Goal: Task Accomplishment & Management: Use online tool/utility

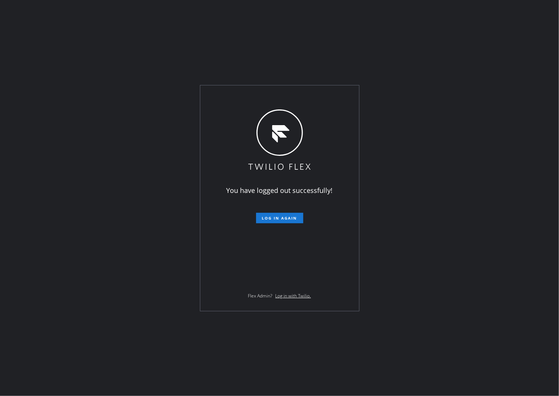
click at [1, 222] on div "You have logged out successfully! Log in again Flex Admin? Log in with Twilio." at bounding box center [279, 198] width 559 height 396
click at [260, 222] on button "Log in again" at bounding box center [279, 218] width 47 height 10
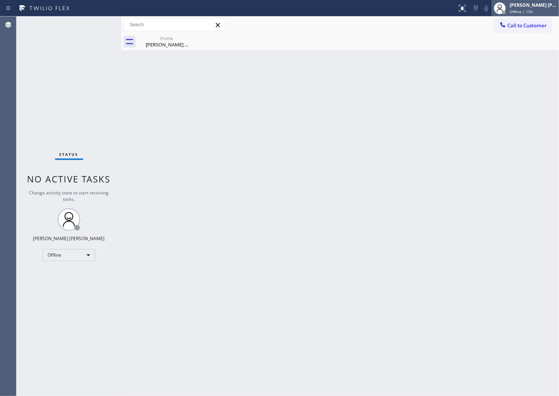
click at [540, 5] on div "[PERSON_NAME] [PERSON_NAME]" at bounding box center [532, 5] width 47 height 6
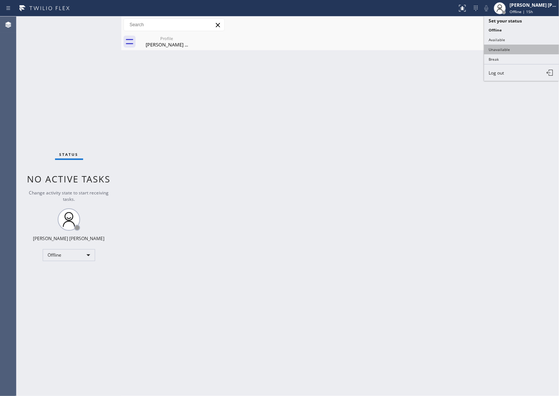
click at [516, 51] on button "Unavailable" at bounding box center [521, 50] width 75 height 10
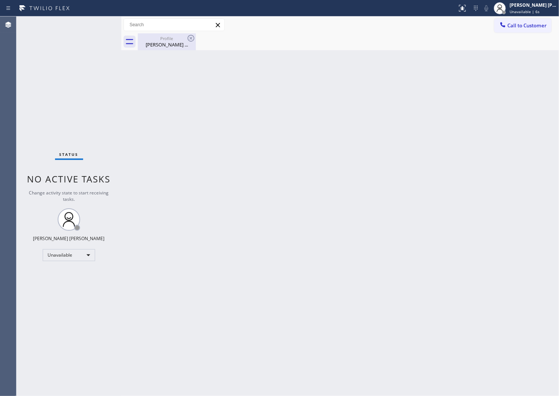
click at [168, 49] on div "Profile [PERSON_NAME] ..." at bounding box center [166, 41] width 57 height 17
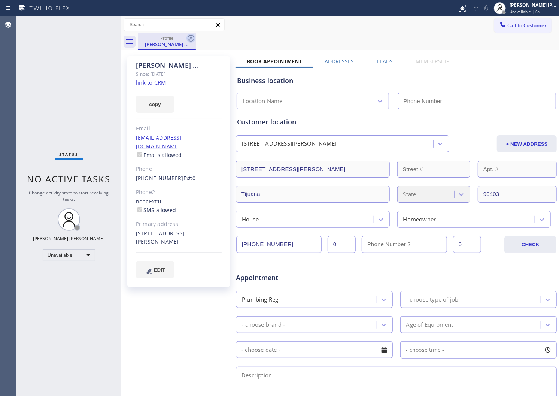
click at [195, 39] on icon at bounding box center [190, 38] width 9 height 9
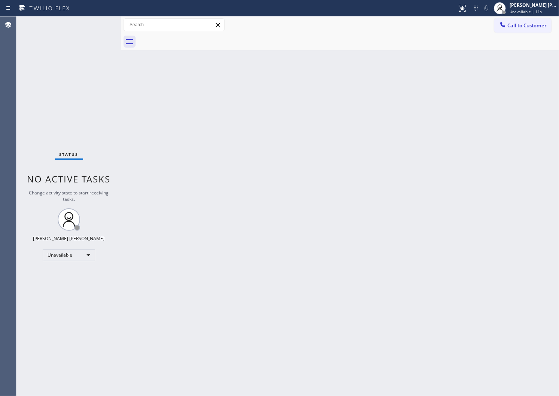
click at [469, 66] on div "Back to Dashboard Change Sender ID Customers Technicians Select a contact Outbo…" at bounding box center [339, 205] width 437 height 379
click at [535, 25] on span "Call to Customer" at bounding box center [526, 25] width 39 height 7
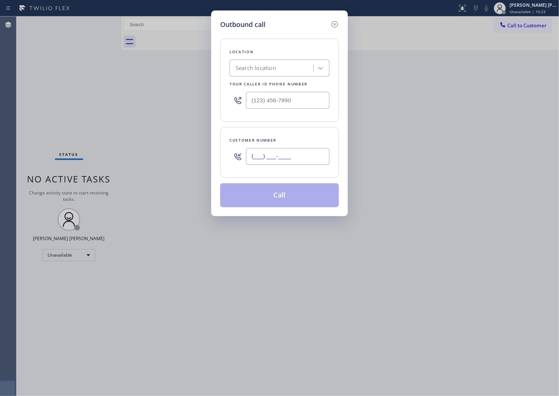
click at [276, 156] on input "(___) ___-____" at bounding box center [287, 156] width 83 height 17
paste input "818) 613-0703"
type input "[PHONE_NUMBER]"
click at [35, 220] on div "Outbound call Location Search location Your caller id phone number Customer num…" at bounding box center [279, 198] width 559 height 396
click at [271, 100] on input "(___) ___-____" at bounding box center [287, 100] width 83 height 17
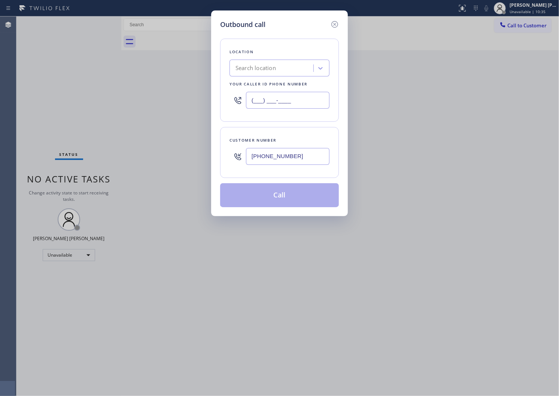
click at [271, 100] on input "(___) ___-____" at bounding box center [287, 100] width 83 height 17
paste input "626-7738"
click at [271, 105] on input "(___) 626-7738" at bounding box center [287, 100] width 83 height 17
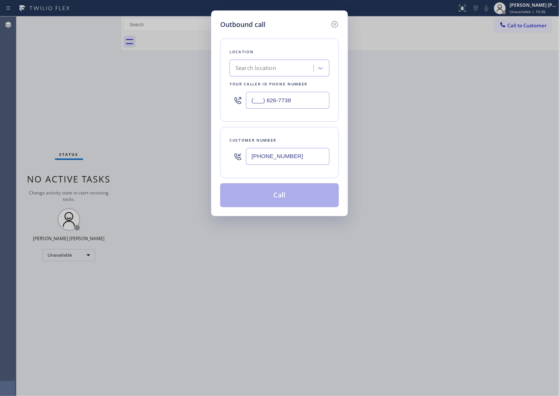
paste input "626) 773-8166"
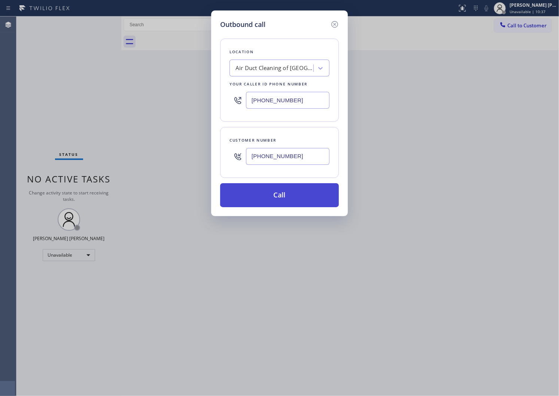
type input "[PHONE_NUMBER]"
click at [287, 196] on button "Call" at bounding box center [279, 195] width 119 height 24
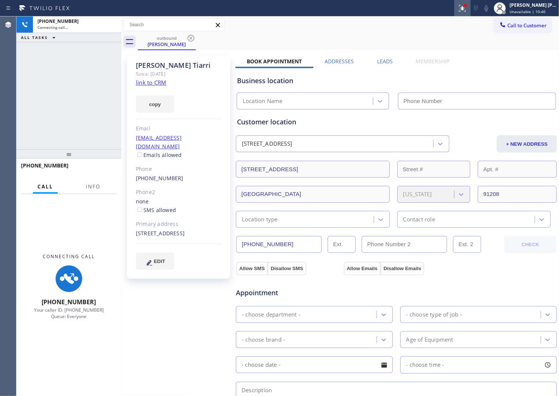
click at [464, 6] on icon at bounding box center [462, 7] width 4 height 3
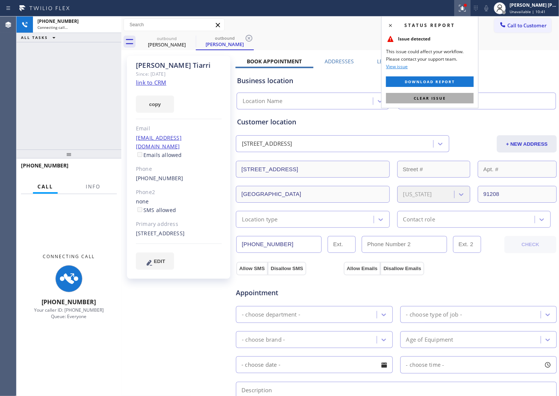
click at [430, 100] on span "Clear issue" at bounding box center [429, 97] width 32 height 5
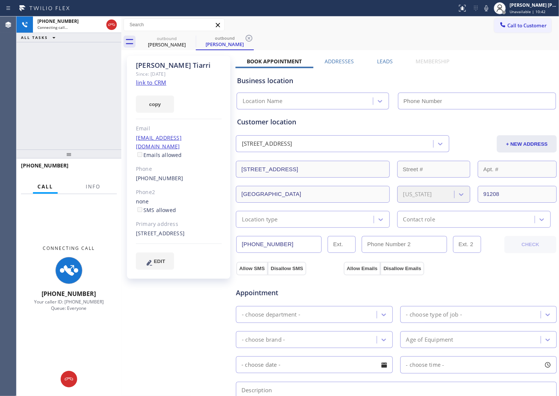
click at [158, 82] on link "link to CRM" at bounding box center [151, 82] width 30 height 7
type input "[PHONE_NUMBER]"
click at [379, 61] on label "Leads" at bounding box center [385, 61] width 16 height 7
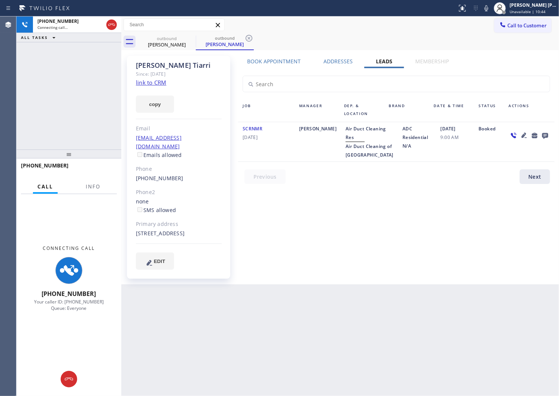
click at [548, 135] on icon at bounding box center [544, 135] width 9 height 9
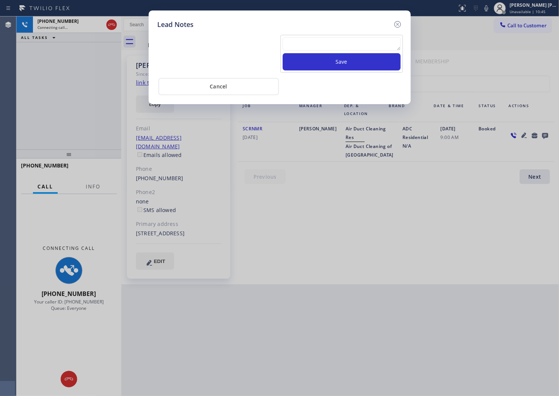
click at [327, 35] on div "Save" at bounding box center [341, 54] width 122 height 38
click at [329, 46] on textarea at bounding box center [342, 43] width 118 height 13
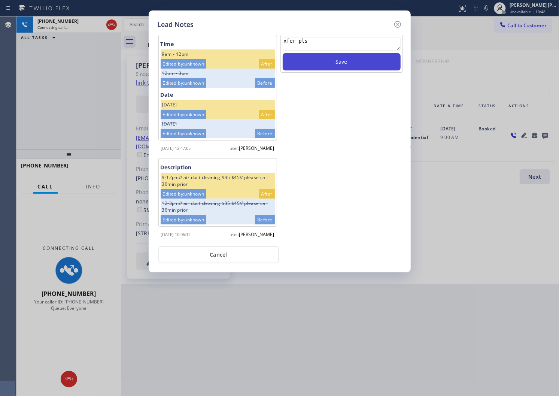
type textarea "xfer pls"
click at [339, 64] on button "Save" at bounding box center [342, 61] width 118 height 17
click at [394, 24] on icon at bounding box center [397, 24] width 9 height 9
click at [394, 24] on div "Call to Customer Outbound call Location Air Duct Cleaning of [GEOGRAPHIC_DATA] …" at bounding box center [339, 24] width 437 height 13
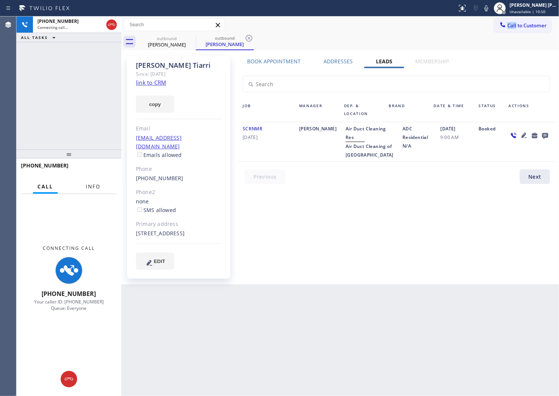
click at [96, 184] on span "Info" at bounding box center [93, 186] width 15 height 7
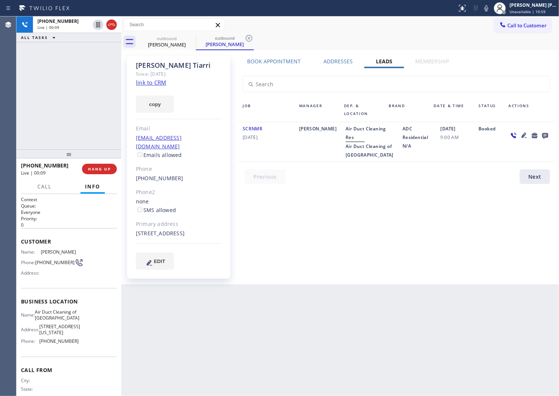
click at [174, 71] on div "Since: [DATE]" at bounding box center [179, 74] width 86 height 9
click at [171, 69] on div "[PERSON_NAME]" at bounding box center [179, 65] width 86 height 9
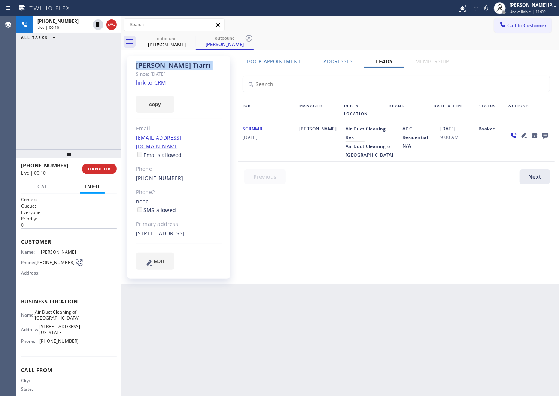
click at [171, 69] on div "[PERSON_NAME]" at bounding box center [179, 65] width 86 height 9
copy div "[PERSON_NAME]"
click at [270, 64] on label "Book Appointment" at bounding box center [274, 61] width 54 height 7
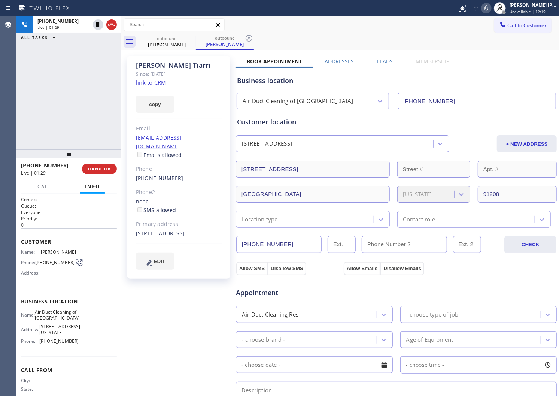
click at [491, 8] on icon at bounding box center [486, 8] width 9 height 9
click at [96, 26] on icon at bounding box center [98, 24] width 9 height 9
click at [0, 130] on div "Agent Desktop" at bounding box center [8, 205] width 16 height 379
click at [0, 150] on div "Agent Desktop" at bounding box center [8, 205] width 16 height 379
drag, startPoint x: 162, startPoint y: 230, endPoint x: 136, endPoint y: 225, distance: 26.3
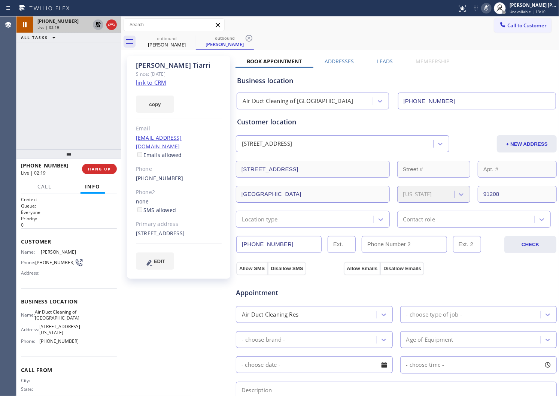
click at [136, 229] on div "[STREET_ADDRESS]" at bounding box center [179, 233] width 86 height 9
copy div "[STREET_ADDRESS]"
click at [136, 229] on div "[STREET_ADDRESS]" at bounding box center [179, 233] width 86 height 9
click at [144, 231] on div "[STREET_ADDRESS]" at bounding box center [179, 233] width 86 height 9
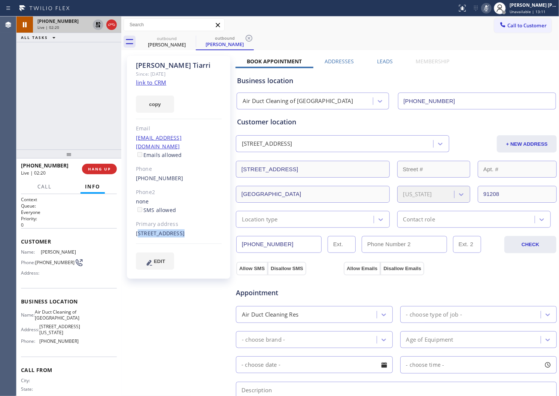
click at [144, 231] on div "[STREET_ADDRESS]" at bounding box center [179, 233] width 86 height 9
copy div "[STREET_ADDRESS]"
click at [98, 141] on div "[PHONE_NUMBER] Live | 03:18 ALL TASKS ALL TASKS ACTIVE TASKS TASKS IN WRAP UP" at bounding box center [68, 82] width 105 height 133
click at [491, 10] on icon at bounding box center [486, 8] width 9 height 9
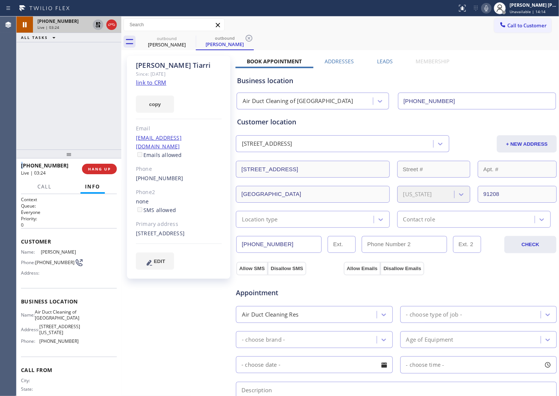
click at [94, 21] on icon at bounding box center [98, 24] width 9 height 9
click at [1, 90] on div "Agent Desktop" at bounding box center [8, 205] width 16 height 379
click at [491, 13] on button at bounding box center [486, 8] width 10 height 10
click at [0, 66] on div "Agent Desktop" at bounding box center [8, 205] width 16 height 379
click at [21, 94] on div "[PHONE_NUMBER] Live | 06:37 ALL TASKS ALL TASKS ACTIVE TASKS TASKS IN WRAP UP" at bounding box center [68, 82] width 105 height 133
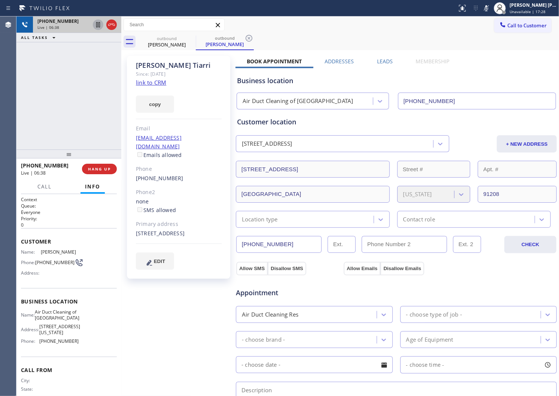
click at [491, 10] on icon at bounding box center [486, 8] width 9 height 9
click at [13, 94] on div "Agent Desktop" at bounding box center [8, 205] width 16 height 379
click at [0, 83] on div "Agent Desktop" at bounding box center [8, 205] width 16 height 379
click at [23, 81] on div "[PHONE_NUMBER] Live | 07:03 ALL TASKS ALL TASKS ACTIVE TASKS TASKS IN WRAP UP" at bounding box center [68, 82] width 105 height 133
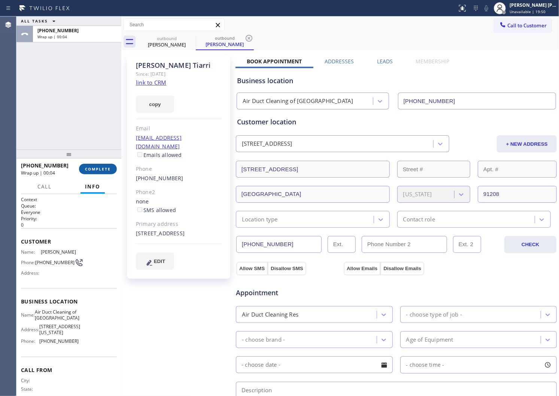
click at [103, 165] on button "COMPLETE" at bounding box center [98, 169] width 38 height 10
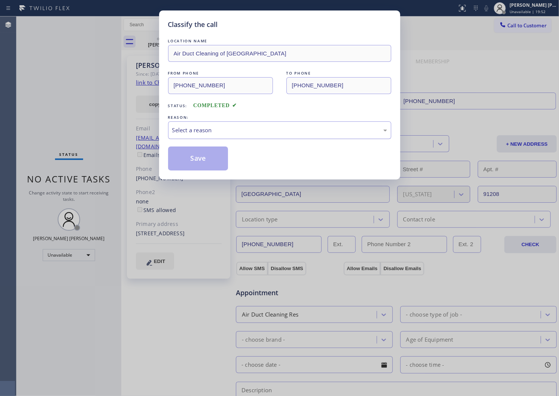
click at [247, 135] on div "Select a reason" at bounding box center [279, 130] width 223 height 18
click at [227, 147] on button "Save" at bounding box center [198, 158] width 60 height 24
click at [211, 153] on button "Save" at bounding box center [198, 158] width 60 height 24
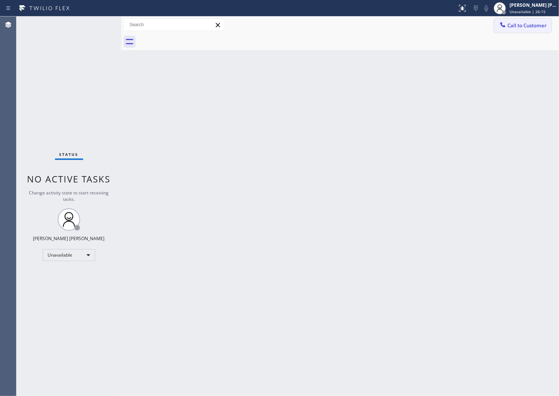
click at [529, 24] on span "Call to Customer" at bounding box center [526, 25] width 39 height 7
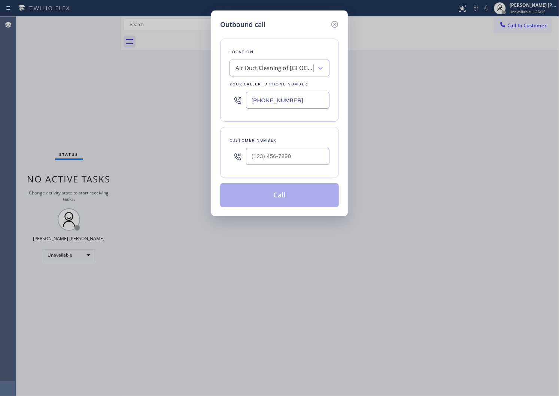
click at [287, 101] on input "[PHONE_NUMBER]" at bounding box center [287, 100] width 83 height 17
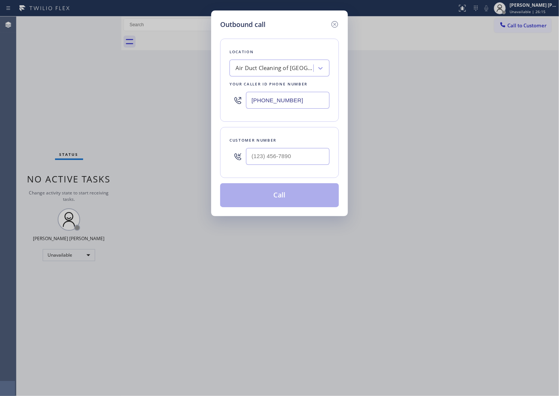
click at [287, 101] on input "[PHONE_NUMBER]" at bounding box center [287, 100] width 83 height 17
paste input "310) 818-7582"
type input "[PHONE_NUMBER]"
click at [294, 157] on input "text" at bounding box center [287, 156] width 83 height 17
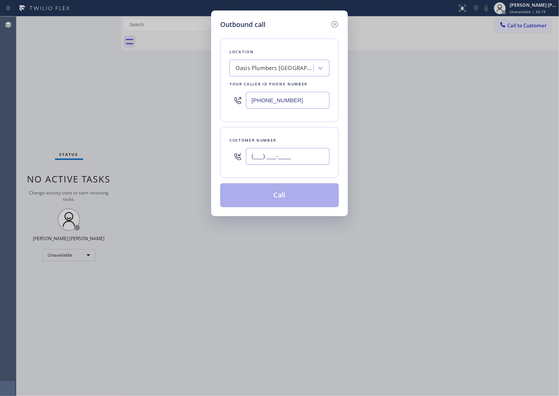
click at [294, 157] on input "(___) ___-____" at bounding box center [287, 156] width 83 height 17
paste input "3109"
click at [290, 156] on input "(___) ___-3109" at bounding box center [287, 156] width 83 height 17
click at [289, 156] on input "(___) ___-3109" at bounding box center [287, 156] width 83 height 17
paste input "text"
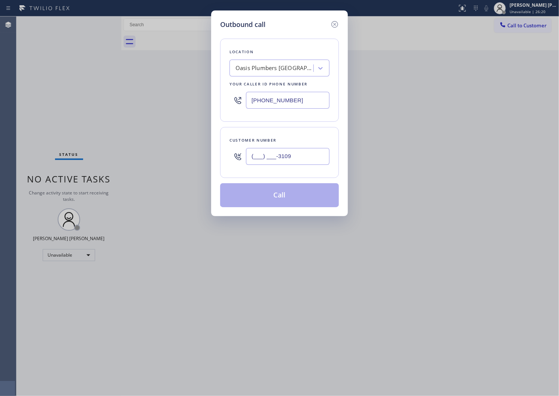
click at [289, 156] on input "(___) ___-3109" at bounding box center [287, 156] width 83 height 17
paste input "text"
click at [293, 159] on input "(___) ___-3109" at bounding box center [287, 156] width 83 height 17
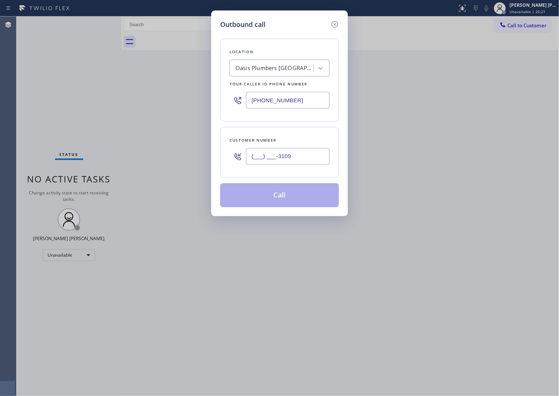
click at [293, 159] on input "(___) ___-3109" at bounding box center [287, 156] width 83 height 17
paste input "310) 913-7118"
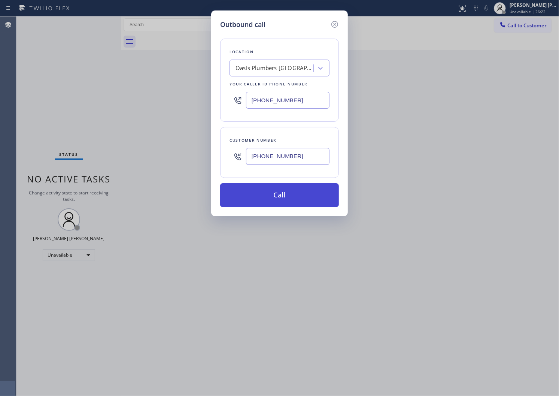
type input "[PHONE_NUMBER]"
click at [295, 200] on button "Call" at bounding box center [279, 195] width 119 height 24
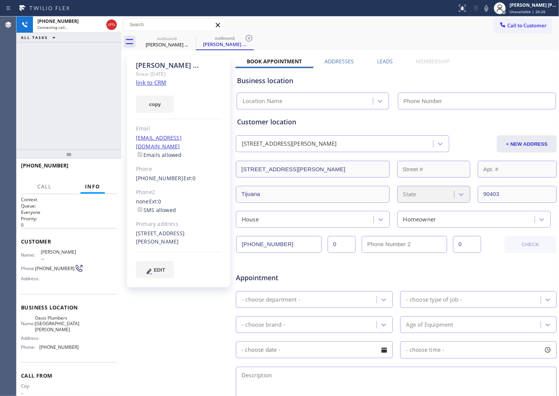
type input "[PHONE_NUMBER]"
click at [37, 116] on div "[PHONE_NUMBER] Connecting call… ALL TASKS ALL TASKS ACTIVE TASKS TASKS IN WRAP …" at bounding box center [68, 82] width 105 height 133
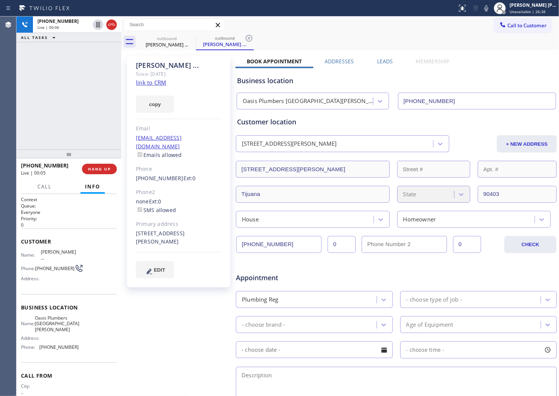
click at [0, 86] on div "Agent Desktop" at bounding box center [8, 205] width 16 height 379
click at [112, 24] on icon at bounding box center [111, 25] width 7 height 2
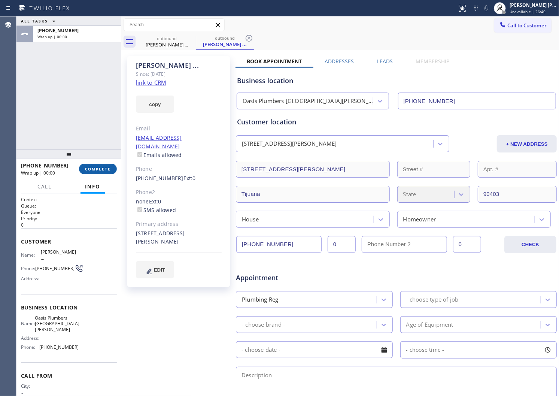
click at [92, 168] on span "COMPLETE" at bounding box center [98, 168] width 26 height 5
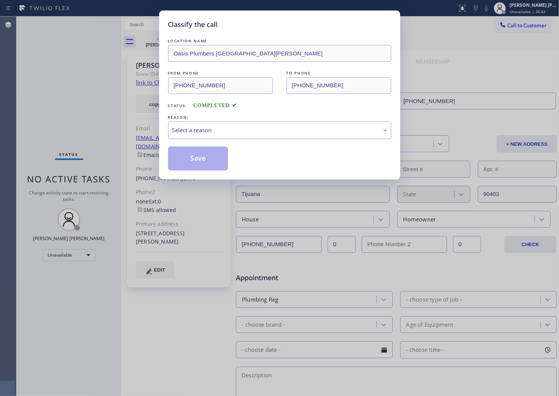
click at [227, 132] on div "Select a reason" at bounding box center [279, 130] width 215 height 9
click at [195, 158] on button "Save" at bounding box center [198, 158] width 60 height 24
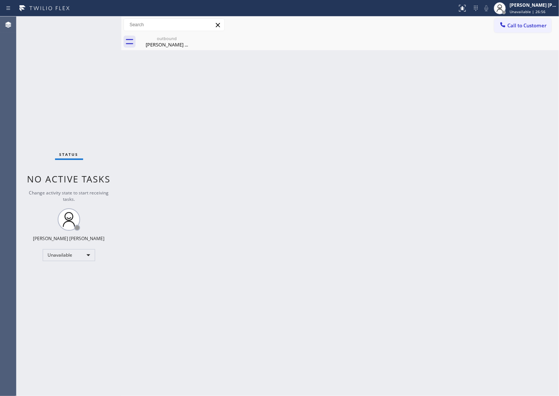
drag, startPoint x: 0, startPoint y: 116, endPoint x: 143, endPoint y: 76, distance: 148.8
click at [0, 116] on div "Agent Desktop" at bounding box center [8, 205] width 16 height 379
click at [166, 33] on div "outbound [PERSON_NAME] ..." at bounding box center [166, 41] width 57 height 17
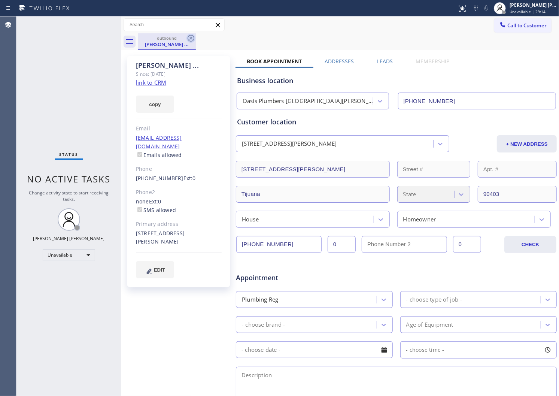
click at [190, 38] on icon at bounding box center [190, 38] width 9 height 9
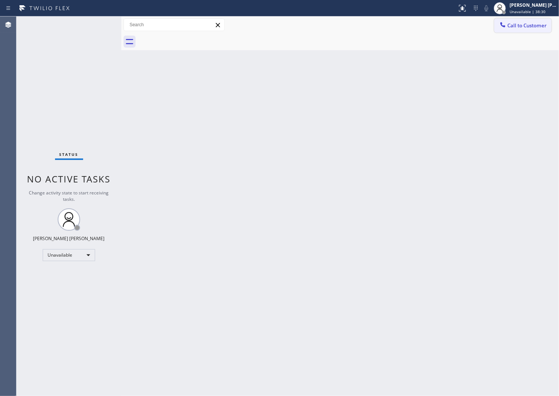
click at [525, 27] on span "Call to Customer" at bounding box center [526, 25] width 39 height 7
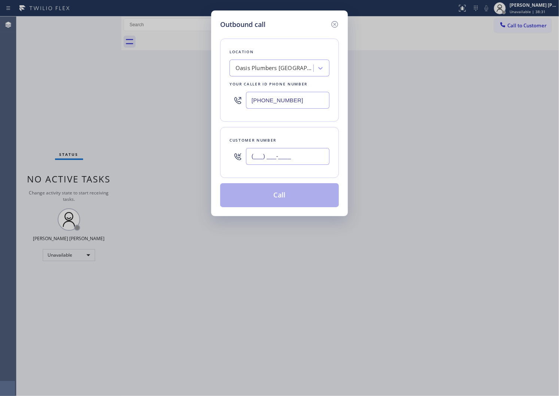
click at [275, 158] on input "(___) ___-____" at bounding box center [287, 156] width 83 height 17
paste input "929) 737-3504"
type input "[PHONE_NUMBER]"
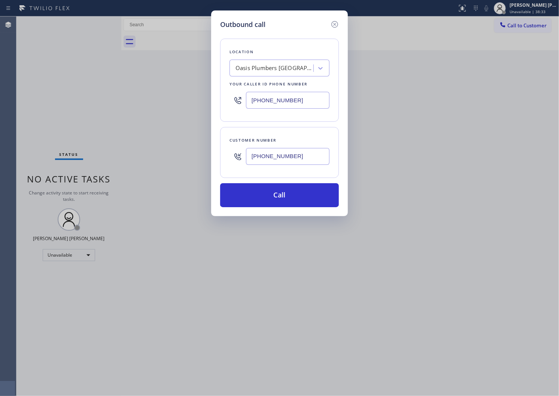
click at [264, 104] on input "[PHONE_NUMBER]" at bounding box center [287, 100] width 83 height 17
paste input "818) 853-9091"
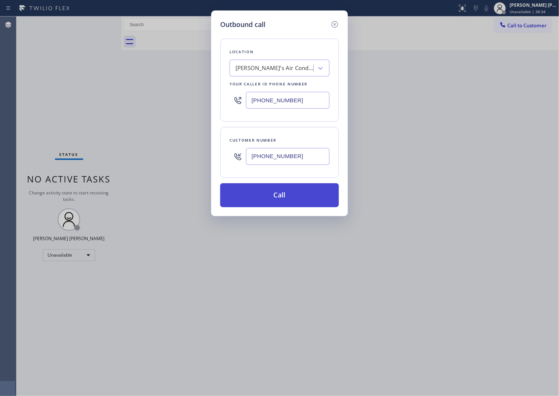
type input "[PHONE_NUMBER]"
click at [296, 200] on button "Call" at bounding box center [279, 195] width 119 height 24
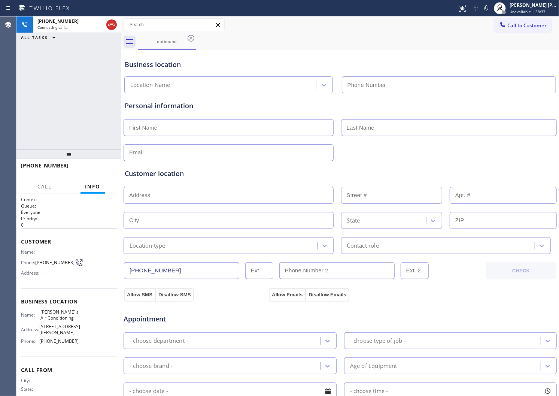
type input "[PHONE_NUMBER]"
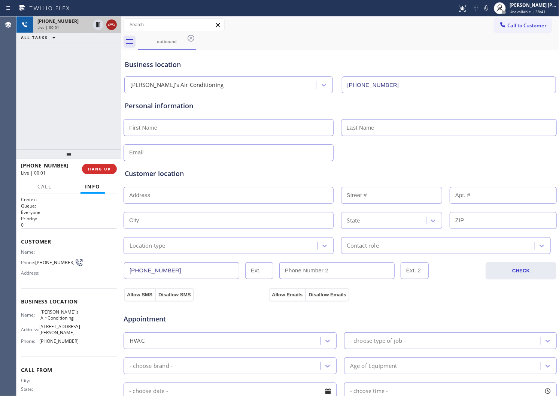
click at [112, 21] on icon at bounding box center [111, 24] width 9 height 9
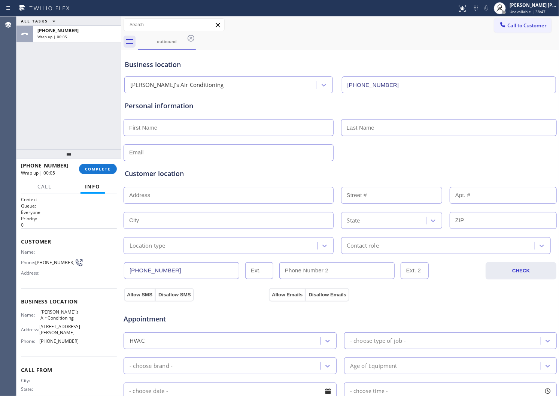
click at [34, 163] on span "[PHONE_NUMBER]" at bounding box center [45, 165] width 48 height 7
copy span "[PHONE_NUMBER]"
click at [111, 169] on button "COMPLETE" at bounding box center [98, 169] width 38 height 10
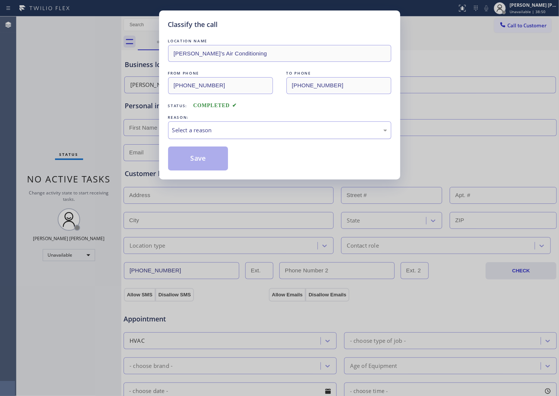
click at [224, 138] on div "Select a reason" at bounding box center [279, 130] width 223 height 18
click at [195, 165] on button "Save" at bounding box center [198, 158] width 60 height 24
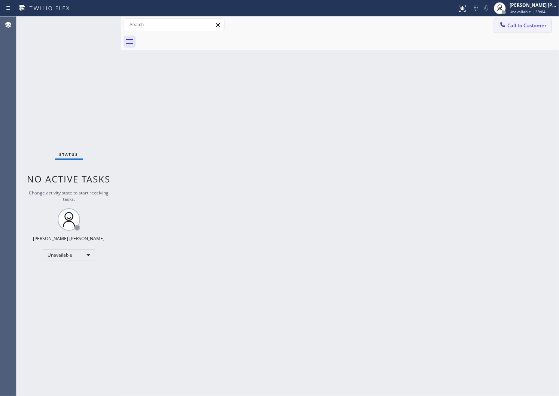
click at [515, 28] on span "Call to Customer" at bounding box center [526, 25] width 39 height 7
click at [0, 0] on div "Outbound call Location [PERSON_NAME]’s Air Conditioning Your caller id phone nu…" at bounding box center [0, 0] width 0 height 0
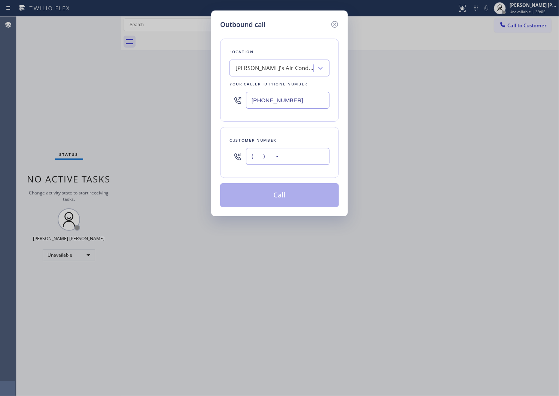
click at [300, 152] on input "(___) ___-____" at bounding box center [287, 156] width 83 height 17
paste input "720) 450-9916"
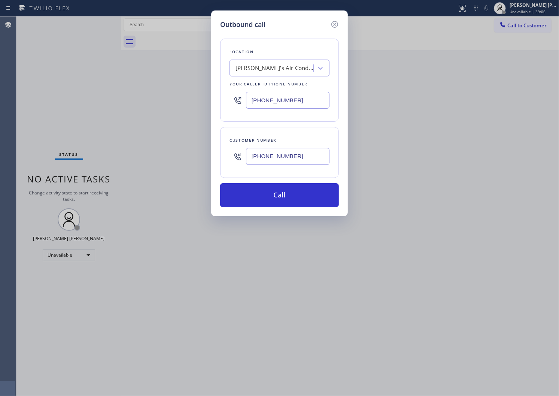
type input "[PHONE_NUMBER]"
click at [288, 99] on input "[PHONE_NUMBER]" at bounding box center [287, 100] width 83 height 17
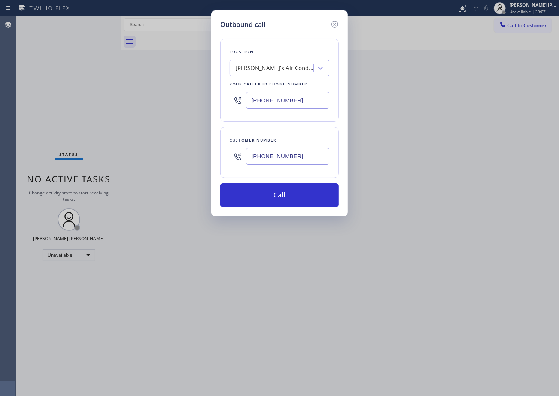
click at [288, 99] on input "[PHONE_NUMBER]" at bounding box center [287, 100] width 83 height 17
paste input "720) 707-3260"
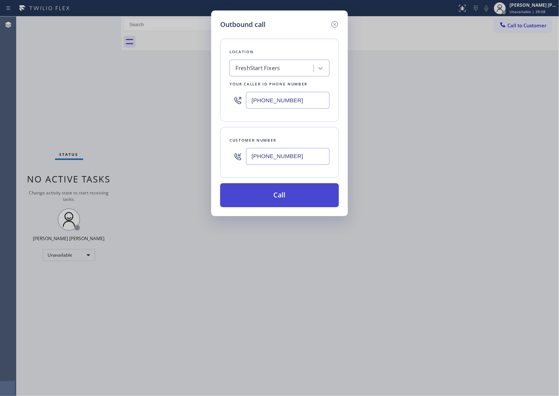
type input "[PHONE_NUMBER]"
click at [301, 196] on button "Call" at bounding box center [279, 195] width 119 height 24
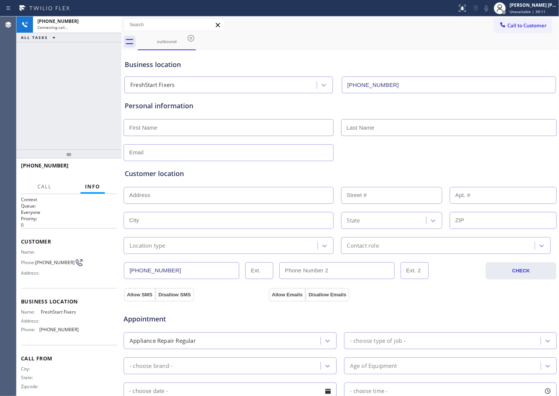
type input "[PHONE_NUMBER]"
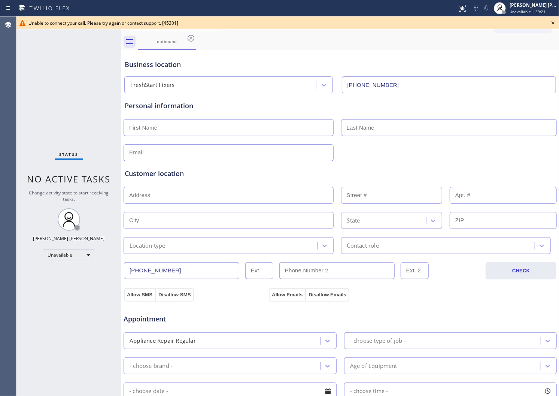
click at [555, 24] on icon at bounding box center [552, 22] width 9 height 9
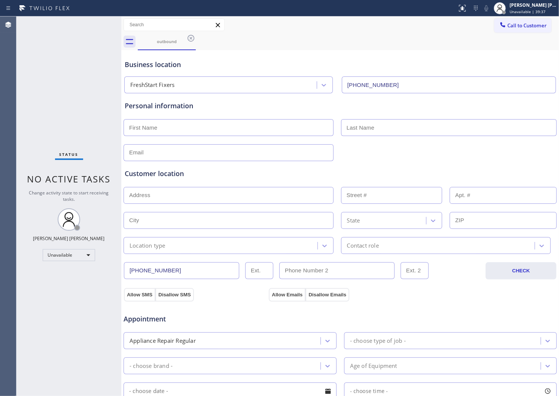
click at [500, 30] on button "Call to Customer" at bounding box center [522, 25] width 57 height 14
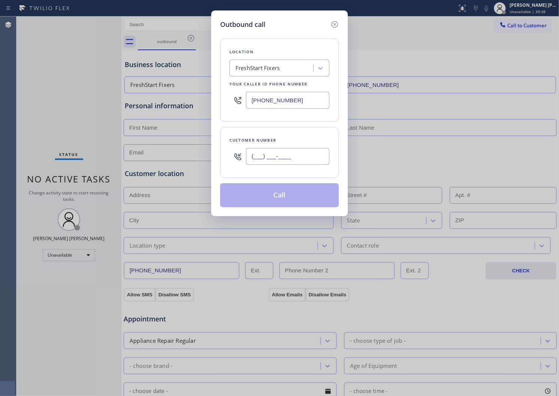
click at [285, 155] on input "(___) ___-____" at bounding box center [287, 156] width 83 height 17
paste input "720) 450-9916"
type input "[PHONE_NUMBER]"
click at [274, 69] on div "FreshStart Fixers" at bounding box center [257, 68] width 44 height 9
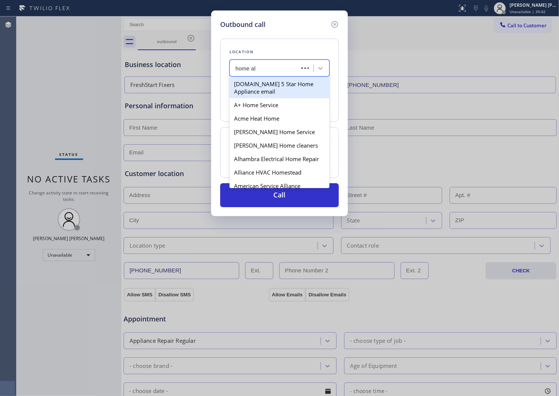
type input "home all"
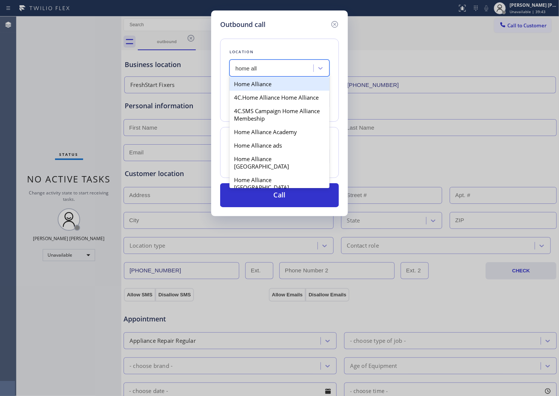
click at [264, 84] on div "Home Alliance" at bounding box center [279, 83] width 100 height 13
type input "[PHONE_NUMBER]"
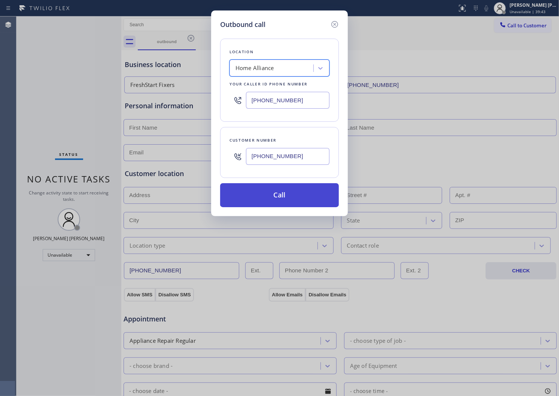
click at [290, 196] on button "Call" at bounding box center [279, 195] width 119 height 24
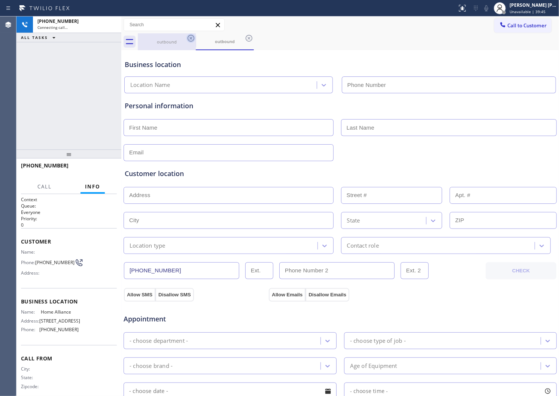
click at [192, 39] on icon at bounding box center [190, 38] width 7 height 7
type input "[PHONE_NUMBER]"
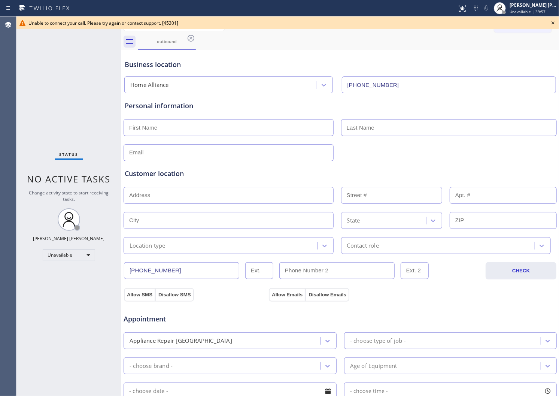
click at [553, 23] on icon at bounding box center [552, 22] width 3 height 3
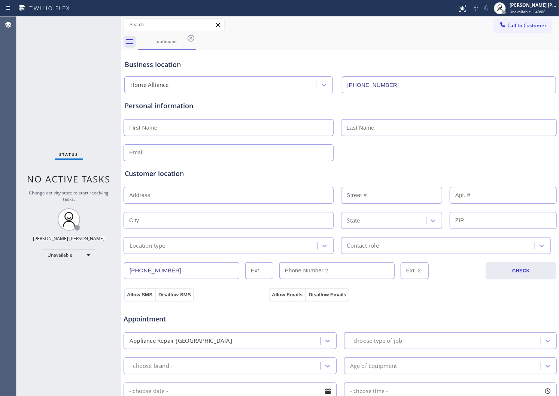
click at [514, 31] on button "Call to Customer" at bounding box center [522, 25] width 57 height 14
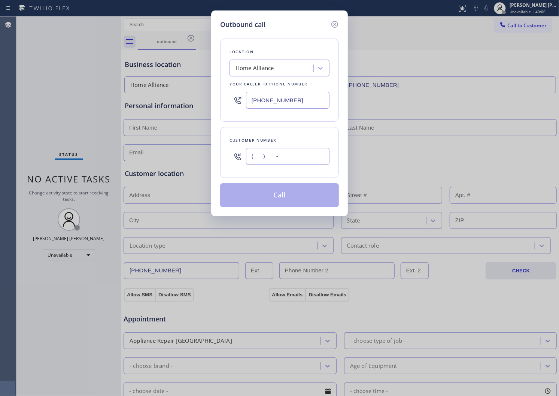
click at [298, 149] on input "(___) ___-____" at bounding box center [287, 156] width 83 height 17
paste input "848) 801-1706"
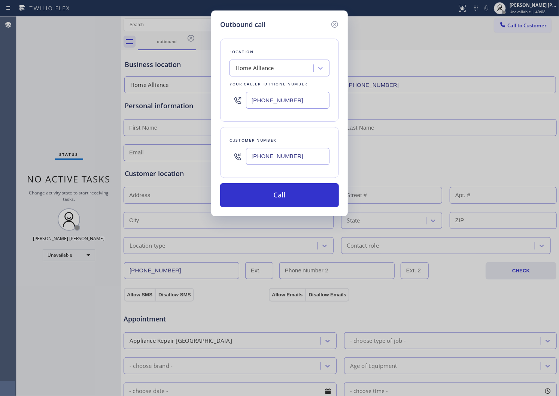
type input "[PHONE_NUMBER]"
click at [269, 100] on input "[PHONE_NUMBER]" at bounding box center [287, 100] width 83 height 17
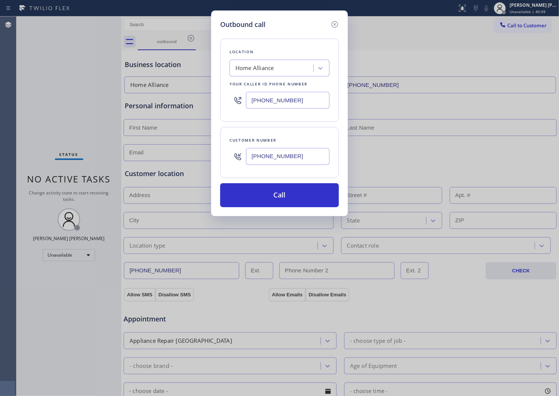
paste input "48) 292-0709"
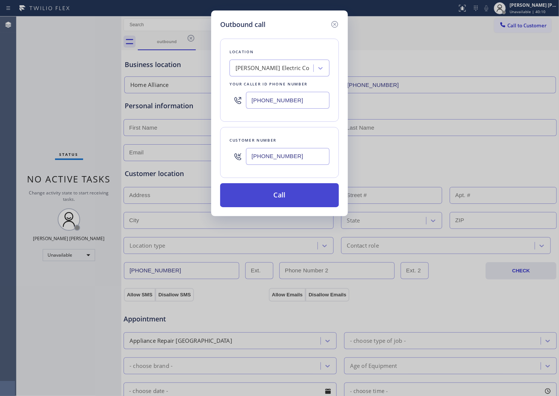
type input "[PHONE_NUMBER]"
click at [296, 206] on button "Call" at bounding box center [279, 195] width 119 height 24
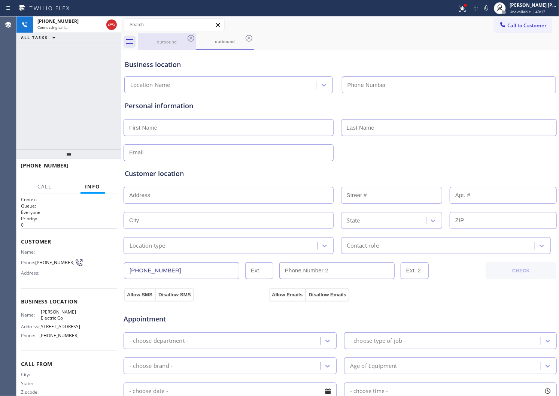
type input "[PHONE_NUMBER]"
click at [192, 40] on icon at bounding box center [190, 38] width 7 height 7
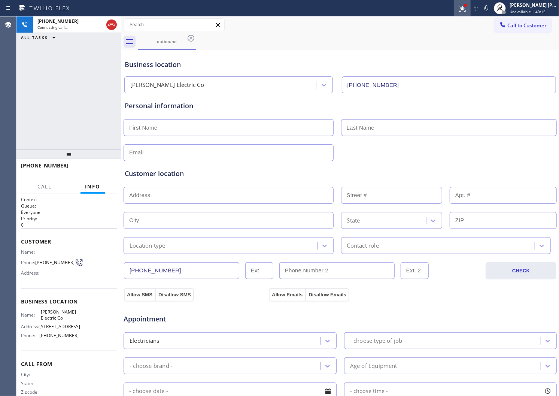
click at [470, 14] on button at bounding box center [462, 8] width 16 height 16
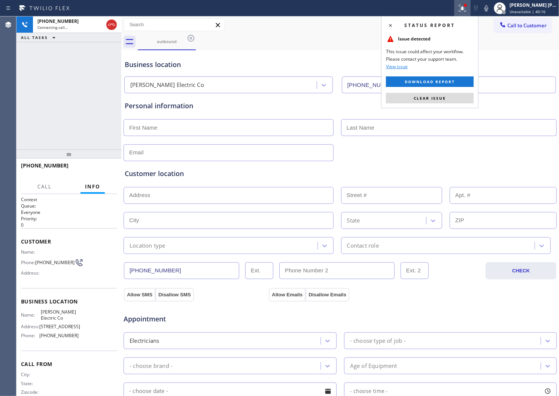
click at [434, 105] on div "Status report Issue detected This issue could affect your workflow. Please cont…" at bounding box center [429, 62] width 97 height 92
click at [435, 98] on span "Clear issue" at bounding box center [429, 97] width 32 height 5
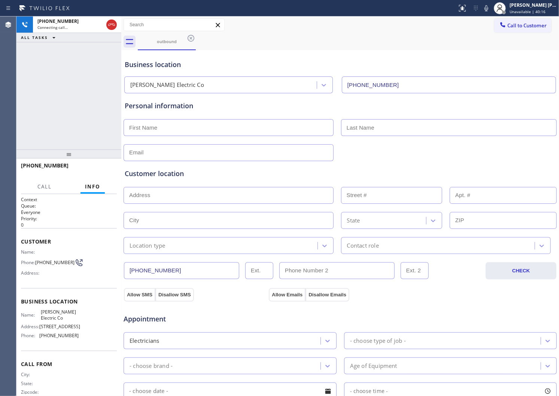
click at [487, 13] on div "Status report No issues detected If you experience an issue, please download th…" at bounding box center [506, 8] width 105 height 16
click at [491, 10] on icon at bounding box center [486, 8] width 9 height 9
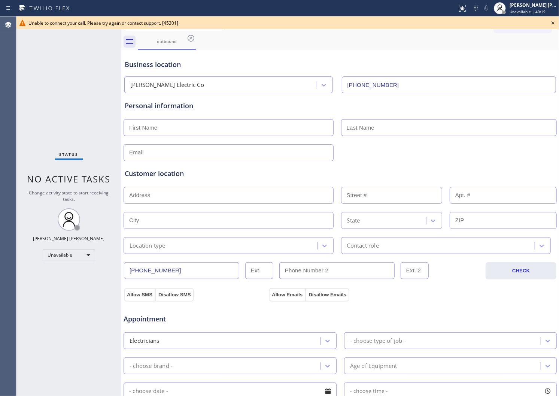
click at [552, 22] on icon at bounding box center [552, 22] width 3 height 3
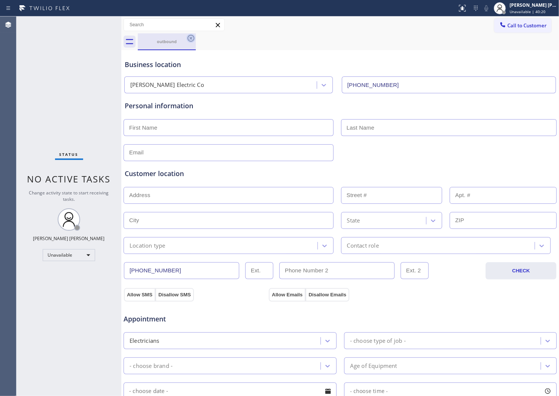
click at [190, 39] on icon at bounding box center [190, 38] width 9 height 9
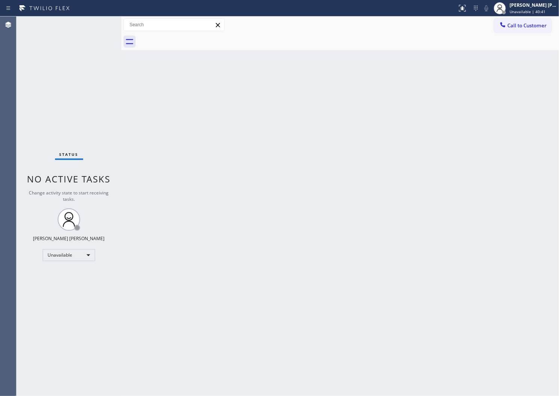
click at [513, 25] on span "Call to Customer" at bounding box center [526, 25] width 39 height 7
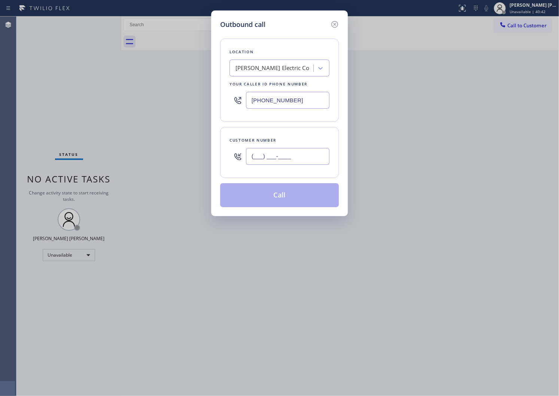
click at [279, 152] on input "(___) ___-____" at bounding box center [287, 156] width 83 height 17
paste input "720) 450-9916"
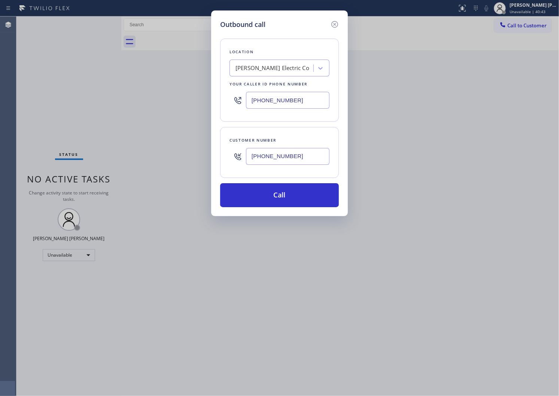
type input "[PHONE_NUMBER]"
click at [265, 103] on input "[PHONE_NUMBER]" at bounding box center [287, 100] width 83 height 17
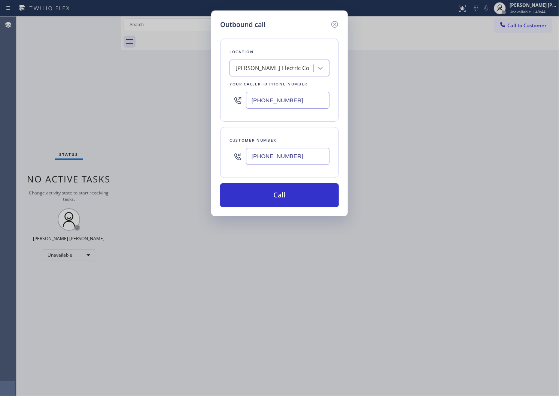
paste input "720) 707-3260"
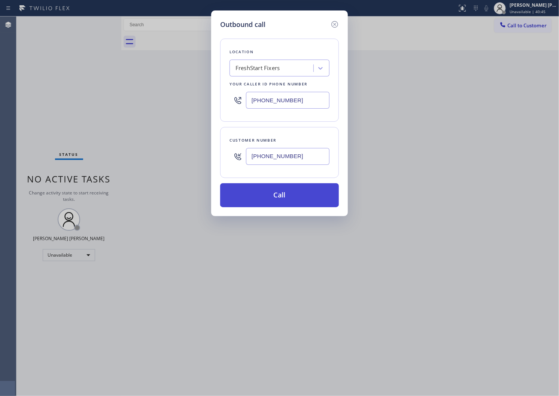
type input "[PHONE_NUMBER]"
click at [303, 196] on button "Call" at bounding box center [279, 195] width 119 height 24
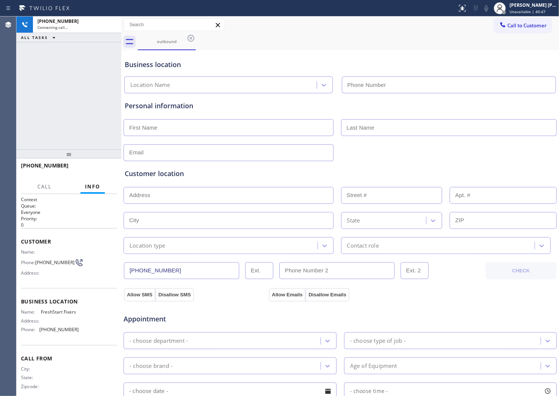
click at [48, 161] on div "[PHONE_NUMBER]" at bounding box center [69, 168] width 96 height 19
type input "[PHONE_NUMBER]"
copy span "[PHONE_NUMBER]"
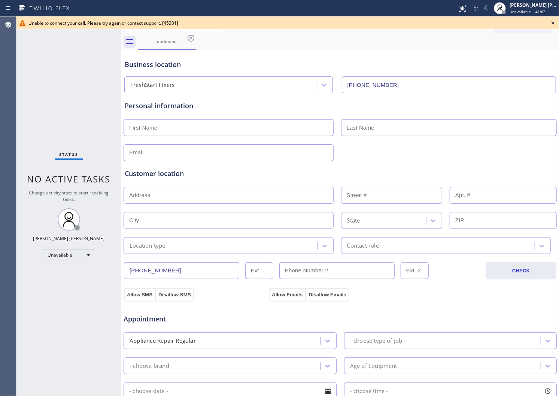
click at [548, 23] on icon at bounding box center [552, 22] width 9 height 9
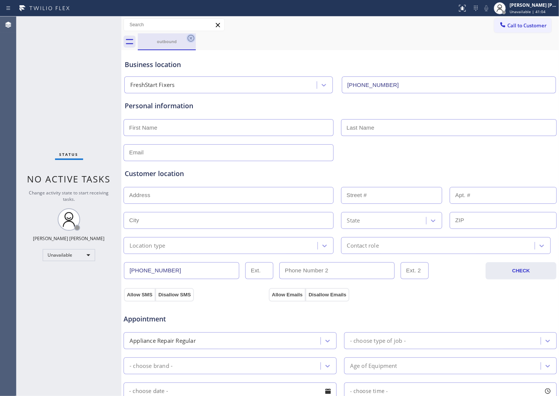
click at [189, 39] on icon at bounding box center [190, 38] width 7 height 7
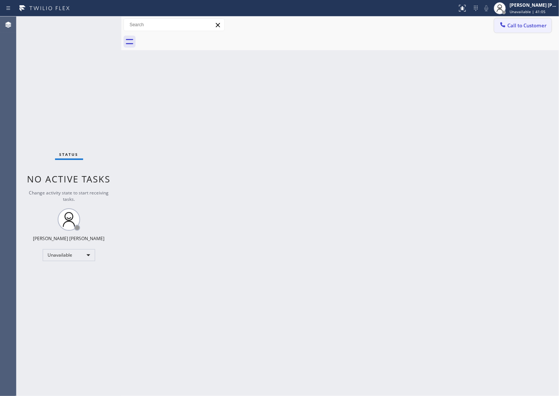
click at [521, 25] on span "Call to Customer" at bounding box center [526, 25] width 39 height 7
click at [0, 0] on div "Outbound call Location FreshStart Fixers Your caller id phone number [PHONE_NUM…" at bounding box center [0, 0] width 0 height 0
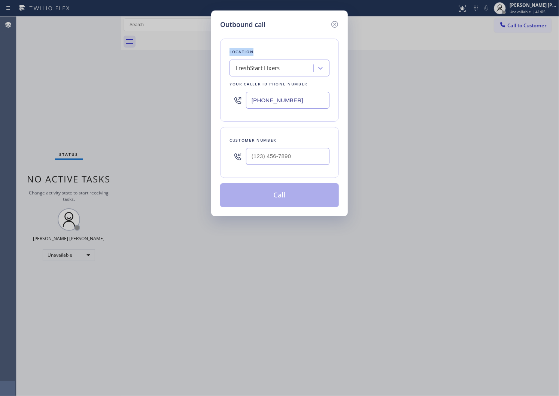
click at [285, 159] on input "text" at bounding box center [287, 156] width 83 height 17
paste input "754) 324-3923"
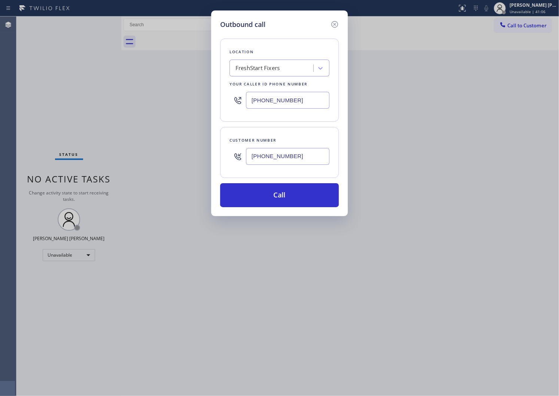
type input "[PHONE_NUMBER]"
click at [263, 102] on input "[PHONE_NUMBER]" at bounding box center [287, 100] width 83 height 17
paste input "54) 253-3435"
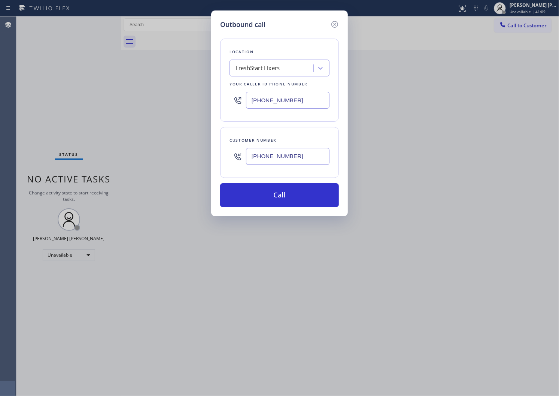
type input "[PHONE_NUMBER]"
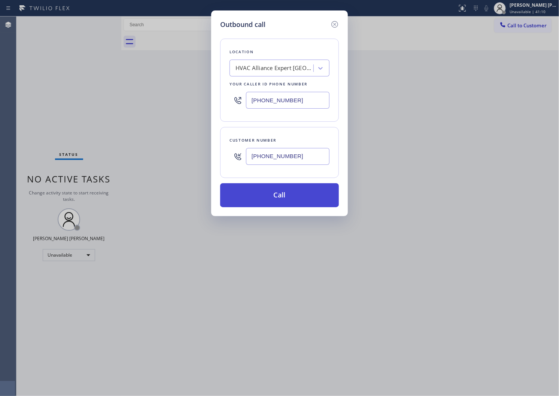
click at [286, 193] on button "Call" at bounding box center [279, 195] width 119 height 24
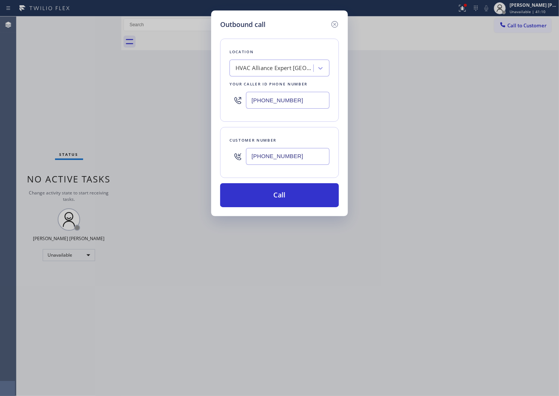
click at [351, 42] on div at bounding box center [348, 41] width 421 height 17
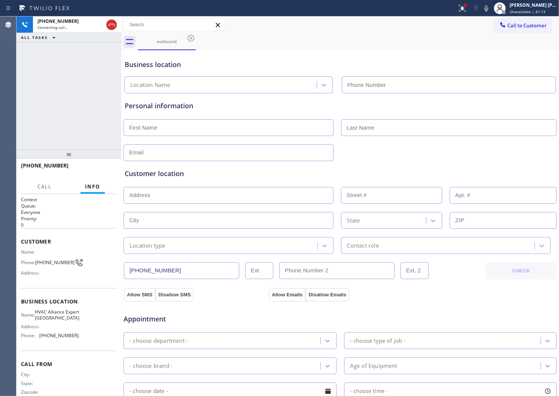
type input "[PHONE_NUMBER]"
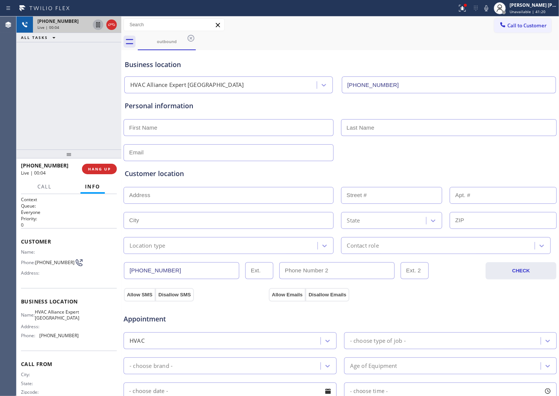
click at [100, 21] on icon at bounding box center [98, 24] width 9 height 9
click at [112, 27] on icon at bounding box center [111, 24] width 9 height 9
click at [99, 166] on span "HANG UP" at bounding box center [99, 168] width 23 height 5
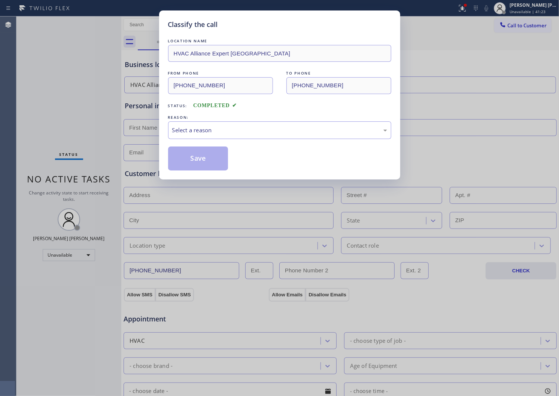
click at [192, 118] on div "REASON:" at bounding box center [279, 117] width 223 height 8
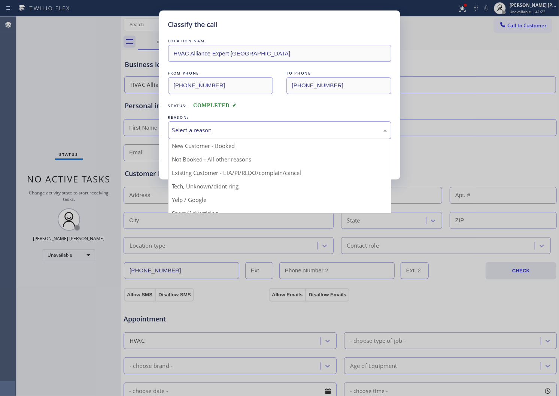
click at [191, 131] on div "Select a reason" at bounding box center [279, 130] width 215 height 9
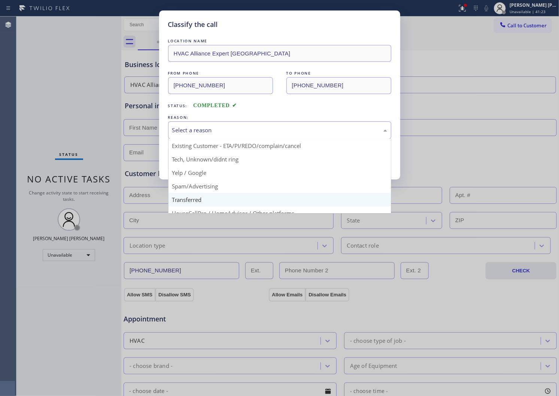
scroll to position [42, 0]
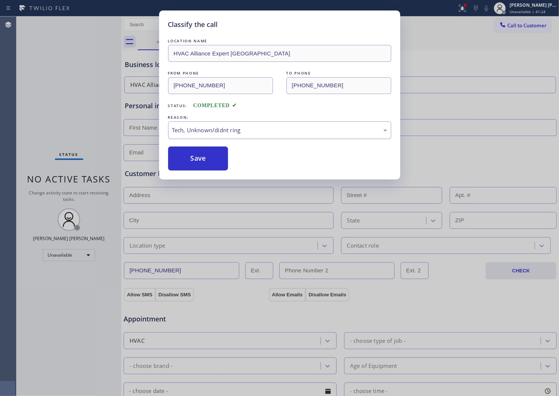
click at [195, 131] on div "Tech, Unknown/didnt ring" at bounding box center [279, 130] width 215 height 9
click at [225, 148] on button "Save" at bounding box center [198, 158] width 60 height 24
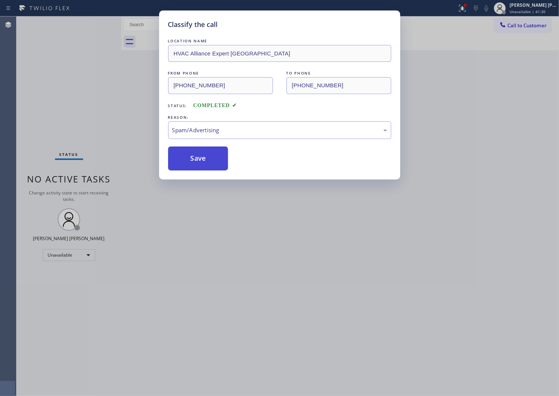
click at [196, 159] on button "Save" at bounding box center [198, 158] width 60 height 24
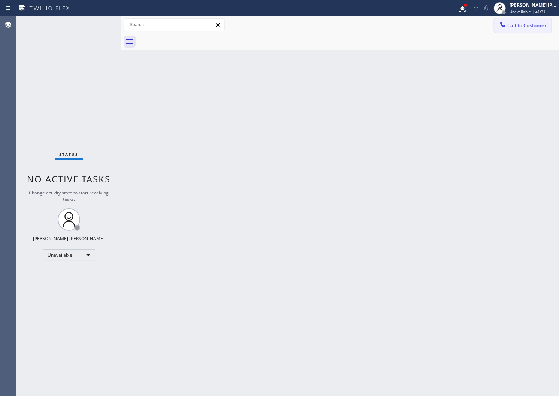
click at [529, 32] on button "Call to Customer" at bounding box center [522, 25] width 57 height 14
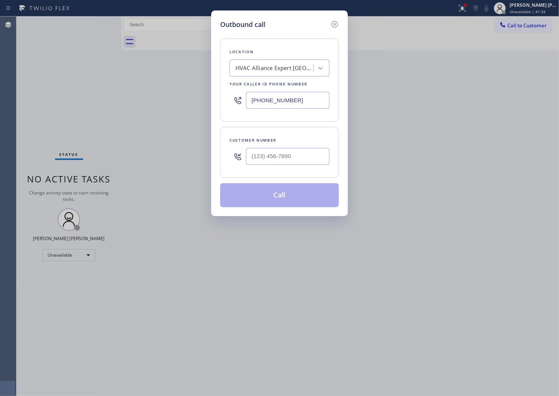
click at [304, 157] on input "text" at bounding box center [287, 156] width 83 height 17
paste input "720) 383-9715"
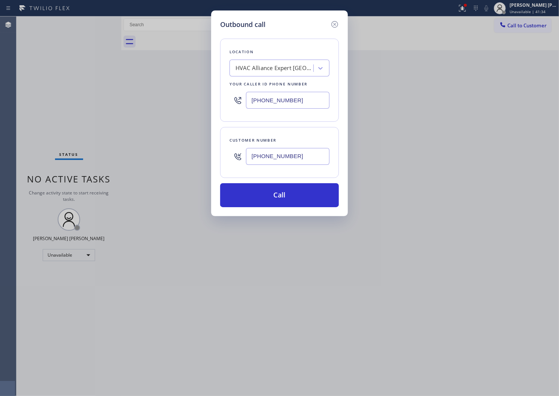
type input "[PHONE_NUMBER]"
click at [286, 98] on input "[PHONE_NUMBER]" at bounding box center [287, 100] width 83 height 17
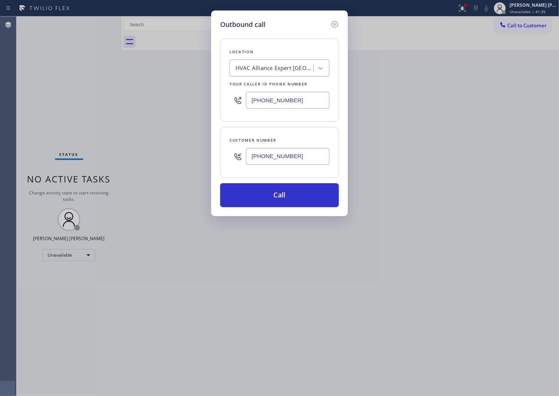
paste input "20) 776-5657"
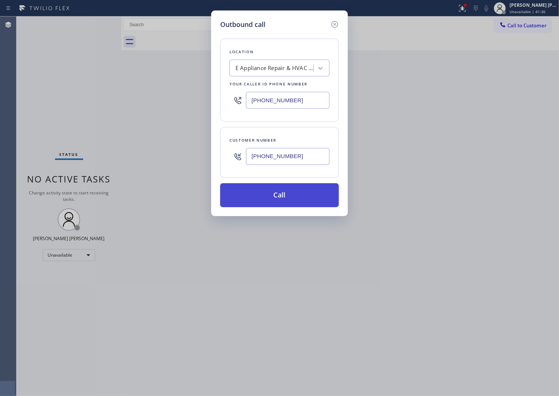
type input "[PHONE_NUMBER]"
click at [286, 197] on button "Call" at bounding box center [279, 195] width 119 height 24
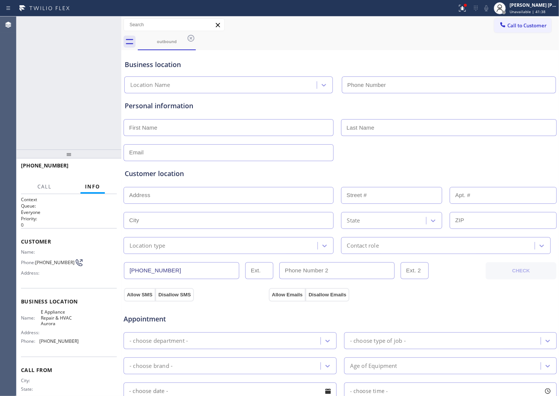
type input "[PHONE_NUMBER]"
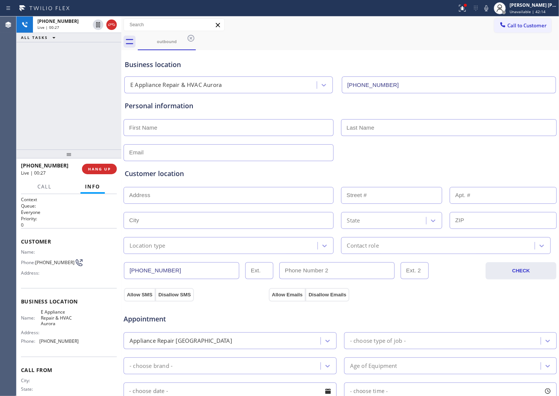
drag, startPoint x: 110, startPoint y: 176, endPoint x: 106, endPoint y: 170, distance: 7.9
click at [110, 175] on div "[PHONE_NUMBER] Live | 00:27 HANG UP" at bounding box center [69, 168] width 96 height 19
click at [106, 170] on span "HANG UP" at bounding box center [99, 168] width 23 height 5
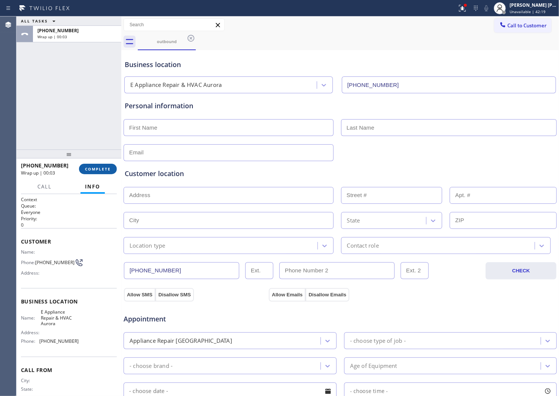
click at [100, 170] on span "COMPLETE" at bounding box center [98, 168] width 26 height 5
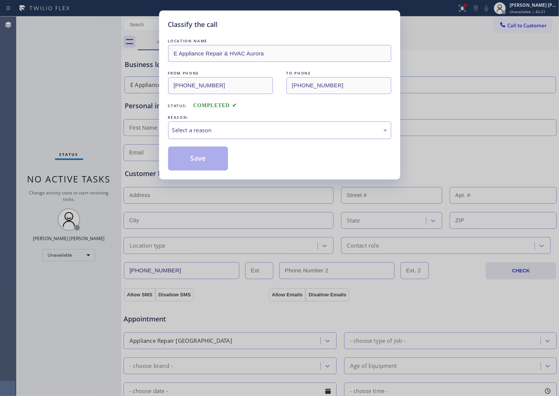
click at [214, 138] on div "Select a reason" at bounding box center [279, 130] width 223 height 18
click at [202, 172] on div "Classify the call LOCATION NAME E Appliance Repair & HVAC Aurora FROM PHONE [PH…" at bounding box center [279, 94] width 241 height 169
click at [202, 162] on button "Save" at bounding box center [198, 158] width 60 height 24
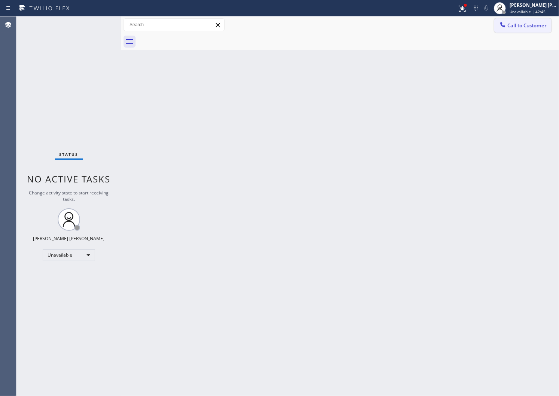
click at [523, 21] on button "Call to Customer" at bounding box center [522, 25] width 57 height 14
click at [0, 0] on div "Outbound call Location E Appliance Repair & HVAC [GEOGRAPHIC_DATA] Your caller …" at bounding box center [0, 0] width 0 height 0
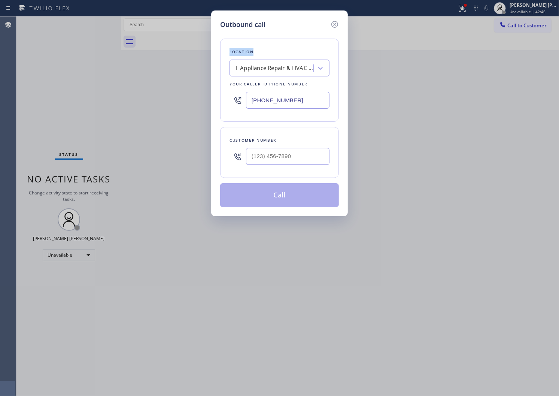
click at [301, 156] on input "text" at bounding box center [287, 156] width 83 height 17
click at [301, 156] on input "(___) ___-____" at bounding box center [287, 156] width 83 height 17
paste input "7204"
click at [300, 156] on input "(___) ___-7204" at bounding box center [287, 156] width 83 height 17
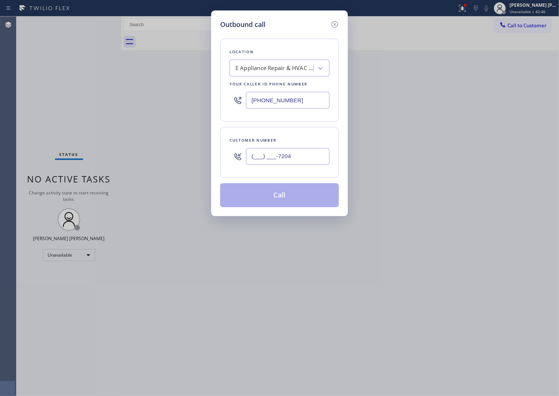
click at [300, 156] on input "(___) ___-7204" at bounding box center [287, 156] width 83 height 17
paste input "720) 450-9916"
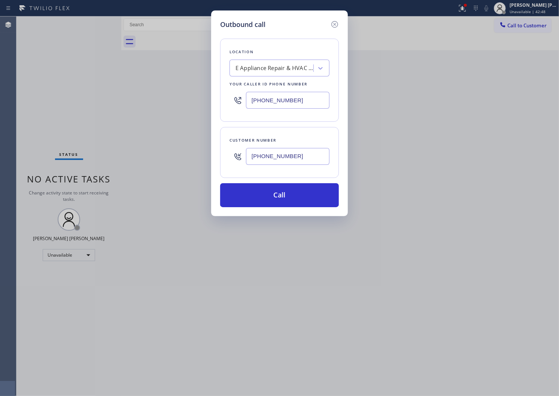
type input "[PHONE_NUMBER]"
click at [290, 105] on input "[PHONE_NUMBER]" at bounding box center [287, 100] width 83 height 17
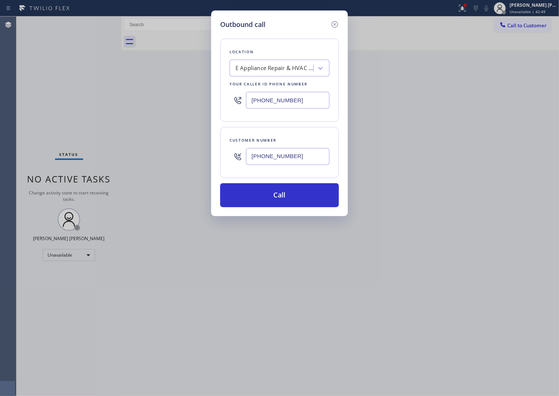
paste input "07-3260"
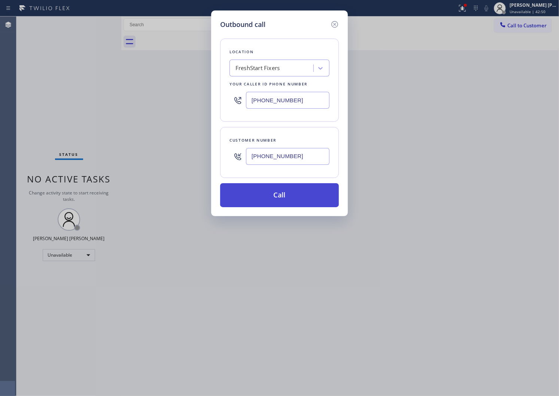
type input "[PHONE_NUMBER]"
click at [277, 196] on button "Call" at bounding box center [279, 195] width 119 height 24
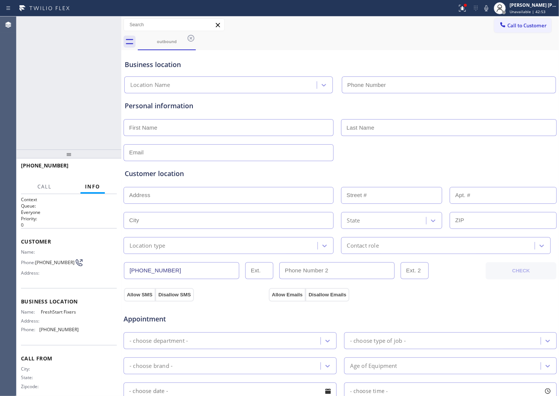
type input "[PHONE_NUMBER]"
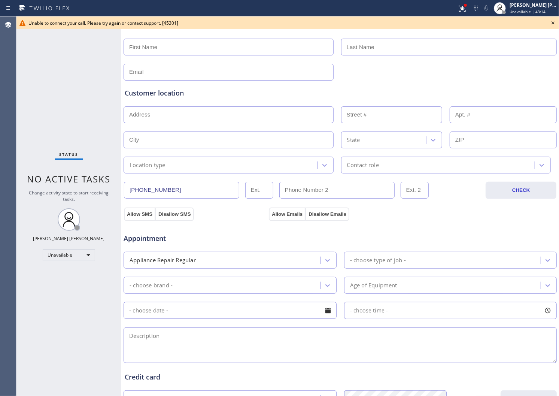
scroll to position [125, 0]
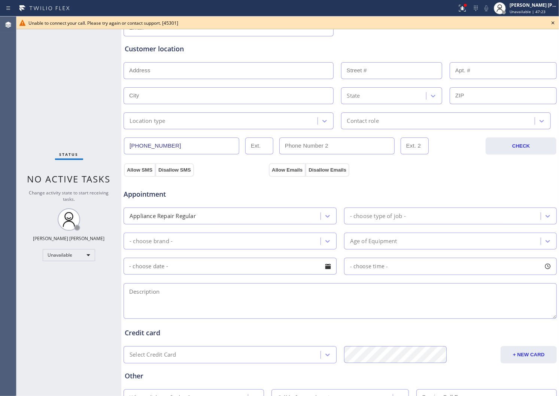
click at [552, 23] on icon at bounding box center [552, 22] width 9 height 9
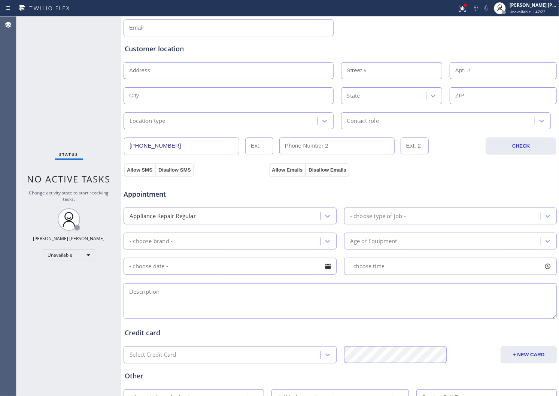
click at [473, 16] on div "Personal information" at bounding box center [340, 6] width 431 height 60
click at [472, 16] on div "Personal information" at bounding box center [340, 6] width 431 height 60
click at [467, 12] on icon at bounding box center [462, 8] width 9 height 9
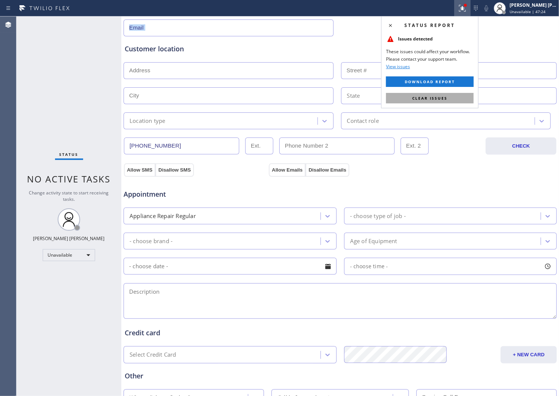
click at [454, 99] on button "Clear issues" at bounding box center [430, 98] width 88 height 10
click at [454, 99] on input "text" at bounding box center [502, 95] width 107 height 17
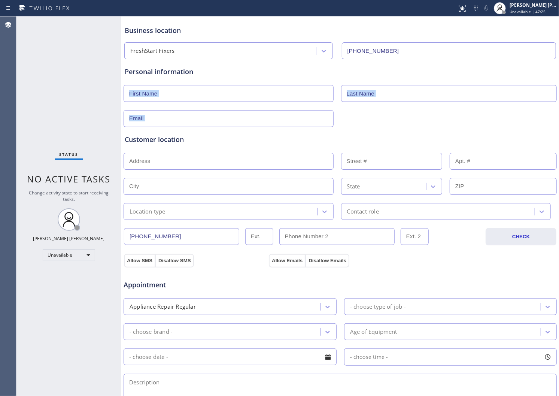
scroll to position [0, 0]
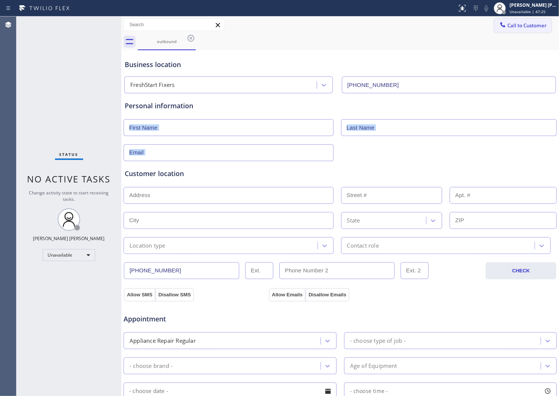
click at [500, 28] on div at bounding box center [502, 25] width 9 height 9
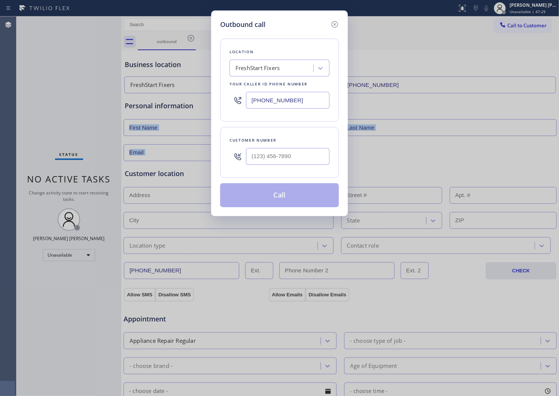
click at [541, 51] on div "Outbound call Location FreshStart Fixers Your caller id phone number [PHONE_NUM…" at bounding box center [279, 198] width 559 height 396
click at [275, 155] on input "(___) ___-____" at bounding box center [287, 156] width 83 height 17
paste input "720) 707-3260"
type input "[PHONE_NUMBER]"
click at [269, 106] on input "[PHONE_NUMBER]" at bounding box center [287, 100] width 83 height 17
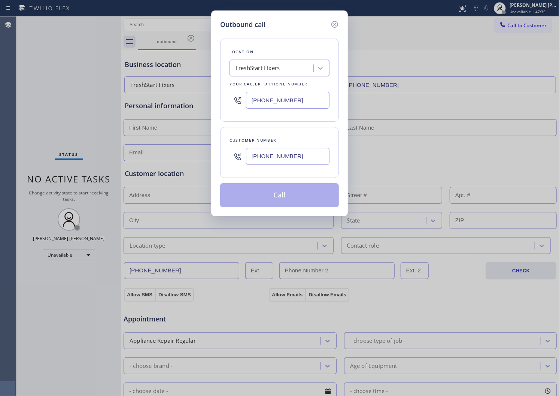
click at [269, 106] on input "[PHONE_NUMBER]" at bounding box center [287, 100] width 83 height 17
paste input "855) 731-4952"
type input "[PHONE_NUMBER]"
click at [335, 27] on icon at bounding box center [334, 24] width 7 height 7
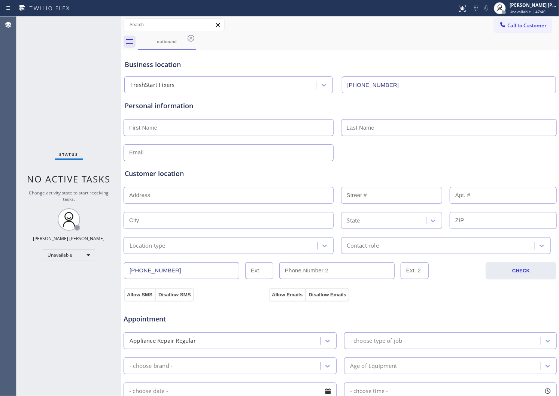
click at [335, 27] on div "Call to Customer Outbound call Location Search location Your caller id phone nu…" at bounding box center [339, 24] width 437 height 13
click at [192, 39] on icon at bounding box center [190, 38] width 7 height 7
click at [192, 39] on div "outbound" at bounding box center [348, 41] width 421 height 17
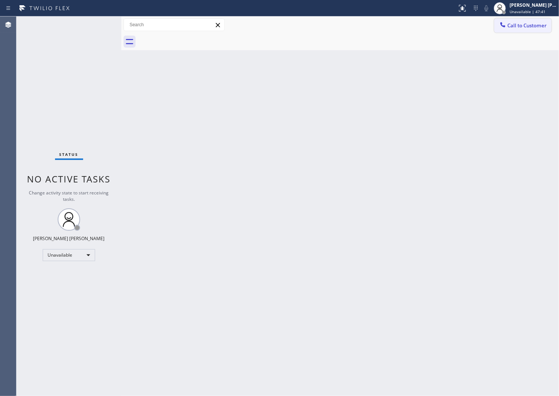
click at [513, 23] on span "Call to Customer" at bounding box center [526, 25] width 39 height 7
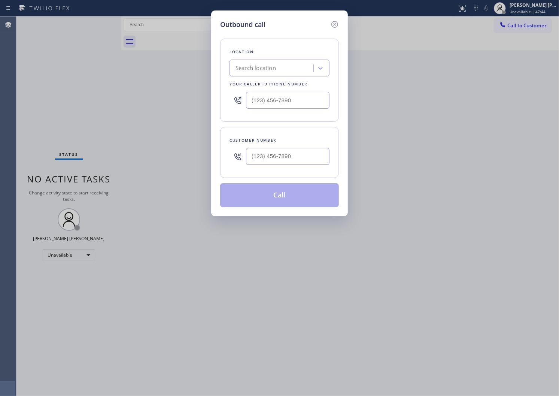
click at [283, 97] on input "text" at bounding box center [287, 100] width 83 height 17
paste input "855) 731-4952"
click at [336, 22] on icon at bounding box center [334, 24] width 9 height 9
click at [336, 22] on div "Call to Customer Outbound call Location Search location Your caller id phone nu…" at bounding box center [339, 24] width 437 height 13
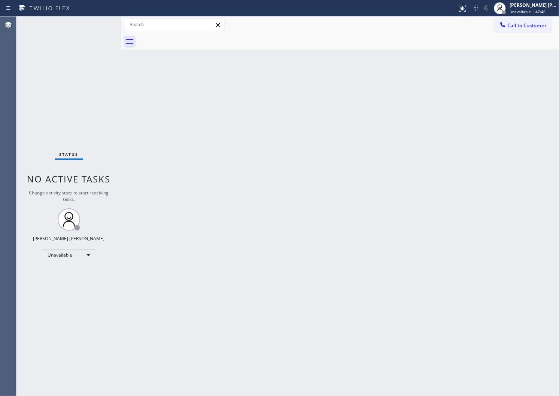
click at [336, 22] on div "Call to Customer Outbound call Location Search location Your caller id phone nu…" at bounding box center [339, 24] width 437 height 13
click at [172, 50] on div "Back to Dashboard Change Sender ID Customers Technicians Select a contact Outbo…" at bounding box center [339, 205] width 437 height 379
click at [520, 24] on span "Call to Customer" at bounding box center [526, 25] width 39 height 7
click at [0, 0] on div "Outbound call Location Search location Your caller id phone number Customer num…" at bounding box center [0, 0] width 0 height 0
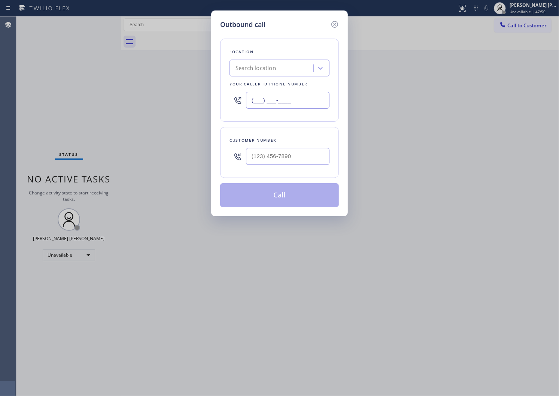
click at [286, 107] on input "(___) ___-____" at bounding box center [287, 100] width 83 height 17
paste input "855) 731-4952"
type input "[PHONE_NUMBER]"
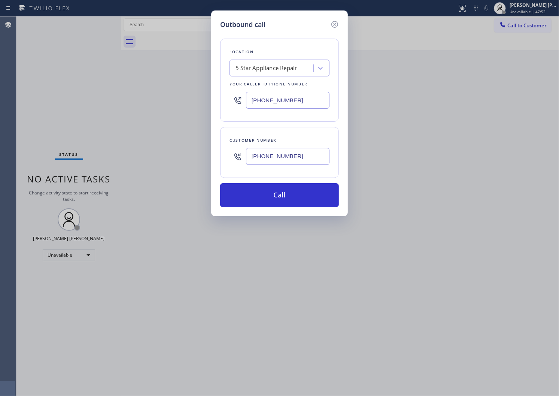
type input "[PHONE_NUMBER]"
click at [291, 158] on input "[PHONE_NUMBER]" at bounding box center [287, 156] width 83 height 17
paste input "450-9916"
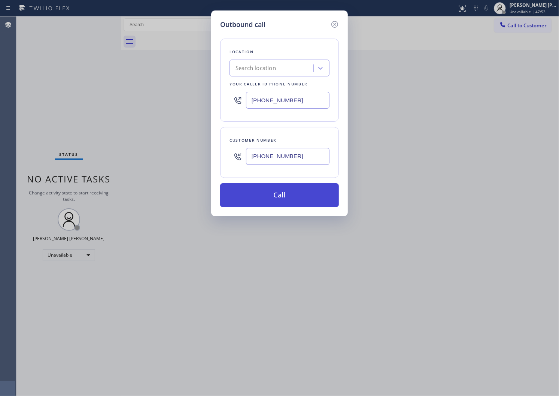
type input "[PHONE_NUMBER]"
click at [293, 193] on button "Call" at bounding box center [279, 195] width 119 height 24
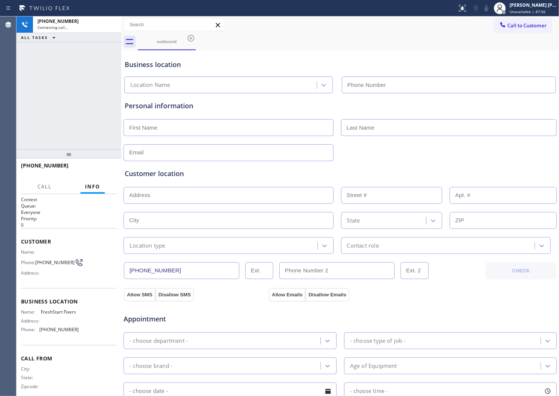
type input "[PHONE_NUMBER]"
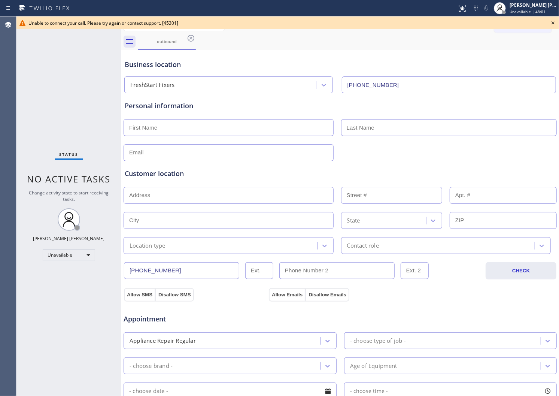
drag, startPoint x: 555, startPoint y: 17, endPoint x: 544, endPoint y: 28, distance: 15.6
click at [555, 17] on div "Unable to connect your call. Please try again or contact support. [45301]" at bounding box center [287, 22] width 542 height 13
click at [553, 23] on icon at bounding box center [552, 22] width 3 height 3
click at [520, 28] on span "Call to Customer" at bounding box center [526, 25] width 39 height 7
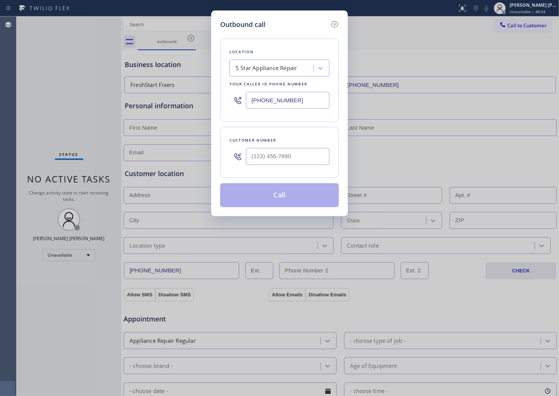
click at [296, 151] on input "text" at bounding box center [287, 156] width 83 height 17
click at [296, 151] on input "(___) ___-____" at bounding box center [287, 156] width 83 height 17
paste input "720) 450-9916"
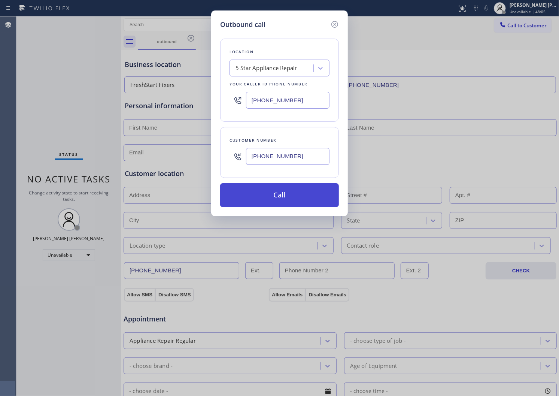
type input "[PHONE_NUMBER]"
click at [296, 192] on button "Call" at bounding box center [279, 195] width 119 height 24
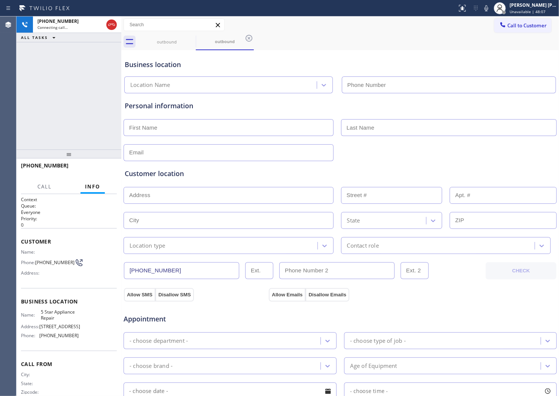
type input "[PHONE_NUMBER]"
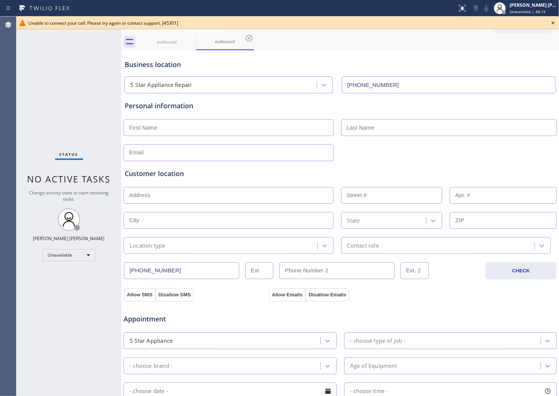
click at [551, 23] on icon at bounding box center [552, 22] width 9 height 9
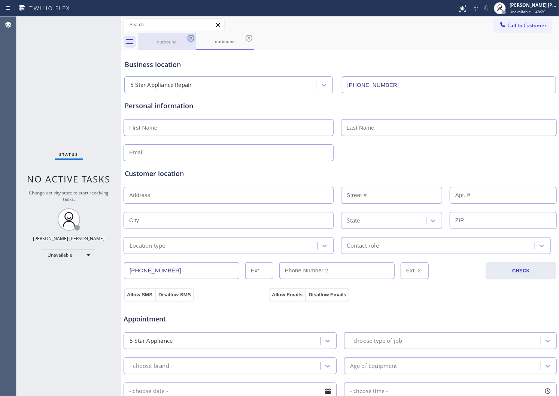
click at [190, 39] on icon at bounding box center [190, 38] width 7 height 7
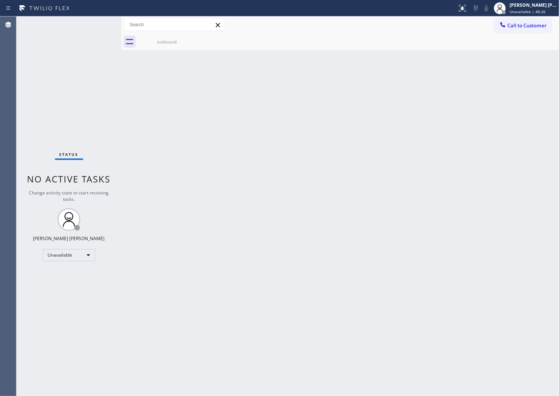
click at [0, 0] on icon at bounding box center [0, 0] width 0 height 0
click at [510, 22] on span "Call to Customer" at bounding box center [526, 25] width 39 height 7
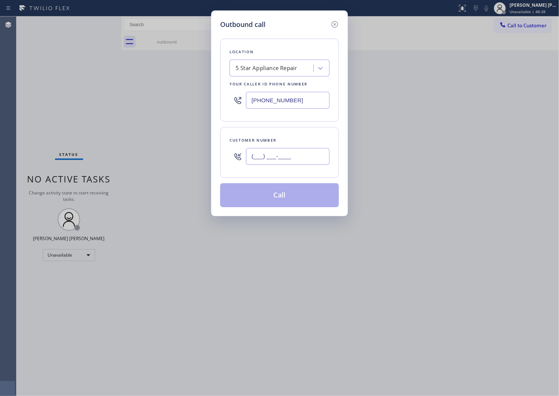
click at [312, 153] on input "(___) ___-____" at bounding box center [287, 156] width 83 height 17
paste input "571) 586-3167"
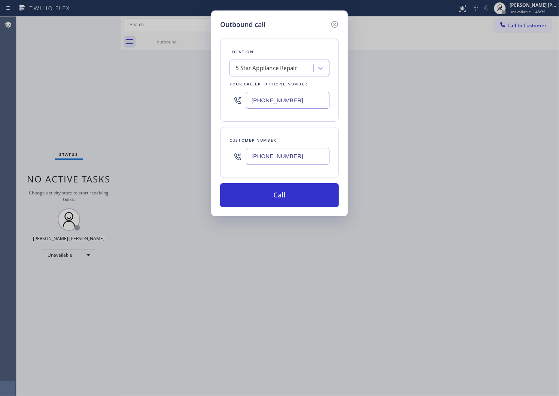
type input "[PHONE_NUMBER]"
click at [276, 98] on input "[PHONE_NUMBER]" at bounding box center [287, 100] width 83 height 17
paste input "3125"
click at [276, 98] on input "[PHONE_NUMBER]" at bounding box center [287, 100] width 83 height 17
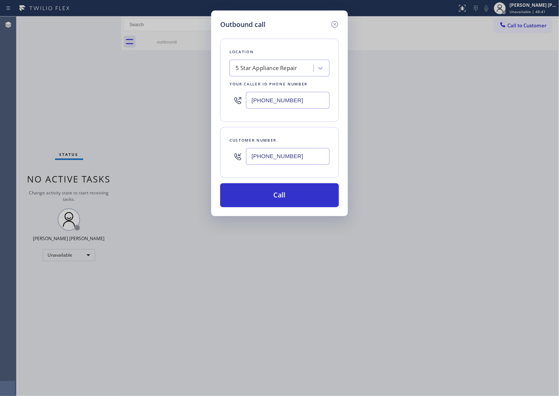
click at [276, 98] on input "[PHONE_NUMBER]" at bounding box center [287, 100] width 83 height 17
paste input "312) 500-8521"
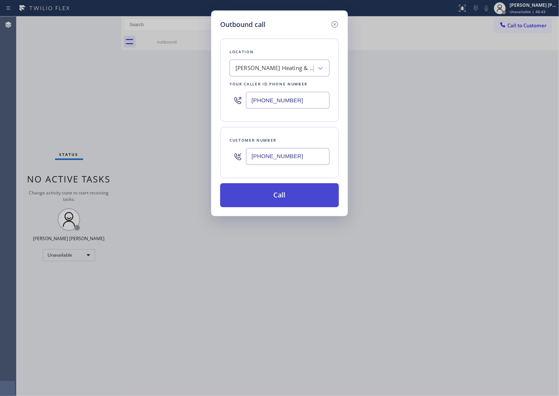
type input "[PHONE_NUMBER]"
click at [287, 199] on button "Call" at bounding box center [279, 195] width 119 height 24
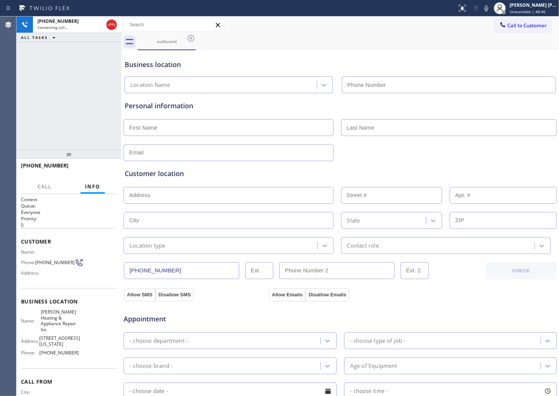
type input "[PHONE_NUMBER]"
click at [25, 112] on div "[PHONE_NUMBER] Connecting call… ALL TASKS ALL TASKS ACTIVE TASKS TASKS IN WRAP …" at bounding box center [68, 82] width 105 height 133
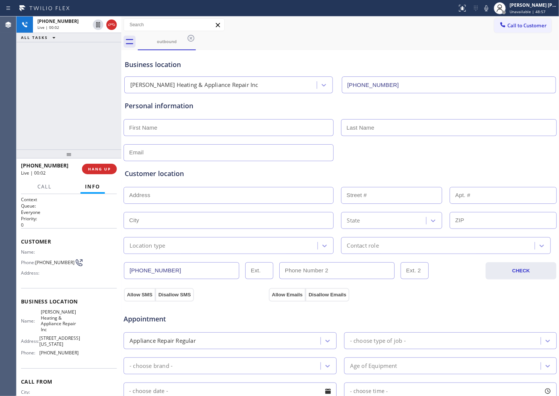
drag, startPoint x: 113, startPoint y: 25, endPoint x: 114, endPoint y: 53, distance: 27.4
click at [113, 25] on icon at bounding box center [111, 24] width 9 height 9
click at [94, 165] on button "COMPLETE" at bounding box center [98, 169] width 38 height 10
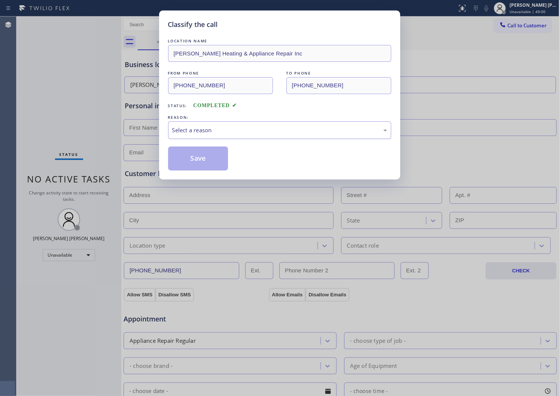
click at [200, 125] on div "Select a reason" at bounding box center [279, 130] width 223 height 18
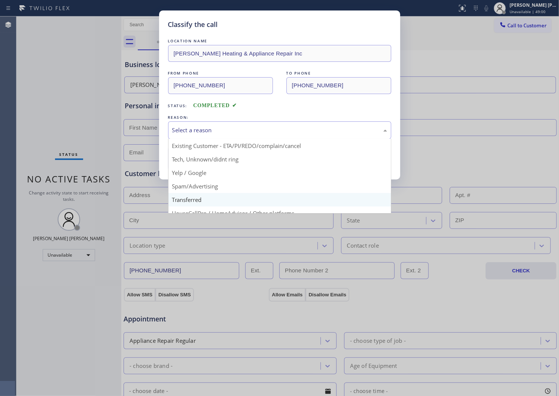
scroll to position [42, 0]
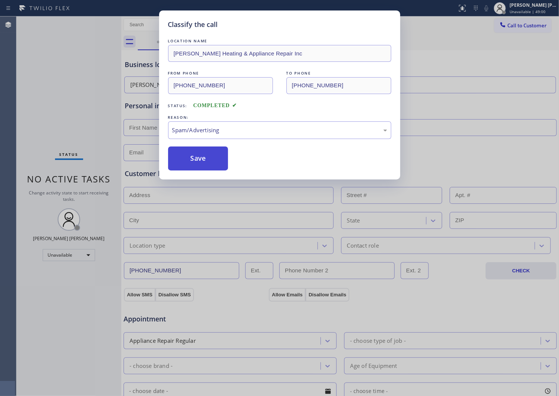
click at [191, 167] on button "Save" at bounding box center [198, 158] width 60 height 24
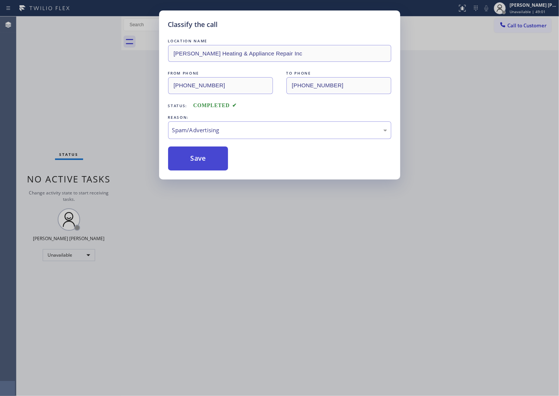
click at [193, 158] on button "Save" at bounding box center [198, 158] width 60 height 24
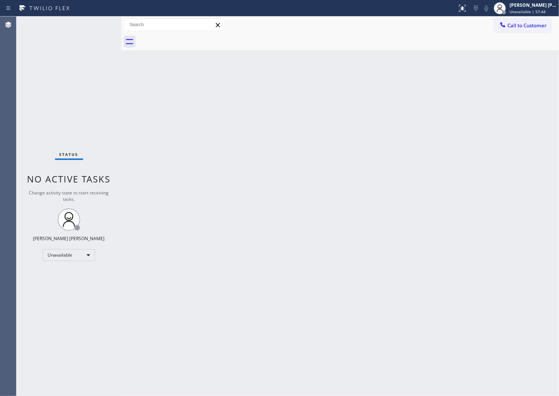
drag, startPoint x: 0, startPoint y: 91, endPoint x: 90, endPoint y: 87, distance: 90.3
click at [0, 91] on div "Agent Desktop" at bounding box center [8, 205] width 16 height 379
click at [511, 32] on button "Call to Customer" at bounding box center [522, 25] width 57 height 14
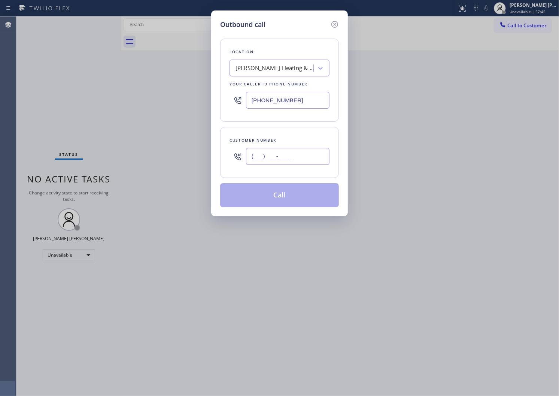
click at [298, 149] on input "(___) ___-____" at bounding box center [287, 156] width 83 height 17
paste input "848) 801-1706"
type input "[PHONE_NUMBER]"
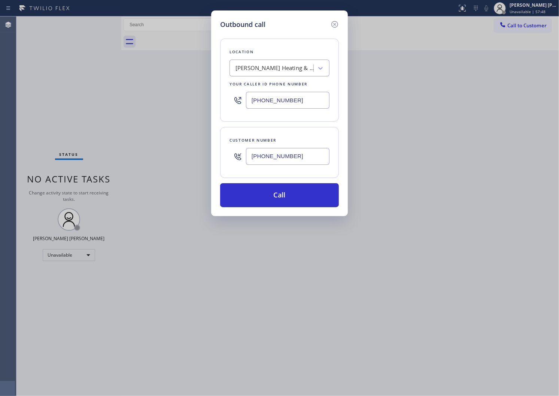
click at [263, 98] on input "[PHONE_NUMBER]" at bounding box center [287, 100] width 83 height 17
paste input "848) 292-0709"
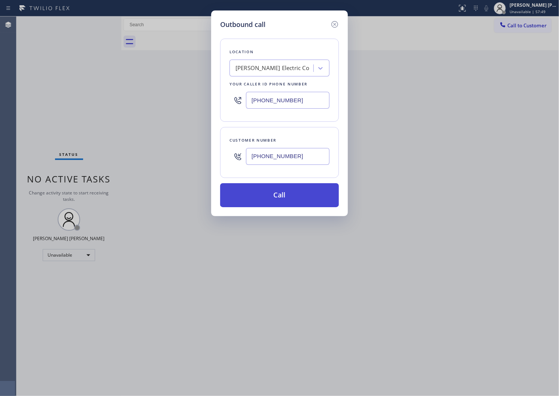
type input "[PHONE_NUMBER]"
click at [300, 198] on button "Call" at bounding box center [279, 195] width 119 height 24
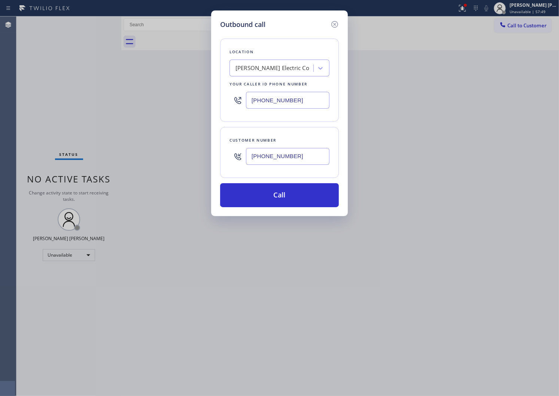
click at [356, 44] on div "Call to Customer Outbound call Location [PERSON_NAME] Electric Co Your caller i…" at bounding box center [339, 33] width 437 height 34
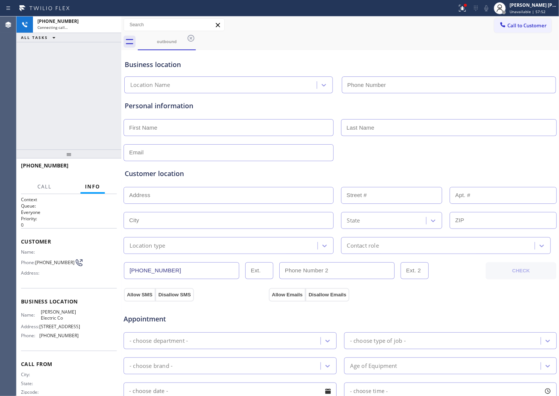
type input "[PHONE_NUMBER]"
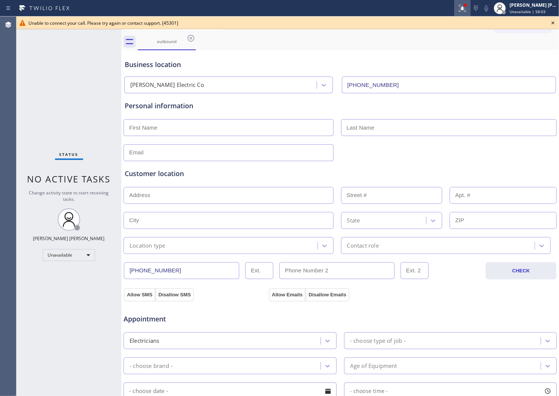
click at [464, 7] on icon at bounding box center [462, 7] width 4 height 3
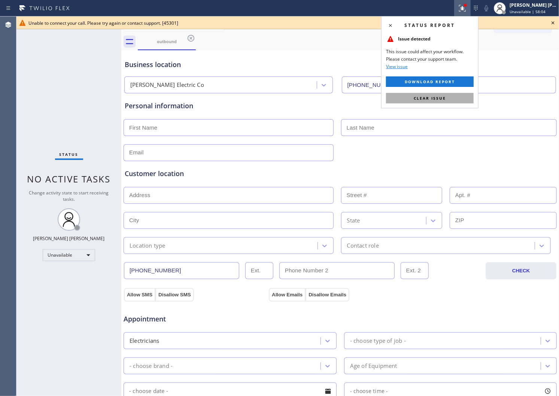
click at [448, 99] on button "Clear issue" at bounding box center [430, 98] width 88 height 10
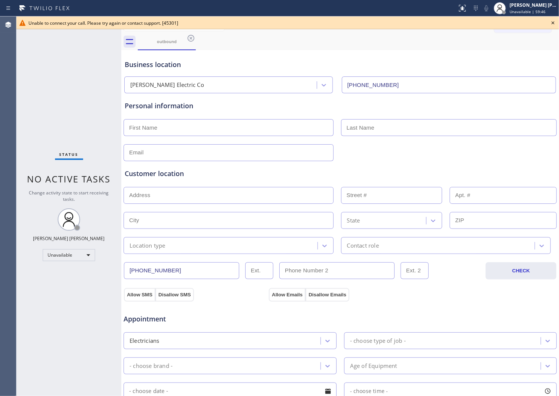
click at [552, 23] on icon at bounding box center [552, 22] width 9 height 9
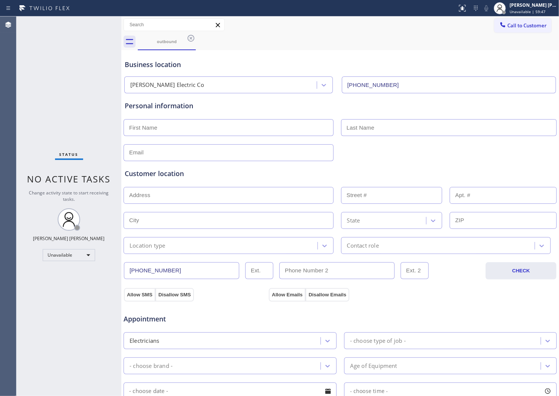
click at [191, 38] on icon at bounding box center [190, 38] width 7 height 7
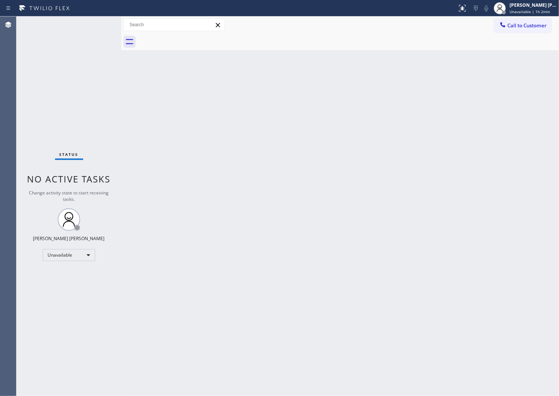
click at [0, 185] on div "Agent Desktop" at bounding box center [8, 205] width 16 height 379
click at [529, 30] on button "Call to Customer" at bounding box center [522, 25] width 57 height 14
click at [0, 0] on div "Outbound call Location [PERSON_NAME] Electric Co Your caller id phone number [P…" at bounding box center [0, 0] width 0 height 0
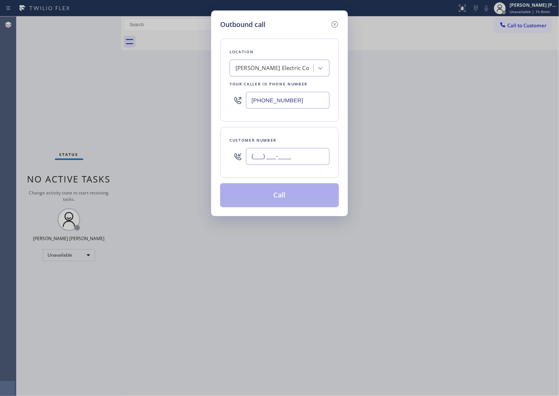
click at [309, 156] on input "(___) ___-____" at bounding box center [287, 156] width 83 height 17
paste input "206) 250-7865"
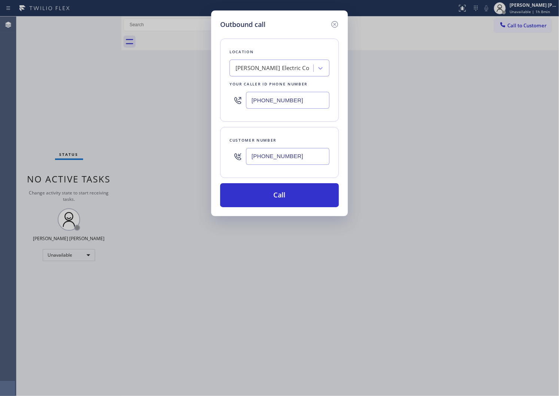
type input "[PHONE_NUMBER]"
click at [277, 98] on input "[PHONE_NUMBER]" at bounding box center [287, 100] width 83 height 17
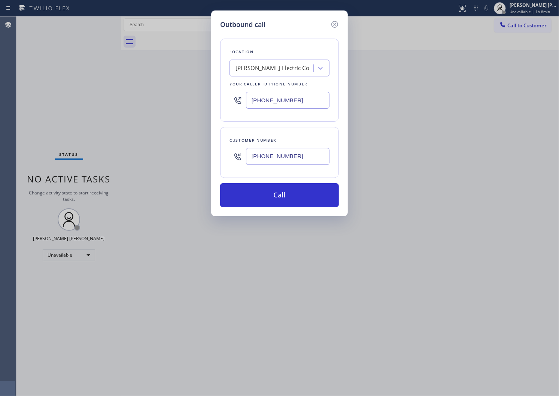
click at [277, 98] on input "[PHONE_NUMBER]" at bounding box center [287, 100] width 83 height 17
paste input "55) 976-5118"
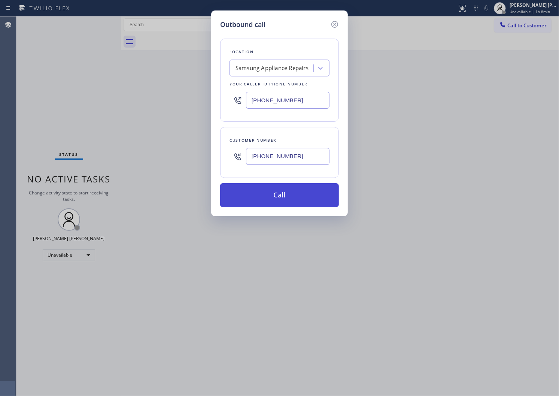
type input "[PHONE_NUMBER]"
click at [300, 195] on button "Call" at bounding box center [279, 195] width 119 height 24
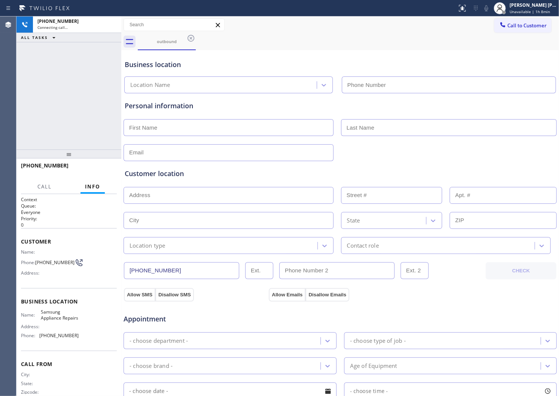
type input "[PHONE_NUMBER]"
drag, startPoint x: 0, startPoint y: 113, endPoint x: 35, endPoint y: 154, distance: 54.4
click at [0, 113] on div "Agent Desktop" at bounding box center [8, 205] width 16 height 379
click at [36, 163] on span "[PHONE_NUMBER]" at bounding box center [45, 165] width 48 height 7
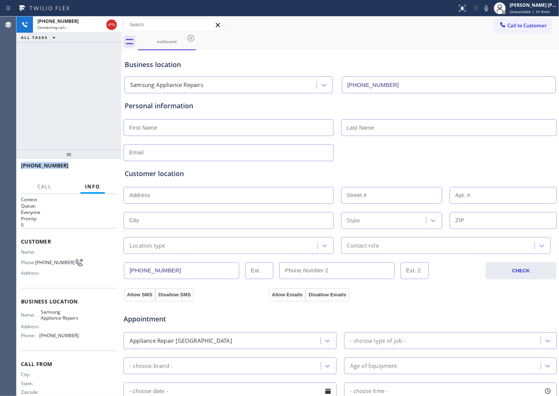
click at [36, 163] on span "[PHONE_NUMBER]" at bounding box center [45, 165] width 48 height 7
copy span "[PHONE_NUMBER]"
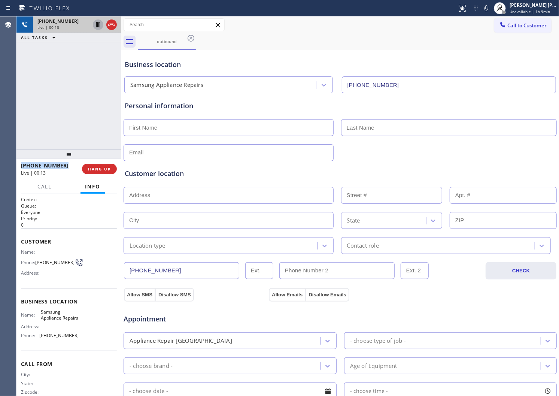
click at [101, 24] on icon at bounding box center [98, 24] width 9 height 9
click at [106, 25] on div at bounding box center [111, 24] width 10 height 9
click at [98, 171] on span "HANG UP" at bounding box center [99, 168] width 23 height 5
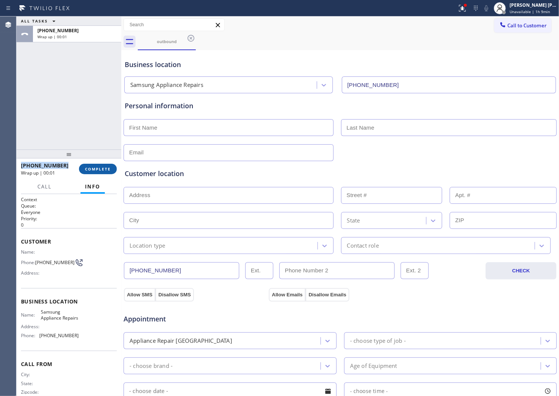
click at [108, 170] on span "COMPLETE" at bounding box center [98, 168] width 26 height 5
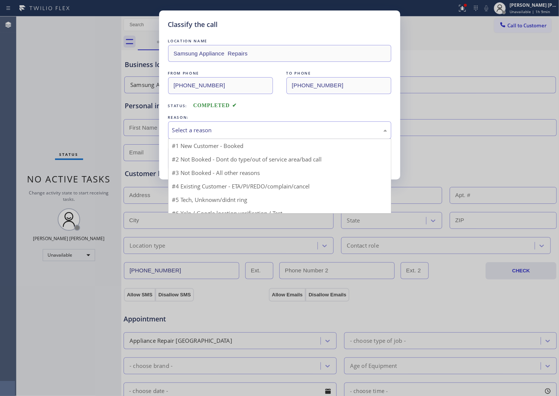
click at [195, 131] on div "Select a reason" at bounding box center [279, 130] width 215 height 9
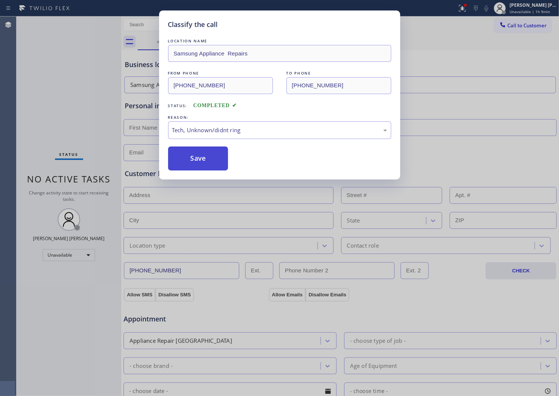
click at [187, 168] on button "Save" at bounding box center [198, 158] width 60 height 24
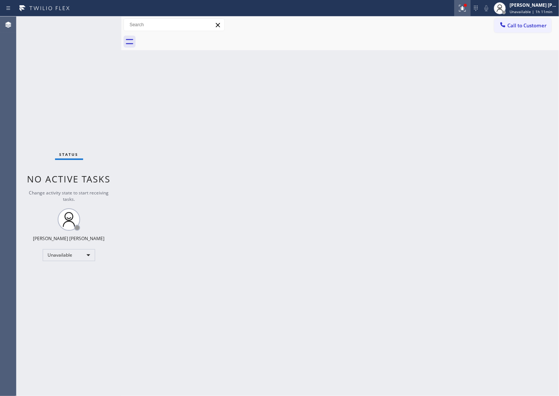
click at [467, 9] on icon at bounding box center [462, 8] width 9 height 9
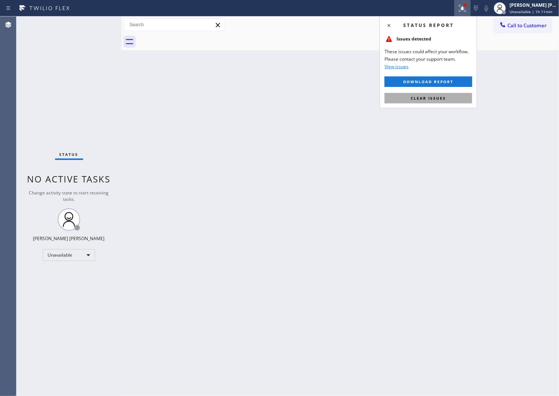
click at [427, 98] on span "Clear issues" at bounding box center [427, 97] width 35 height 5
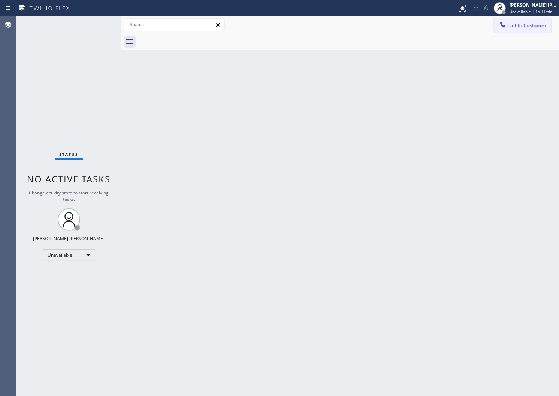
click at [510, 28] on span "Call to Customer" at bounding box center [526, 25] width 39 height 7
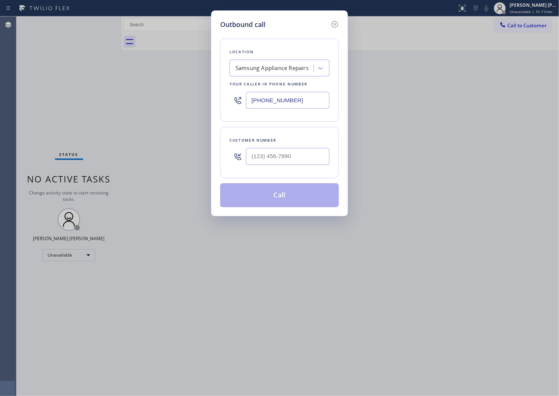
click at [291, 160] on input "text" at bounding box center [287, 156] width 83 height 17
click at [291, 160] on input "(___) ___-____" at bounding box center [287, 156] width 83 height 17
paste input "206) 250-7865"
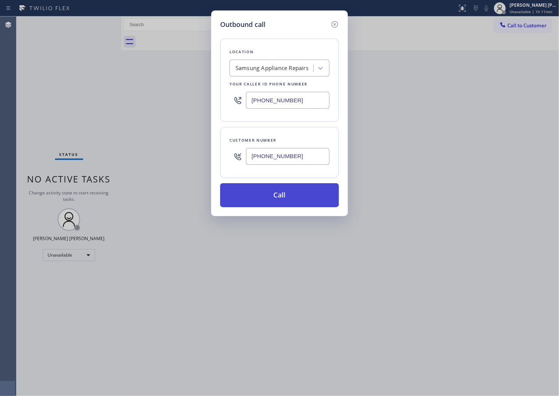
type input "[PHONE_NUMBER]"
click at [293, 193] on button "Call" at bounding box center [279, 195] width 119 height 24
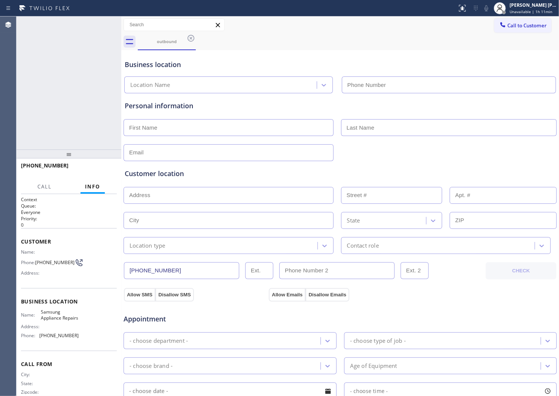
type input "[PHONE_NUMBER]"
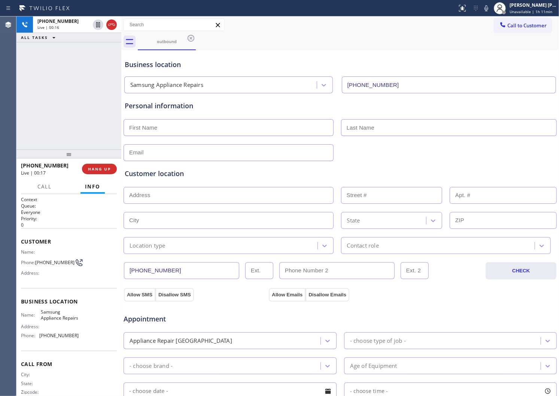
click at [2, 132] on div "Agent Desktop" at bounding box center [8, 205] width 16 height 379
click at [160, 65] on div "Business location" at bounding box center [340, 64] width 431 height 10
click at [232, 62] on div "Business location" at bounding box center [340, 64] width 431 height 10
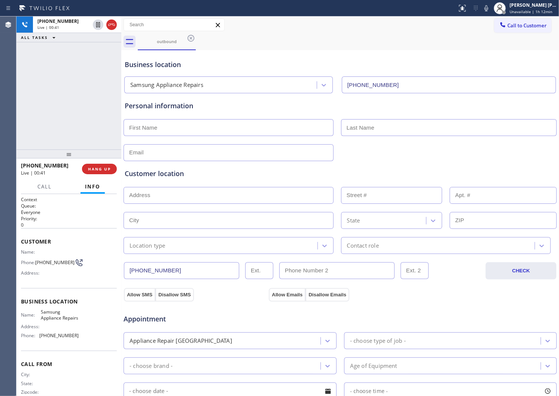
drag, startPoint x: 110, startPoint y: 28, endPoint x: 122, endPoint y: 83, distance: 56.0
click at [110, 28] on icon at bounding box center [111, 24] width 9 height 9
click at [109, 167] on span "HANG UP" at bounding box center [99, 168] width 23 height 5
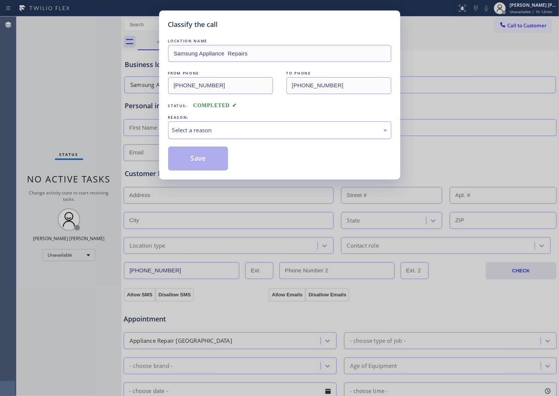
click at [195, 134] on div "Select a reason" at bounding box center [279, 130] width 215 height 9
click at [195, 126] on div "Select a reason" at bounding box center [279, 130] width 215 height 9
click at [196, 167] on button "Save" at bounding box center [198, 158] width 60 height 24
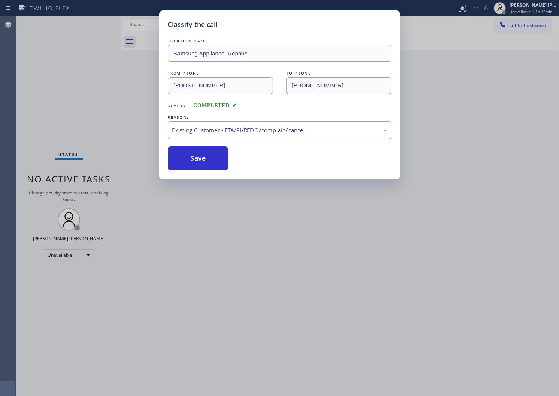
click at [198, 126] on div "Existing Customer - ETA/PI/REDO/complain/cancel" at bounding box center [279, 130] width 215 height 9
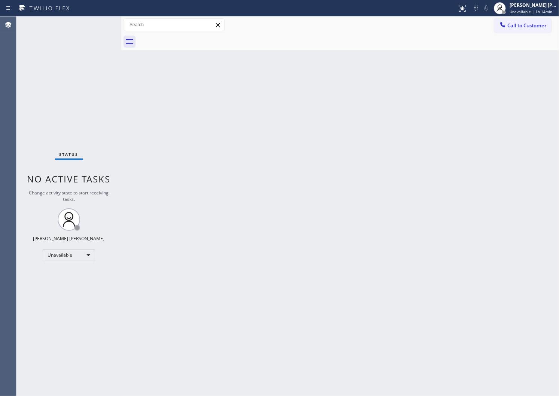
drag, startPoint x: 368, startPoint y: 395, endPoint x: 356, endPoint y: 365, distance: 32.2
click at [356, 365] on div "Back to Dashboard Change Sender ID Customers Technicians Select a contact Outbo…" at bounding box center [339, 205] width 437 height 379
click at [13, 119] on div "Agent Desktop" at bounding box center [8, 205] width 16 height 379
click at [518, 24] on span "Call to Customer" at bounding box center [526, 25] width 39 height 7
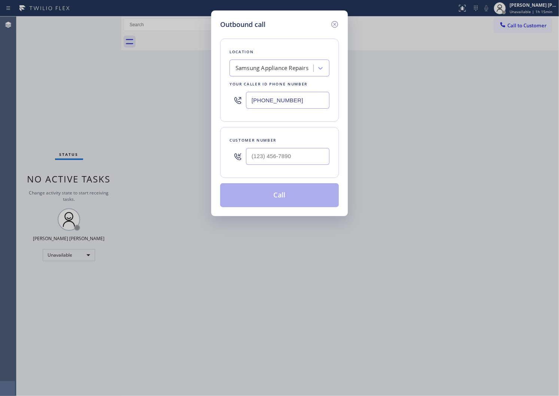
click at [274, 155] on input "text" at bounding box center [287, 156] width 83 height 17
paste input "855) 976-5118"
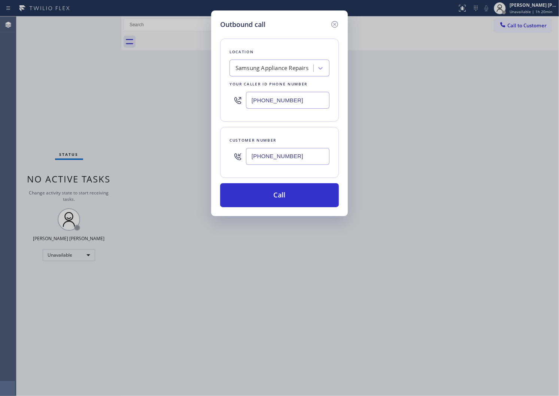
click at [0, 215] on div "Outbound call Location Samsung Appliance Repairs Your caller id phone number [P…" at bounding box center [279, 198] width 559 height 396
click at [286, 158] on input "[PHONE_NUMBER]" at bounding box center [287, 156] width 83 height 17
click at [293, 156] on input "[PHONE_NUMBER]" at bounding box center [287, 156] width 83 height 17
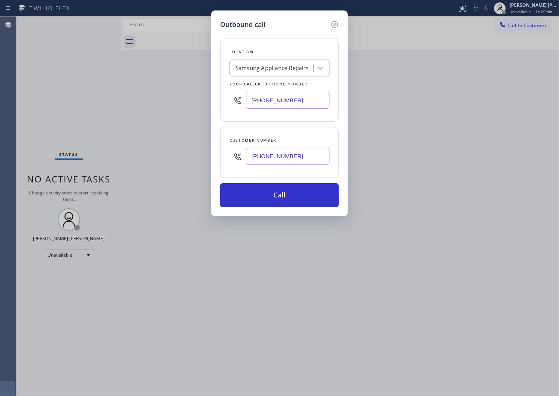
click at [293, 156] on input "[PHONE_NUMBER]" at bounding box center [287, 156] width 83 height 17
paste input "206) 250-7865"
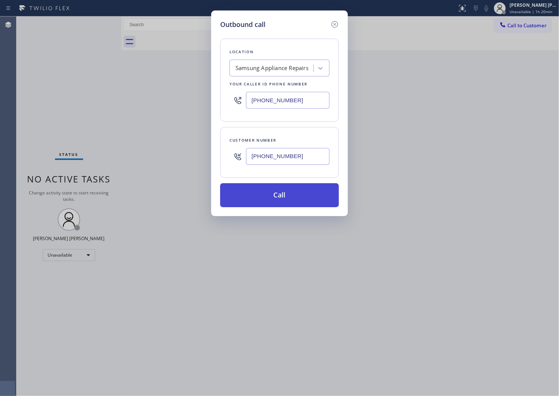
type input "[PHONE_NUMBER]"
click at [308, 193] on button "Call" at bounding box center [279, 195] width 119 height 24
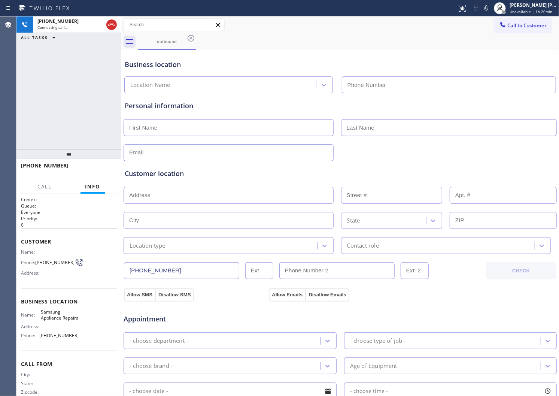
type input "[PHONE_NUMBER]"
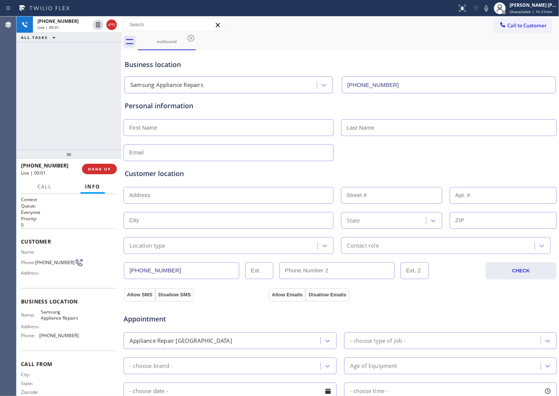
click at [34, 120] on div "[PHONE_NUMBER] Live | 00:01 ALL TASKS ALL TASKS ACTIVE TASKS TASKS IN WRAP UP" at bounding box center [68, 82] width 105 height 133
drag, startPoint x: 34, startPoint y: 120, endPoint x: 37, endPoint y: 120, distance: 3.8
click at [34, 120] on div "[PHONE_NUMBER] Live | 00:01 ALL TASKS ALL TASKS ACTIVE TASKS TASKS IN WRAP UP" at bounding box center [68, 82] width 105 height 133
click at [111, 24] on icon at bounding box center [111, 25] width 7 height 2
click at [98, 161] on div "[PHONE_NUMBER] Live | 00:05 HANG UP" at bounding box center [69, 168] width 96 height 19
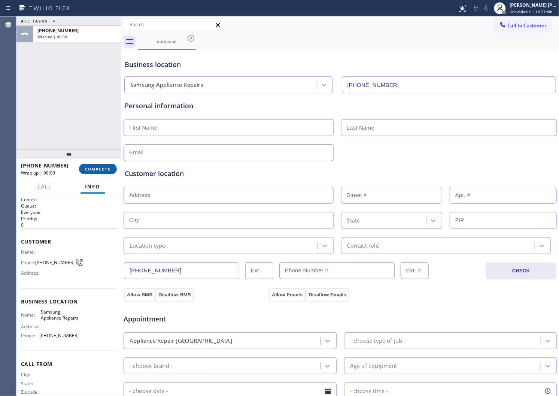
click at [95, 165] on button "COMPLETE" at bounding box center [98, 169] width 38 height 10
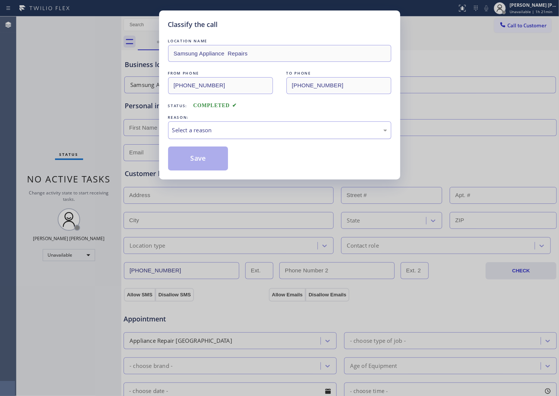
click at [211, 131] on div "Select a reason" at bounding box center [279, 130] width 215 height 9
click at [195, 126] on div "Select a reason" at bounding box center [279, 130] width 215 height 9
click at [185, 154] on button "Save" at bounding box center [198, 158] width 60 height 24
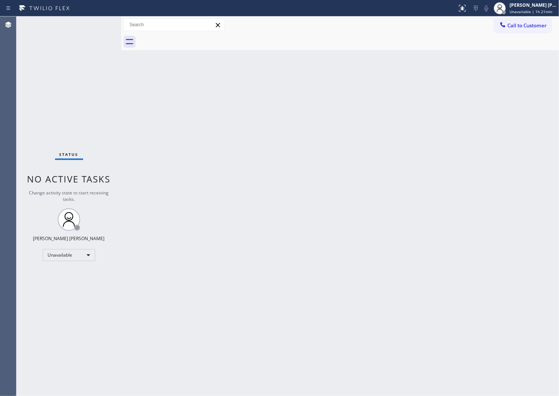
click at [413, 43] on div at bounding box center [348, 41] width 421 height 17
click at [513, 31] on button "Call to Customer" at bounding box center [522, 25] width 57 height 14
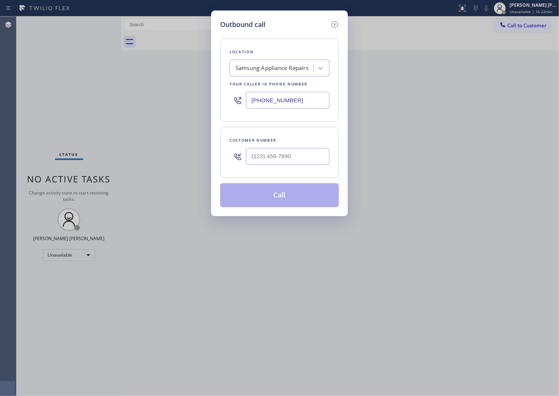
type input "(___) ___-____"
click at [316, 158] on input "(___) ___-____" at bounding box center [287, 156] width 83 height 17
paste input "text"
type input "(___) ___-____"
click at [309, 160] on input "(___) ___-____" at bounding box center [287, 156] width 83 height 17
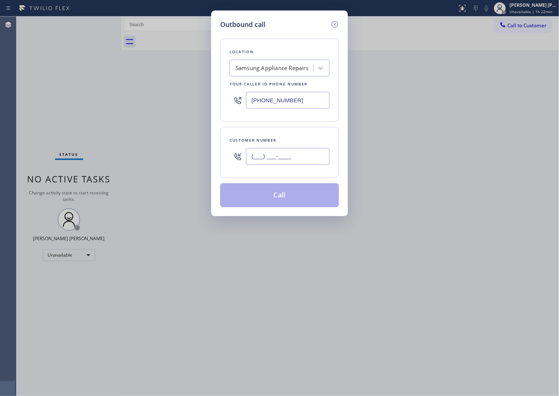
paste input "206) 250-7865"
type input "[PHONE_NUMBER]"
click at [296, 100] on input "[PHONE_NUMBER]" at bounding box center [287, 100] width 83 height 17
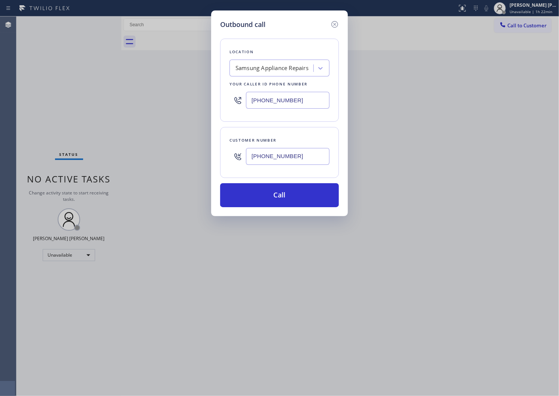
click at [284, 67] on div "Samsung Appliance Repairs" at bounding box center [271, 68] width 73 height 9
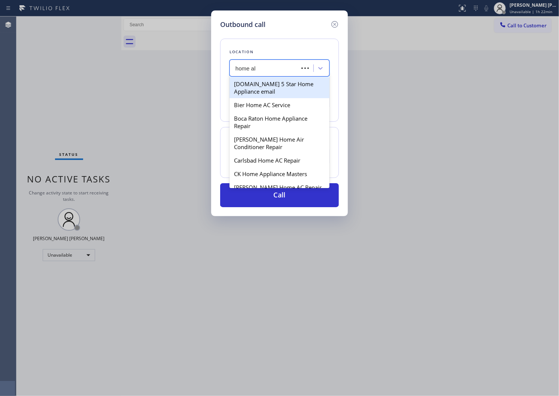
type input "home all"
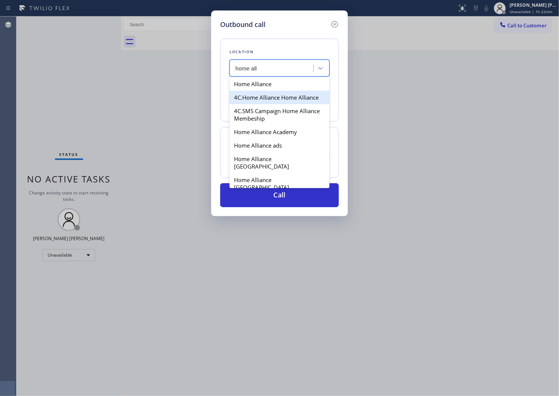
click at [282, 87] on div "Home Alliance" at bounding box center [279, 83] width 100 height 13
click at [282, 87] on div "Your caller id phone number" at bounding box center [279, 84] width 100 height 8
type input "[PHONE_NUMBER]"
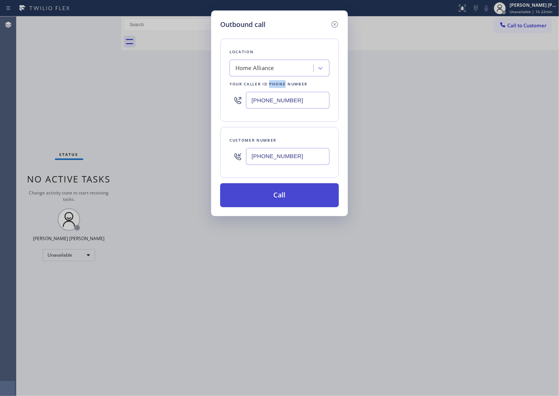
click at [294, 191] on button "Call" at bounding box center [279, 195] width 119 height 24
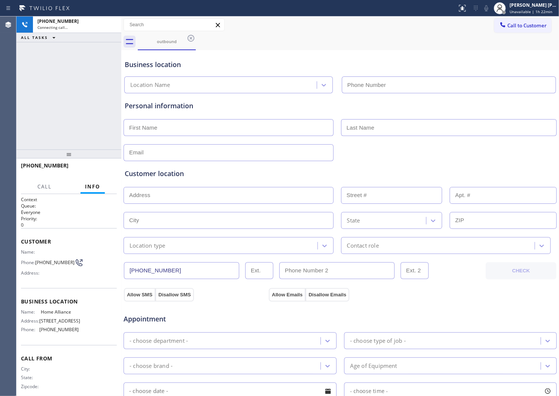
type input "[PHONE_NUMBER]"
click at [491, 10] on icon at bounding box center [486, 8] width 9 height 9
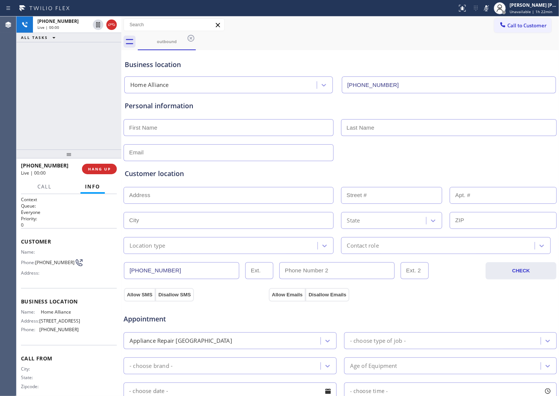
click at [491, 10] on icon at bounding box center [486, 8] width 9 height 9
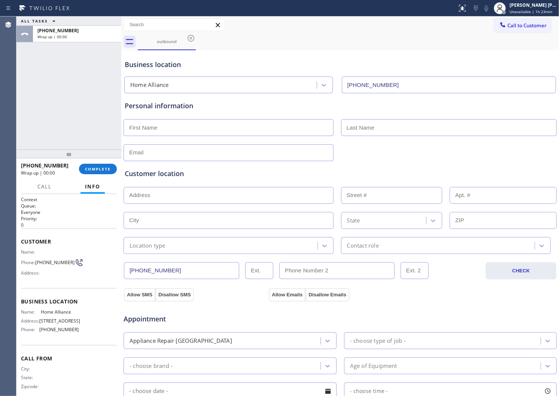
click at [104, 149] on div at bounding box center [68, 153] width 105 height 9
click at [97, 159] on div at bounding box center [68, 154] width 105 height 9
click at [91, 169] on span "COMPLETE" at bounding box center [98, 169] width 26 height 5
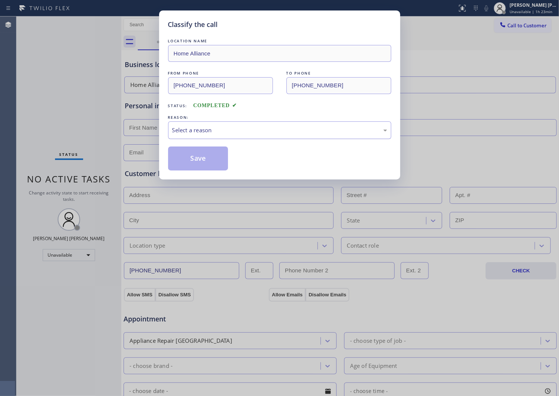
click at [191, 126] on div "Select a reason" at bounding box center [279, 130] width 215 height 9
click at [198, 155] on button "Save" at bounding box center [198, 158] width 60 height 24
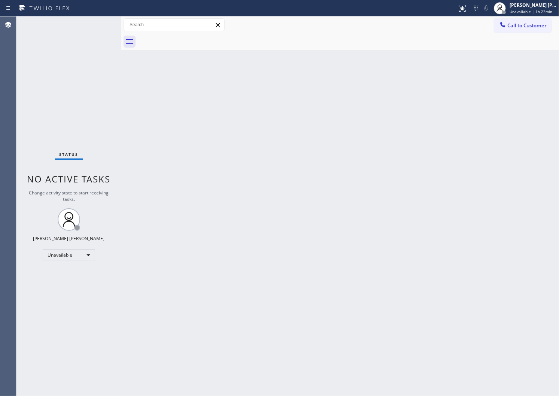
drag, startPoint x: 0, startPoint y: 140, endPoint x: 9, endPoint y: 133, distance: 11.7
click at [0, 140] on div "Agent Desktop" at bounding box center [8, 205] width 16 height 379
click at [510, 27] on span "Call to Customer" at bounding box center [526, 25] width 39 height 7
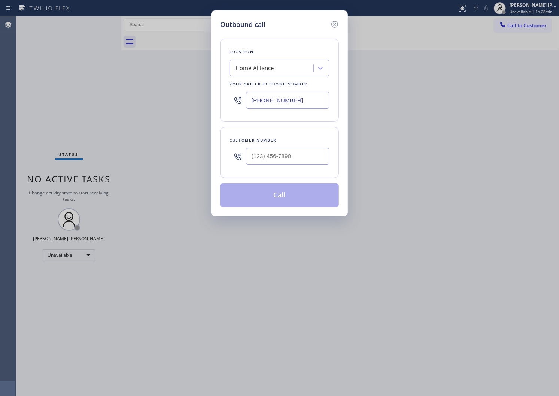
click at [264, 100] on input "[PHONE_NUMBER]" at bounding box center [287, 100] width 83 height 17
paste input "206) 250-7865"
type input "[PHONE_NUMBER]"
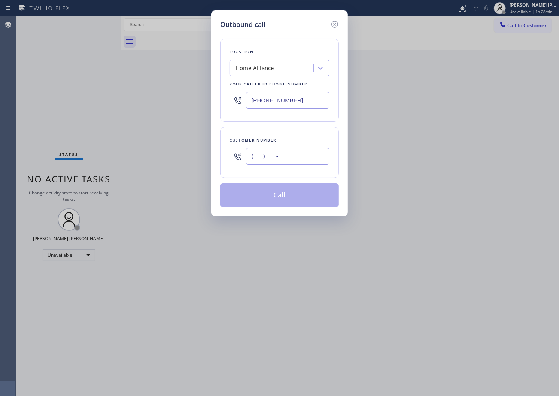
click at [288, 159] on input "(___) ___-____" at bounding box center [287, 156] width 83 height 17
paste input "310) 505-2664"
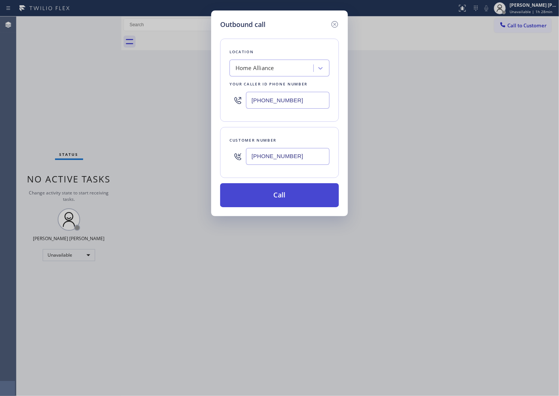
type input "[PHONE_NUMBER]"
click at [284, 194] on button "Call" at bounding box center [279, 195] width 119 height 24
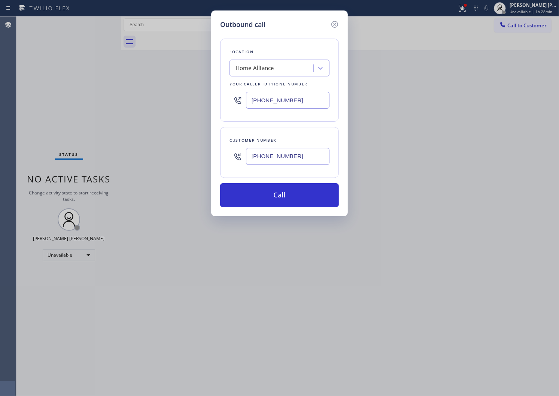
click at [351, 39] on div "Outbound call Location Home Alliance Your caller id phone number [PHONE_NUMBER]…" at bounding box center [279, 198] width 559 height 396
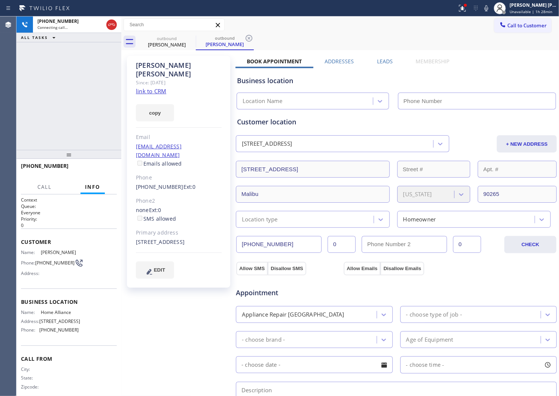
type input "[PHONE_NUMBER]"
drag, startPoint x: 141, startPoint y: 69, endPoint x: 145, endPoint y: 64, distance: 6.7
click at [141, 69] on div "[PERSON_NAME]" at bounding box center [179, 69] width 86 height 17
click at [145, 64] on div "[PERSON_NAME]" at bounding box center [179, 69] width 86 height 17
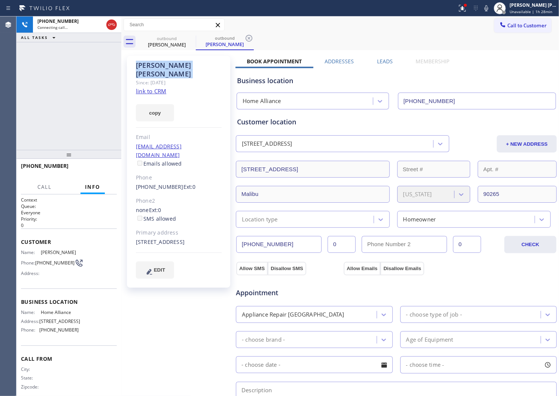
click at [145, 64] on div "[PERSON_NAME]" at bounding box center [179, 69] width 86 height 17
copy div "[PERSON_NAME]"
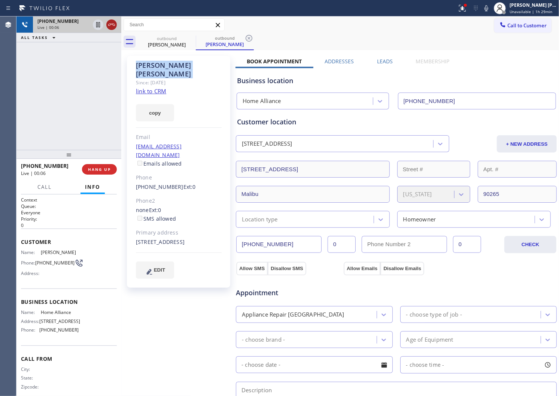
drag, startPoint x: 109, startPoint y: 25, endPoint x: 157, endPoint y: 43, distance: 51.9
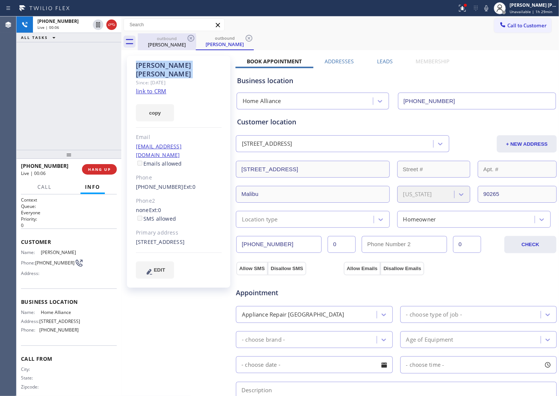
click at [109, 25] on icon at bounding box center [111, 25] width 7 height 2
click at [377, 59] on label "Leads" at bounding box center [385, 61] width 16 height 7
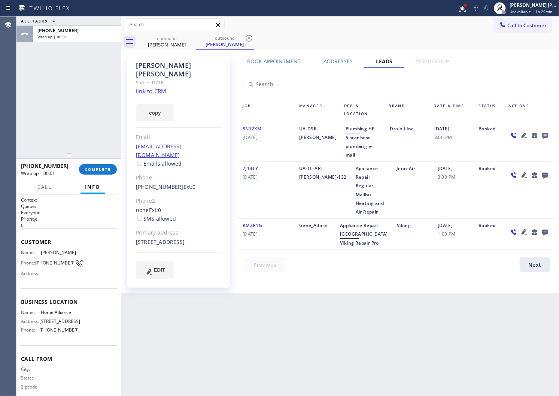
drag, startPoint x: 552, startPoint y: 90, endPoint x: 553, endPoint y: 72, distance: 18.4
click at [537, 58] on div "Book Appointment Addresses Leads Membership Business location Home Alliance [PH…" at bounding box center [395, 174] width 321 height 233
click at [549, 135] on icon at bounding box center [544, 135] width 9 height 9
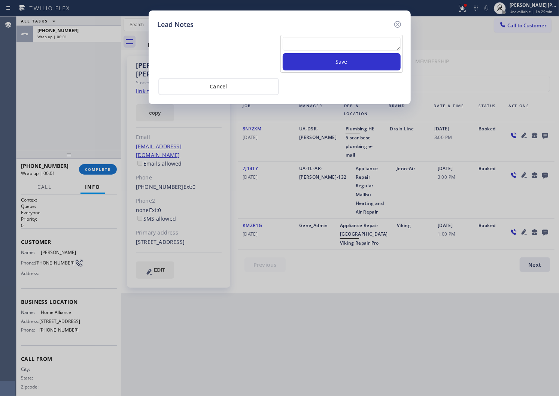
click at [379, 39] on textarea at bounding box center [342, 43] width 118 height 13
paste textarea "[PERSON_NAME]"
click at [393, 40] on textarea "[PERSON_NAME]" at bounding box center [342, 43] width 118 height 13
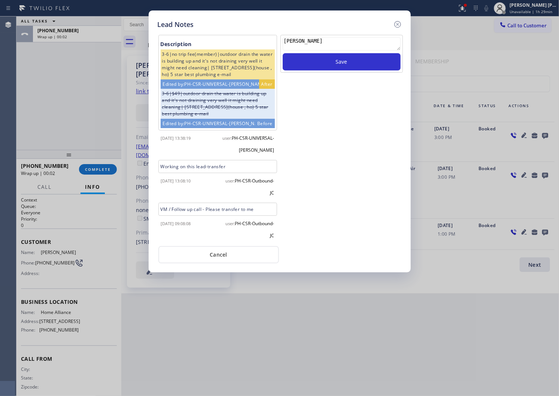
click at [393, 40] on textarea "[PERSON_NAME]" at bounding box center [342, 43] width 118 height 13
click at [338, 44] on textarea "[PERSON_NAME]" at bounding box center [342, 43] width 118 height 13
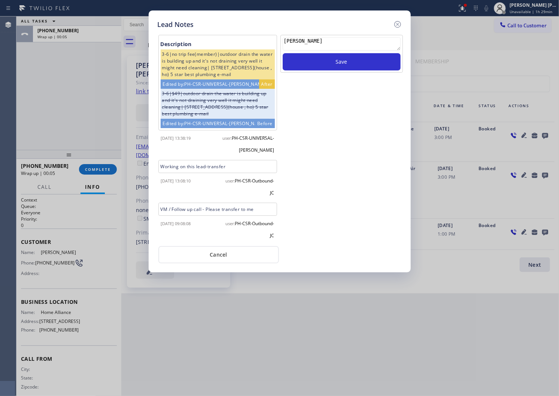
click at [338, 44] on textarea "[PERSON_NAME]" at bounding box center [342, 43] width 118 height 13
paste textarea "N/A - Please transfer"
type textarea "N/A - Please transfer"
click at [342, 66] on button "Save" at bounding box center [342, 61] width 118 height 17
click at [397, 27] on icon at bounding box center [397, 24] width 7 height 7
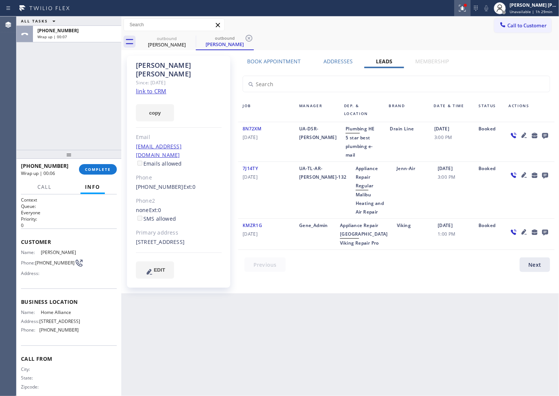
click at [467, 10] on icon at bounding box center [462, 8] width 9 height 9
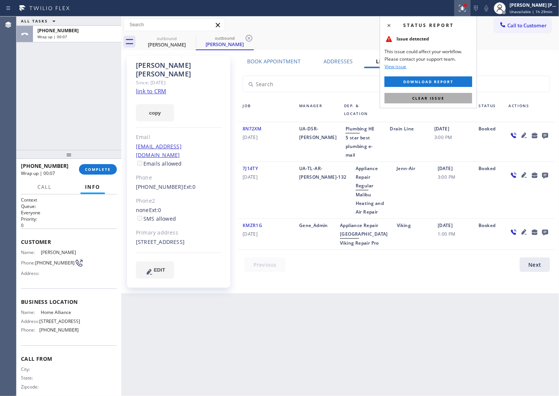
click at [420, 95] on span "Clear issue" at bounding box center [428, 97] width 32 height 5
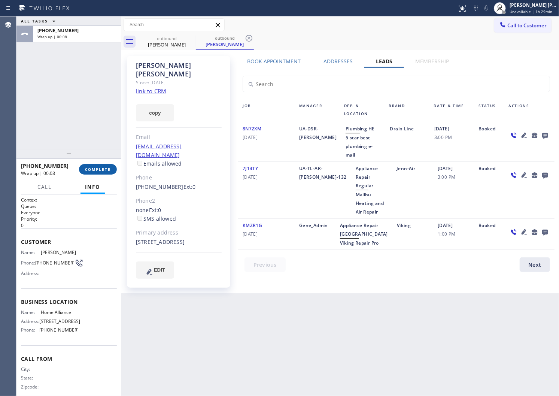
click at [95, 171] on span "COMPLETE" at bounding box center [98, 169] width 26 height 5
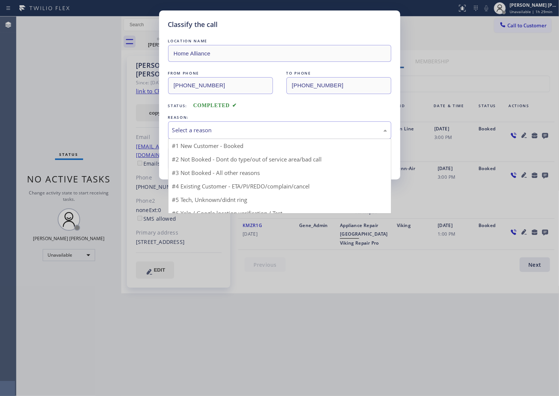
click at [224, 128] on div "Select a reason" at bounding box center [279, 130] width 215 height 9
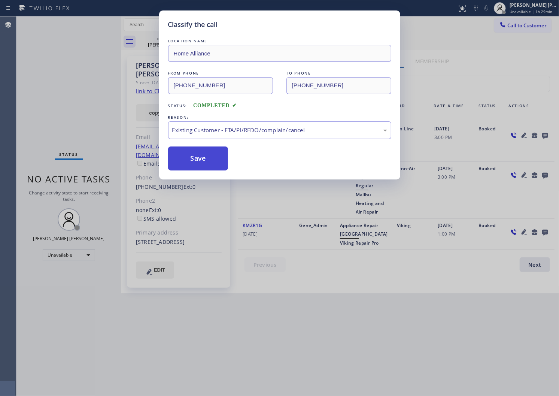
click at [181, 154] on button "Save" at bounding box center [198, 158] width 60 height 24
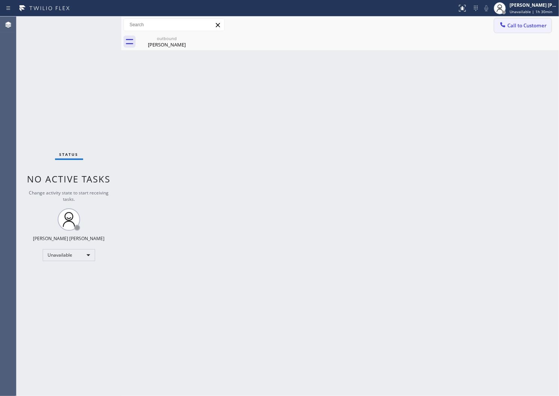
click at [537, 30] on button "Call to Customer" at bounding box center [522, 25] width 57 height 14
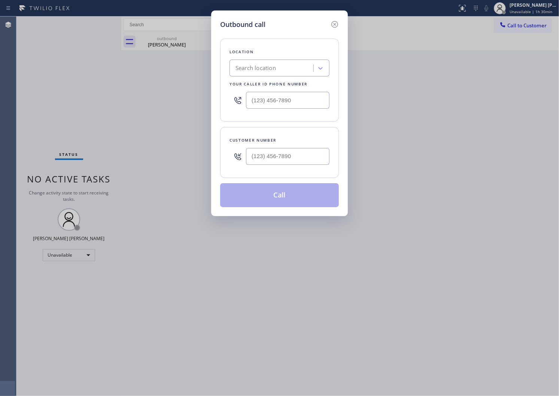
click at [277, 96] on input "text" at bounding box center [287, 100] width 83 height 17
click at [277, 96] on input "(___) ___-____" at bounding box center [287, 100] width 83 height 17
paste input "206) 785-3335"
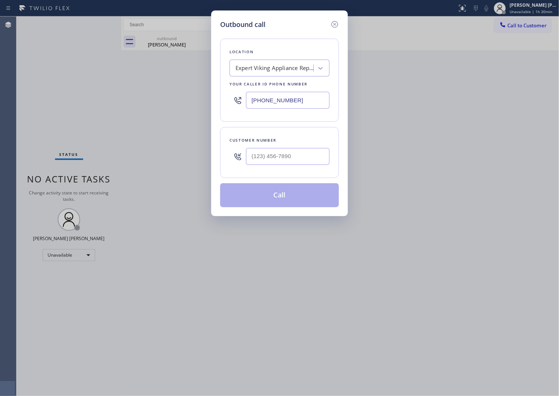
type input "[PHONE_NUMBER]"
click at [276, 145] on div at bounding box center [287, 156] width 83 height 24
click at [274, 158] on input "(___) ___-____" at bounding box center [287, 156] width 83 height 17
paste input "253) 838-2108"
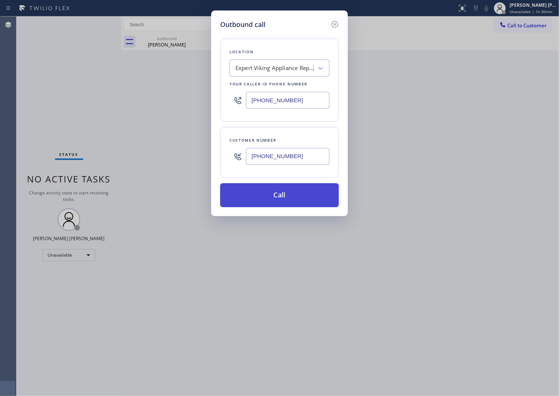
type input "[PHONE_NUMBER]"
click at [290, 200] on button "Call" at bounding box center [279, 195] width 119 height 24
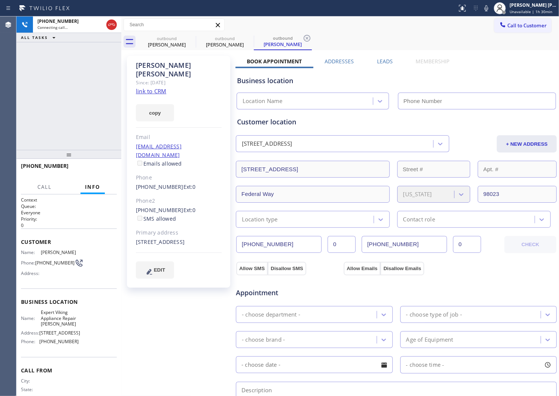
type input "[PHONE_NUMBER]"
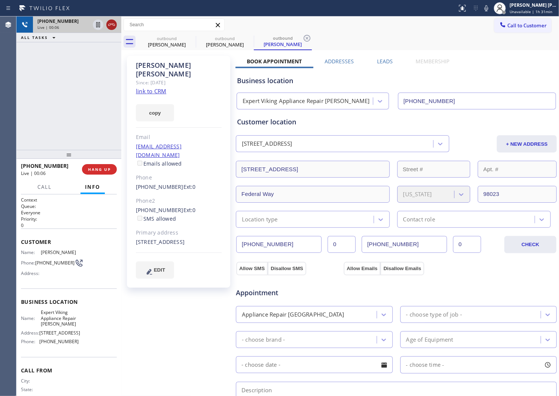
click at [111, 27] on icon at bounding box center [111, 24] width 9 height 9
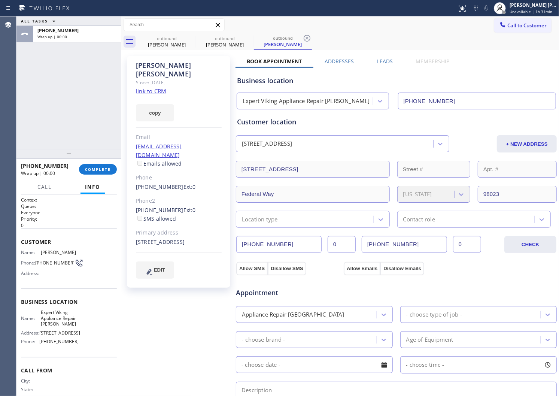
click at [388, 57] on div "[PERSON_NAME] Since: [DATE] link to CRM copy Email [EMAIL_ADDRESS][DOMAIN_NAME]…" at bounding box center [340, 302] width 434 height 500
click at [382, 62] on label "Leads" at bounding box center [385, 61] width 16 height 7
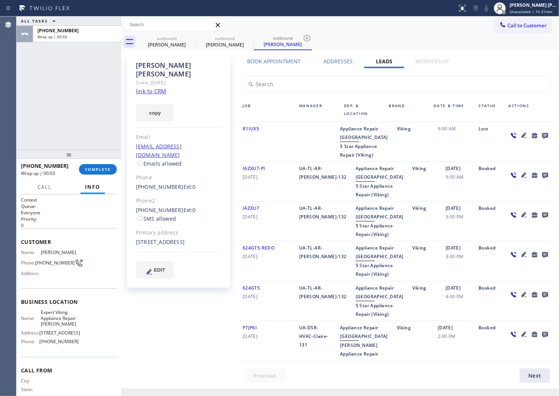
click at [542, 134] on icon at bounding box center [545, 136] width 6 height 6
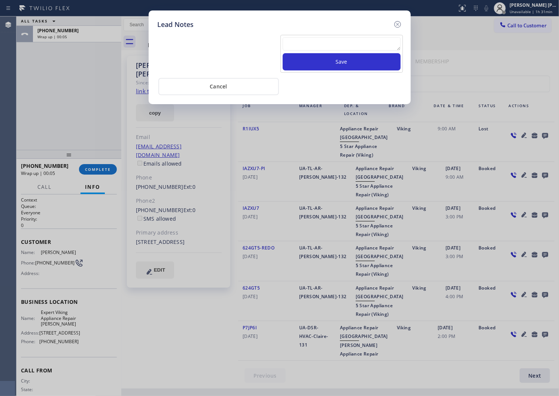
click at [353, 45] on textarea at bounding box center [342, 43] width 118 height 13
paste textarea "N/A - Please transfer"
type textarea "N/A - Please transfer"
click at [346, 65] on button "Save" at bounding box center [342, 61] width 118 height 17
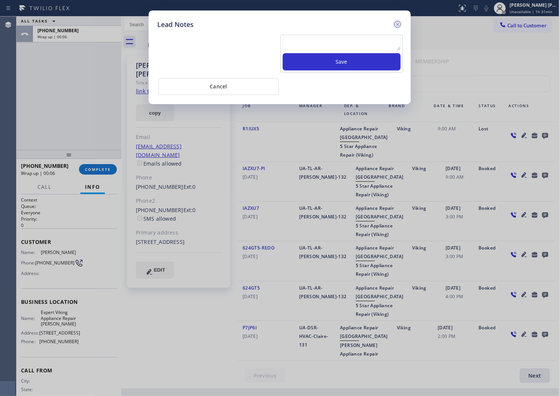
click at [397, 24] on icon at bounding box center [397, 24] width 7 height 7
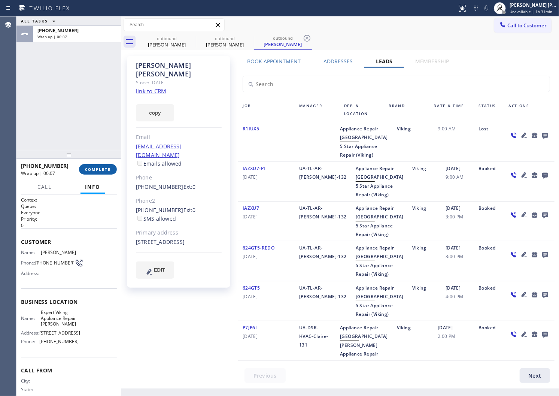
click at [106, 167] on span "COMPLETE" at bounding box center [98, 169] width 26 height 5
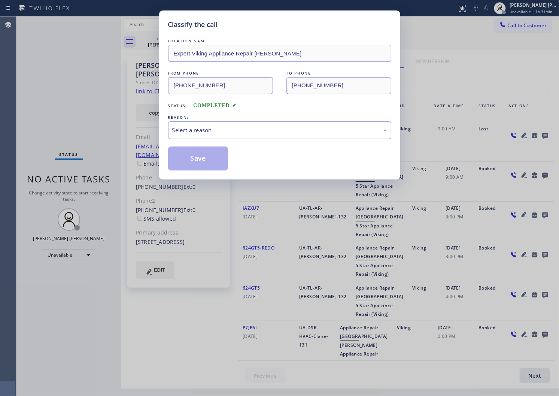
click at [257, 130] on div "Select a reason" at bounding box center [279, 130] width 215 height 9
click at [188, 166] on button "Save" at bounding box center [198, 158] width 60 height 24
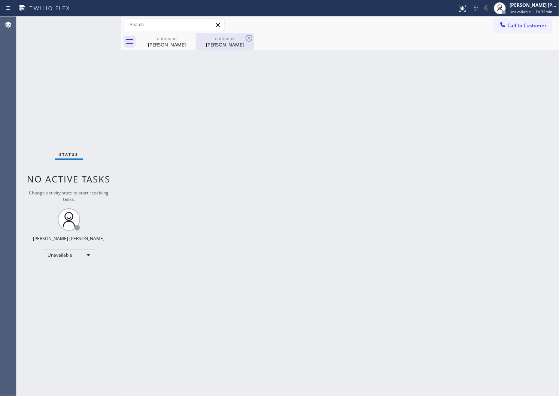
click at [196, 38] on div "outbound" at bounding box center [224, 39] width 57 height 6
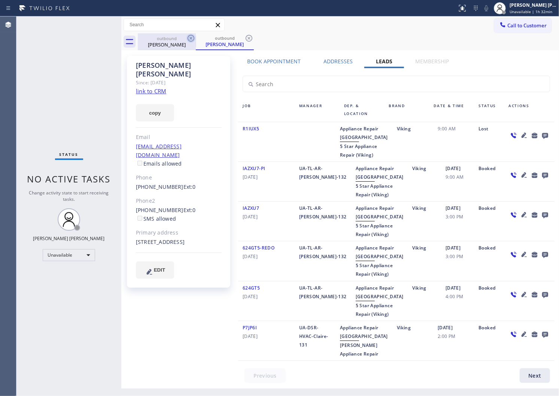
click at [192, 38] on icon at bounding box center [190, 38] width 9 height 9
click at [196, 38] on div "outbound [PERSON_NAME]" at bounding box center [225, 41] width 58 height 17
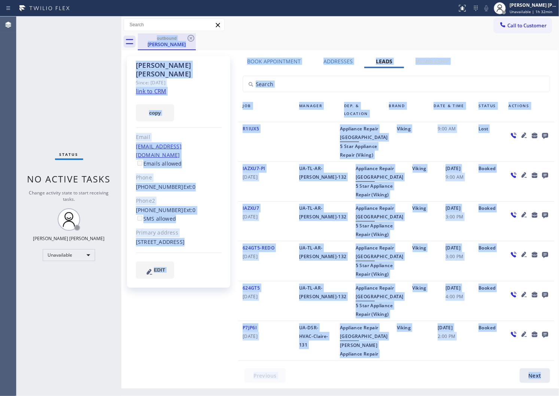
click at [178, 49] on div "outbound [PERSON_NAME]" at bounding box center [166, 41] width 57 height 16
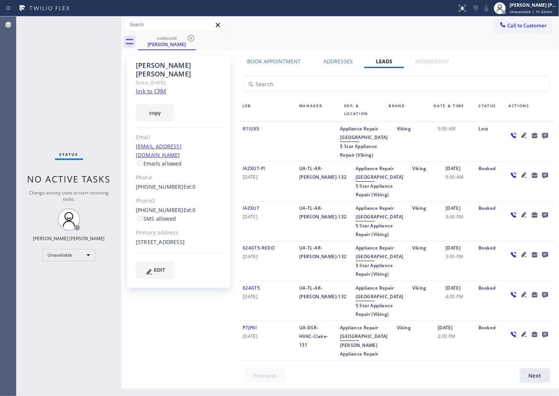
click at [196, 37] on div "outbound [PERSON_NAME]" at bounding box center [348, 41] width 421 height 17
click at [188, 39] on icon at bounding box center [190, 38] width 7 height 7
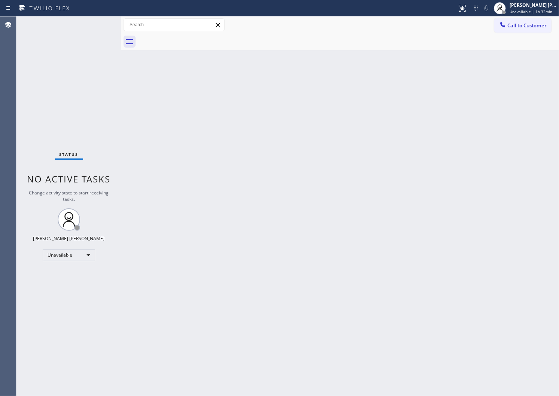
click at [517, 36] on div at bounding box center [348, 41] width 421 height 17
click at [517, 31] on button "Call to Customer" at bounding box center [522, 25] width 57 height 14
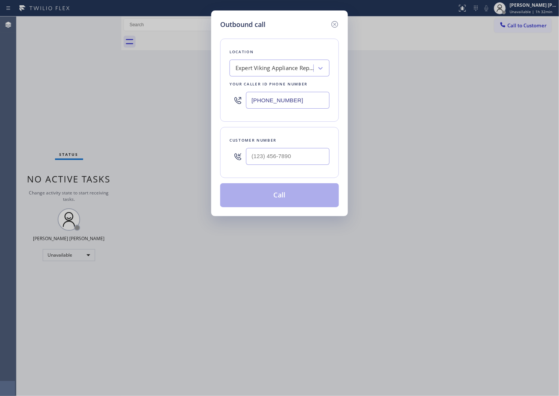
click at [281, 95] on input "[PHONE_NUMBER]" at bounding box center [287, 100] width 83 height 17
paste input "714) 752-4826"
type input "[PHONE_NUMBER]"
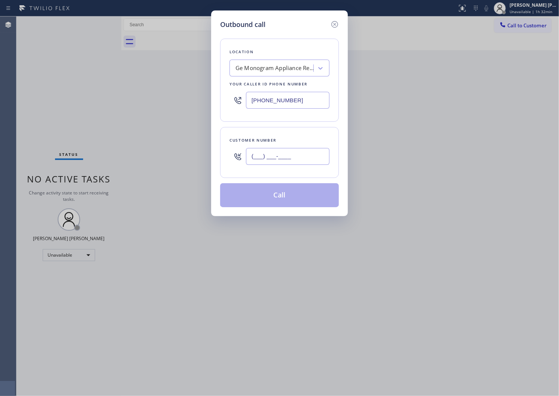
click at [298, 152] on input "(___) ___-____" at bounding box center [287, 156] width 83 height 17
paste input "317) 459-5081"
type input "[PHONE_NUMBER]"
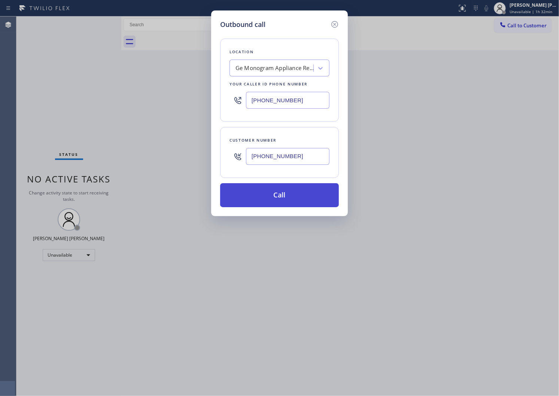
click at [295, 206] on button "Call" at bounding box center [279, 195] width 119 height 24
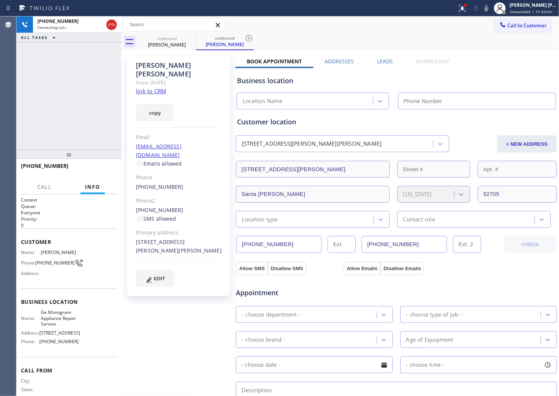
drag, startPoint x: 167, startPoint y: 58, endPoint x: 160, endPoint y: 66, distance: 10.6
click at [166, 61] on div "[PERSON_NAME] Since: [DATE] link to CRM copy Email [EMAIL_ADDRESS][DOMAIN_NAME]…" at bounding box center [178, 176] width 103 height 240
click at [160, 66] on div "[PERSON_NAME]" at bounding box center [179, 69] width 86 height 17
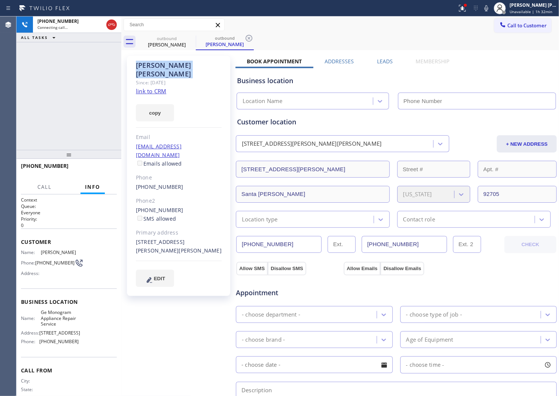
copy div "[PERSON_NAME]"
type input "[PHONE_NUMBER]"
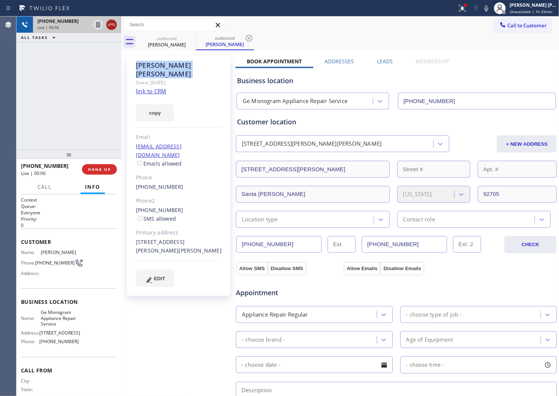
click at [105, 18] on div at bounding box center [104, 24] width 27 height 16
click at [110, 23] on icon at bounding box center [111, 24] width 9 height 9
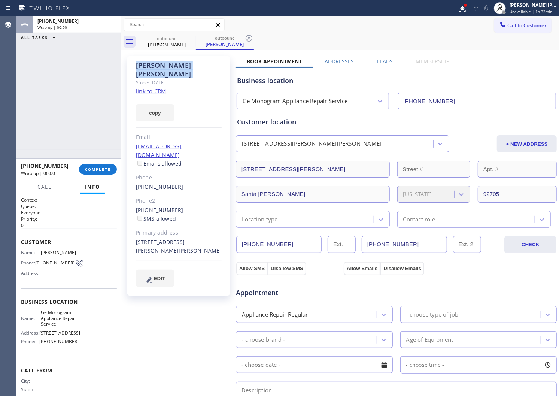
click at [397, 58] on div "Leads" at bounding box center [384, 63] width 39 height 10
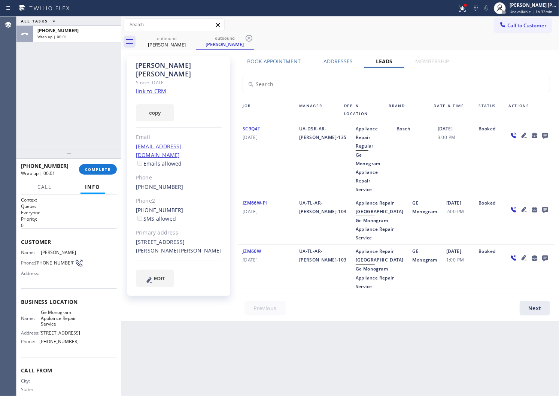
click at [549, 134] on div at bounding box center [545, 135] width 10 height 9
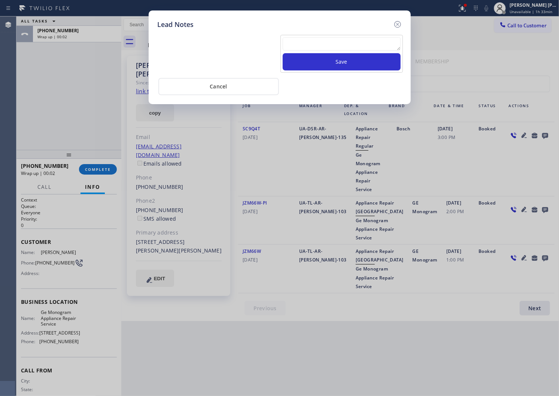
click at [355, 44] on textarea at bounding box center [342, 43] width 118 height 13
paste textarea "N/A - Please transfer"
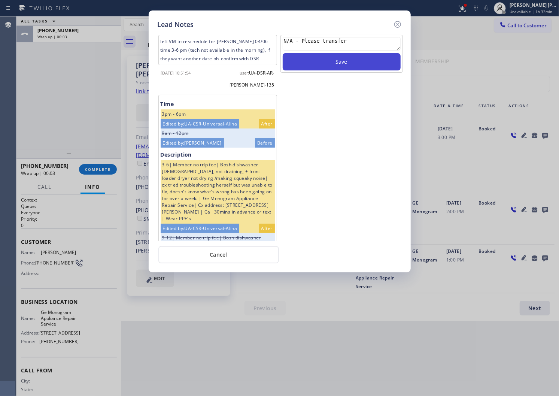
type textarea "N/A - Please transfer"
click at [354, 60] on button "Save" at bounding box center [342, 61] width 118 height 17
click at [394, 24] on icon at bounding box center [397, 24] width 9 height 9
click at [394, 24] on div "Call to Customer Outbound call Location Ge Monogram Appliance Repair Service Yo…" at bounding box center [339, 24] width 437 height 13
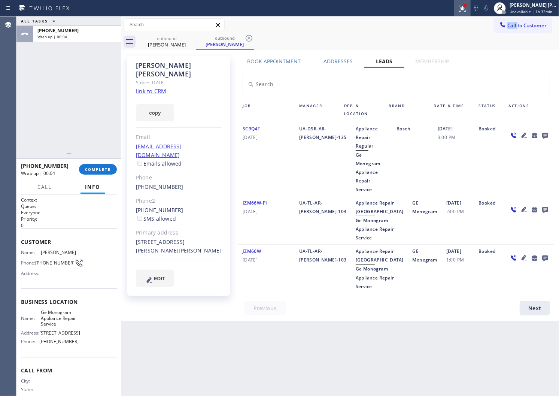
click at [470, 13] on button at bounding box center [462, 8] width 16 height 16
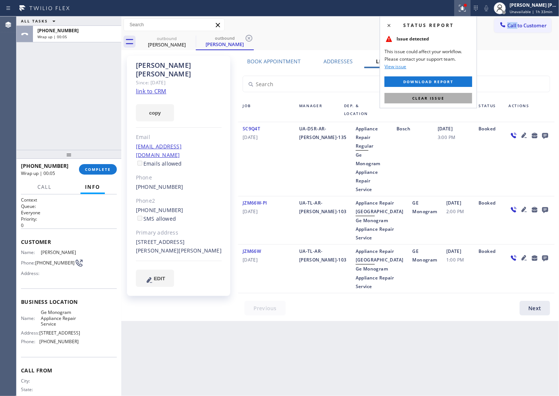
click at [456, 93] on button "Clear issue" at bounding box center [428, 98] width 88 height 10
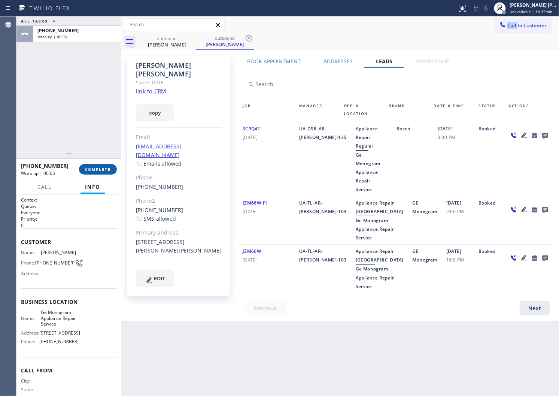
click at [108, 170] on span "COMPLETE" at bounding box center [98, 169] width 26 height 5
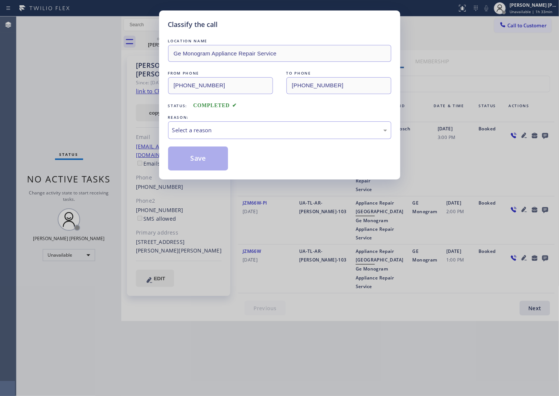
click at [242, 115] on div "REASON:" at bounding box center [279, 117] width 223 height 8
click at [240, 128] on div "Select a reason" at bounding box center [279, 130] width 215 height 9
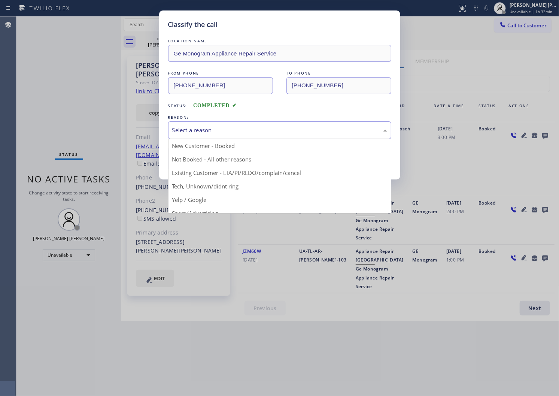
click at [230, 171] on div "Classify the call LOCATION NAME Ge Monogram Appliance Repair Service FROM PHONE…" at bounding box center [279, 94] width 241 height 169
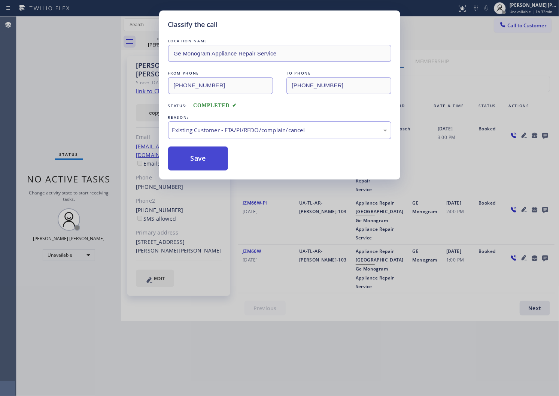
click at [186, 158] on button "Save" at bounding box center [198, 158] width 60 height 24
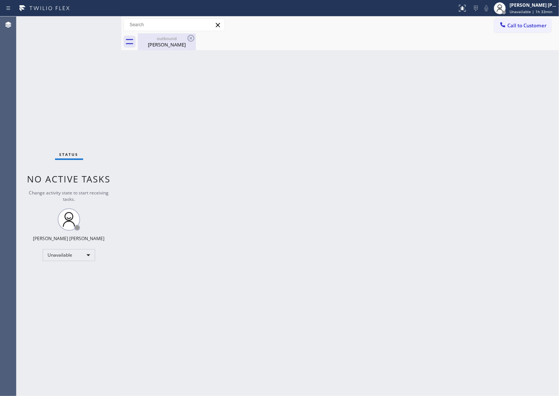
click at [176, 49] on div "outbound [PERSON_NAME]" at bounding box center [166, 41] width 57 height 17
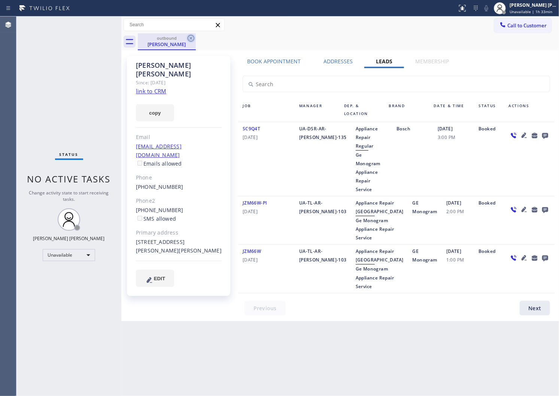
click at [188, 39] on icon at bounding box center [190, 38] width 7 height 7
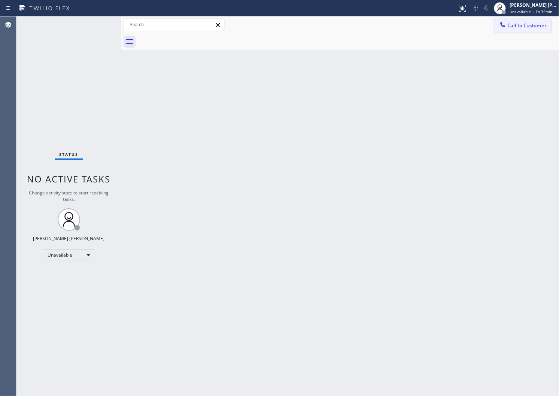
click at [524, 28] on span "Call to Customer" at bounding box center [526, 25] width 39 height 7
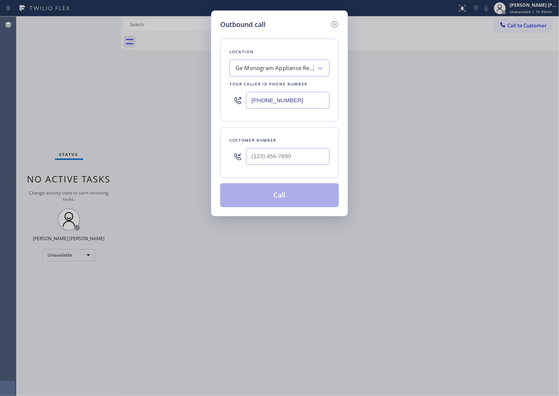
click at [272, 105] on input "[PHONE_NUMBER]" at bounding box center [287, 100] width 83 height 17
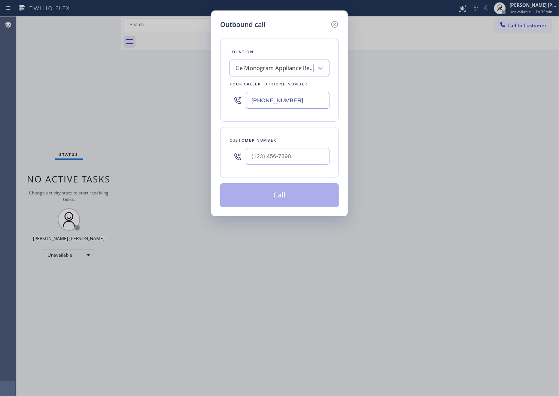
paste input "206) 488-1959"
type input "[PHONE_NUMBER]"
click at [266, 155] on input "(___) ___-____" at bounding box center [287, 156] width 83 height 17
paste input "206) 914-1172"
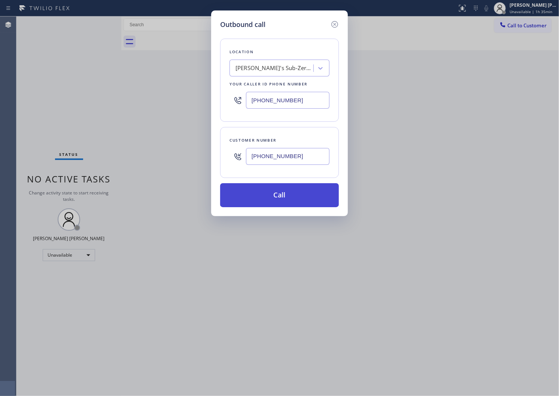
type input "[PHONE_NUMBER]"
click at [280, 191] on button "Call" at bounding box center [279, 195] width 119 height 24
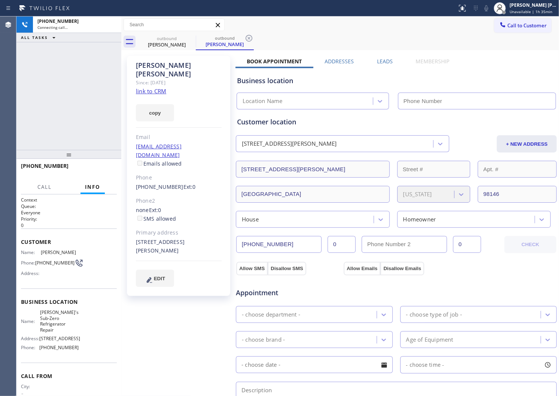
click at [168, 68] on div "[PERSON_NAME]" at bounding box center [179, 69] width 86 height 17
copy div "[PERSON_NAME]"
type input "[PHONE_NUMBER]"
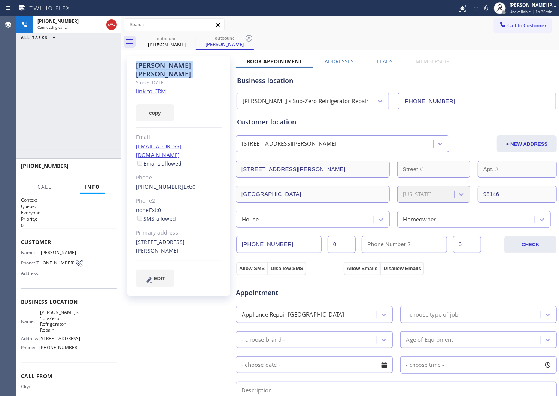
click at [55, 62] on div "[PHONE_NUMBER] Connecting call… ALL TASKS ALL TASKS ACTIVE TASKS TASKS IN WRAP …" at bounding box center [68, 82] width 105 height 133
click at [86, 170] on button "HANG UP" at bounding box center [99, 169] width 35 height 10
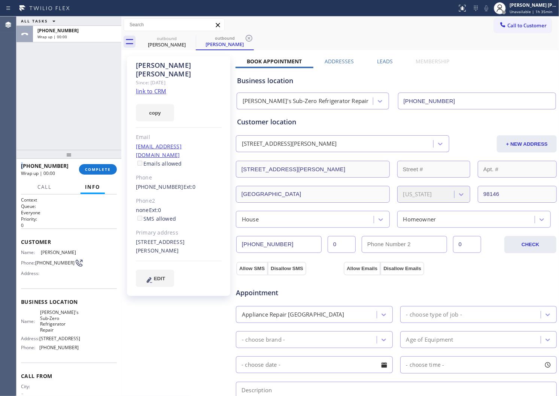
click at [377, 58] on label "Leads" at bounding box center [385, 61] width 16 height 7
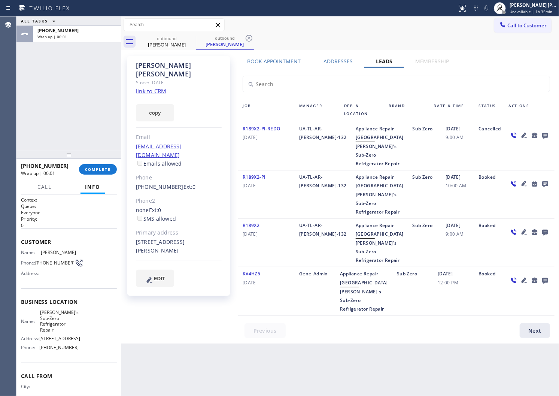
drag, startPoint x: 549, startPoint y: 83, endPoint x: 546, endPoint y: 55, distance: 28.2
click at [544, 54] on div "[PERSON_NAME] Since: [DATE] link to CRM copy Email [EMAIL_ADDRESS][DOMAIN_NAME]…" at bounding box center [340, 196] width 434 height 289
click at [540, 135] on icon at bounding box center [544, 135] width 9 height 9
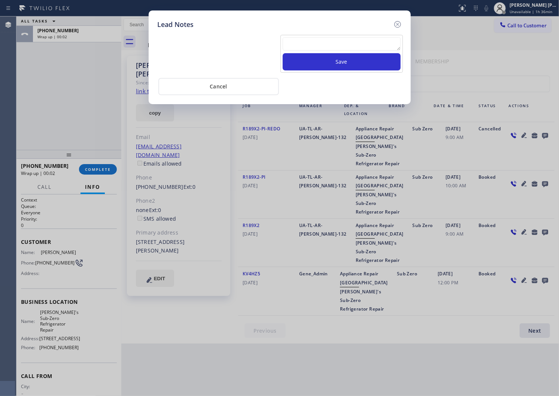
click at [383, 45] on textarea at bounding box center [342, 43] width 118 height 13
paste textarea "[PERSON_NAME]"
type textarea "[PERSON_NAME]"
click at [379, 66] on button "Save" at bounding box center [342, 61] width 118 height 17
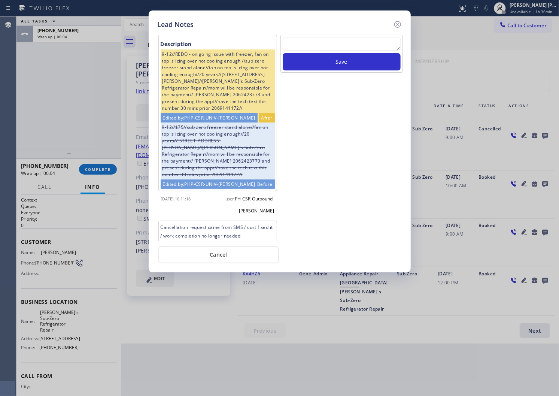
click at [323, 41] on textarea at bounding box center [342, 43] width 118 height 13
paste textarea "N/A - Please transfer"
type textarea "N/A - Please transfer"
click at [326, 57] on button "Save" at bounding box center [342, 61] width 118 height 17
click at [393, 25] on icon at bounding box center [397, 24] width 9 height 9
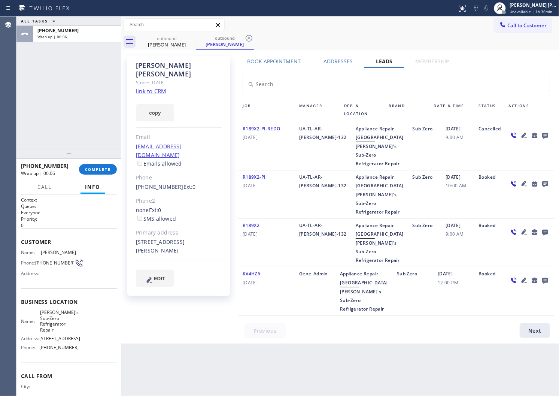
click at [108, 161] on div "[PHONE_NUMBER] Wrap up | 00:06 COMPLETE" at bounding box center [69, 168] width 96 height 19
click at [107, 167] on span "COMPLETE" at bounding box center [98, 169] width 26 height 5
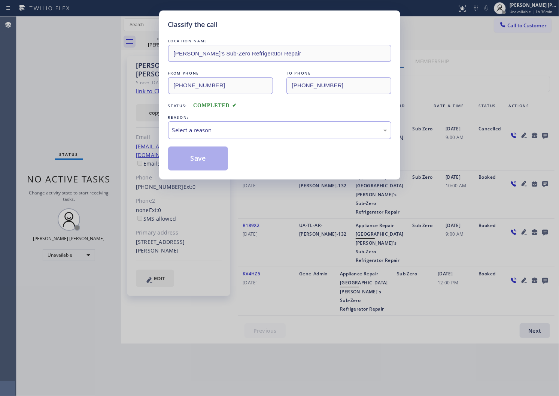
click at [233, 133] on div "Select a reason" at bounding box center [279, 130] width 215 height 9
click at [196, 165] on button "Save" at bounding box center [198, 158] width 60 height 24
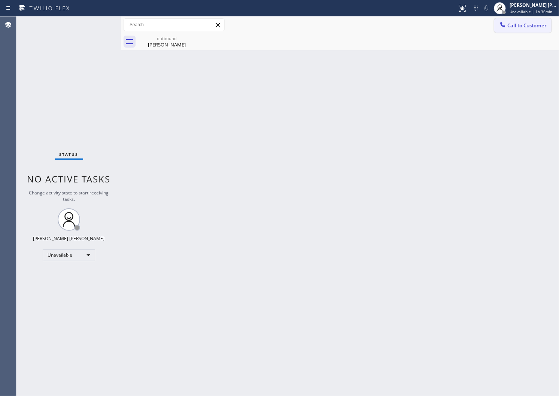
click at [518, 27] on span "Call to Customer" at bounding box center [526, 25] width 39 height 7
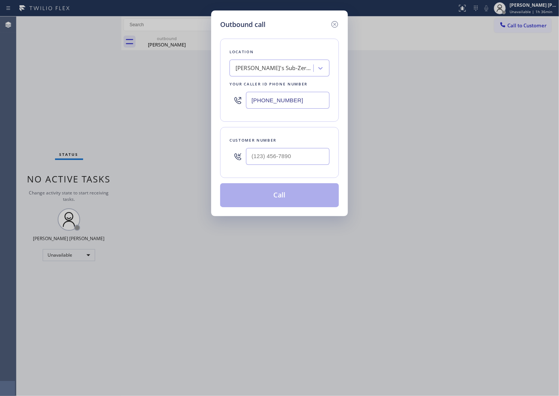
click at [259, 90] on div "[PHONE_NUMBER]" at bounding box center [279, 100] width 100 height 24
click at [259, 96] on input "[PHONE_NUMBER]" at bounding box center [287, 100] width 83 height 17
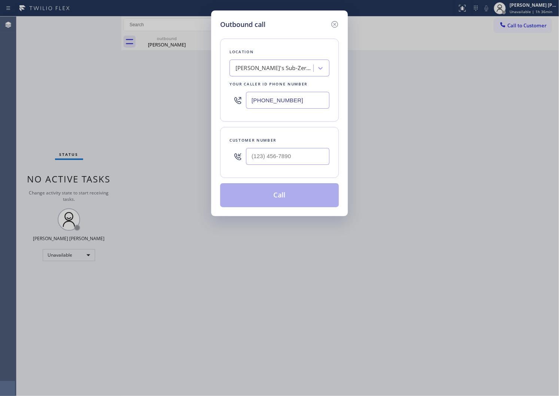
paste input "760) 546-5824"
type input "[PHONE_NUMBER]"
click at [292, 151] on input "text" at bounding box center [287, 156] width 83 height 17
click at [292, 151] on input "(___) ___-____" at bounding box center [287, 156] width 83 height 17
paste input "text"
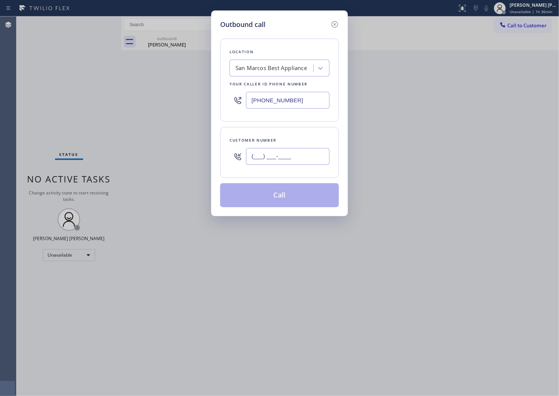
click at [281, 156] on input "(___) ___-____" at bounding box center [287, 156] width 83 height 17
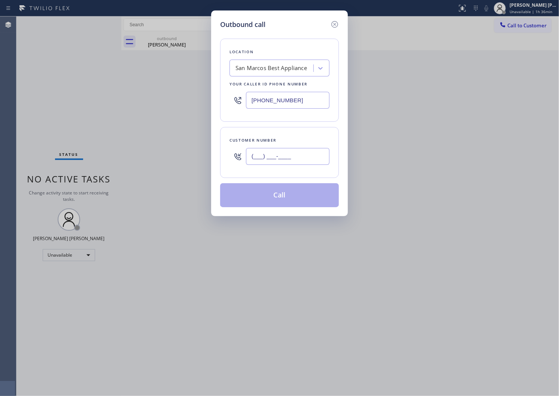
paste input "760) 317-8974"
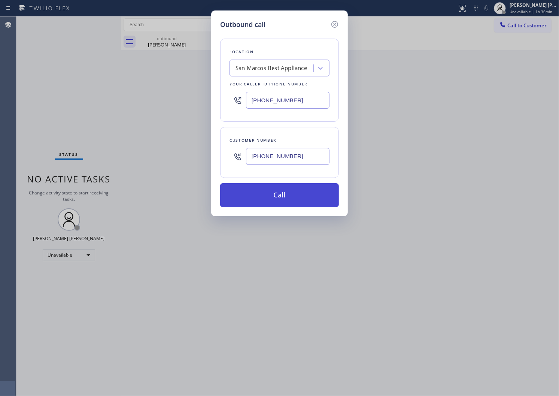
type input "[PHONE_NUMBER]"
click at [296, 194] on button "Call" at bounding box center [279, 195] width 119 height 24
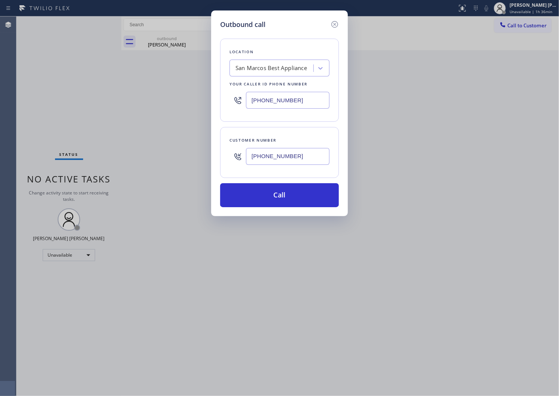
drag, startPoint x: 296, startPoint y: 194, endPoint x: 340, endPoint y: 46, distance: 154.1
click at [296, 194] on button "Call" at bounding box center [279, 195] width 119 height 24
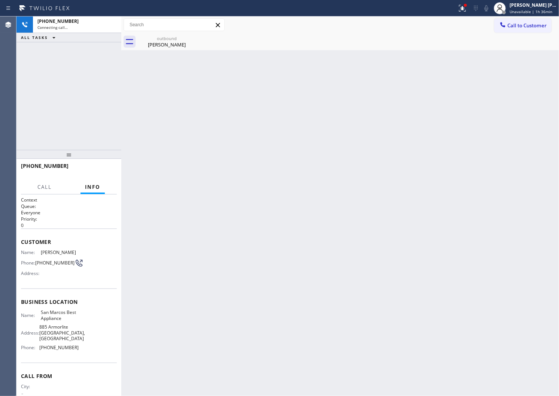
click at [470, 9] on div at bounding box center [462, 8] width 16 height 9
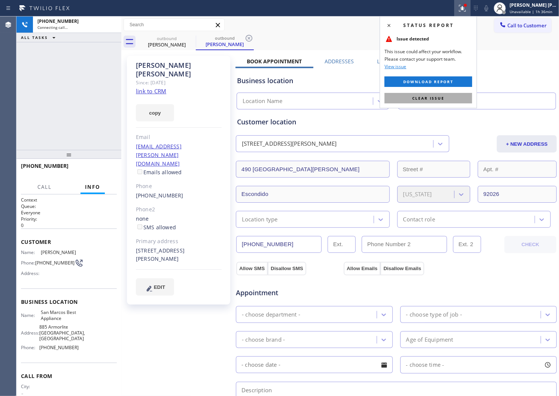
click at [436, 94] on button "Clear issue" at bounding box center [428, 98] width 88 height 10
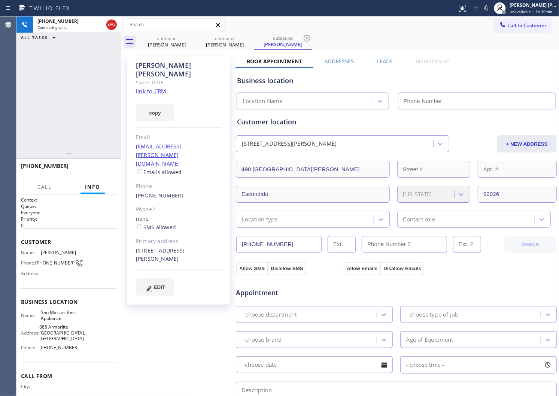
click at [160, 65] on div "[PERSON_NAME]" at bounding box center [179, 69] width 86 height 17
copy div "[PERSON_NAME]"
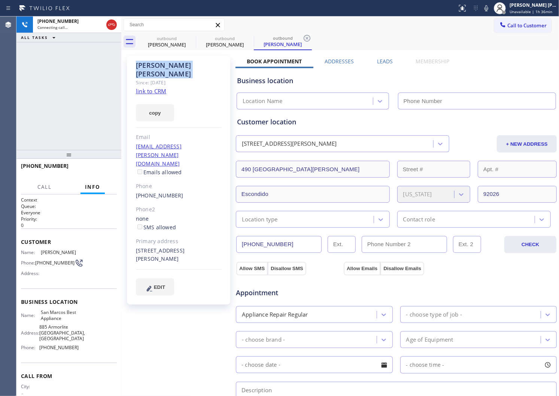
type input "[PHONE_NUMBER]"
drag, startPoint x: 192, startPoint y: 40, endPoint x: 191, endPoint y: 157, distance: 117.5
click at [0, 0] on icon at bounding box center [0, 0] width 0 height 0
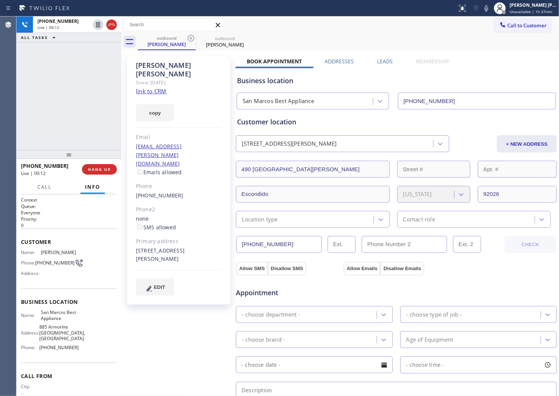
click at [109, 19] on button at bounding box center [111, 24] width 10 height 10
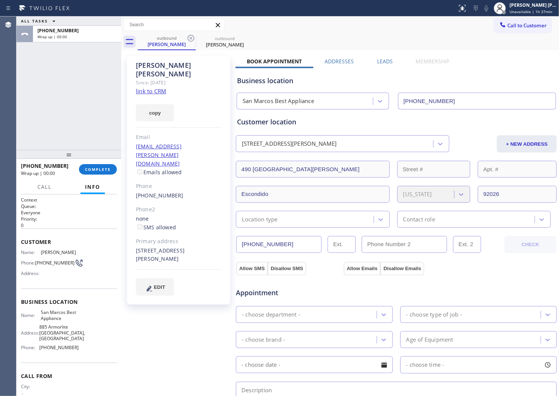
click at [391, 67] on div "Business location [GEOGRAPHIC_DATA] Best Appliance [PHONE_NUMBER]" at bounding box center [395, 87] width 321 height 44
drag, startPoint x: 386, startPoint y: 62, endPoint x: 544, endPoint y: 58, distance: 158.4
click at [386, 62] on label "Leads" at bounding box center [385, 61] width 16 height 7
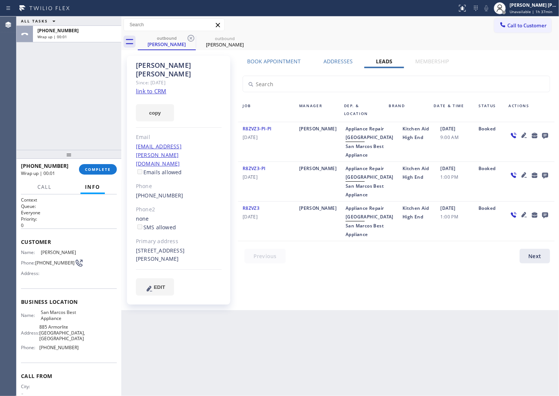
click at [541, 131] on icon at bounding box center [544, 135] width 9 height 9
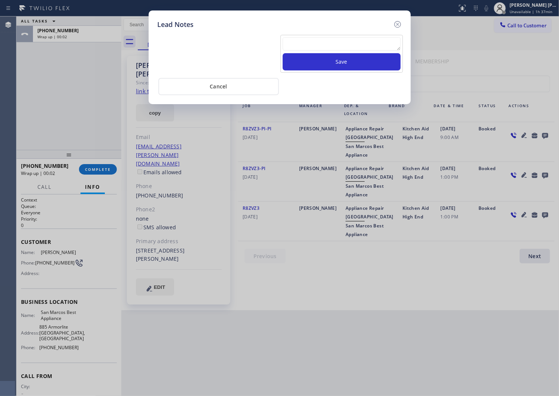
click at [344, 51] on textarea at bounding box center [342, 43] width 118 height 13
paste textarea "N/A - Please transfer"
type textarea "N/A - Please transfer"
click at [338, 58] on button "Save" at bounding box center [342, 61] width 118 height 17
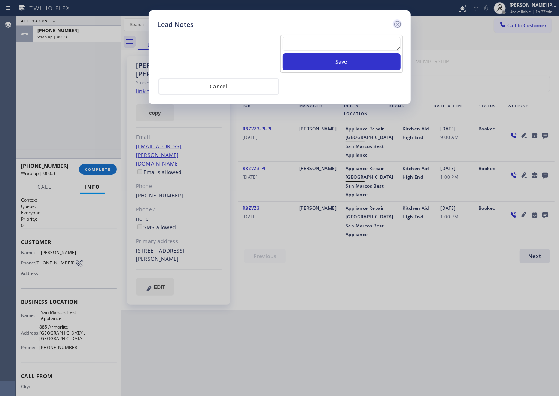
click at [396, 22] on icon at bounding box center [397, 24] width 9 height 9
click at [396, 22] on div "Call to Customer Outbound call Location [GEOGRAPHIC_DATA] Best Appliance Your c…" at bounding box center [339, 24] width 437 height 13
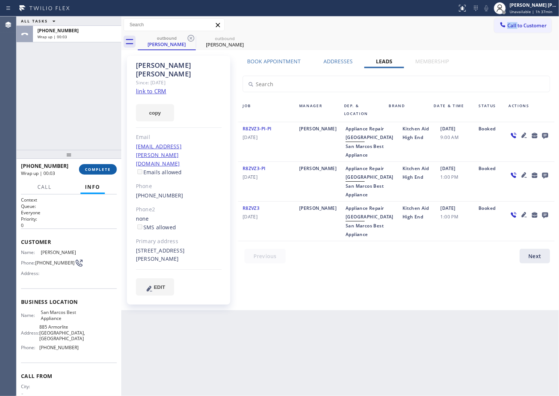
click at [92, 168] on span "COMPLETE" at bounding box center [98, 169] width 26 height 5
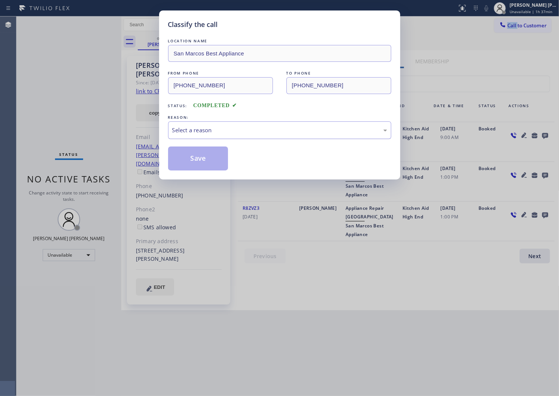
click at [226, 132] on div "Select a reason" at bounding box center [279, 130] width 215 height 9
click at [191, 158] on button "Save" at bounding box center [198, 158] width 60 height 24
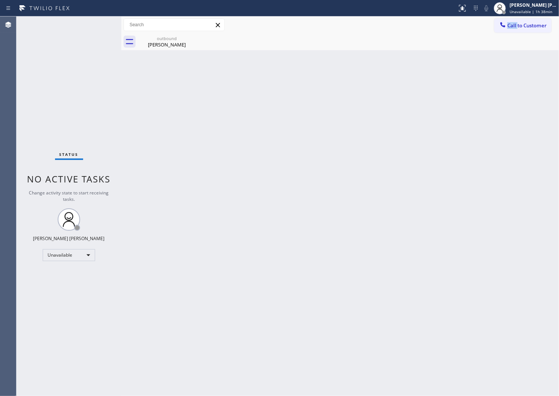
click at [524, 21] on button "Call to Customer" at bounding box center [522, 25] width 57 height 14
click at [0, 0] on div "Outbound call Location [GEOGRAPHIC_DATA] Best Appliance Your caller id phone nu…" at bounding box center [0, 0] width 0 height 0
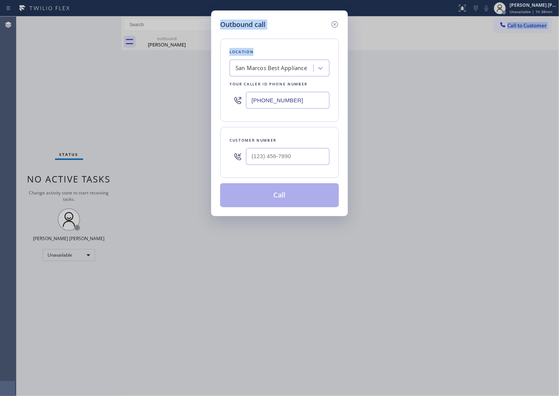
click at [293, 97] on input "[PHONE_NUMBER]" at bounding box center [287, 100] width 83 height 17
paste input "602) 755-6017"
type input "[PHONE_NUMBER]"
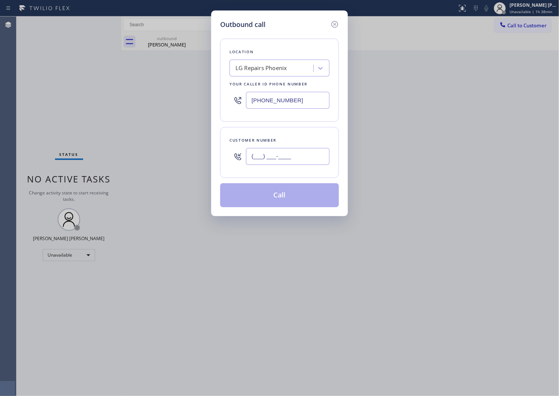
click at [265, 151] on input "(___) ___-____" at bounding box center [287, 156] width 83 height 17
paste input "602) 516-6147"
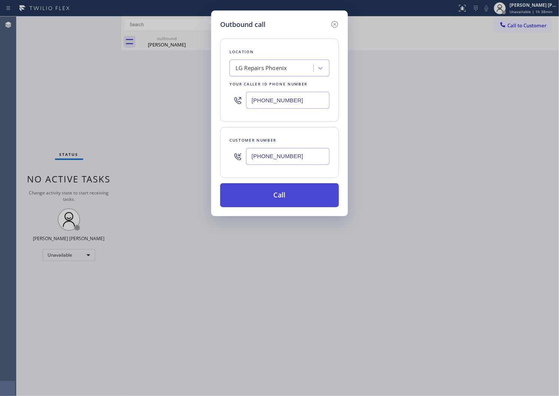
type input "[PHONE_NUMBER]"
click at [282, 200] on button "Call" at bounding box center [279, 195] width 119 height 24
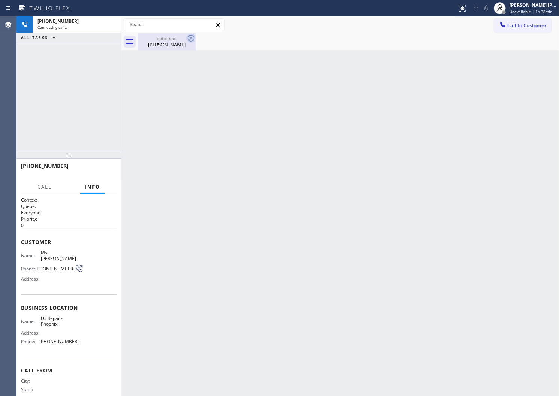
click at [188, 39] on icon at bounding box center [190, 38] width 7 height 7
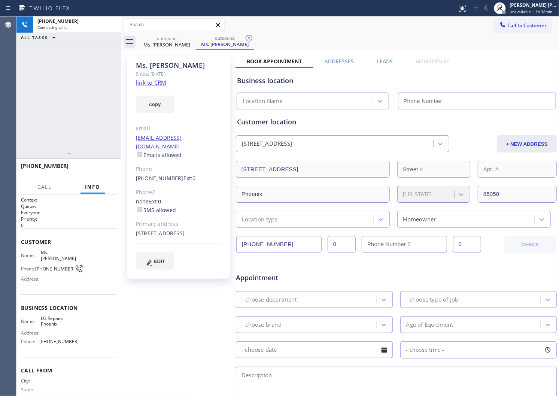
click at [159, 66] on div "Ms. [PERSON_NAME]" at bounding box center [179, 65] width 86 height 9
type input "[PHONE_NUMBER]"
click at [88, 73] on div "[PHONE_NUMBER] Connecting call… ALL TASKS ALL TASKS ACTIVE TASKS TASKS IN WRAP …" at bounding box center [68, 82] width 105 height 133
click at [54, 94] on div "[PHONE_NUMBER] Connecting call… ALL TASKS ALL TASKS ACTIVE TASKS TASKS IN WRAP …" at bounding box center [68, 82] width 105 height 133
click at [2, 119] on div "Agent Desktop" at bounding box center [8, 205] width 16 height 379
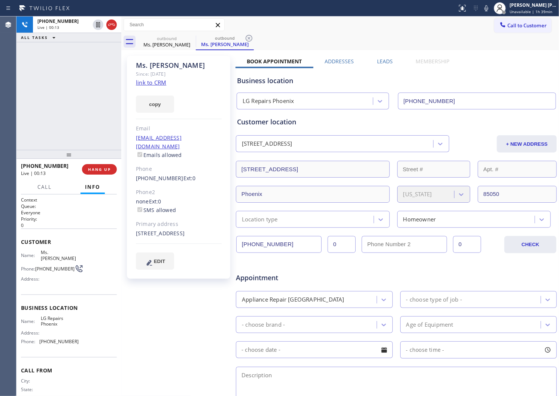
click at [70, 125] on div "[PHONE_NUMBER] Live | 00:13 ALL TASKS ALL TASKS ACTIVE TASKS TASKS IN WRAP UP" at bounding box center [68, 82] width 105 height 133
click at [51, 168] on span "[PHONE_NUMBER]" at bounding box center [45, 165] width 48 height 7
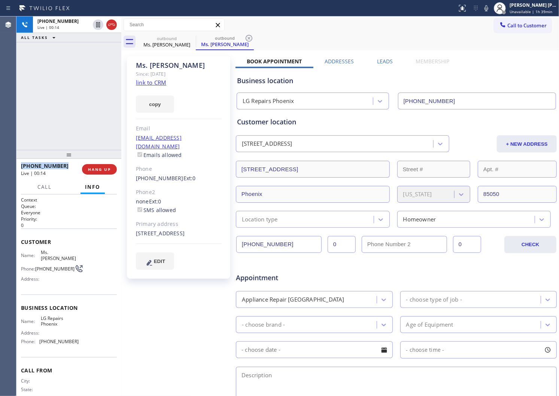
click at [51, 168] on span "[PHONE_NUMBER]" at bounding box center [45, 165] width 48 height 7
click at [65, 132] on div "[PHONE_NUMBER] Live | 00:27 ALL TASKS ALL TASKS ACTIVE TASKS TASKS IN WRAP UP" at bounding box center [68, 82] width 105 height 133
click at [110, 25] on icon at bounding box center [111, 25] width 7 height 2
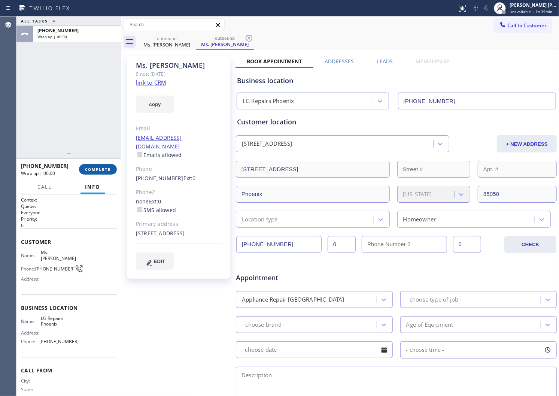
click at [100, 173] on button "COMPLETE" at bounding box center [98, 169] width 38 height 10
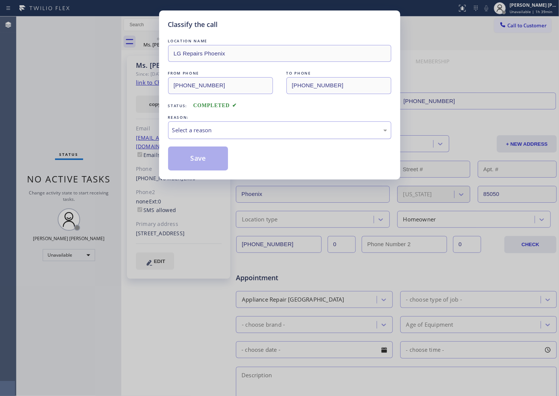
click at [210, 135] on div "Select a reason" at bounding box center [279, 130] width 223 height 18
click at [204, 133] on div "Select a reason" at bounding box center [279, 130] width 215 height 9
click at [200, 159] on button "Save" at bounding box center [198, 158] width 60 height 24
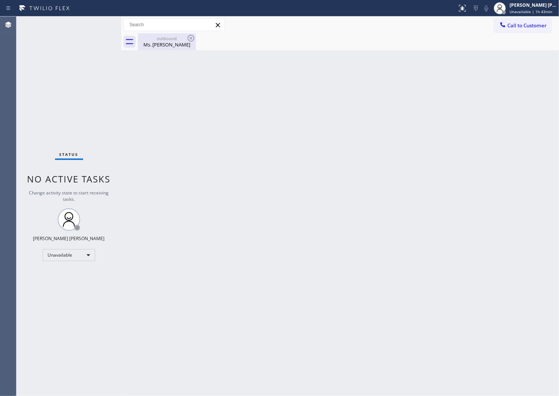
click at [188, 43] on div "Ms. [PERSON_NAME]" at bounding box center [166, 44] width 57 height 7
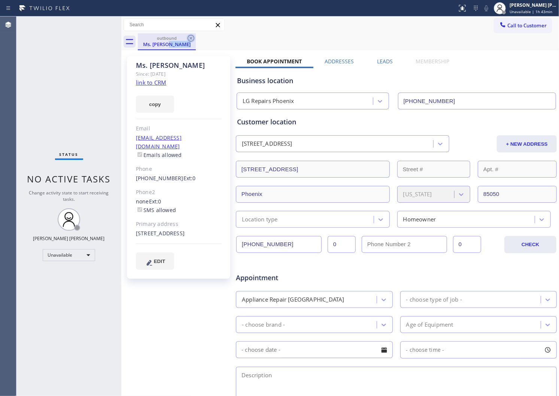
click at [189, 39] on icon at bounding box center [190, 38] width 9 height 9
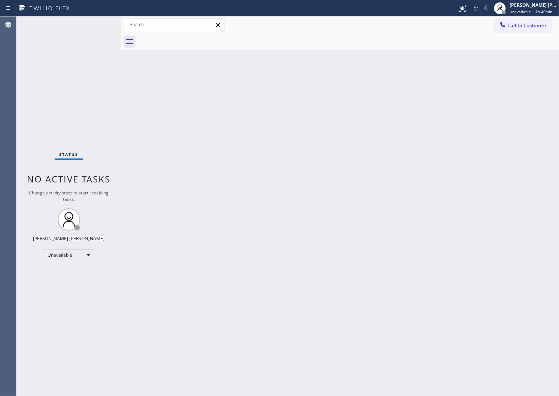
click at [0, 195] on div "Agent Desktop" at bounding box center [8, 205] width 16 height 379
click at [506, 29] on button "Call to Customer" at bounding box center [522, 25] width 57 height 14
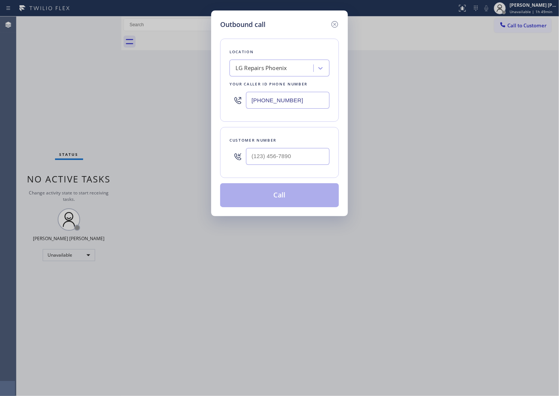
click at [284, 158] on input "text" at bounding box center [287, 156] width 83 height 17
click at [284, 158] on input "(___) ___-____" at bounding box center [287, 156] width 83 height 17
paste input "323) 417-7047"
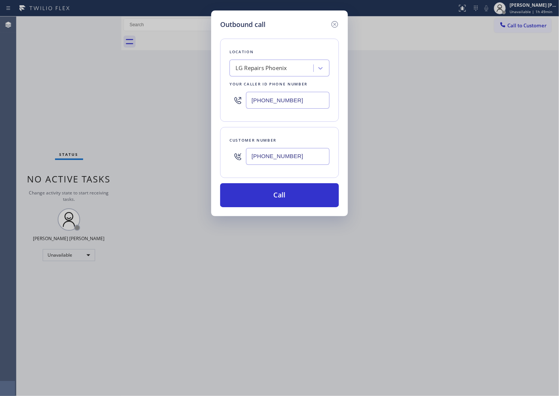
type input "[PHONE_NUMBER]"
click at [301, 99] on input "[PHONE_NUMBER]" at bounding box center [287, 100] width 83 height 17
paste input "714) 613-8390"
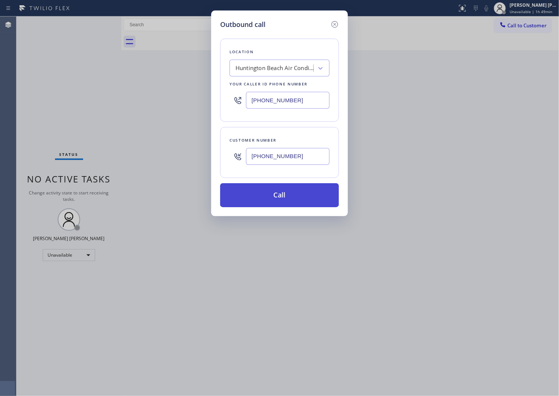
type input "[PHONE_NUMBER]"
click at [298, 197] on button "Call" at bounding box center [279, 195] width 119 height 24
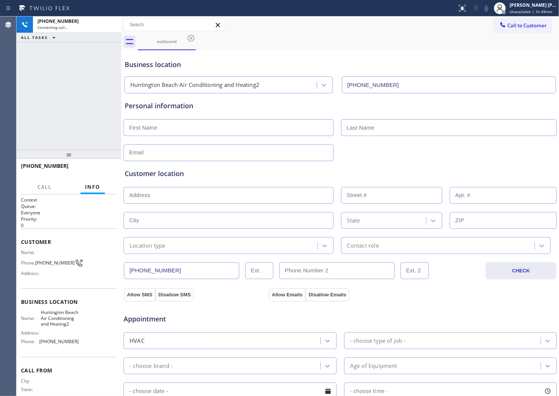
type input "[PHONE_NUMBER]"
click at [0, 115] on div "Agent Desktop" at bounding box center [8, 205] width 16 height 379
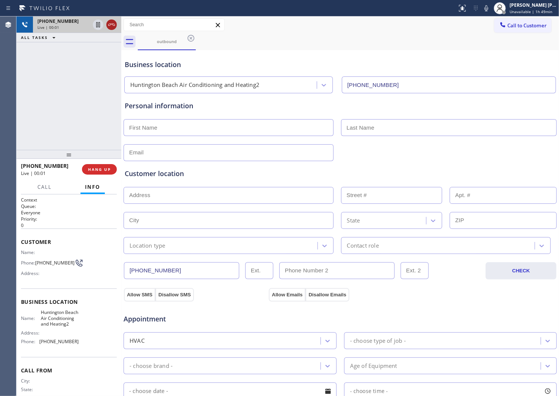
click at [106, 24] on div at bounding box center [111, 24] width 10 height 9
click at [118, 172] on div "[PHONE_NUMBER] Live | 00:02 HANG UP" at bounding box center [68, 169] width 105 height 21
click at [104, 170] on span "HANG UP" at bounding box center [99, 169] width 23 height 5
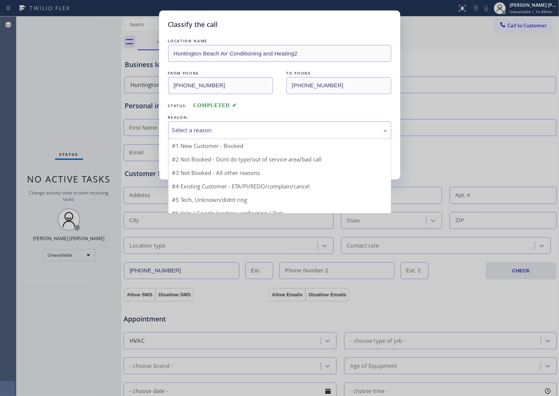
click at [223, 130] on div "Select a reason" at bounding box center [279, 130] width 215 height 9
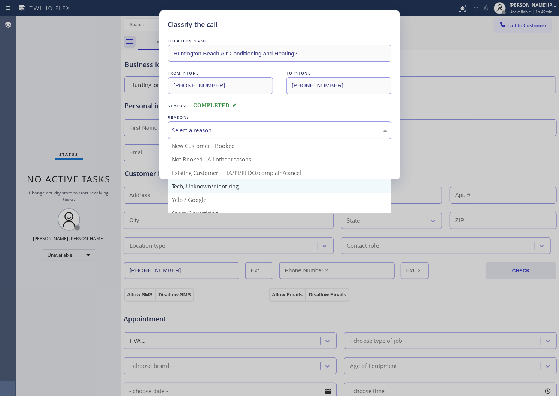
scroll to position [42, 0]
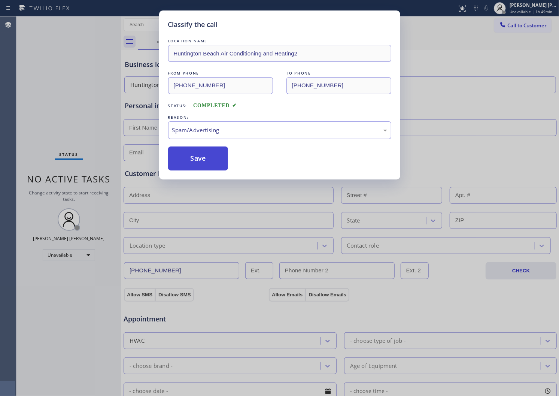
click at [189, 155] on button "Save" at bounding box center [198, 158] width 60 height 24
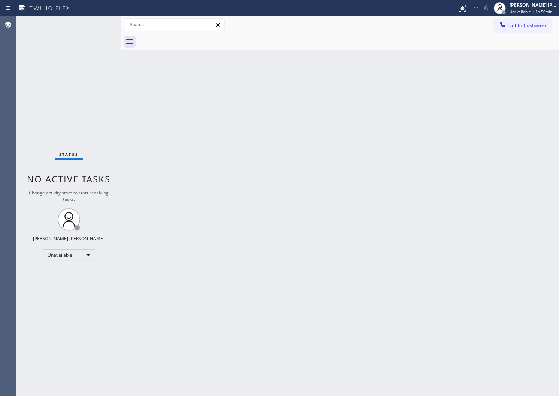
click at [0, 129] on div "Agent Desktop" at bounding box center [8, 205] width 16 height 379
click at [524, 27] on span "Call to Customer" at bounding box center [526, 25] width 39 height 7
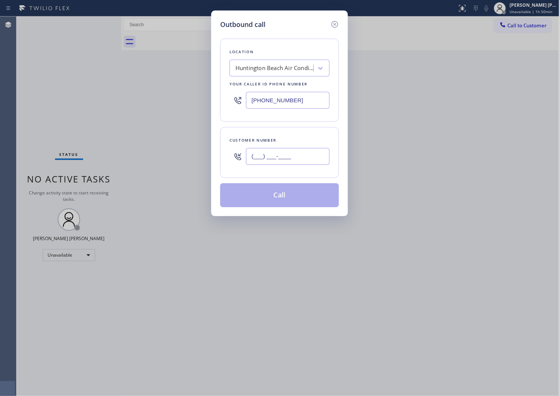
click at [272, 149] on input "(___) ___-____" at bounding box center [287, 156] width 83 height 17
paste input "503) 498-0925"
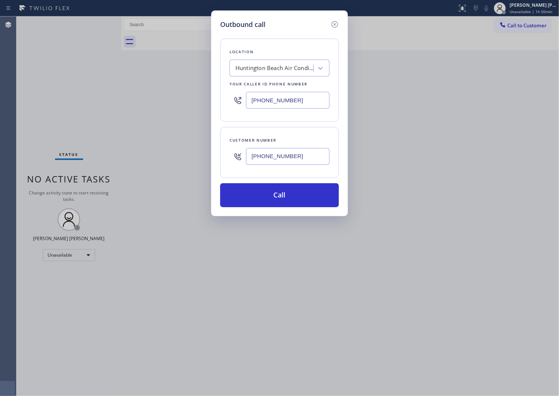
type input "[PHONE_NUMBER]"
click at [0, 149] on div "Outbound call Location [GEOGRAPHIC_DATA] Air Conditioning and Heating2 Your cal…" at bounding box center [279, 198] width 559 height 396
click at [300, 104] on input "[PHONE_NUMBER]" at bounding box center [287, 100] width 83 height 17
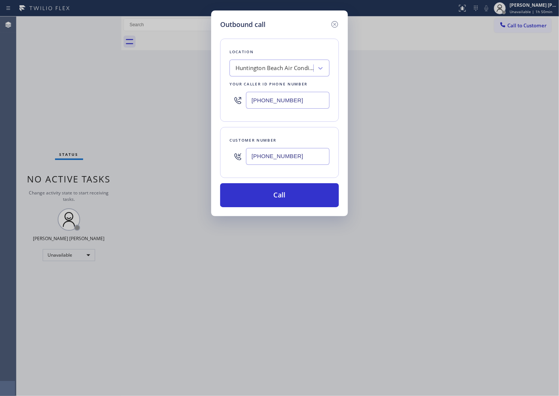
paste input "360) 205-1831"
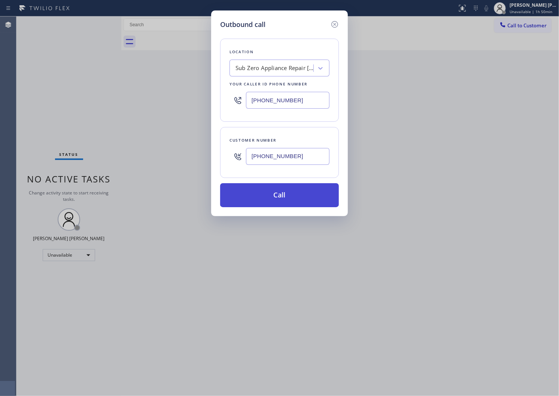
type input "[PHONE_NUMBER]"
click at [291, 187] on button "Call" at bounding box center [279, 195] width 119 height 24
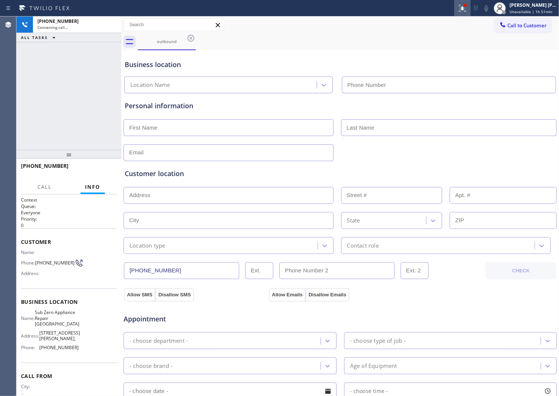
click at [466, 14] on button at bounding box center [462, 8] width 16 height 16
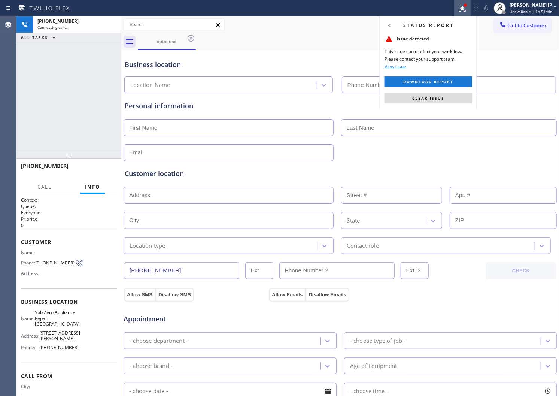
type input "[PHONE_NUMBER]"
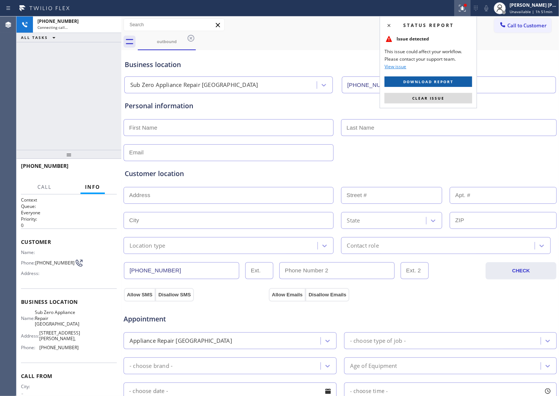
click at [427, 83] on span "Download report" at bounding box center [428, 81] width 50 height 5
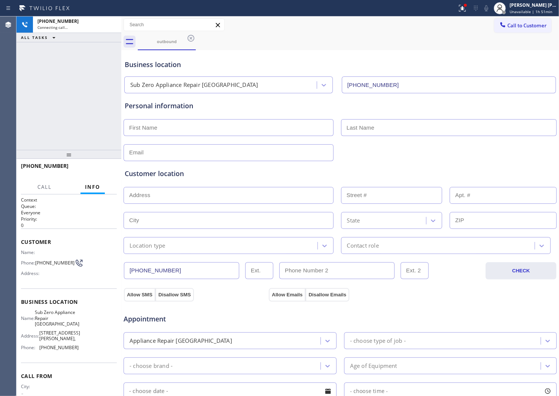
click at [452, 50] on div "Business location Sub Zero Appliance Repair [GEOGRAPHIC_DATA] [PHONE_NUMBER]" at bounding box center [340, 71] width 434 height 44
click at [467, 12] on icon at bounding box center [462, 8] width 9 height 9
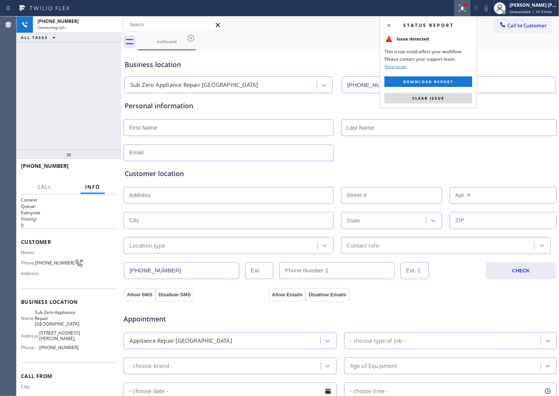
click at [426, 103] on div "Status report Issue detected This issue could affect your workflow. Please cont…" at bounding box center [427, 62] width 97 height 92
click at [424, 99] on span "Clear issue" at bounding box center [428, 97] width 32 height 5
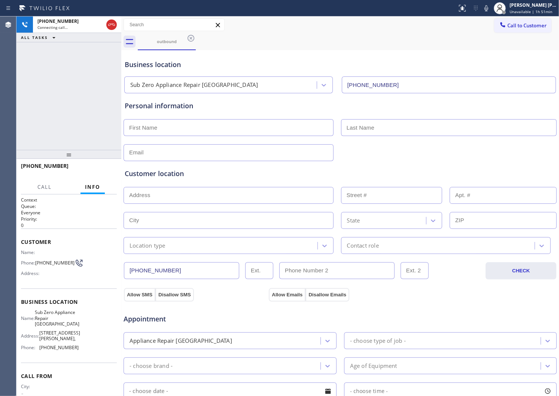
drag, startPoint x: 495, startPoint y: 6, endPoint x: 477, endPoint y: 27, distance: 27.9
click at [491, 6] on icon at bounding box center [486, 8] width 9 height 9
click at [76, 62] on div "[PHONE_NUMBER] Connecting call… ALL TASKS ALL TASKS ACTIVE TASKS TASKS IN WRAP …" at bounding box center [68, 82] width 105 height 133
click at [489, 6] on icon at bounding box center [486, 8] width 9 height 9
click at [312, 37] on div "outbound" at bounding box center [348, 41] width 421 height 17
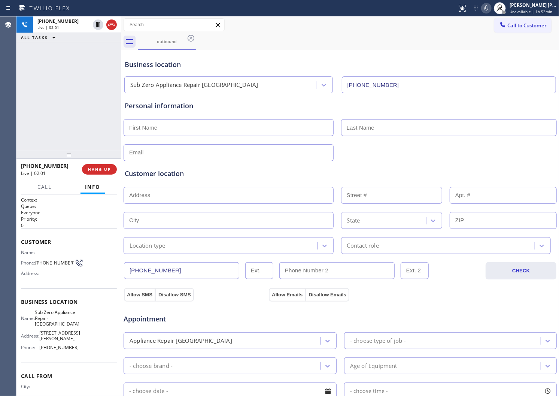
click at [160, 126] on input "text" at bounding box center [228, 127] width 210 height 17
type input "Yana"
click at [388, 131] on input "text" at bounding box center [449, 127] width 216 height 17
click at [425, 130] on input "text" at bounding box center [449, 127] width 216 height 17
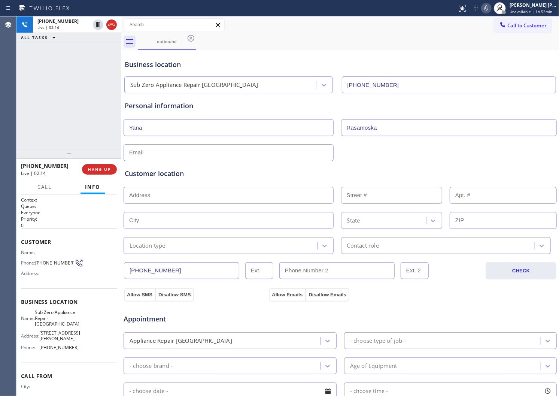
type input "Rasamoska"
click at [488, 8] on icon at bounding box center [486, 8] width 4 height 6
click at [96, 26] on icon at bounding box center [98, 24] width 9 height 9
click at [0, 147] on div "Agent Desktop" at bounding box center [8, 205] width 16 height 379
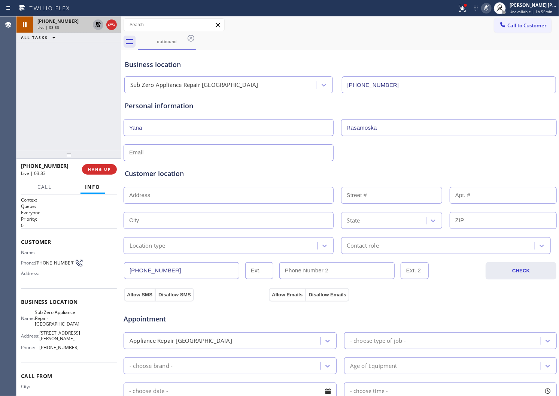
click at [0, 147] on div "Agent Desktop" at bounding box center [8, 205] width 16 height 379
click at [467, 11] on icon at bounding box center [462, 8] width 9 height 9
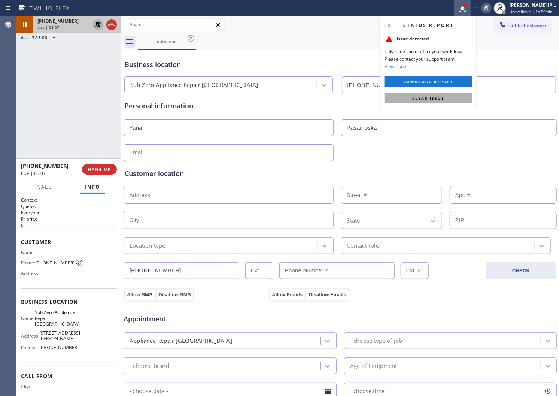
click at [429, 100] on span "Clear issue" at bounding box center [428, 97] width 32 height 5
click at [429, 100] on div "Personal information [PERSON_NAME]" at bounding box center [340, 127] width 434 height 68
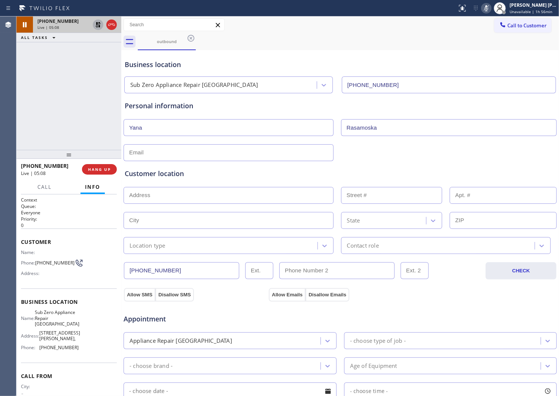
click at [179, 152] on input "text" at bounding box center [228, 152] width 210 height 17
click at [491, 9] on icon at bounding box center [486, 8] width 9 height 9
click at [491, 6] on icon at bounding box center [486, 8] width 9 height 9
click at [98, 25] on icon at bounding box center [97, 24] width 5 height 5
click at [147, 147] on input "text" at bounding box center [228, 152] width 210 height 17
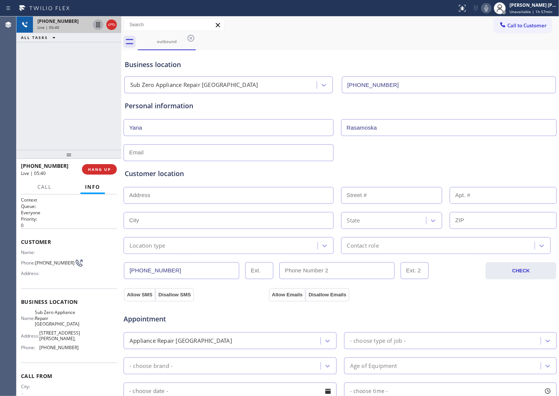
click at [315, 174] on div "Customer location" at bounding box center [340, 173] width 431 height 10
click at [279, 155] on input "text" at bounding box center [228, 152] width 210 height 17
click at [168, 105] on div "Personal information" at bounding box center [340, 106] width 431 height 10
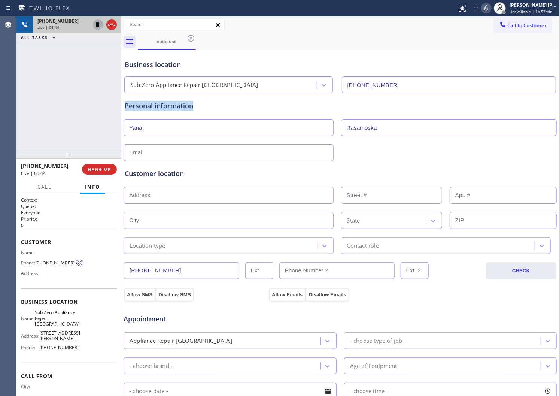
click at [168, 105] on div "Personal information" at bounding box center [340, 106] width 431 height 10
click at [183, 104] on div "Personal information" at bounding box center [340, 106] width 431 height 10
click at [157, 64] on div "Business location" at bounding box center [340, 64] width 431 height 10
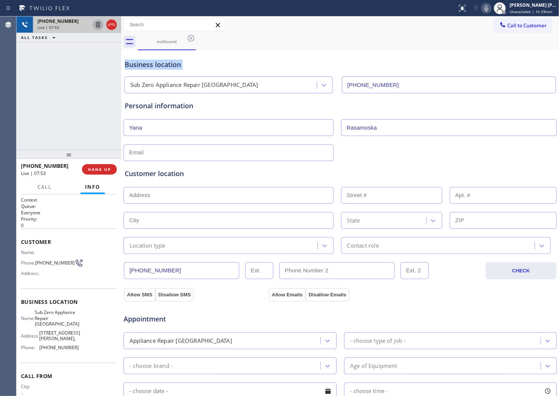
click at [157, 64] on div "Business location" at bounding box center [340, 64] width 431 height 10
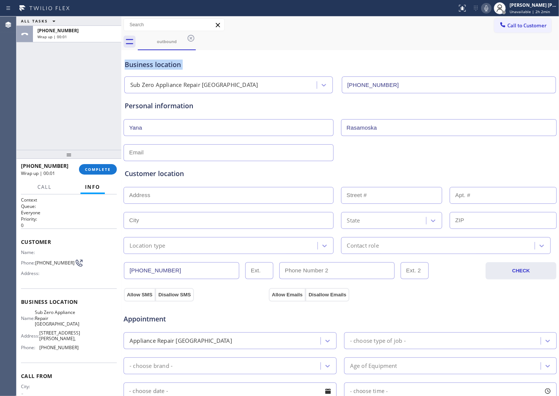
click at [292, 54] on div "Business location Sub Zero Appliance Repair [GEOGRAPHIC_DATA] [PHONE_NUMBER]" at bounding box center [340, 72] width 434 height 41
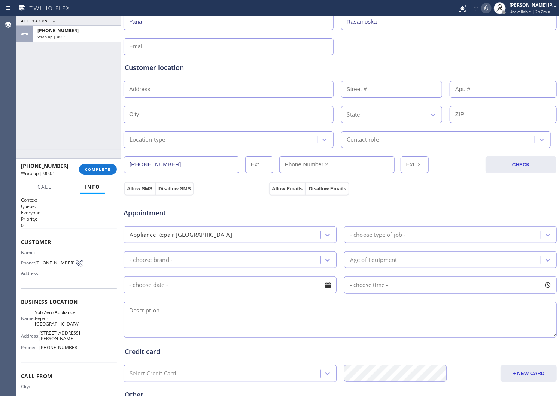
scroll to position [125, 0]
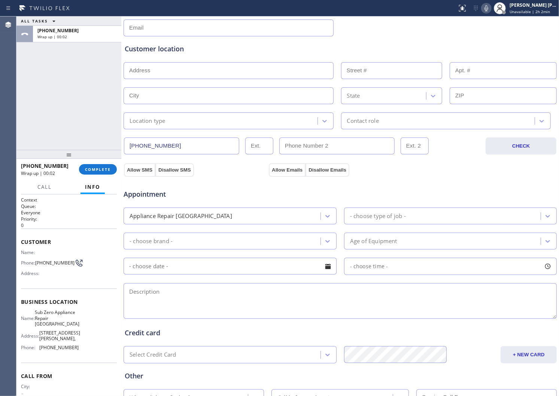
click at [214, 31] on input "text" at bounding box center [228, 27] width 210 height 17
type input "[EMAIL_ADDRESS][DOMAIN_NAME]"
click at [271, 71] on input "text" at bounding box center [228, 70] width 210 height 17
click at [214, 71] on input "text" at bounding box center [228, 70] width 210 height 17
paste input "[STREET_ADDRESS]"
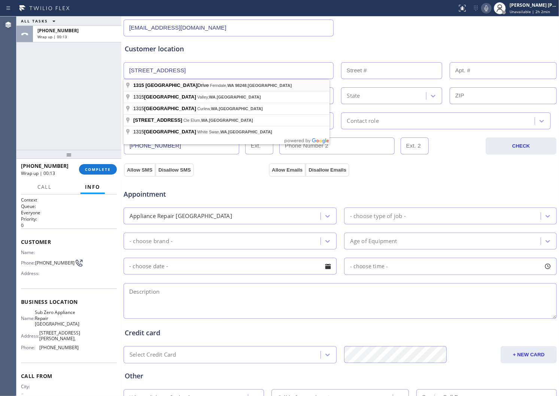
type input "[STREET_ADDRESS]"
type input "1315"
type input "Ferndale"
type input "98248"
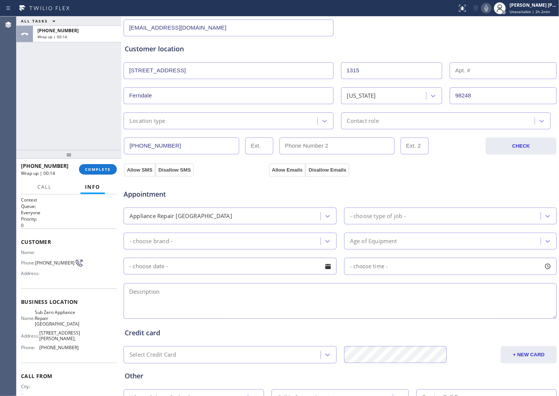
click at [236, 120] on div "Location type" at bounding box center [222, 120] width 192 height 13
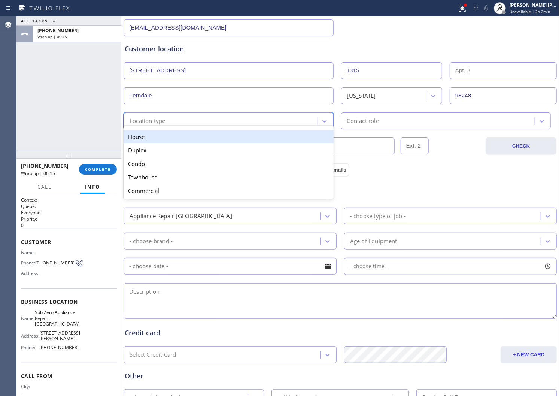
click at [226, 137] on div "House" at bounding box center [228, 136] width 210 height 13
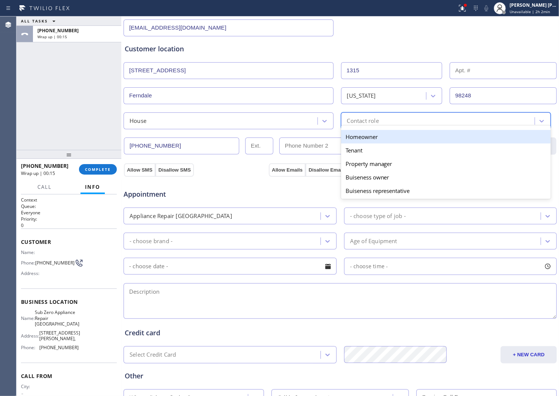
click at [351, 120] on div "Contact role" at bounding box center [363, 120] width 32 height 9
click at [376, 132] on div "Homeowner" at bounding box center [446, 136] width 210 height 13
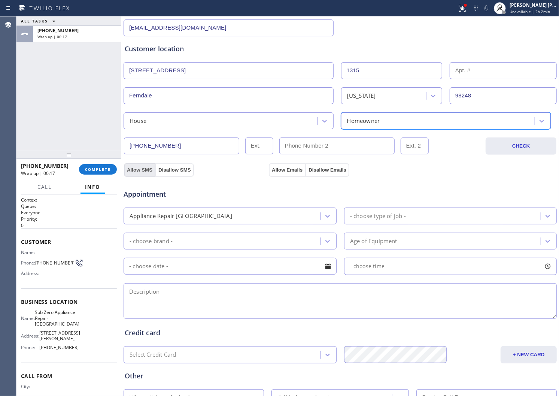
click at [143, 172] on button "Allow SMS" at bounding box center [139, 169] width 31 height 13
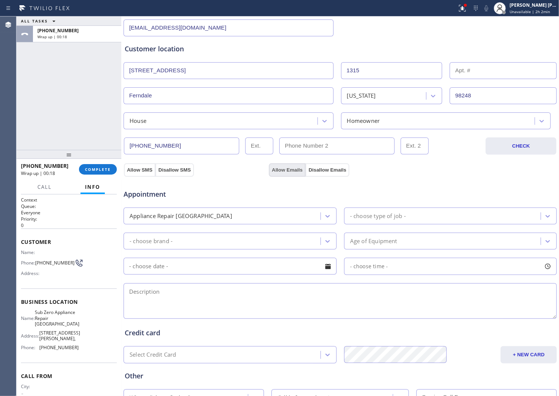
drag, startPoint x: 270, startPoint y: 180, endPoint x: 278, endPoint y: 171, distance: 11.1
click at [270, 179] on div "Appointment Appliance Repair High End - choose type of job - - choose brand - A…" at bounding box center [340, 248] width 434 height 144
click at [278, 171] on button "Allow Emails" at bounding box center [287, 169] width 37 height 13
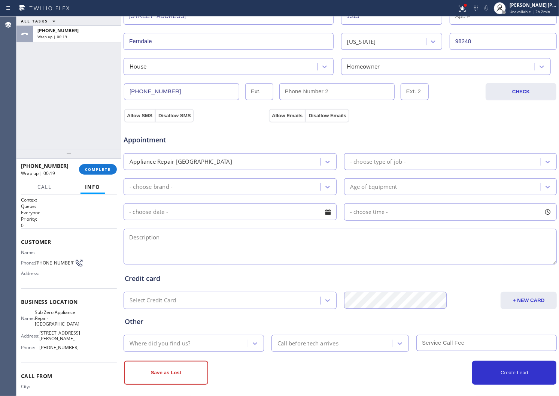
scroll to position [184, 0]
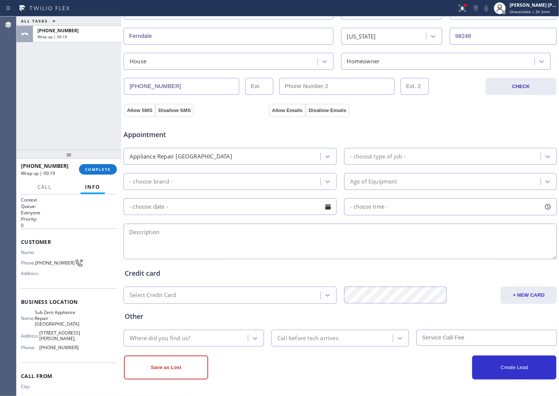
click at [446, 148] on div "- choose type of job -" at bounding box center [450, 156] width 213 height 17
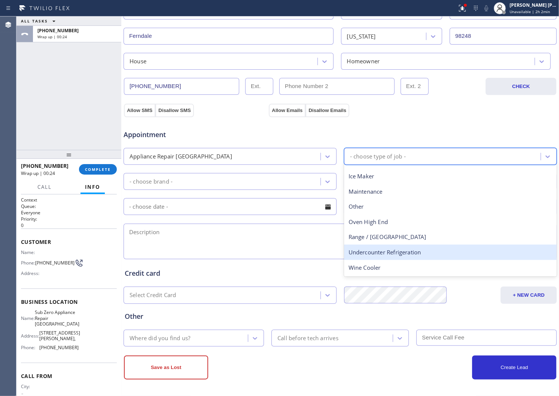
scroll to position [0, 0]
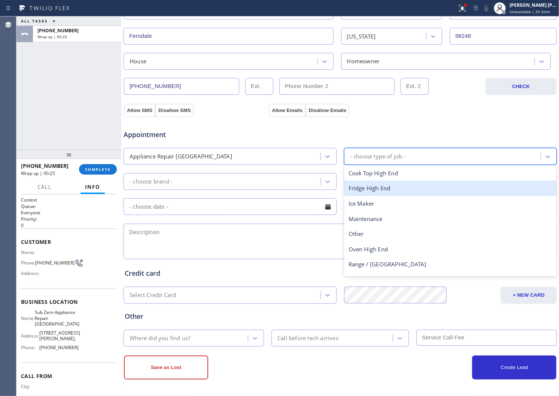
click at [388, 192] on div "Fridge High End" at bounding box center [450, 187] width 213 height 15
click at [388, 192] on div "Appointment Appliance Repair High End option Fridge High End focused, 2 of 9. 9…" at bounding box center [340, 190] width 431 height 140
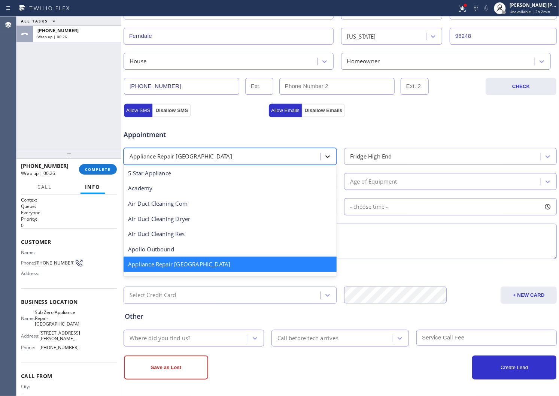
click at [321, 158] on div at bounding box center [327, 156] width 13 height 13
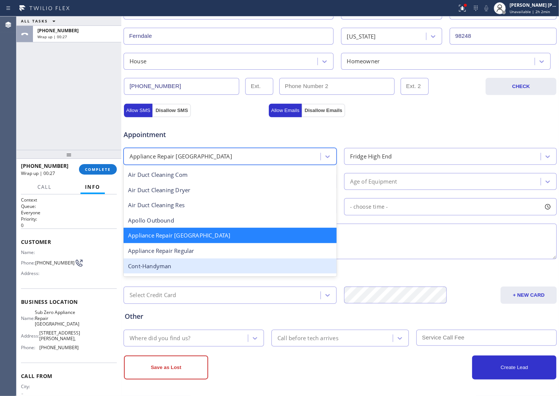
scroll to position [42, 0]
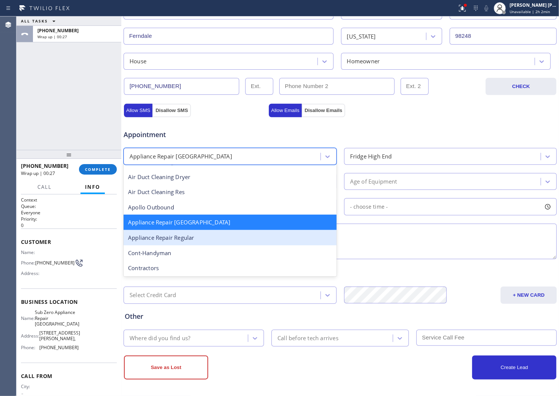
click at [227, 235] on div "Appliance Repair Regular" at bounding box center [229, 237] width 213 height 15
drag, startPoint x: 227, startPoint y: 235, endPoint x: 353, endPoint y: 187, distance: 134.3
click at [227, 235] on textarea at bounding box center [339, 241] width 433 height 36
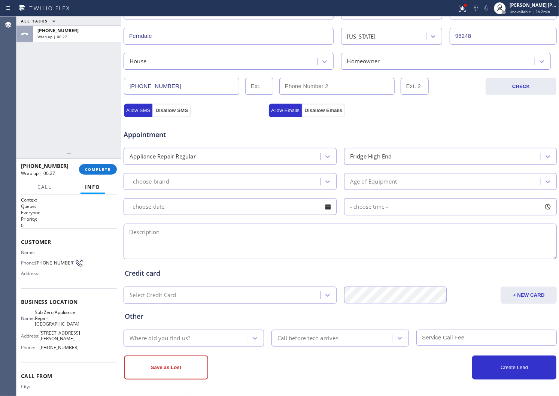
click at [398, 161] on div "Fridge High End" at bounding box center [443, 156] width 195 height 13
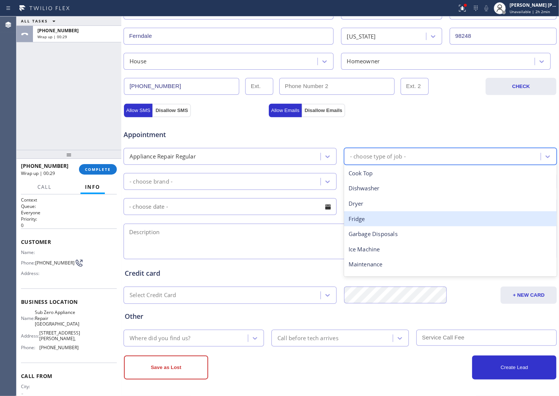
click at [388, 217] on div "Fridge" at bounding box center [450, 218] width 213 height 15
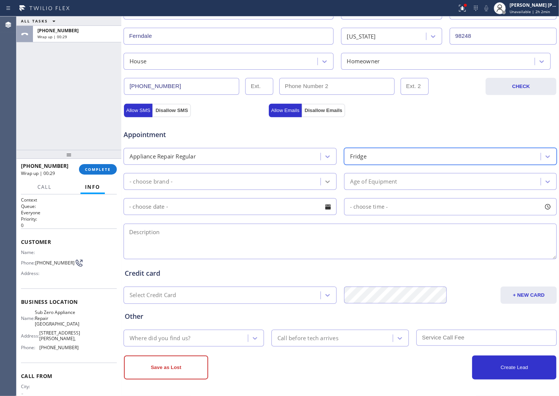
click at [324, 180] on icon at bounding box center [327, 181] width 7 height 7
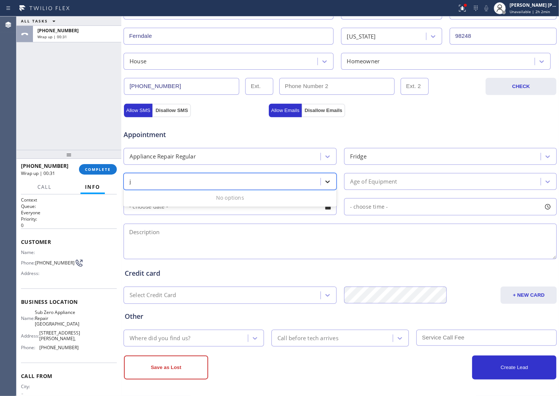
type input "je"
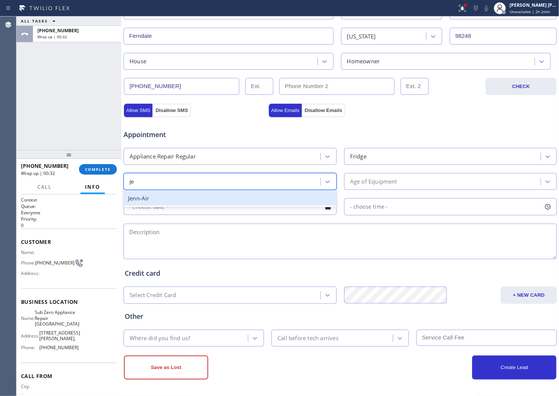
click at [314, 195] on div "Jenn-Air" at bounding box center [229, 197] width 213 height 15
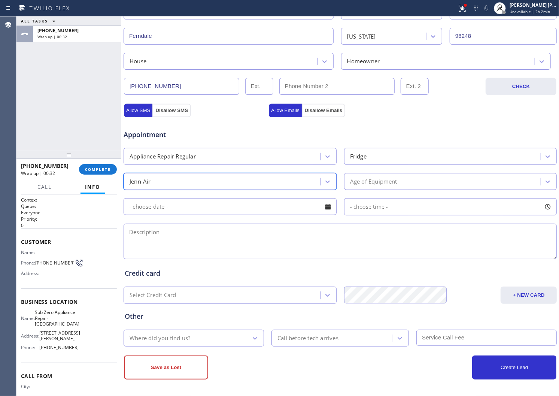
click at [369, 181] on div "Age of Equipment" at bounding box center [373, 181] width 47 height 9
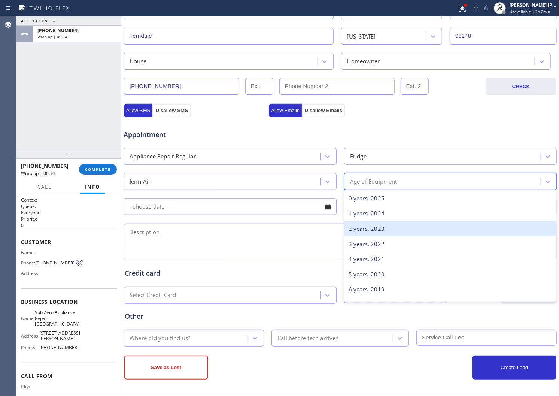
click at [393, 234] on div "2 years, 2023" at bounding box center [450, 228] width 213 height 15
click at [393, 234] on textarea at bounding box center [339, 241] width 433 height 36
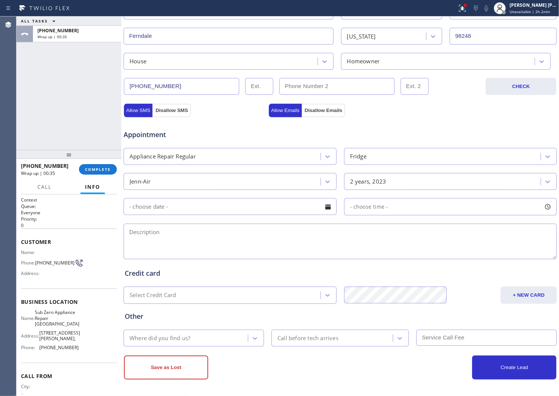
click at [375, 184] on div "2 years, 2023" at bounding box center [368, 181] width 36 height 9
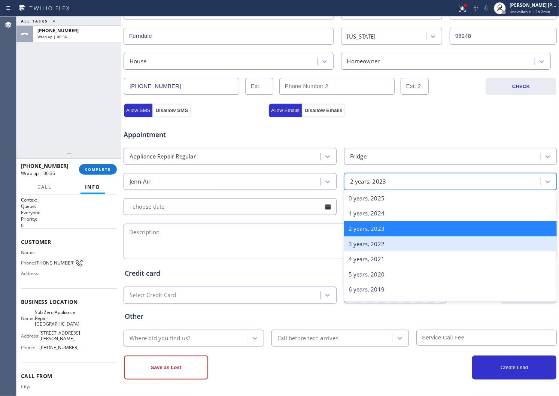
click at [375, 239] on div "3 years, 2022" at bounding box center [450, 243] width 213 height 15
click at [375, 239] on textarea at bounding box center [339, 241] width 433 height 36
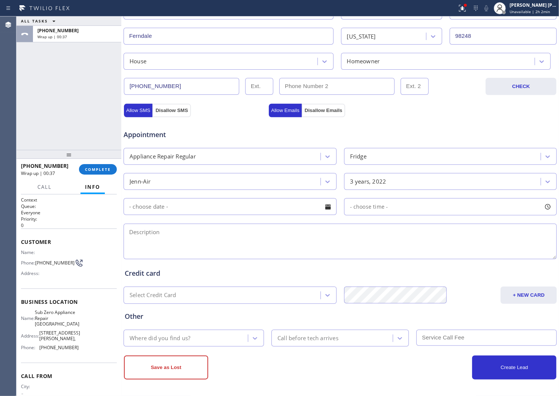
click at [328, 207] on div at bounding box center [327, 206] width 13 height 13
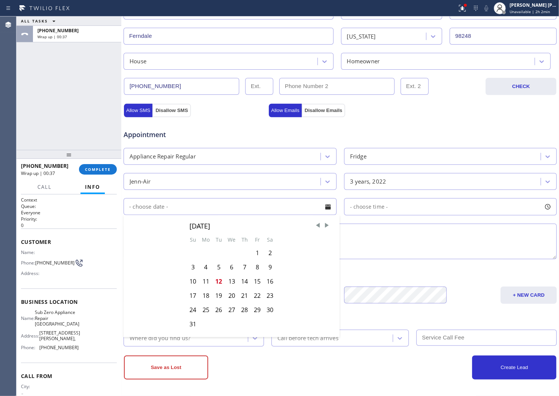
click at [347, 108] on div "Allow Emails Disallow Emails" at bounding box center [340, 109] width 145 height 13
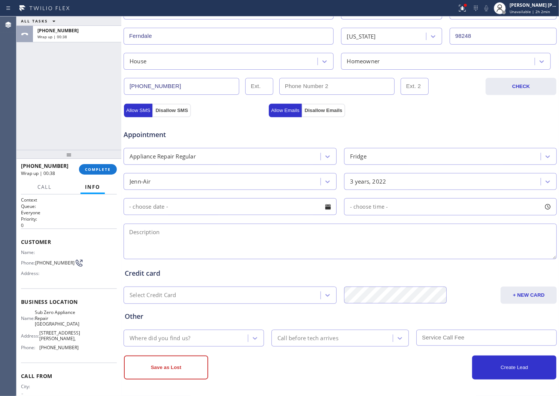
click at [296, 236] on textarea at bounding box center [339, 241] width 433 height 36
click at [17, 101] on div "ALL TASKS ALL TASKS ACTIVE TASKS TASKS IN WRAP UP [PHONE_NUMBER] Wrap up | 00:52" at bounding box center [68, 82] width 105 height 133
click at [196, 244] on textarea at bounding box center [339, 241] width 433 height 36
paste textarea "Jennair|fridge| freezer is not cooling|3yrs|House-ho|[STREET_ADDRESS][PERSON_NA…"
click at [46, 323] on span "Sub Zero Appliance Repair [GEOGRAPHIC_DATA]" at bounding box center [57, 317] width 45 height 17
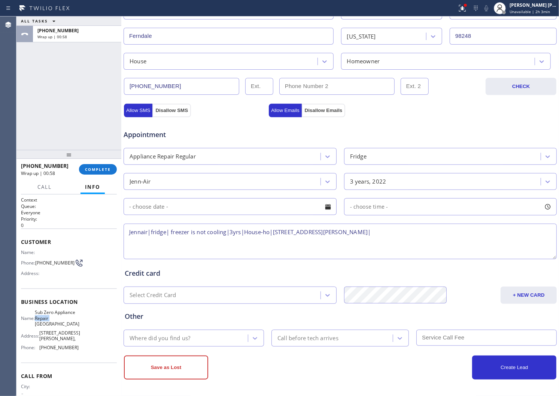
click at [46, 323] on span "Sub Zero Appliance Repair [GEOGRAPHIC_DATA]" at bounding box center [57, 317] width 45 height 17
click at [219, 238] on textarea "Jennair|fridge| freezer is not cooling|3yrs|House-ho|[STREET_ADDRESS][PERSON_NA…" at bounding box center [339, 241] width 433 height 36
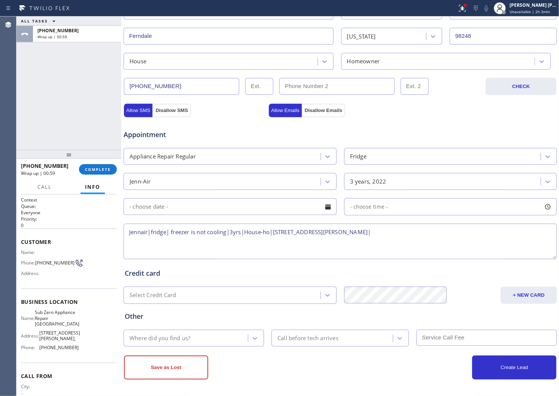
click at [214, 240] on textarea "Jennair|fridge| freezer is not cooling|3yrs|House-ho|[STREET_ADDRESS][PERSON_NA…" at bounding box center [339, 241] width 433 height 36
paste textarea "Sub Zero Appliance Repair [GEOGRAPHIC_DATA]"
click at [312, 240] on textarea "Jennair|fridge| freezer is not cooling|3yrs|House-ho|[STREET_ADDRESS][PERSON_NA…" at bounding box center [339, 241] width 433 height 36
type textarea "Jennair|fridge| freezer is not cooling|3yrs|House-ho|[STREET_ADDRESS][PERSON_NA…"
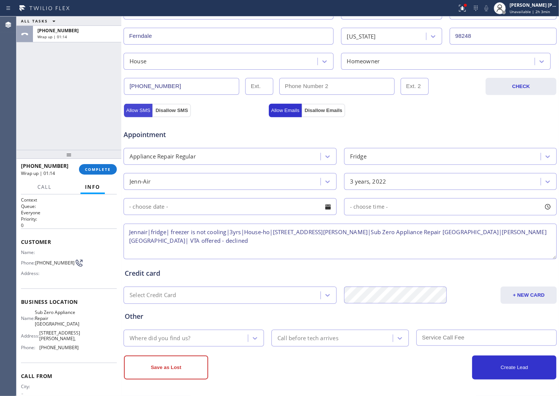
click at [128, 113] on button "Allow SMS" at bounding box center [138, 110] width 28 height 13
click at [281, 105] on button "Allow Emails" at bounding box center [285, 110] width 33 height 13
click at [180, 337] on div "Where did you find us?" at bounding box center [159, 337] width 61 height 9
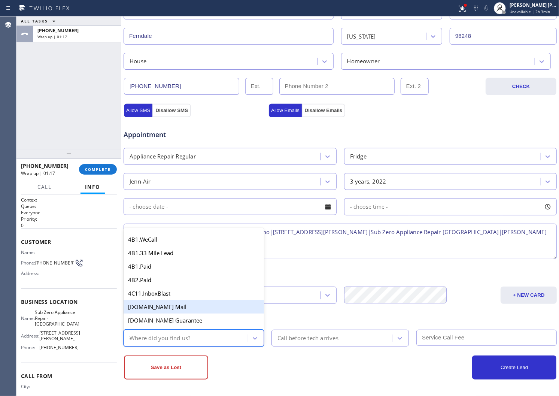
type input "go"
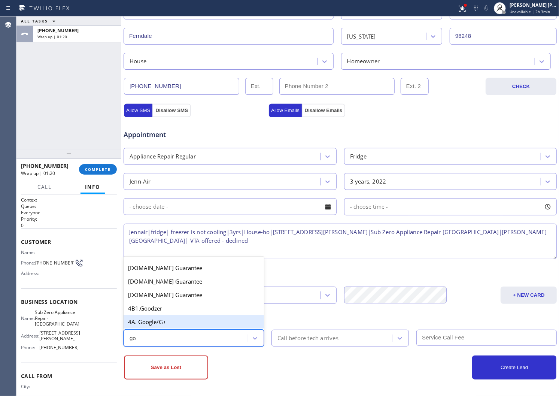
click at [173, 320] on div "4A. Google/G+" at bounding box center [193, 321] width 140 height 13
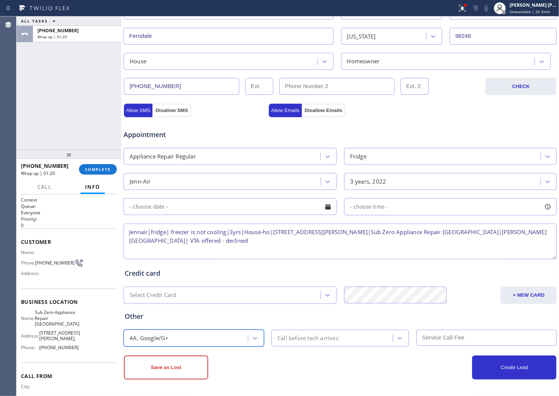
click at [308, 338] on div "Call before tech arrives" at bounding box center [307, 337] width 61 height 9
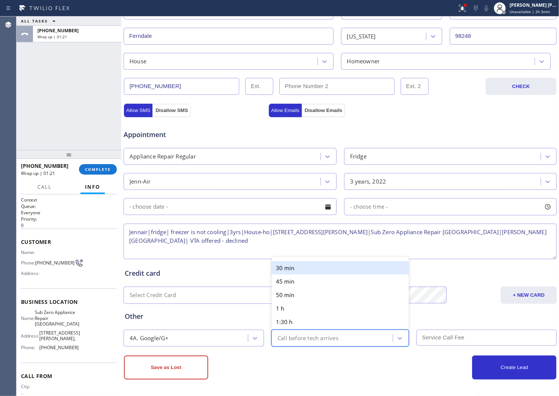
click at [384, 376] on div "Create Lead" at bounding box center [448, 367] width 216 height 24
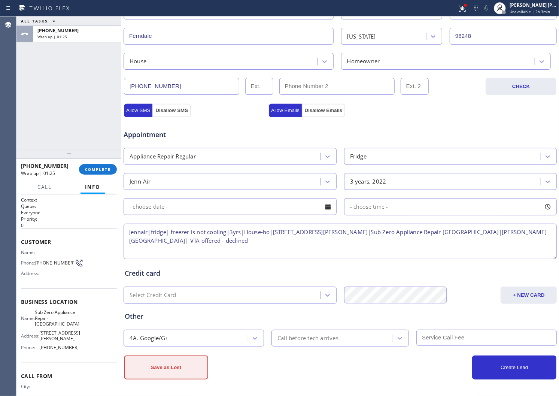
click at [165, 367] on button "Save as Lost" at bounding box center [166, 367] width 84 height 24
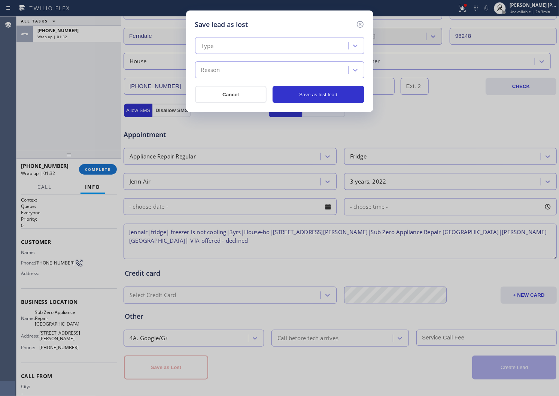
click at [216, 52] on div "Type" at bounding box center [272, 45] width 151 height 13
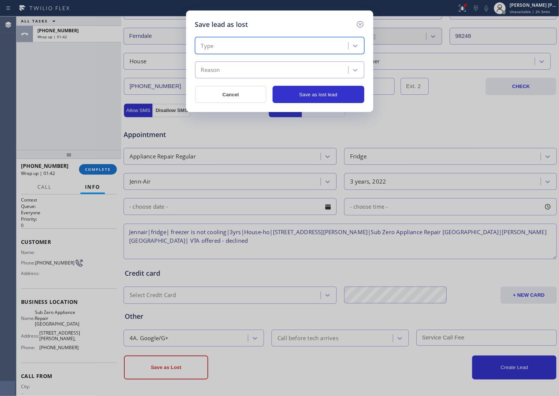
click at [221, 49] on div "Type" at bounding box center [272, 45] width 151 height 13
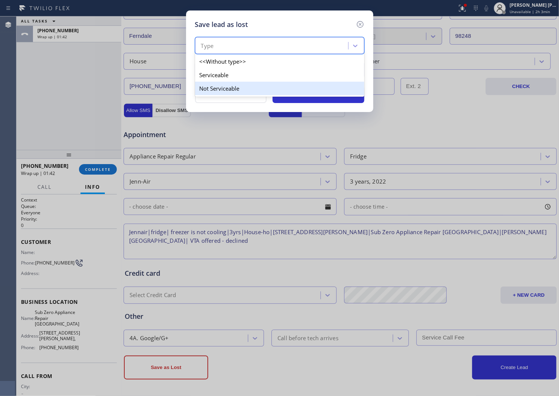
click at [235, 85] on div "Not Serviceable" at bounding box center [279, 88] width 169 height 13
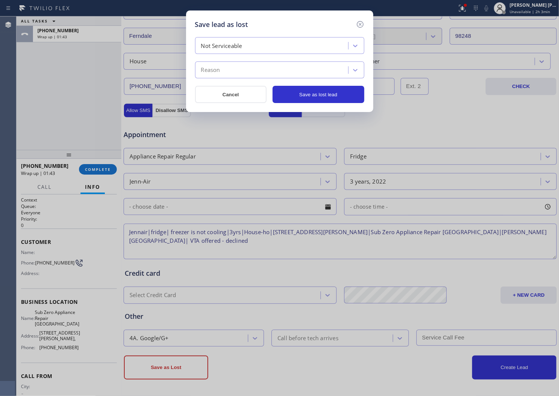
click at [238, 69] on div "Reason" at bounding box center [272, 70] width 151 height 13
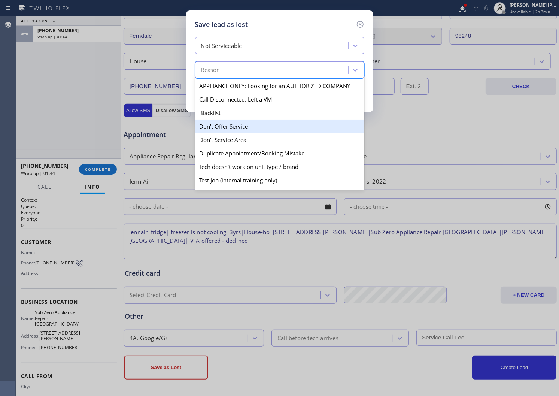
click at [241, 130] on div "Don't Offer Service" at bounding box center [279, 125] width 169 height 13
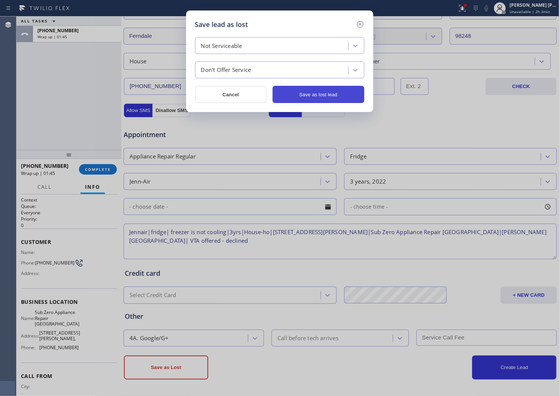
click at [313, 97] on button "Save as lost lead" at bounding box center [318, 94] width 92 height 17
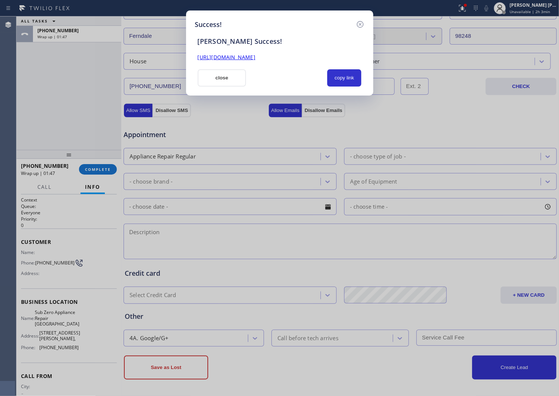
click at [255, 58] on link "[URL][DOMAIN_NAME]" at bounding box center [227, 57] width 58 height 7
click at [236, 81] on button "close" at bounding box center [222, 77] width 49 height 17
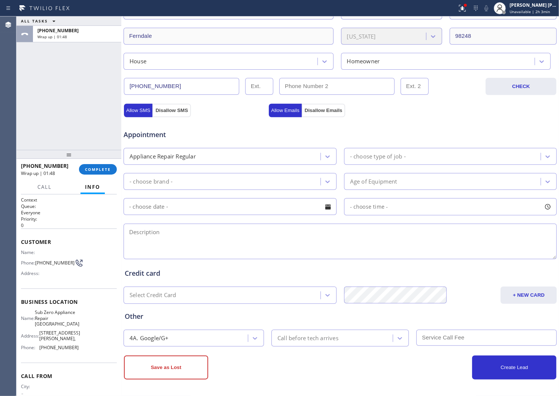
click at [72, 169] on div "[PHONE_NUMBER]" at bounding box center [47, 165] width 53 height 7
click at [91, 169] on span "COMPLETE" at bounding box center [98, 169] width 26 height 5
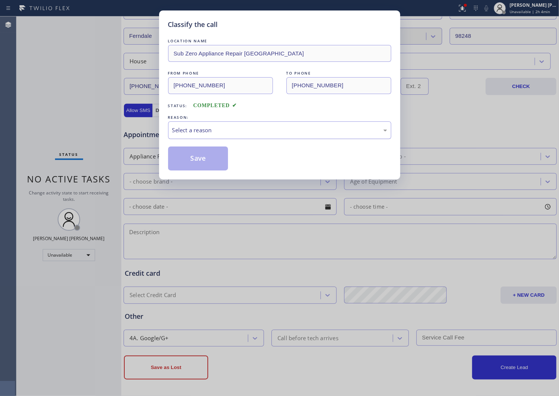
click at [235, 134] on div "Select a reason" at bounding box center [279, 130] width 215 height 9
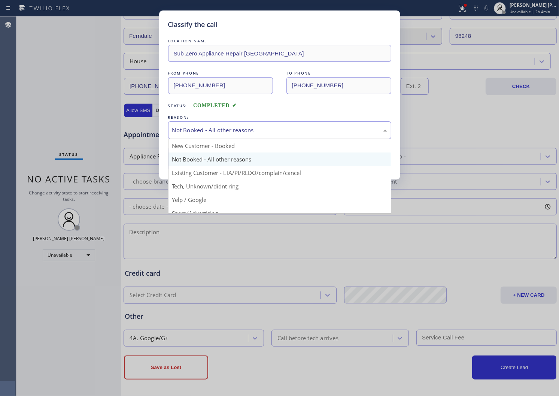
click at [210, 128] on div "Not Booked - All other reasons" at bounding box center [279, 130] width 215 height 9
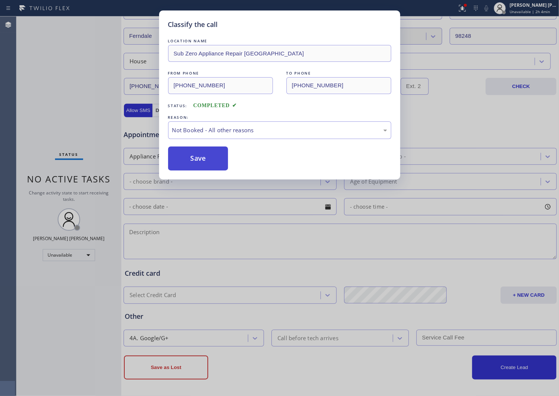
click at [212, 160] on button "Save" at bounding box center [198, 158] width 60 height 24
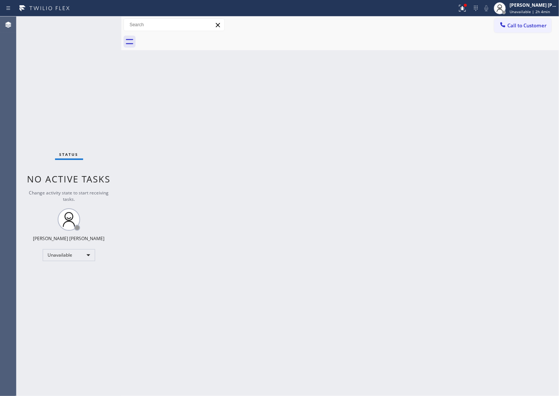
drag, startPoint x: 0, startPoint y: 164, endPoint x: 4, endPoint y: 160, distance: 5.3
click at [4, 160] on div "Agent Desktop" at bounding box center [8, 205] width 16 height 379
click at [523, 27] on span "Call to Customer" at bounding box center [526, 25] width 39 height 7
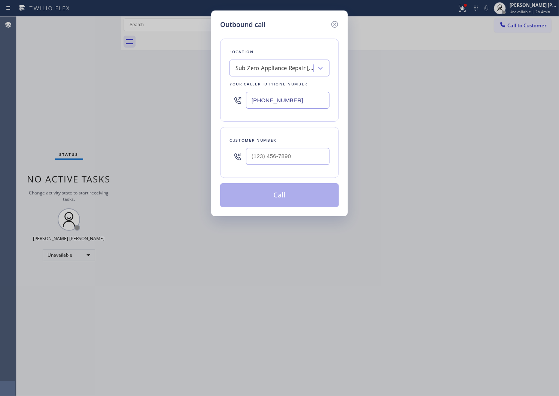
click at [263, 98] on input "[PHONE_NUMBER]" at bounding box center [287, 100] width 83 height 17
paste input "602) 755-6017"
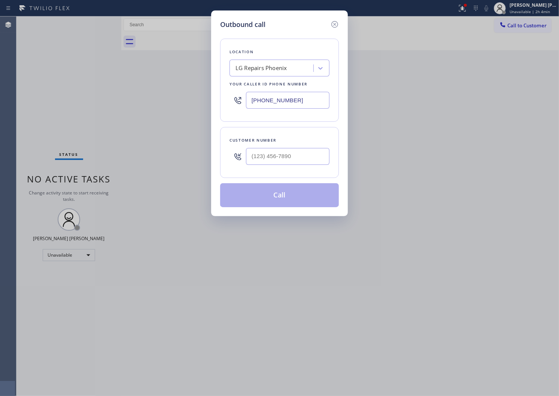
type input "[PHONE_NUMBER]"
click at [292, 167] on div at bounding box center [287, 156] width 83 height 24
click at [298, 158] on input "(___) ___-____" at bounding box center [287, 156] width 83 height 17
paste input "602) 516-6147"
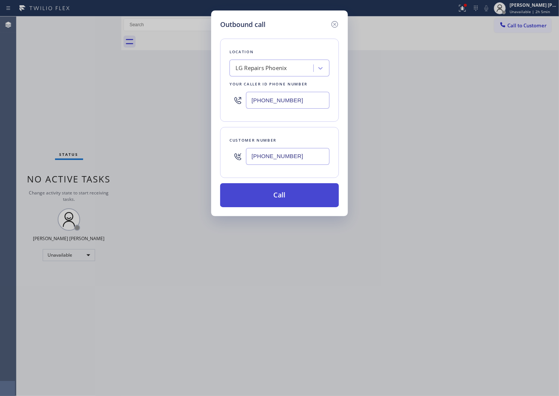
type input "[PHONE_NUMBER]"
click at [303, 192] on button "Call" at bounding box center [279, 195] width 119 height 24
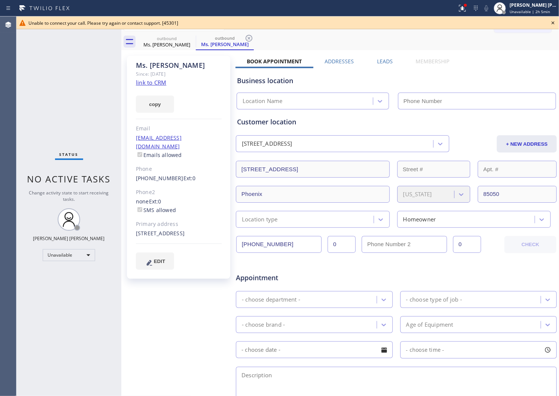
click at [551, 23] on icon at bounding box center [552, 22] width 9 height 9
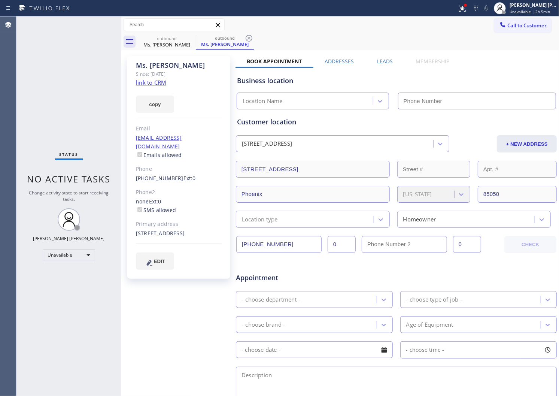
click at [454, 4] on div at bounding box center [228, 8] width 451 height 12
type input "[PHONE_NUMBER]"
click at [464, 8] on div at bounding box center [462, 8] width 16 height 9
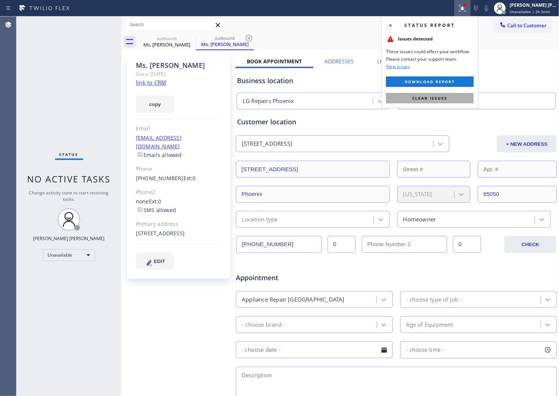
click at [443, 96] on span "Clear issues" at bounding box center [429, 97] width 35 height 5
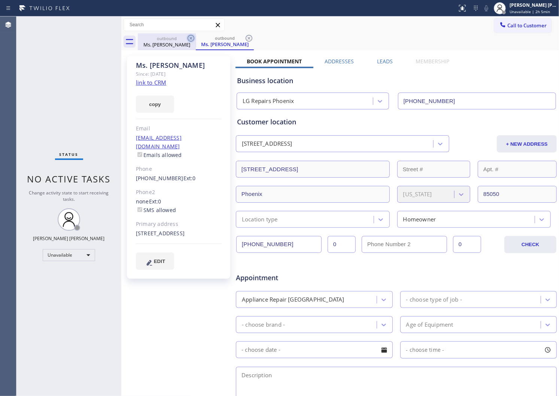
click at [189, 41] on icon at bounding box center [190, 38] width 7 height 7
click at [196, 41] on div "outbound Ms. [PERSON_NAME]" at bounding box center [225, 41] width 58 height 17
click at [181, 37] on div "outbound" at bounding box center [166, 38] width 57 height 6
click at [189, 39] on icon at bounding box center [190, 38] width 9 height 9
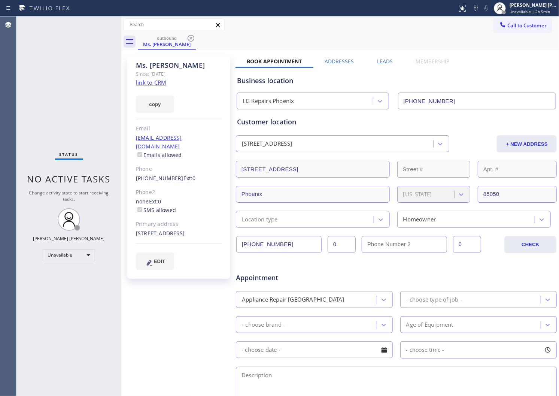
click at [189, 39] on div "outbound Ms. [PERSON_NAME]" at bounding box center [348, 41] width 421 height 17
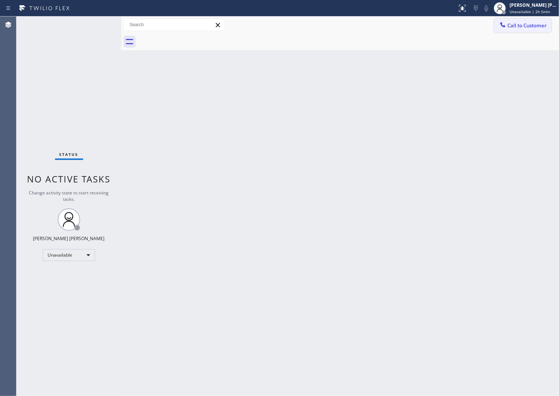
click at [525, 19] on button "Call to Customer" at bounding box center [522, 25] width 57 height 14
click at [0, 0] on div "Outbound call Location LG Repairs [GEOGRAPHIC_DATA] Your caller id phone number…" at bounding box center [0, 0] width 0 height 0
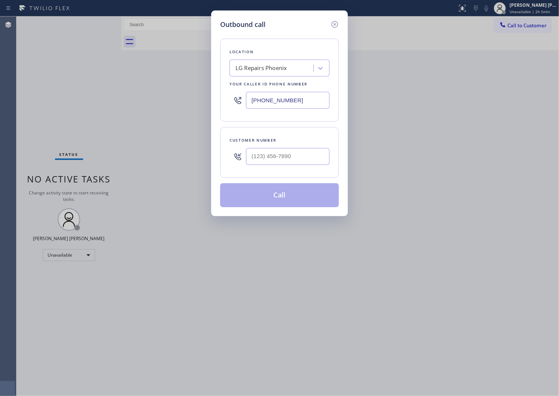
click at [294, 159] on input "text" at bounding box center [287, 156] width 83 height 17
paste input "303) 475-0318"
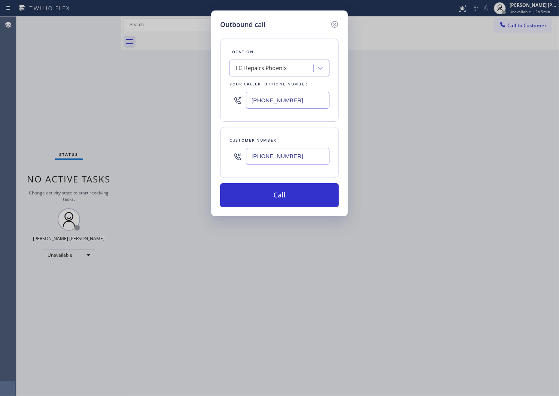
type input "[PHONE_NUMBER]"
click at [296, 94] on input "[PHONE_NUMBER]" at bounding box center [287, 100] width 83 height 17
paste input "855) 731-4952"
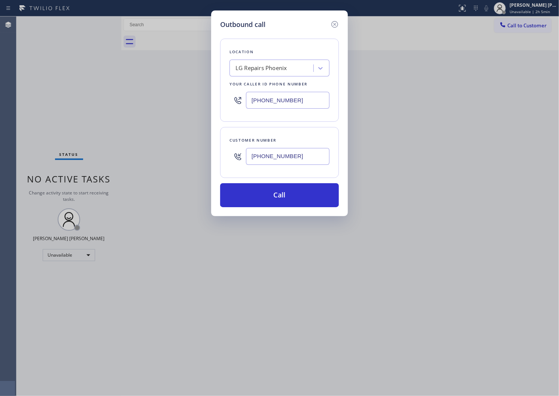
type input "[PHONE_NUMBER]"
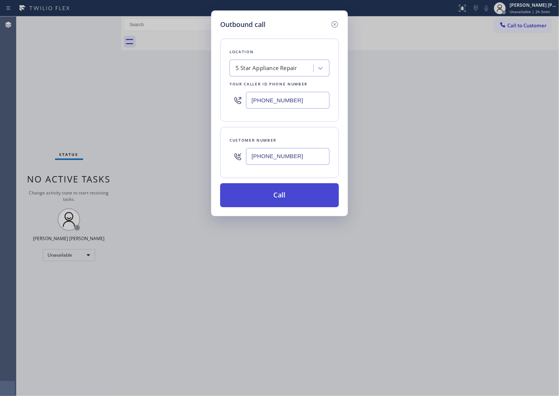
click at [297, 199] on button "Call" at bounding box center [279, 195] width 119 height 24
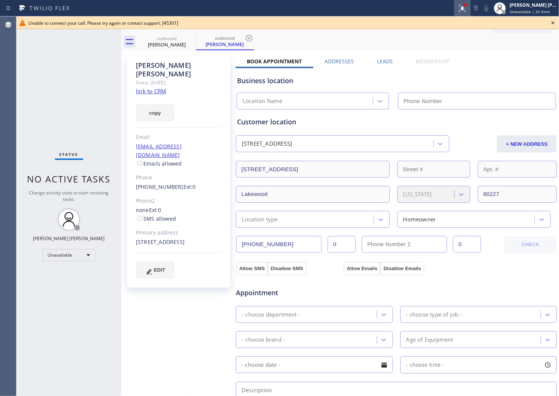
click at [467, 8] on icon at bounding box center [462, 8] width 9 height 9
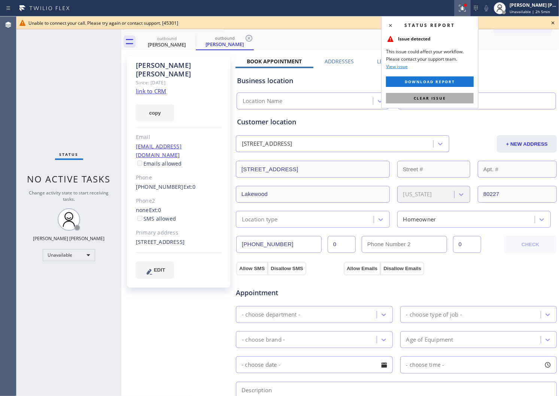
click at [434, 98] on span "Clear issue" at bounding box center [429, 97] width 32 height 5
click at [434, 98] on input "text" at bounding box center [477, 100] width 158 height 17
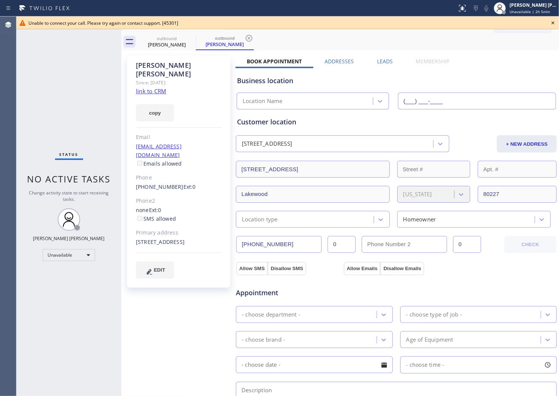
type input "[PHONE_NUMBER]"
click at [553, 22] on icon at bounding box center [552, 22] width 3 height 3
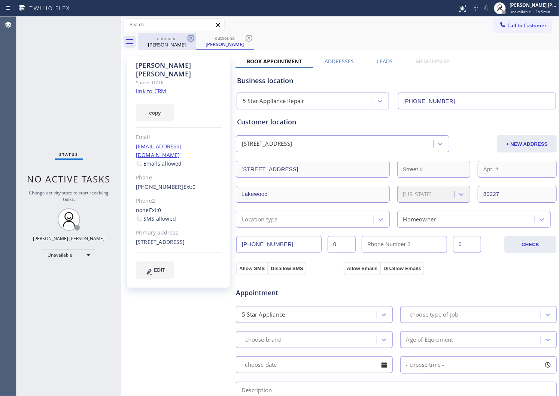
click at [192, 39] on icon at bounding box center [190, 38] width 9 height 9
click at [196, 39] on div "outbound [PERSON_NAME]" at bounding box center [225, 41] width 58 height 17
click at [196, 40] on div "outbound [PERSON_NAME]" at bounding box center [348, 41] width 421 height 17
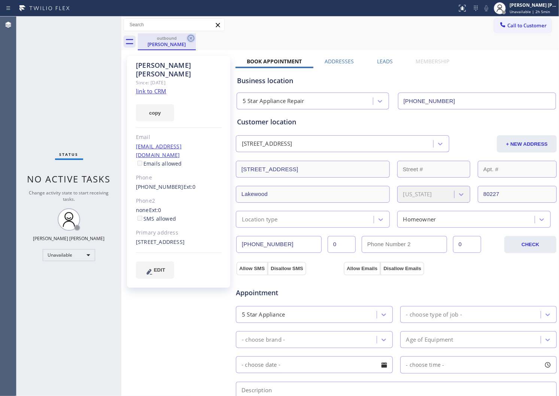
click at [191, 39] on icon at bounding box center [190, 38] width 9 height 9
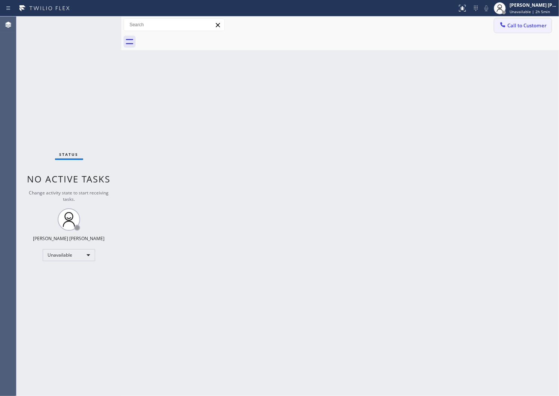
click at [518, 25] on span "Call to Customer" at bounding box center [526, 25] width 39 height 7
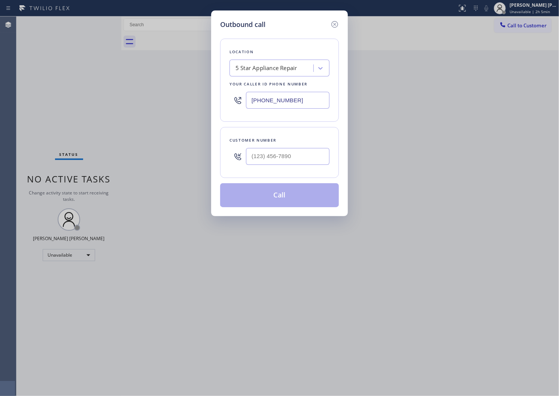
click at [335, 16] on div "Outbound call Location 5 Star Appliance Repair Your caller id phone number [PHO…" at bounding box center [279, 112] width 137 height 205
click at [335, 20] on icon at bounding box center [334, 24] width 9 height 9
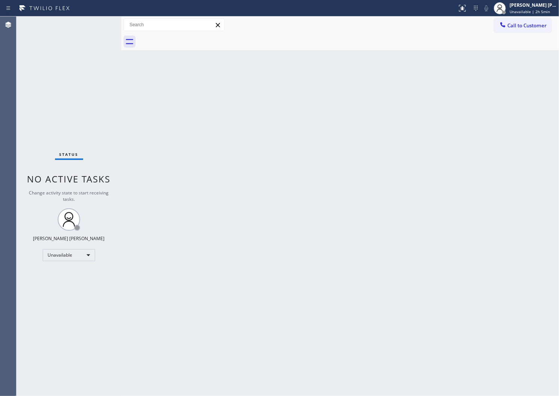
click at [0, 189] on div "Agent Desktop" at bounding box center [8, 205] width 16 height 379
click at [538, 13] on span "Unavailable | 2h 5min" at bounding box center [529, 11] width 40 height 5
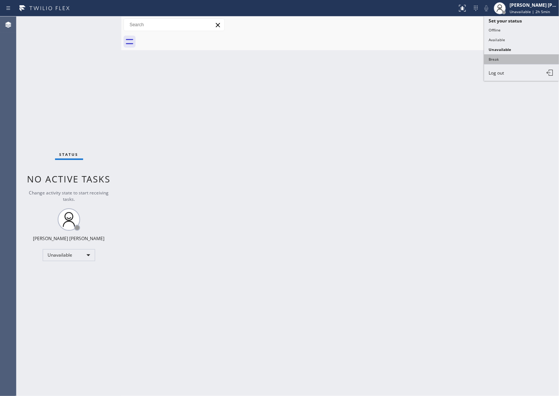
click at [516, 58] on button "Break" at bounding box center [521, 59] width 75 height 10
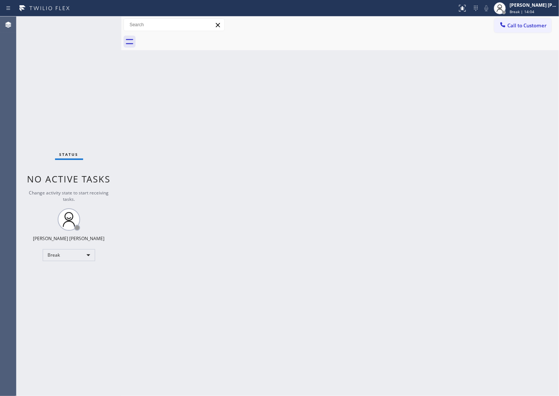
click at [0, 140] on div "Agent Desktop" at bounding box center [8, 205] width 16 height 379
click at [506, 5] on div at bounding box center [500, 8] width 12 height 12
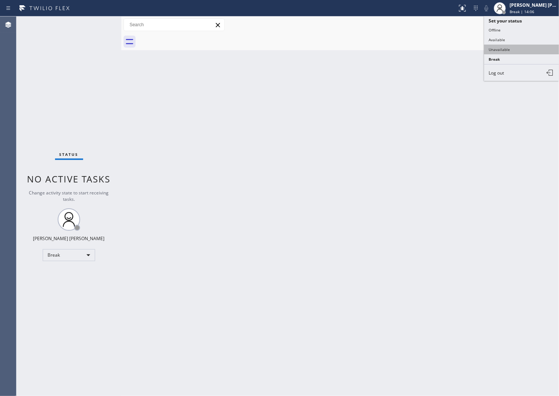
click at [511, 45] on button "Unavailable" at bounding box center [521, 50] width 75 height 10
click at [511, 45] on div at bounding box center [348, 41] width 421 height 17
click at [528, 27] on span "Call to Customer" at bounding box center [526, 25] width 39 height 7
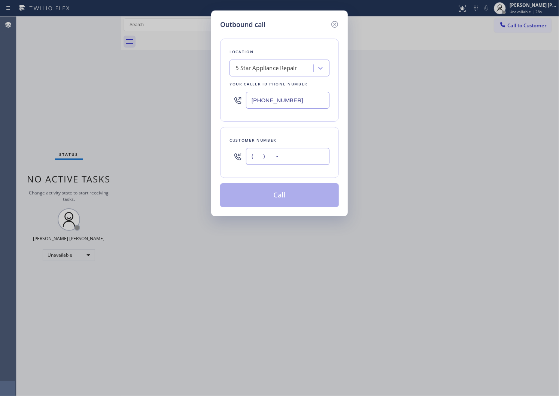
click at [292, 148] on input "(___) ___-____" at bounding box center [287, 156] width 83 height 17
paste input "303) 475-0318"
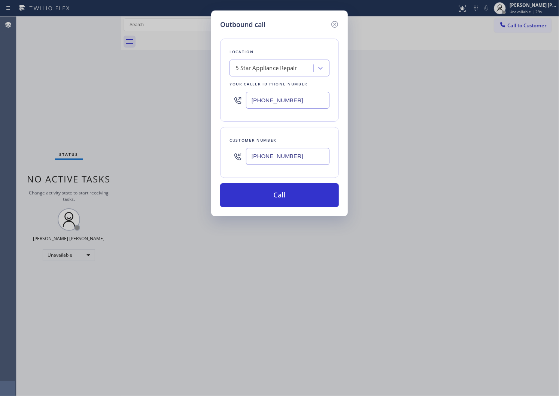
type input "[PHONE_NUMBER]"
click at [263, 92] on input "[PHONE_NUMBER]" at bounding box center [287, 100] width 83 height 17
click at [264, 92] on input "[PHONE_NUMBER]" at bounding box center [287, 100] width 83 height 17
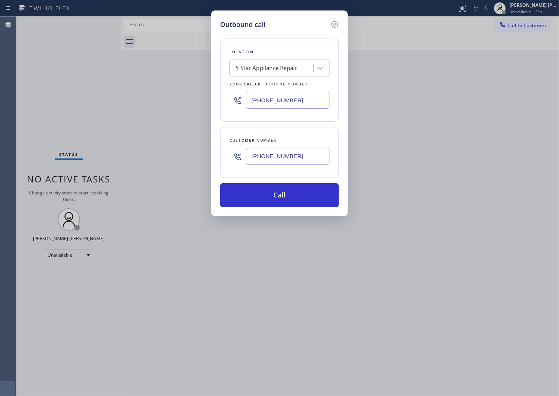
paste input "text"
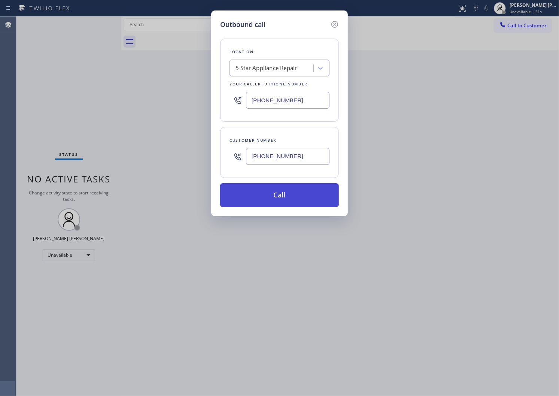
type input "[PHONE_NUMBER]"
click at [297, 198] on button "Call" at bounding box center [279, 195] width 119 height 24
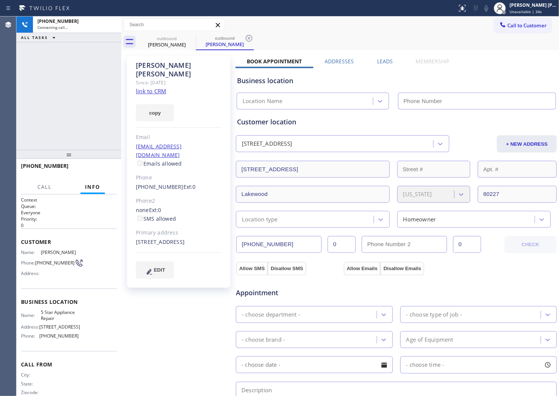
click at [158, 65] on div "[PERSON_NAME]" at bounding box center [179, 69] width 86 height 17
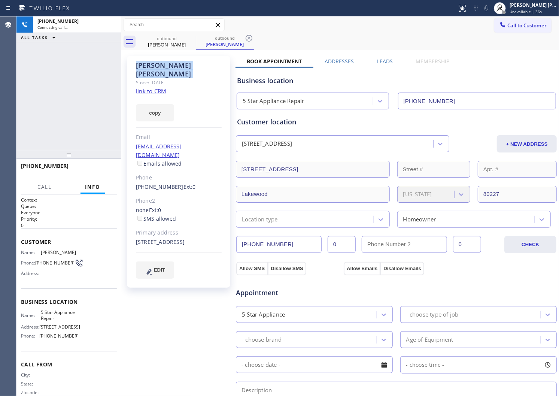
type input "[PHONE_NUMBER]"
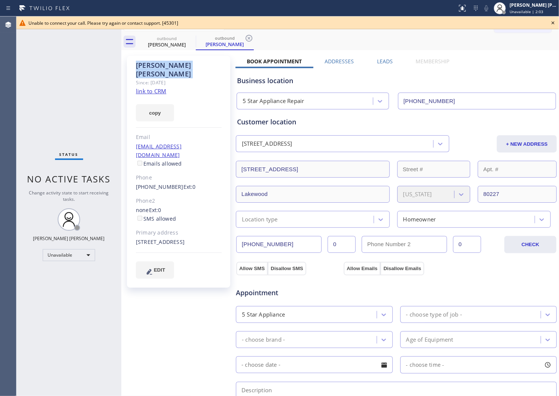
click at [4, 282] on div "Agent Desktop" at bounding box center [8, 205] width 16 height 379
click at [552, 21] on icon at bounding box center [552, 22] width 9 height 9
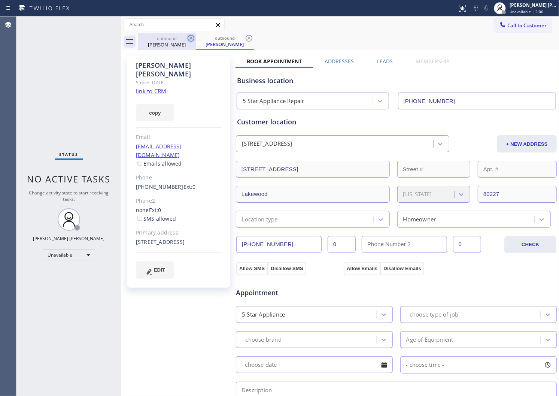
click at [189, 40] on icon at bounding box center [190, 38] width 9 height 9
click at [196, 40] on div "outbound [PERSON_NAME]" at bounding box center [225, 41] width 58 height 17
click at [190, 38] on icon at bounding box center [190, 38] width 9 height 9
click at [190, 38] on div "outbound [PERSON_NAME]" at bounding box center [348, 41] width 421 height 17
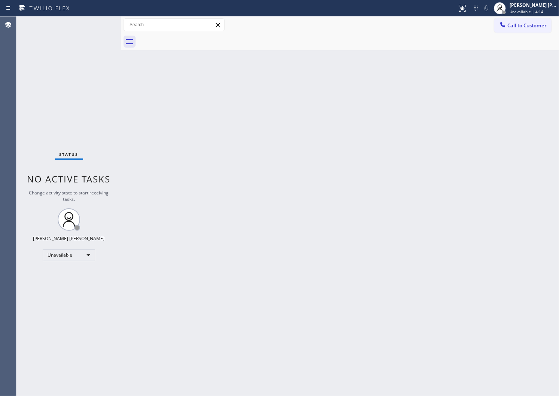
click at [0, 140] on div "Agent Desktop" at bounding box center [8, 205] width 16 height 379
click at [540, 29] on button "Call to Customer" at bounding box center [522, 25] width 57 height 14
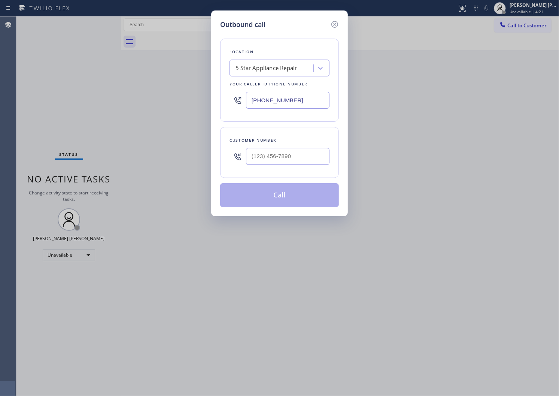
click at [294, 103] on input "[PHONE_NUMBER]" at bounding box center [287, 100] width 83 height 17
paste input "602) 755-6017"
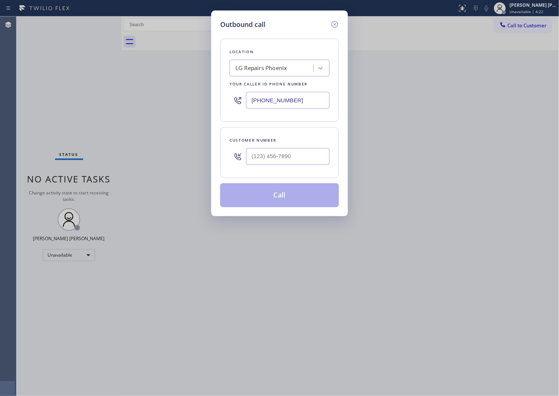
type input "[PHONE_NUMBER]"
click at [286, 173] on div "Customer number" at bounding box center [279, 152] width 119 height 51
click at [286, 162] on input "(___) ___-____" at bounding box center [287, 156] width 83 height 17
paste input "602) 516-6147"
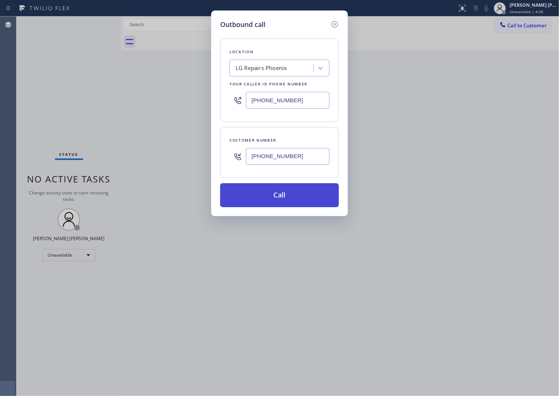
type input "[PHONE_NUMBER]"
click at [293, 192] on button "Call" at bounding box center [279, 195] width 119 height 24
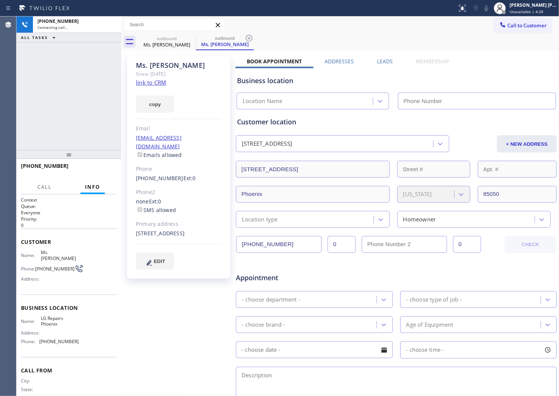
click at [153, 68] on div "Ms. [PERSON_NAME]" at bounding box center [179, 65] width 86 height 9
drag, startPoint x: 147, startPoint y: 72, endPoint x: 153, endPoint y: 68, distance: 7.5
click at [153, 68] on div "Ms. [PERSON_NAME]" at bounding box center [179, 65] width 86 height 9
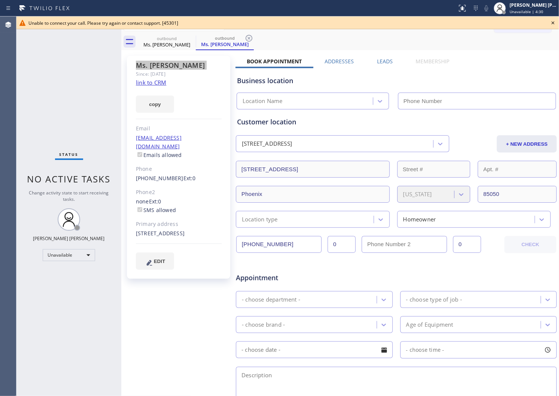
type input "[PHONE_NUMBER]"
click at [551, 24] on icon at bounding box center [552, 22] width 9 height 9
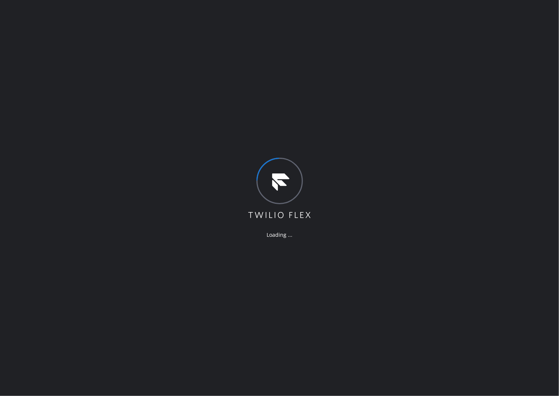
click at [0, 223] on div "Loading ..." at bounding box center [279, 198] width 559 height 396
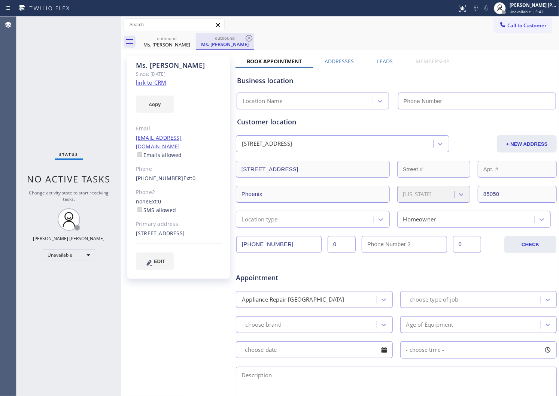
type input "[PHONE_NUMBER]"
click at [193, 39] on icon at bounding box center [190, 38] width 9 height 9
click at [244, 39] on icon at bounding box center [248, 38] width 9 height 9
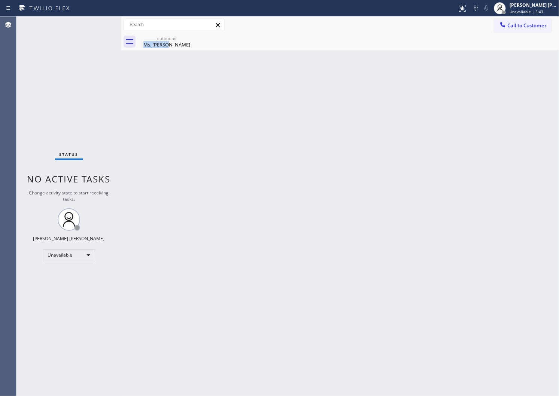
drag, startPoint x: 197, startPoint y: 40, endPoint x: 201, endPoint y: 40, distance: 4.5
click at [196, 41] on div "outbound Ms. [PERSON_NAME]" at bounding box center [348, 41] width 421 height 17
click at [181, 37] on div "outbound" at bounding box center [166, 39] width 57 height 6
click at [181, 37] on div "outbound Ms. [PERSON_NAME]" at bounding box center [348, 41] width 421 height 17
click at [542, 33] on div "Call to Customer Outbound call Location Search location Your caller id phone nu…" at bounding box center [339, 24] width 437 height 17
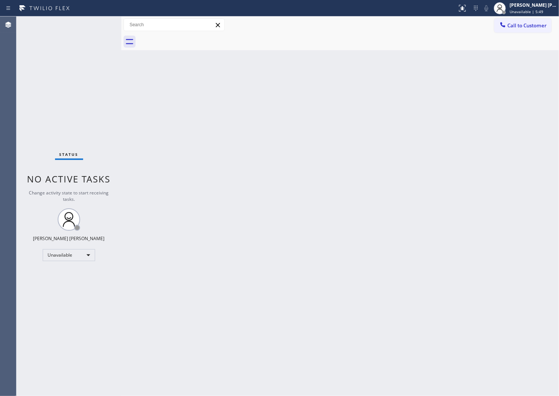
click at [542, 33] on div "Call to Customer Outbound call Location Search location Your caller id phone nu…" at bounding box center [339, 24] width 437 height 17
click at [519, 24] on span "Call to Customer" at bounding box center [526, 25] width 39 height 7
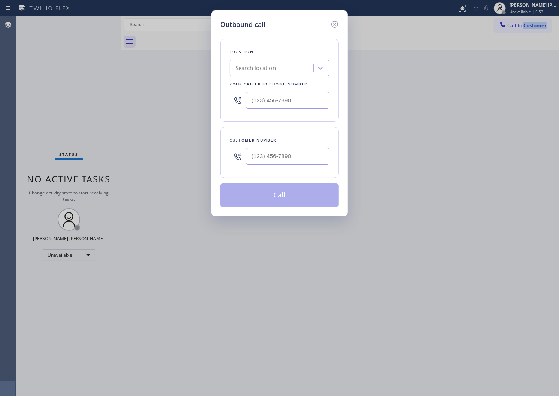
click at [266, 103] on input "text" at bounding box center [287, 100] width 83 height 17
click at [266, 103] on input "(___) ___-____" at bounding box center [287, 100] width 83 height 17
paste input "602) 755-6017"
type input "[PHONE_NUMBER]"
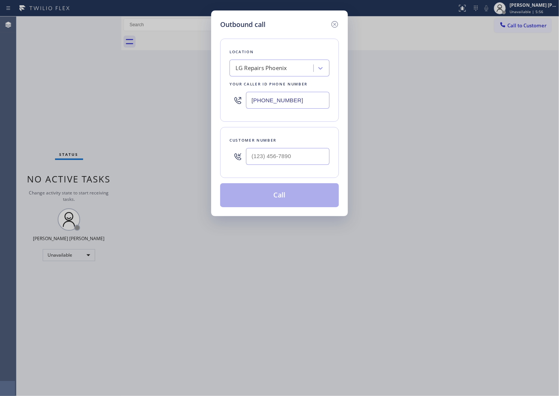
click at [285, 147] on div at bounding box center [287, 156] width 83 height 24
click at [285, 151] on input "(___) ___-____" at bounding box center [287, 156] width 83 height 17
paste input "602) 516-6147"
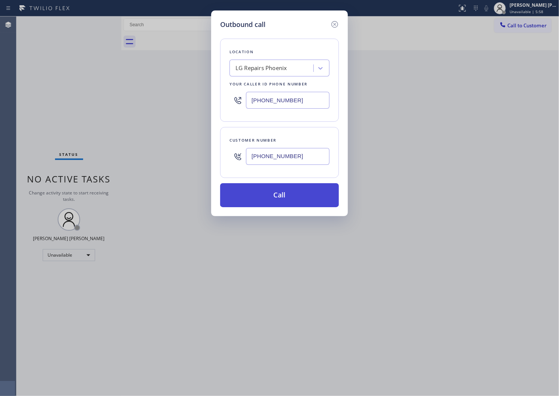
type input "[PHONE_NUMBER]"
click at [296, 194] on button "Call" at bounding box center [279, 195] width 119 height 24
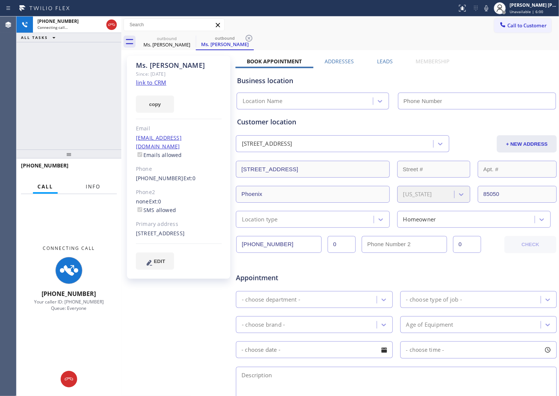
click at [100, 188] on span "Info" at bounding box center [93, 186] width 15 height 7
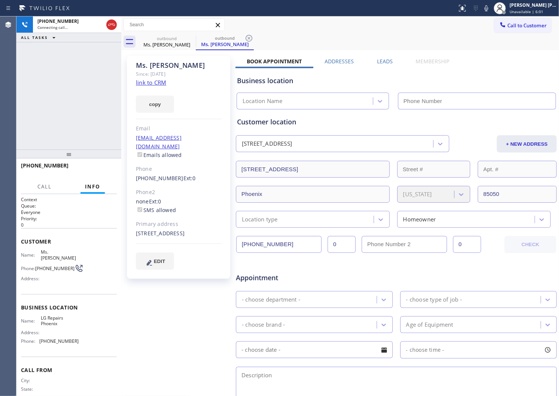
type input "[PHONE_NUMBER]"
click at [95, 174] on button "HANG UP" at bounding box center [99, 169] width 35 height 10
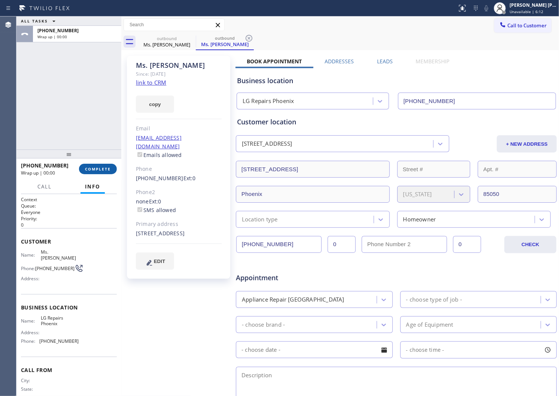
click at [112, 170] on button "COMPLETE" at bounding box center [98, 169] width 38 height 10
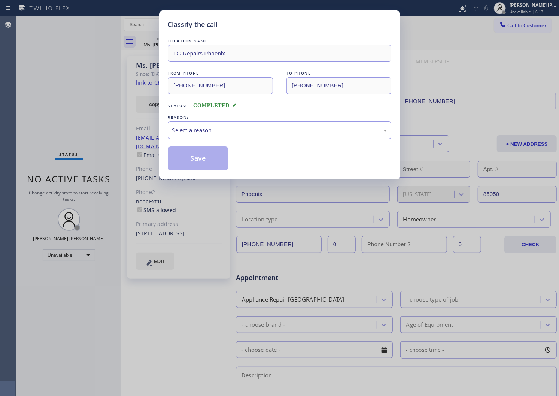
click at [220, 122] on div "Select a reason" at bounding box center [279, 130] width 223 height 18
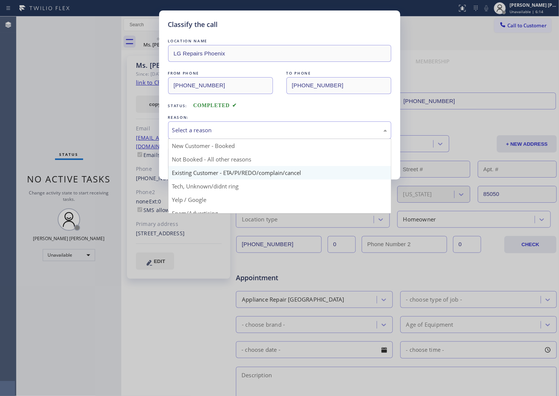
click at [212, 172] on div "Classify the call LOCATION NAME LG Repairs Phoenix FROM PHONE (602) 755-6017 TO…" at bounding box center [279, 94] width 241 height 169
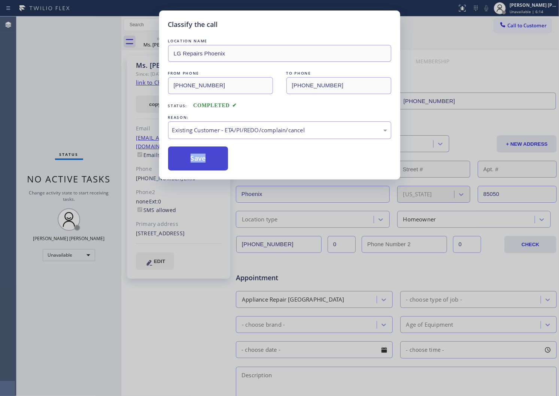
click at [193, 151] on button "Save" at bounding box center [198, 158] width 60 height 24
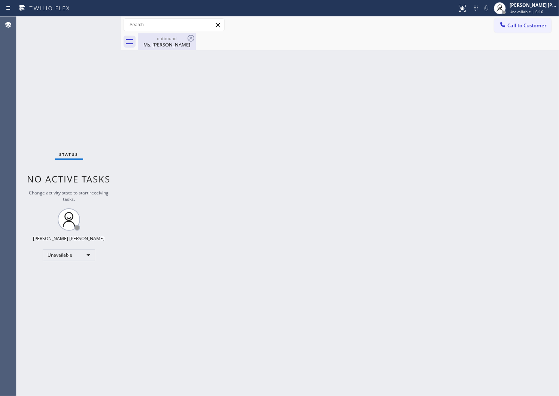
click at [177, 49] on div "outbound Ms. [PERSON_NAME]" at bounding box center [166, 41] width 57 height 17
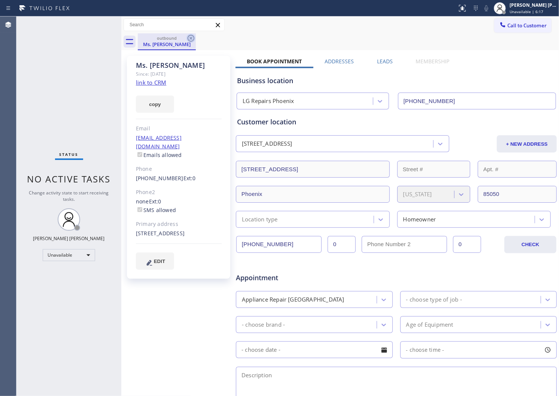
click at [191, 40] on icon at bounding box center [190, 38] width 9 height 9
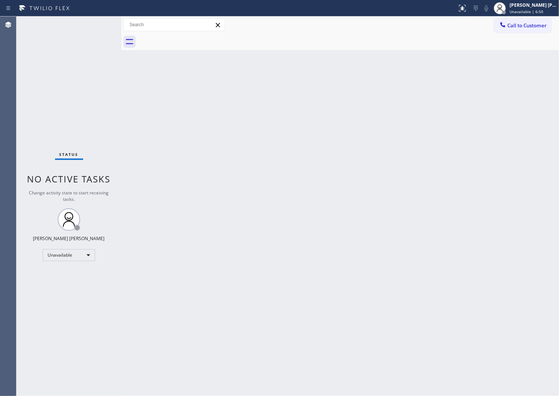
click at [491, 25] on div "Call to Customer Outbound call Location LG Repairs Phoenix Your caller id phone…" at bounding box center [339, 24] width 437 height 13
click at [495, 33] on div at bounding box center [348, 41] width 421 height 17
click at [510, 26] on span "Call to Customer" at bounding box center [526, 25] width 39 height 7
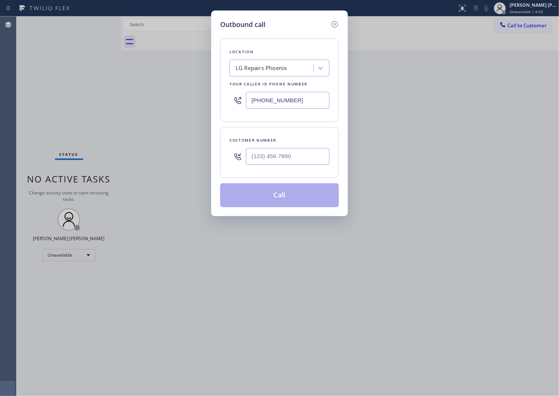
click at [287, 98] on input "[PHONE_NUMBER]" at bounding box center [287, 100] width 83 height 17
paste input "855) 731-4952"
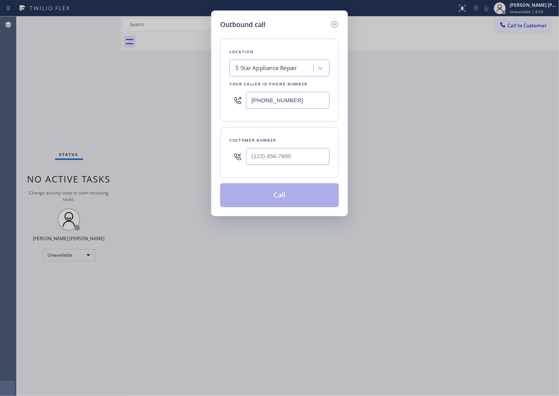
type input "[PHONE_NUMBER]"
click at [274, 154] on input "text" at bounding box center [287, 156] width 83 height 17
paste input "213) 494-0029"
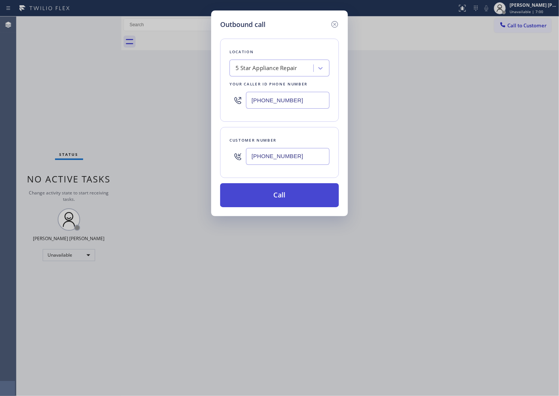
type input "(213) 494-0029"
click at [287, 198] on button "Call" at bounding box center [279, 195] width 119 height 24
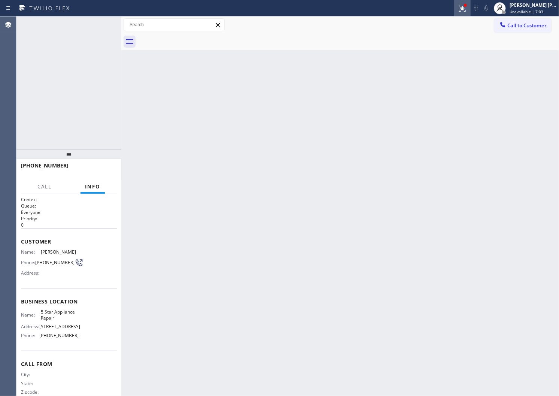
click at [467, 10] on icon at bounding box center [462, 8] width 9 height 9
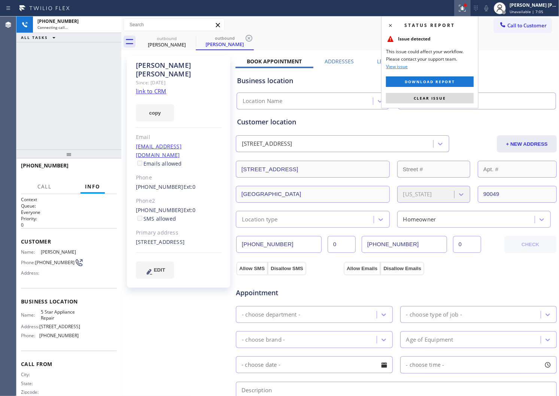
click at [418, 103] on div "Status report Issue detected This issue could affect your workflow. Please cont…" at bounding box center [429, 62] width 97 height 92
click at [418, 98] on span "Clear issue" at bounding box center [429, 97] width 32 height 5
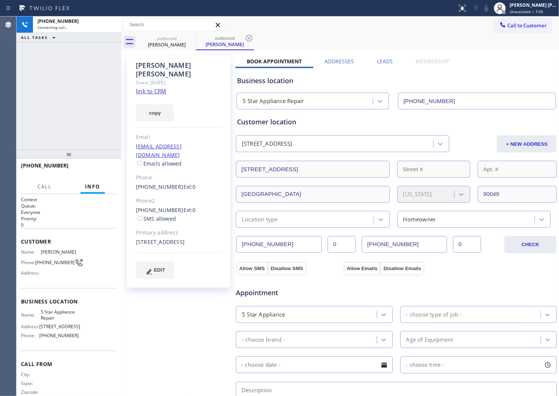
type input "[PHONE_NUMBER]"
click at [159, 64] on div "Courtney Zagalsky" at bounding box center [179, 69] width 86 height 17
copy div "Courtney Zagalsky"
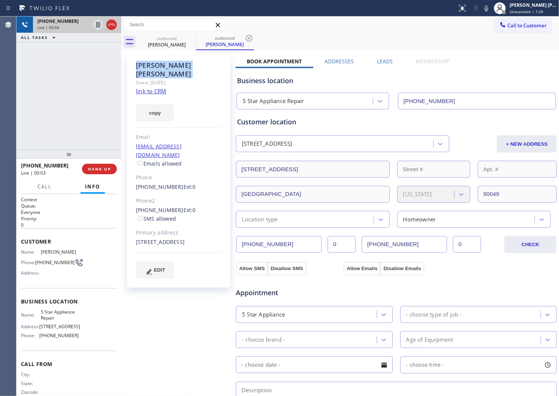
click at [115, 23] on icon at bounding box center [111, 24] width 9 height 9
click at [377, 61] on label "Leads" at bounding box center [385, 61] width 16 height 7
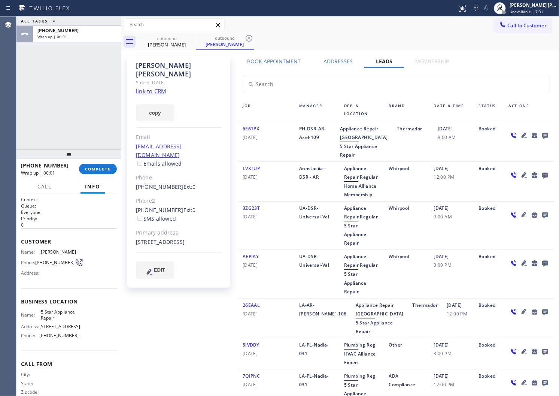
click at [542, 133] on icon at bounding box center [545, 136] width 6 height 6
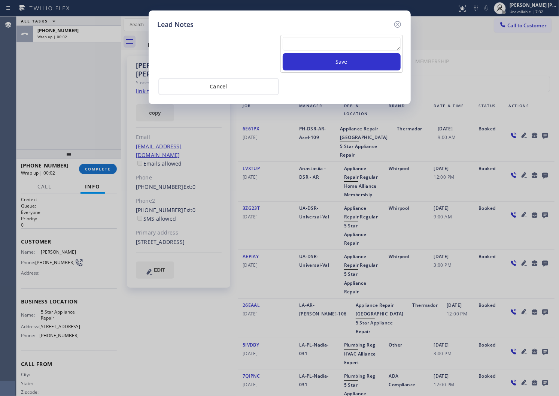
click at [293, 43] on textarea at bounding box center [342, 43] width 118 height 13
paste textarea "N/A - Please transfer"
type textarea "N/A - Please transfer"
click at [305, 65] on button "Save" at bounding box center [342, 61] width 118 height 17
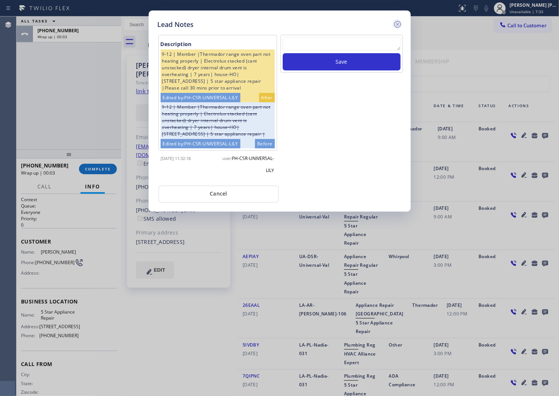
click at [398, 23] on icon at bounding box center [397, 24] width 7 height 7
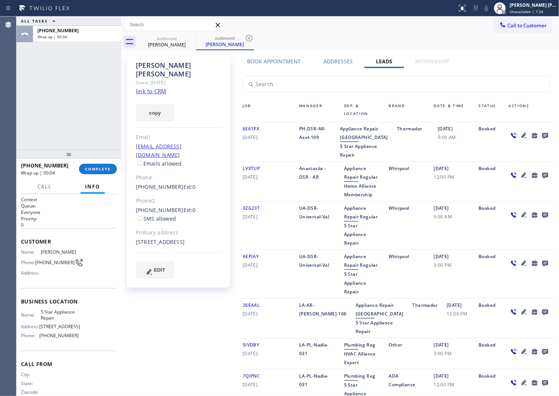
click at [97, 176] on div "+12134940029 Wrap up | 00:04 COMPLETE" at bounding box center [69, 168] width 96 height 19
click at [97, 172] on button "COMPLETE" at bounding box center [98, 169] width 38 height 10
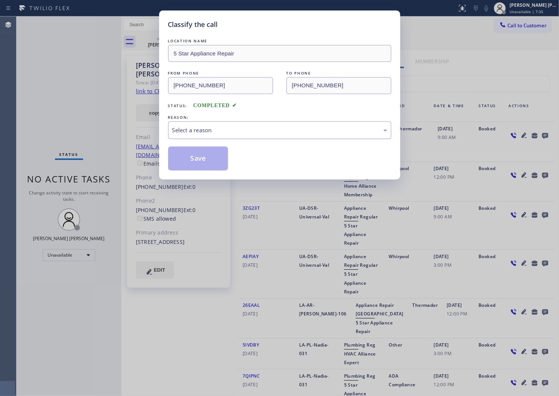
click at [195, 134] on div "Select a reason" at bounding box center [279, 130] width 215 height 9
click at [180, 161] on button "Save" at bounding box center [198, 158] width 60 height 24
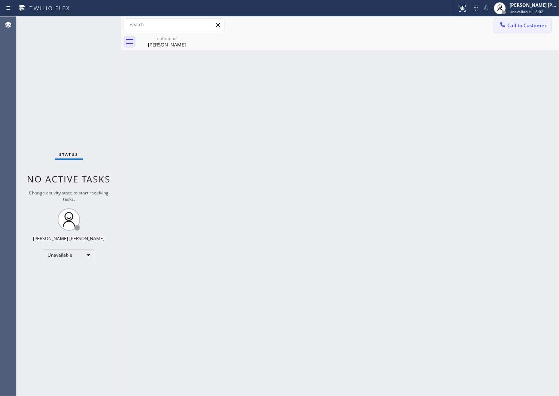
click at [519, 27] on span "Call to Customer" at bounding box center [526, 25] width 39 height 7
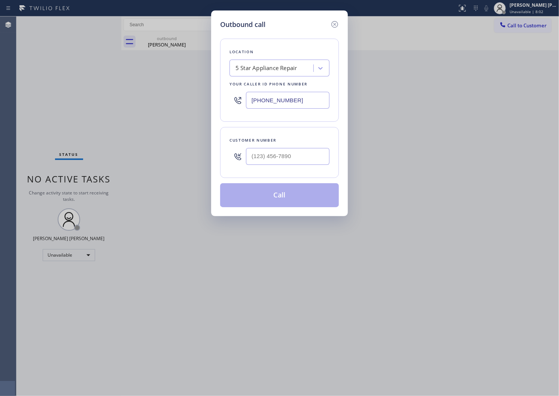
click at [283, 99] on input "[PHONE_NUMBER]" at bounding box center [287, 100] width 83 height 17
paste input "461-1149"
type input "(855) 461-1149"
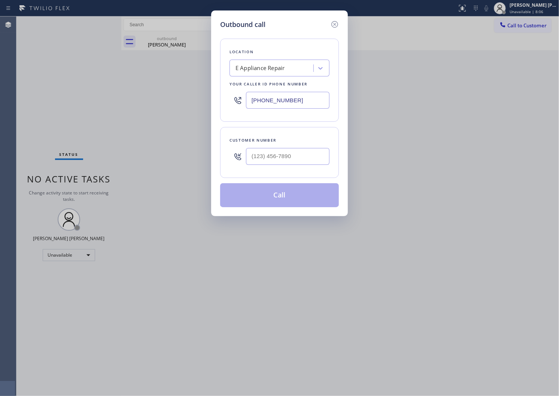
click at [272, 143] on div "Customer number" at bounding box center [279, 140] width 100 height 8
drag, startPoint x: 272, startPoint y: 152, endPoint x: 261, endPoint y: 129, distance: 24.6
click at [272, 152] on input "(___) ___-____" at bounding box center [287, 156] width 83 height 17
paste input "425) 766-9100"
type input "(425) 766-9100"
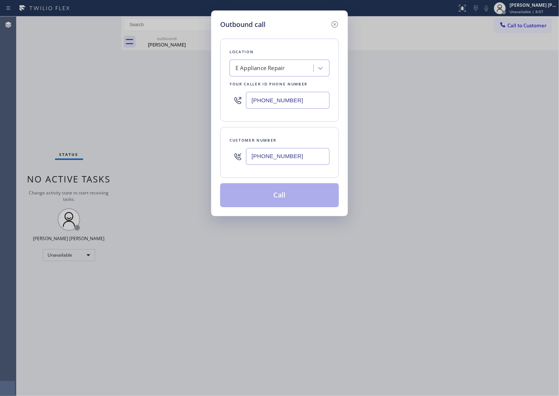
click at [278, 192] on button "Call" at bounding box center [279, 195] width 119 height 24
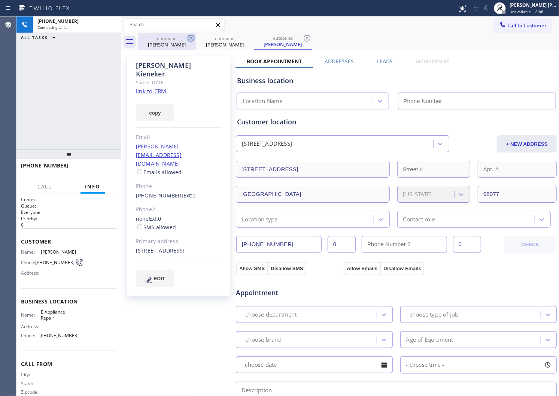
click at [190, 36] on icon at bounding box center [190, 38] width 9 height 9
click at [167, 67] on div "Lisette Kieneker" at bounding box center [179, 69] width 86 height 17
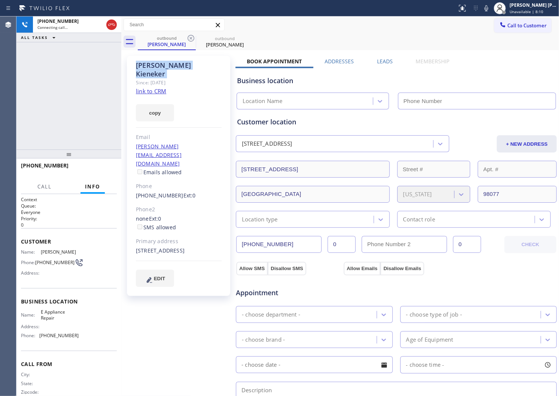
copy div "Lisette Kieneker"
type input "(855) 461-1149"
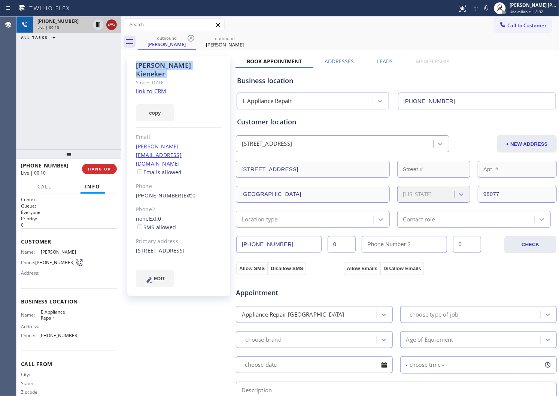
click at [109, 29] on icon at bounding box center [111, 24] width 9 height 9
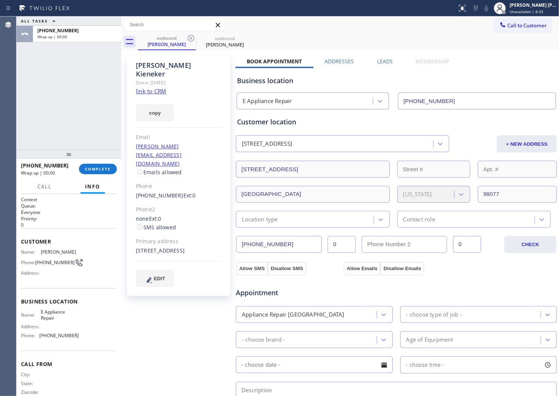
click at [383, 58] on label "Leads" at bounding box center [385, 61] width 16 height 7
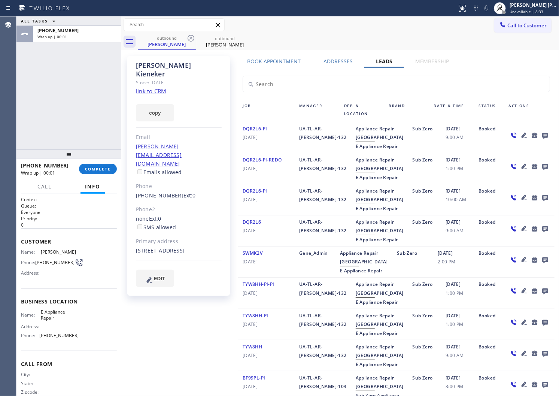
click at [542, 134] on icon at bounding box center [545, 136] width 6 height 6
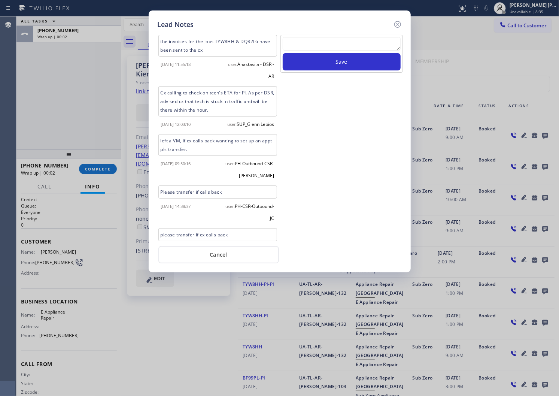
click at [323, 40] on textarea at bounding box center [342, 43] width 118 height 13
paste textarea "N/A - Please transfer"
type textarea "N/A - Please transfer"
click at [322, 56] on button "Save" at bounding box center [342, 61] width 118 height 17
click at [396, 24] on icon at bounding box center [397, 24] width 9 height 9
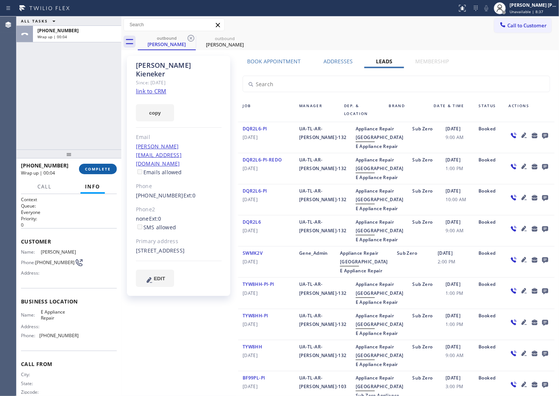
click at [103, 170] on span "COMPLETE" at bounding box center [98, 168] width 26 height 5
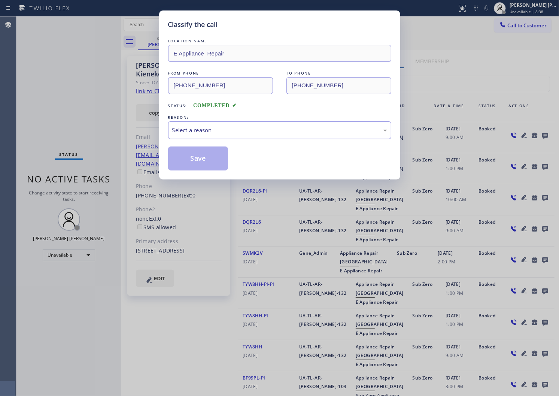
click at [241, 135] on div "Select a reason" at bounding box center [279, 130] width 223 height 18
click at [178, 156] on button "Save" at bounding box center [198, 158] width 60 height 24
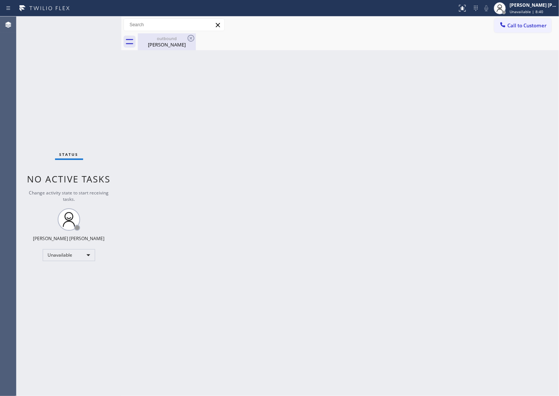
click at [178, 45] on div "Lisette Kieneker" at bounding box center [166, 44] width 57 height 7
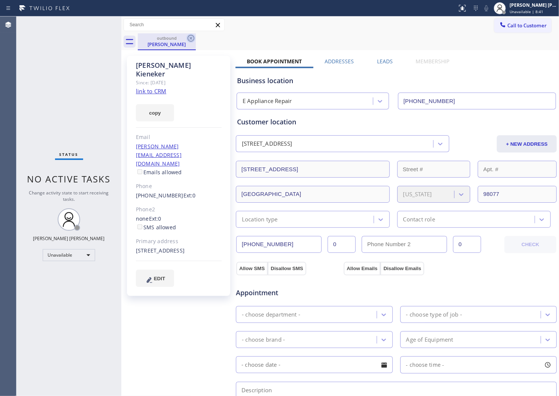
click at [189, 38] on icon at bounding box center [190, 38] width 9 height 9
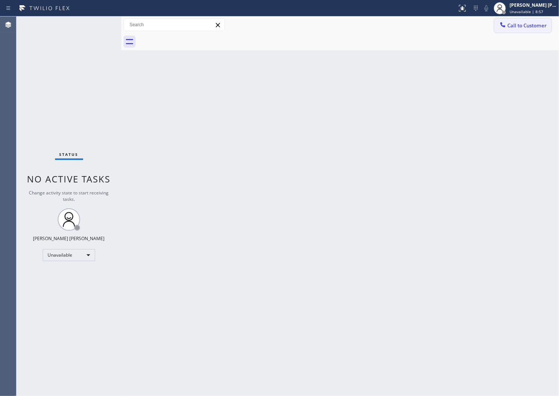
click at [528, 28] on span "Call to Customer" at bounding box center [526, 25] width 39 height 7
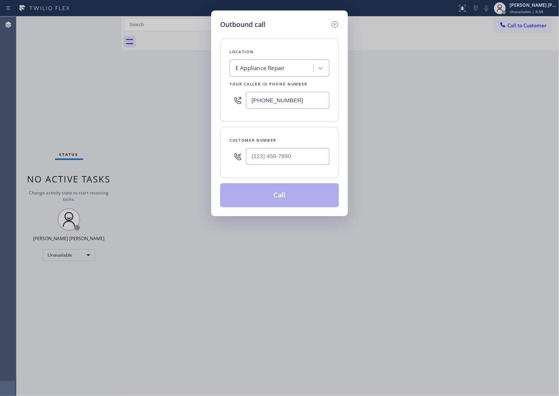
click at [278, 103] on input "(855) 461-1149" at bounding box center [287, 100] width 83 height 17
paste input "754) 212-8742"
type input "(754) 212-8742"
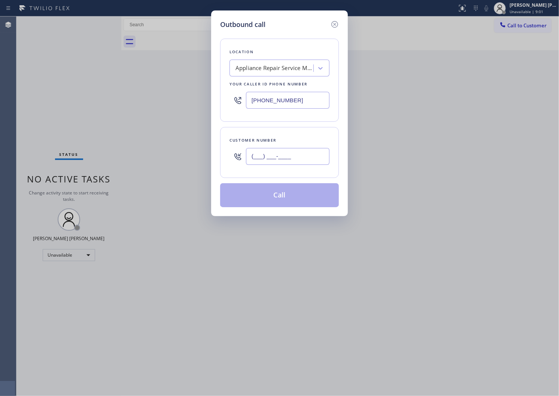
click at [274, 155] on input "(___) ___-____" at bounding box center [287, 156] width 83 height 17
paste input "954) 525-6600"
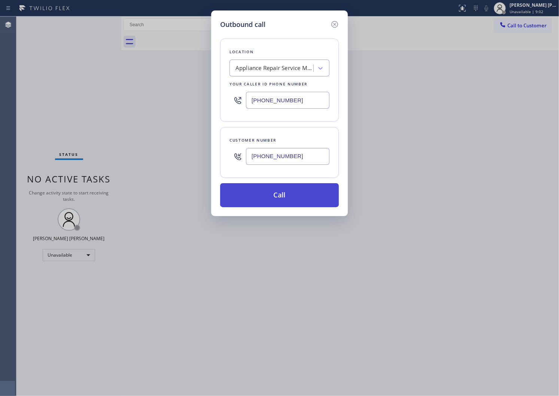
type input "(954) 525-6600"
click at [287, 195] on button "Call" at bounding box center [279, 195] width 119 height 24
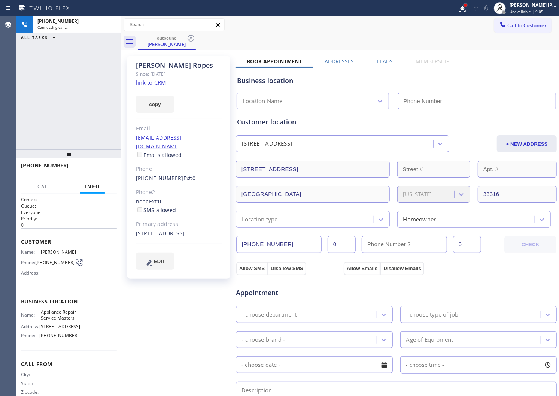
click at [467, 4] on div at bounding box center [465, 5] width 3 height 3
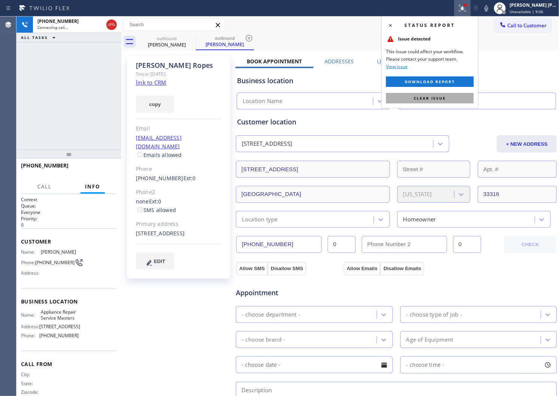
click at [442, 99] on span "Clear issue" at bounding box center [429, 97] width 32 height 5
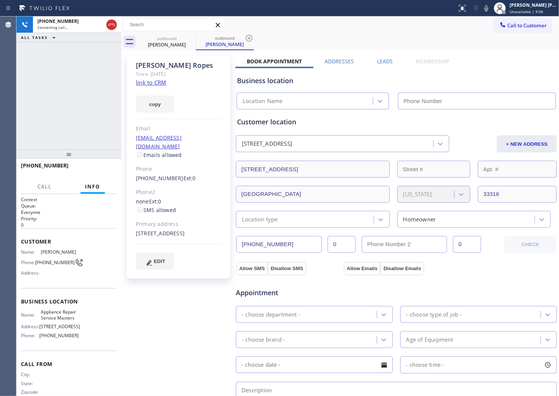
click at [162, 65] on div "John Ropes" at bounding box center [179, 65] width 86 height 9
copy div "John Ropes"
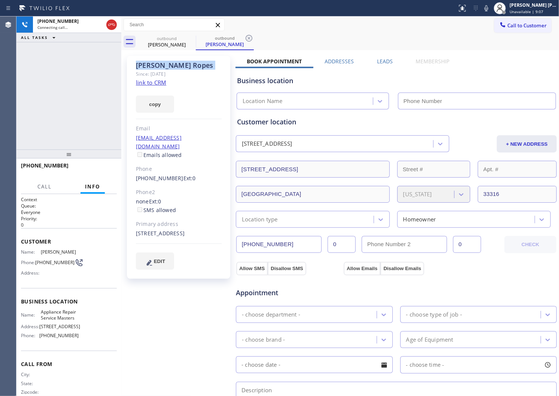
type input "(754) 212-8742"
drag, startPoint x: 110, startPoint y: 25, endPoint x: 150, endPoint y: 65, distance: 56.1
click at [110, 25] on icon at bounding box center [111, 24] width 9 height 9
click at [377, 61] on label "Leads" at bounding box center [385, 61] width 16 height 7
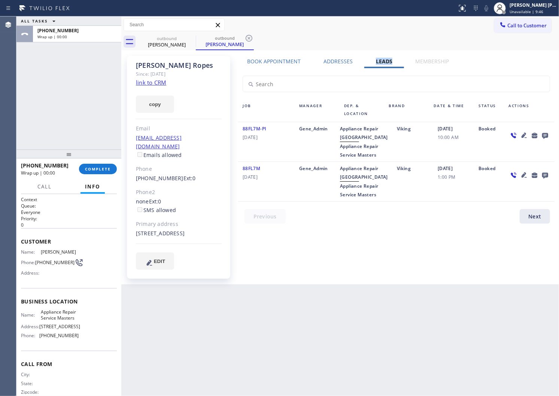
click at [543, 133] on icon at bounding box center [545, 136] width 6 height 6
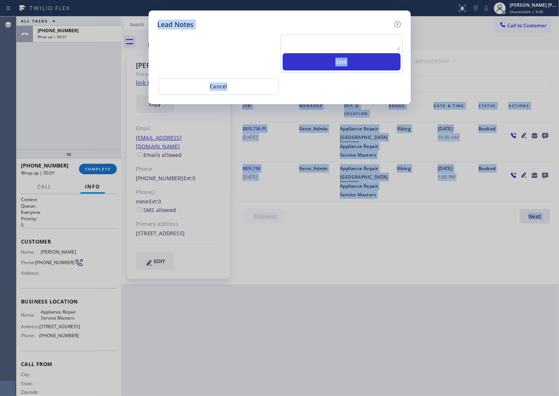
click at [335, 43] on textarea at bounding box center [342, 43] width 118 height 13
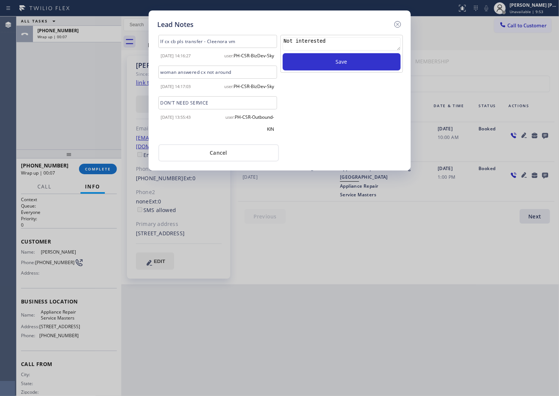
type textarea "Not interested"
click at [324, 71] on div "Not interested Save" at bounding box center [341, 54] width 122 height 38
click at [325, 66] on button "Save" at bounding box center [342, 61] width 118 height 17
click at [398, 25] on icon at bounding box center [397, 24] width 7 height 7
click at [398, 25] on div "Call to Customer Outbound call Location Appliance Repair Service Masters Your c…" at bounding box center [339, 24] width 437 height 13
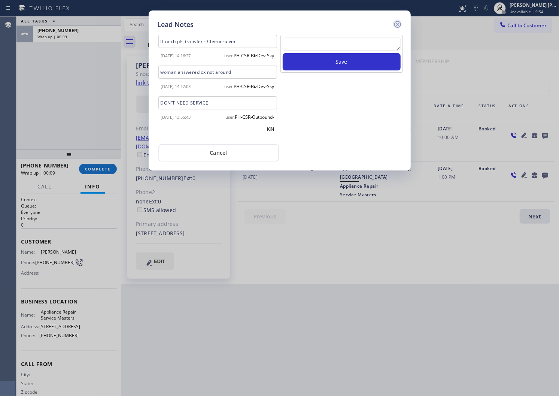
click at [398, 25] on div "Call to Customer Outbound call Location Appliance Repair Service Masters Your c…" at bounding box center [339, 24] width 437 height 13
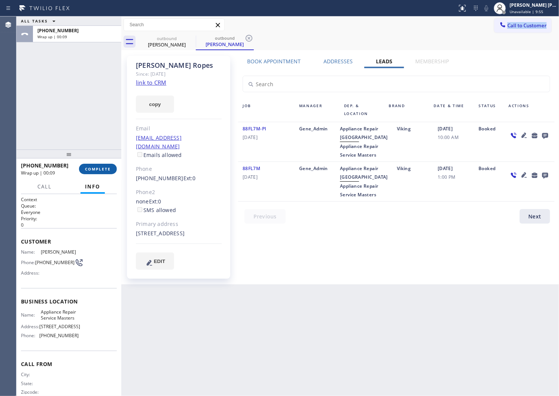
click at [101, 165] on button "COMPLETE" at bounding box center [98, 169] width 38 height 10
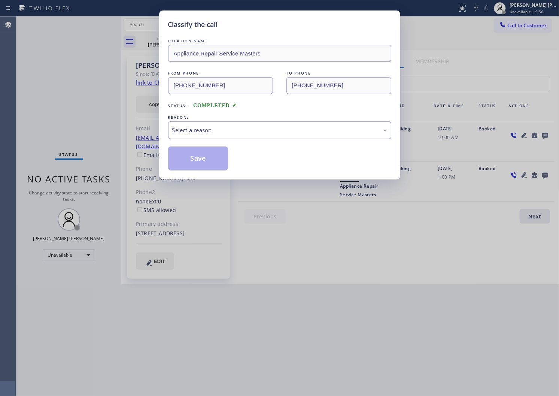
click at [220, 141] on div "LOCATION NAME Appliance Repair Service Masters FROM PHONE (754) 212-8742 TO PHO…" at bounding box center [279, 103] width 223 height 133
click at [217, 129] on div "Select a reason" at bounding box center [279, 130] width 215 height 9
click at [182, 158] on button "Save" at bounding box center [198, 158] width 60 height 24
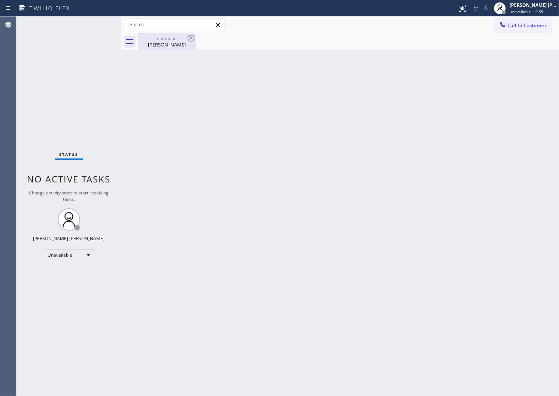
click at [174, 43] on div "John Ropes" at bounding box center [166, 44] width 57 height 7
drag, startPoint x: 174, startPoint y: 43, endPoint x: 181, endPoint y: 42, distance: 7.1
click at [174, 43] on div "John Ropes" at bounding box center [166, 44] width 57 height 7
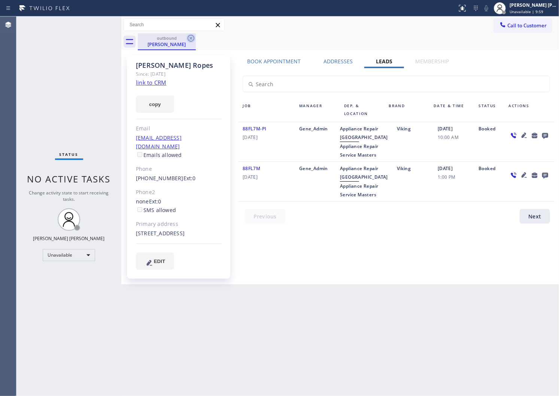
click at [193, 39] on icon at bounding box center [190, 38] width 9 height 9
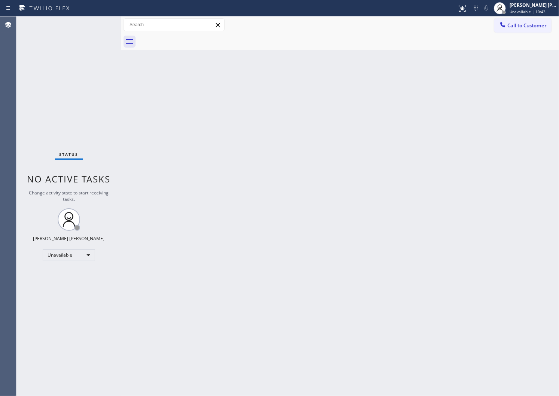
click at [528, 23] on span "Call to Customer" at bounding box center [526, 25] width 39 height 7
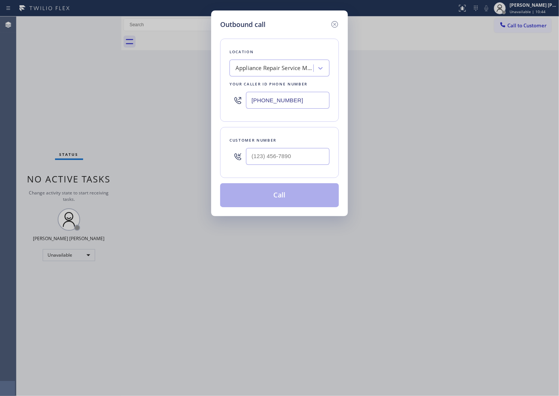
click at [265, 94] on input "(754) 212-8742" at bounding box center [287, 100] width 83 height 17
click at [265, 96] on input "(754) 212-8742" at bounding box center [287, 100] width 83 height 17
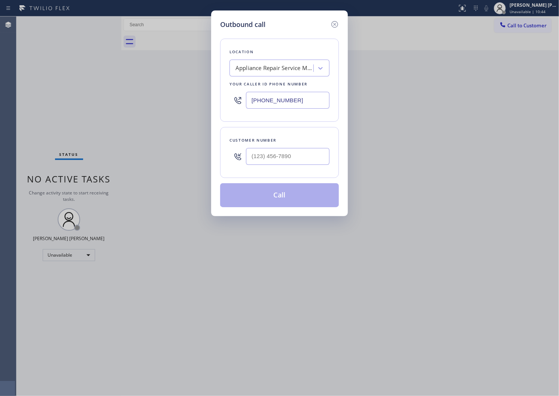
paste input "855) 731-495"
type input "[PHONE_NUMBER]"
click at [278, 158] on input "(___) ___-____" at bounding box center [287, 156] width 83 height 17
paste input "480) 241-6386"
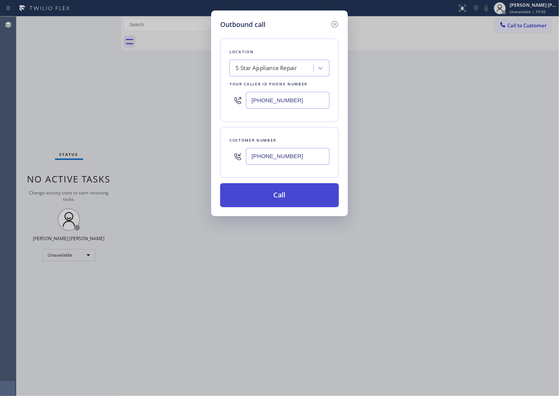
type input "(480) 241-6386"
click at [278, 194] on button "Call" at bounding box center [279, 195] width 119 height 24
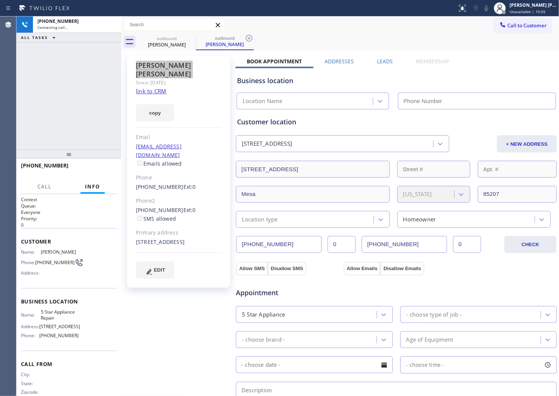
type input "[PHONE_NUMBER]"
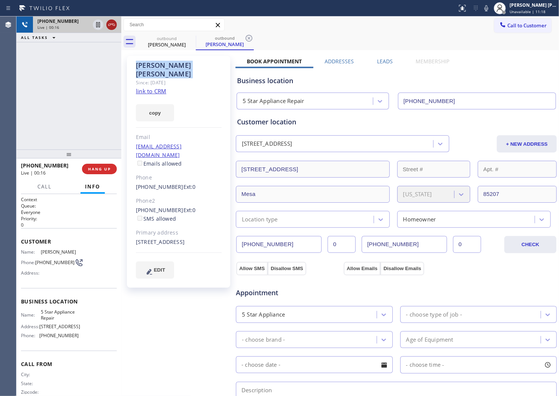
click at [113, 21] on icon at bounding box center [111, 24] width 9 height 9
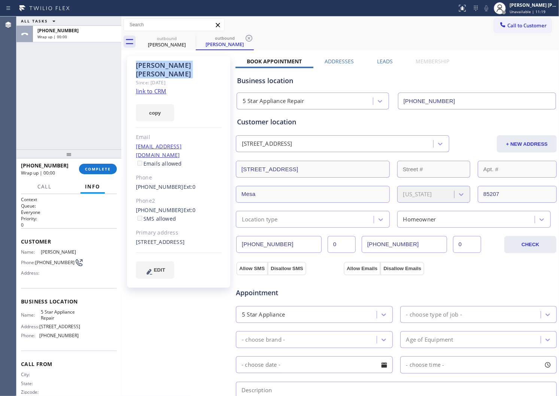
click at [387, 60] on label "Leads" at bounding box center [385, 61] width 16 height 7
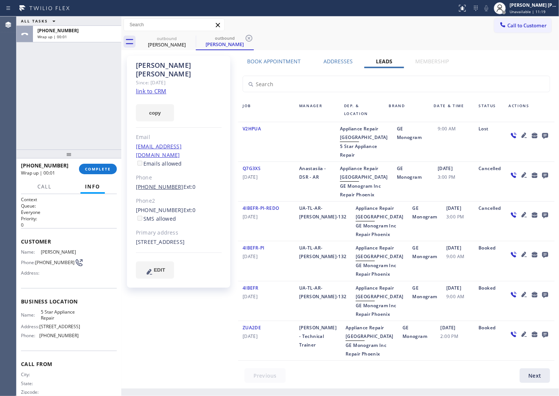
click at [170, 183] on link "(480) 241-6386" at bounding box center [160, 186] width 48 height 7
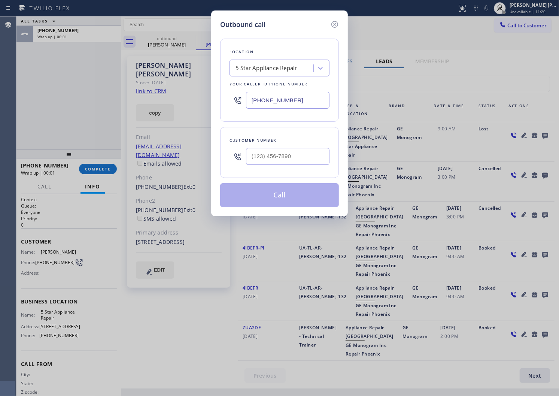
type input "(480) 241-6386"
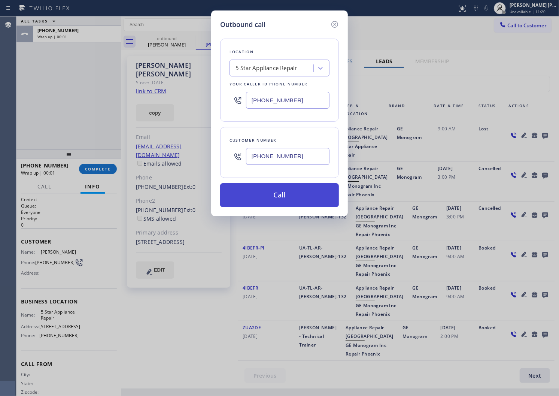
click at [293, 192] on button "Call" at bounding box center [279, 195] width 119 height 24
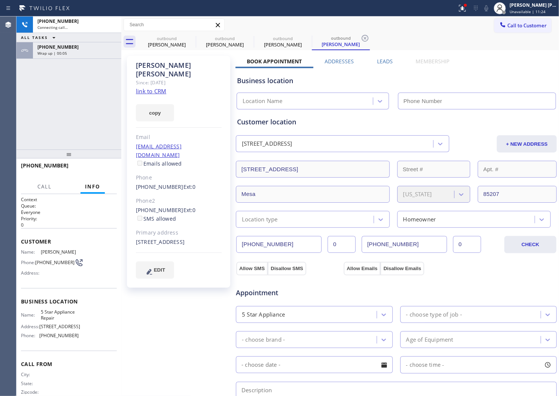
type input "[PHONE_NUMBER]"
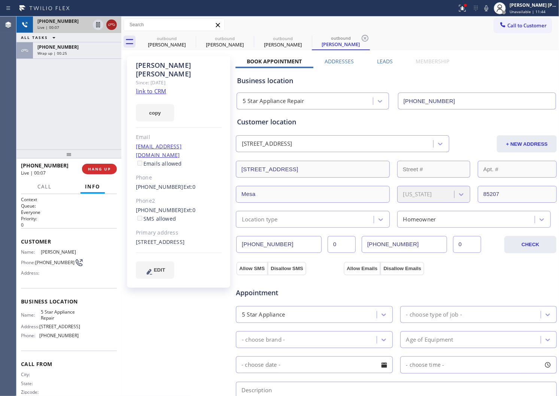
drag, startPoint x: 117, startPoint y: 25, endPoint x: 113, endPoint y: 24, distance: 3.8
click at [116, 25] on div at bounding box center [104, 24] width 27 height 16
click at [110, 25] on icon at bounding box center [111, 24] width 9 height 9
click at [92, 165] on button "HANG UP" at bounding box center [99, 169] width 35 height 10
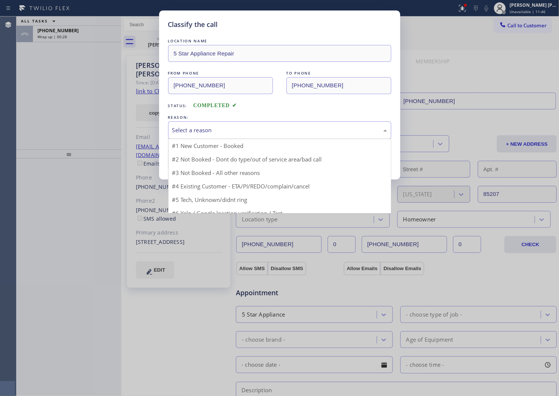
click at [231, 134] on div "Select a reason" at bounding box center [279, 130] width 215 height 9
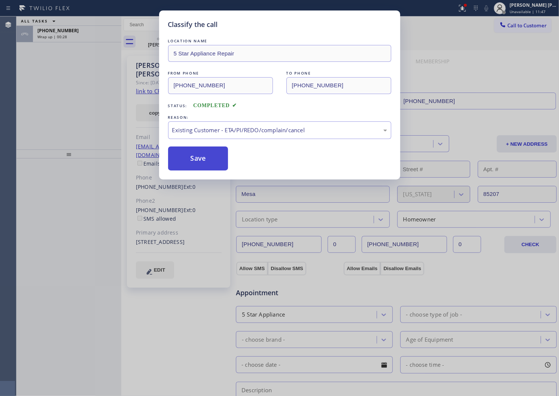
click at [195, 158] on button "Save" at bounding box center [198, 158] width 60 height 24
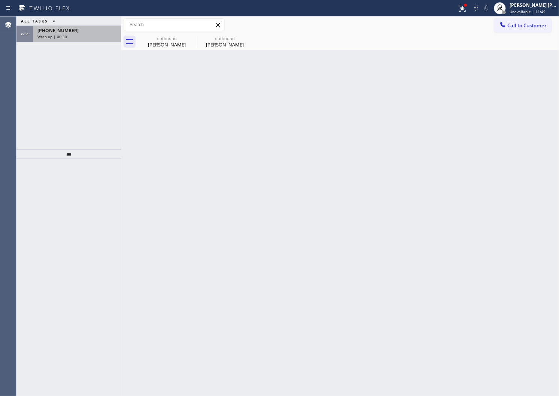
click at [105, 30] on div "+14802416386" at bounding box center [76, 30] width 79 height 6
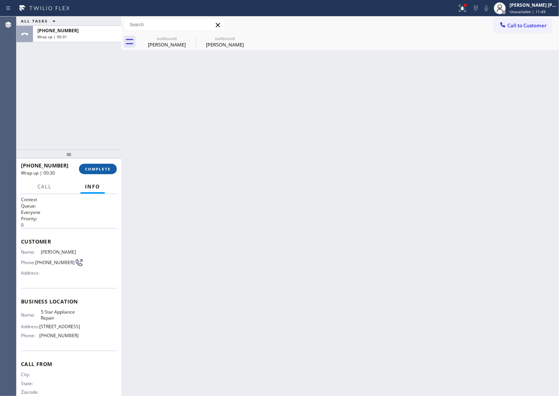
click at [84, 169] on button "COMPLETE" at bounding box center [98, 169] width 38 height 10
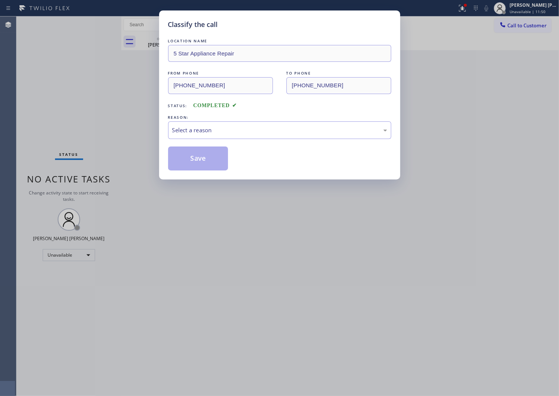
click at [238, 141] on div "LOCATION NAME 5 Star Appliance Repair FROM PHONE (855) 731-4952 TO PHONE (480) …" at bounding box center [279, 103] width 223 height 133
click at [235, 131] on div "Select a reason" at bounding box center [279, 130] width 215 height 9
click at [188, 158] on button "Save" at bounding box center [198, 158] width 60 height 24
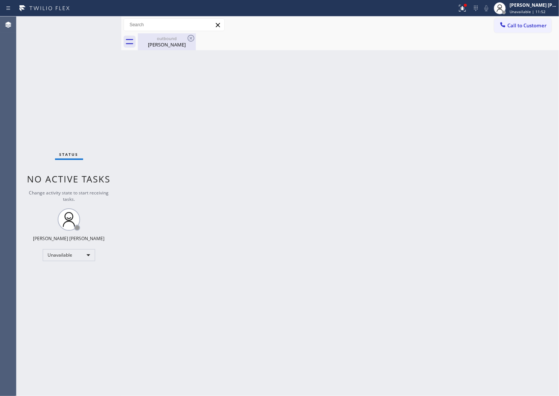
click at [152, 44] on div "Diana Mcpheeters" at bounding box center [166, 44] width 57 height 7
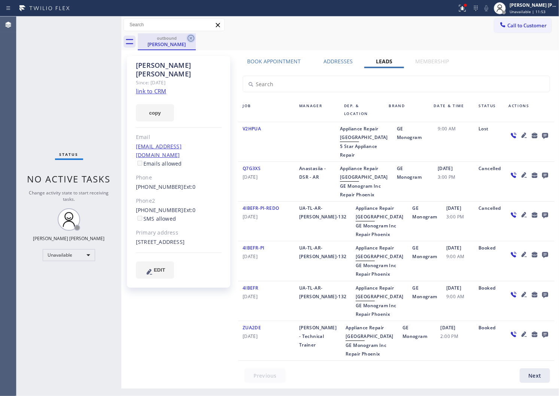
click at [187, 39] on icon at bounding box center [190, 38] width 7 height 7
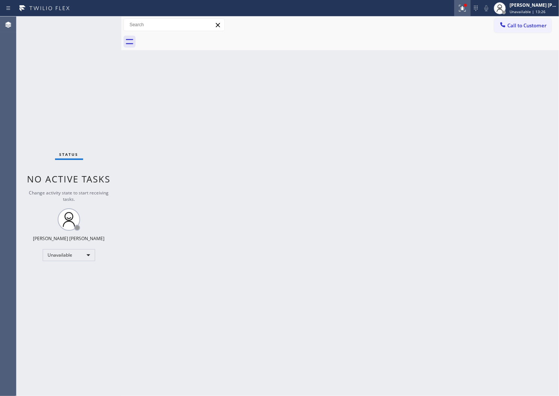
click at [467, 12] on icon at bounding box center [462, 8] width 9 height 9
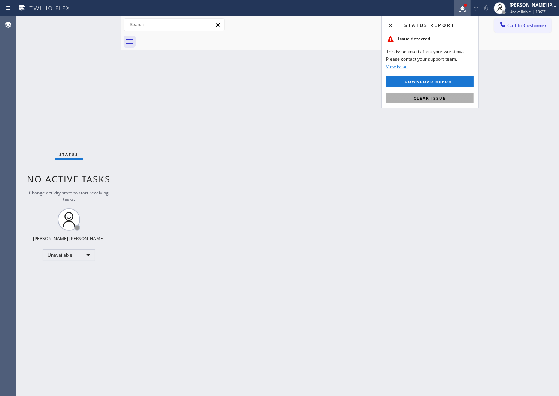
click at [448, 97] on button "Clear issue" at bounding box center [430, 98] width 88 height 10
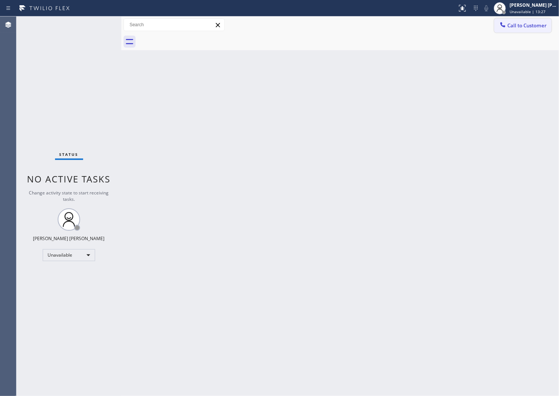
click at [529, 25] on span "Call to Customer" at bounding box center [526, 25] width 39 height 7
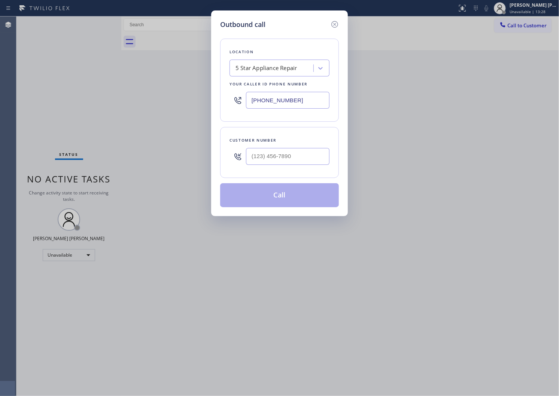
click at [295, 100] on input "[PHONE_NUMBER]" at bounding box center [287, 100] width 83 height 17
paste input "text"
type input "[PHONE_NUMBER]"
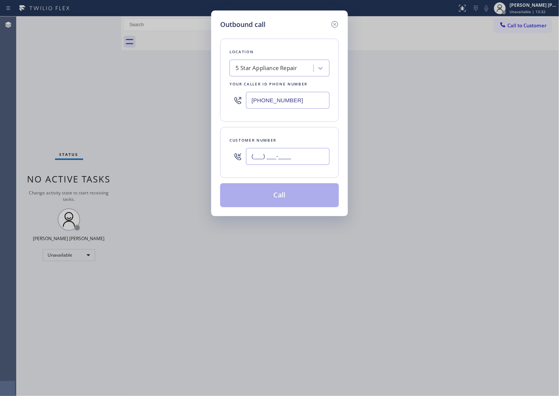
click at [277, 154] on input "(___) ___-____" at bounding box center [287, 156] width 83 height 17
paste input "855) 731-4952"
type input "[PHONE_NUMBER]"
click at [289, 198] on button "Call" at bounding box center [279, 195] width 119 height 24
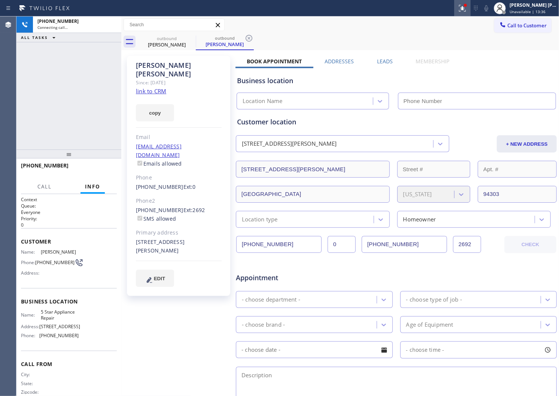
click at [470, 13] on button at bounding box center [462, 8] width 16 height 16
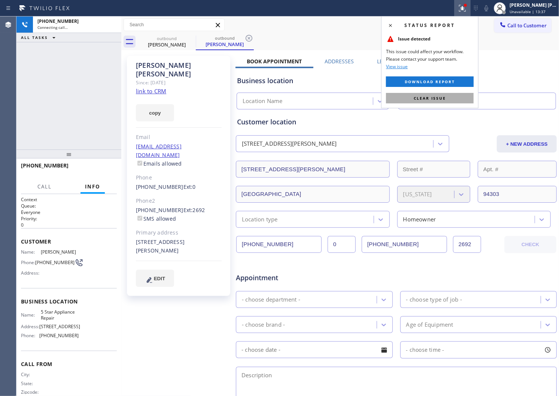
click at [437, 103] on button "Clear issue" at bounding box center [430, 98] width 88 height 10
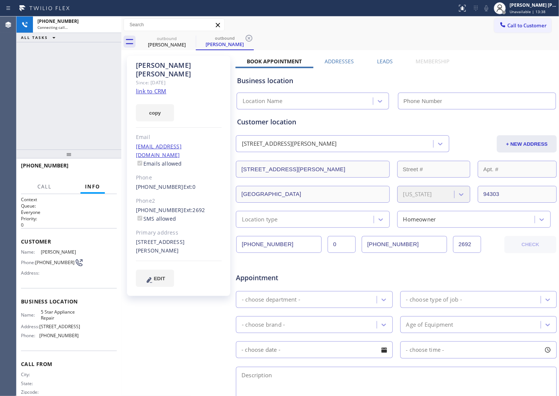
click at [147, 68] on div "Jas Johal" at bounding box center [179, 69] width 86 height 17
type input "[PHONE_NUMBER]"
click at [147, 68] on div "Jas Johal" at bounding box center [179, 69] width 86 height 17
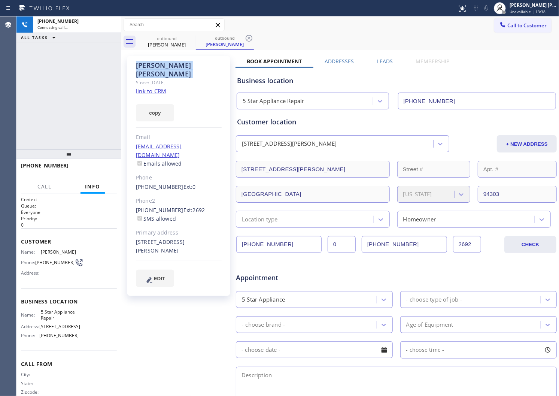
click at [147, 68] on div "Jas Johal" at bounding box center [179, 69] width 86 height 17
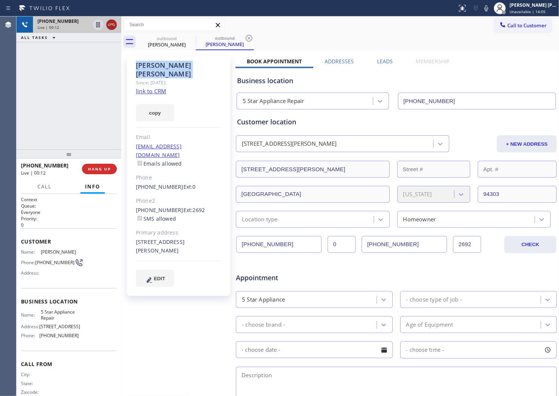
click at [113, 23] on icon at bounding box center [111, 24] width 9 height 9
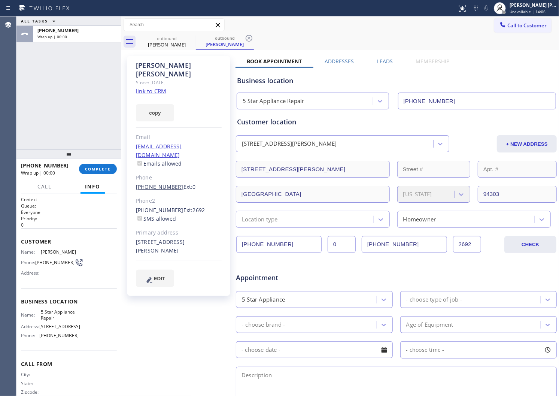
click at [160, 183] on link "(925) 789-0667" at bounding box center [160, 186] width 48 height 7
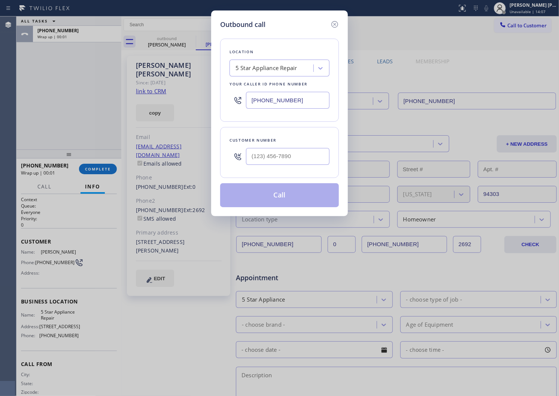
type input "(925) 789-0667"
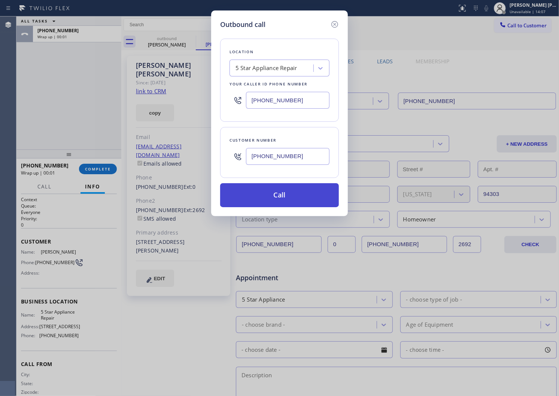
click at [295, 193] on button "Call" at bounding box center [279, 195] width 119 height 24
drag, startPoint x: 295, startPoint y: 193, endPoint x: 359, endPoint y: 42, distance: 164.3
click at [295, 193] on button "Call" at bounding box center [279, 195] width 119 height 24
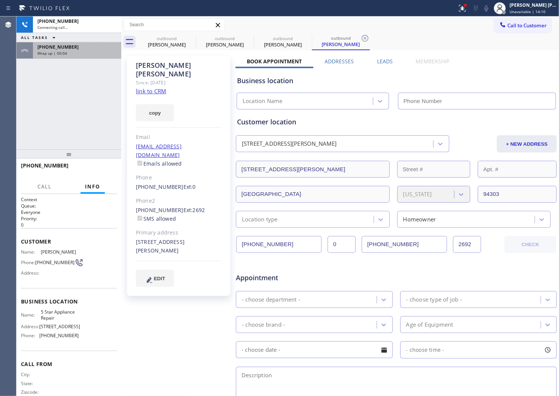
click at [96, 56] on div "+18557314952 Wrap up | 00:04" at bounding box center [75, 50] width 85 height 16
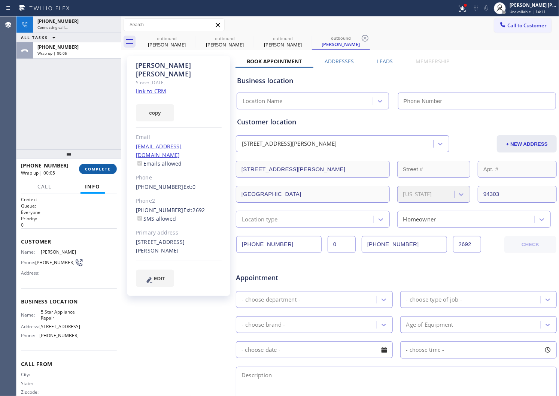
click at [101, 162] on div "+18557314952 Wrap up | 00:05 COMPLETE" at bounding box center [69, 168] width 96 height 19
click at [102, 171] on span "COMPLETE" at bounding box center [98, 168] width 26 height 5
type input "[PHONE_NUMBER]"
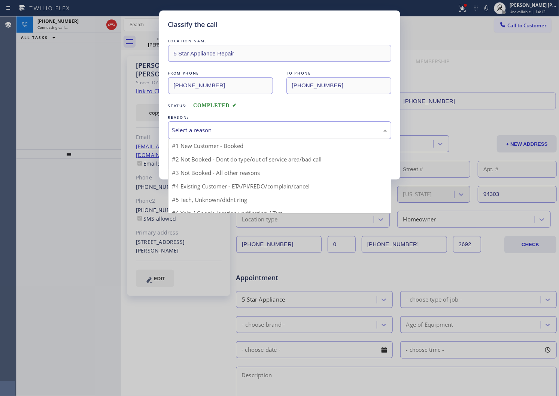
click at [213, 133] on div "Select a reason" at bounding box center [279, 130] width 215 height 9
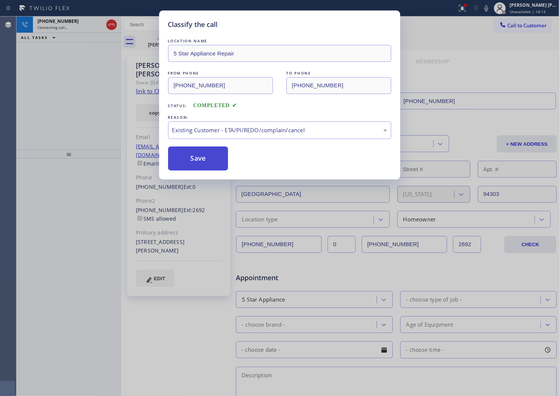
click at [185, 160] on button "Save" at bounding box center [198, 158] width 60 height 24
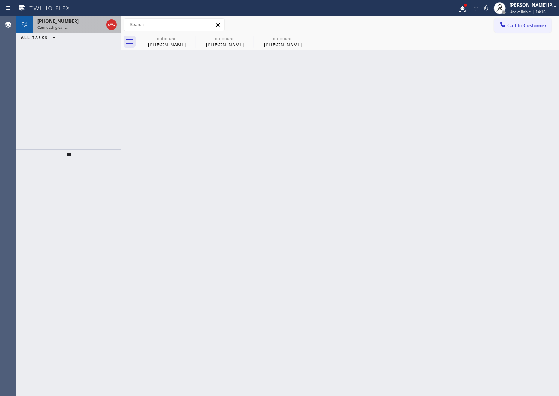
click at [92, 28] on div "Connecting call…" at bounding box center [70, 27] width 66 height 5
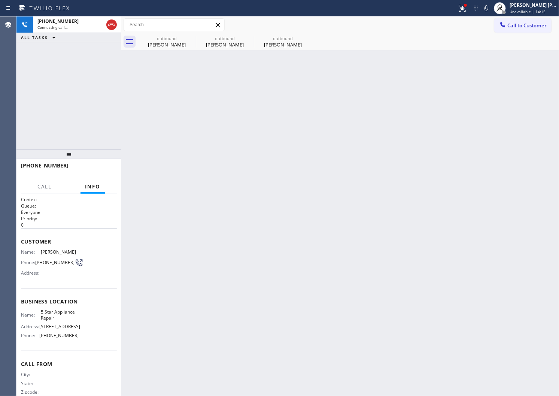
click at [154, 42] on div "Jas Johal" at bounding box center [166, 44] width 57 height 7
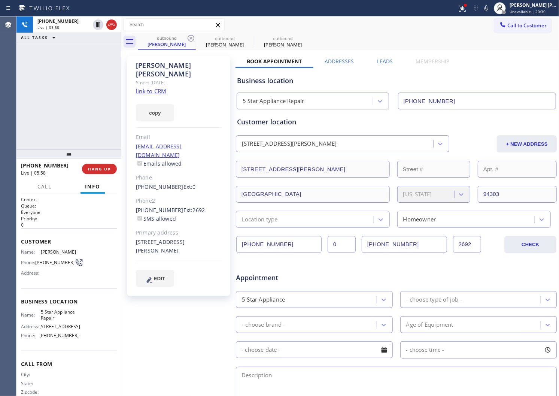
click at [94, 106] on div "+19257890667 Live | 05:58 ALL TASKS ALL TASKS ACTIVE TASKS TASKS IN WRAP UP" at bounding box center [68, 82] width 105 height 133
click at [152, 87] on link "link to CRM" at bounding box center [151, 90] width 30 height 7
click at [101, 167] on span "HANG UP" at bounding box center [99, 168] width 23 height 5
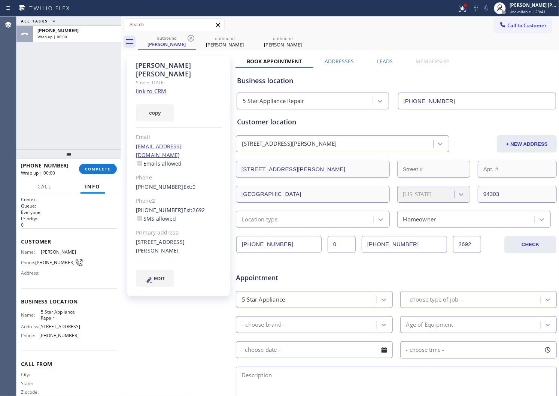
click at [387, 53] on div "Jas Johal Since: 20 may 2020 link to CRM copy Email jasandkamal@gmail.com Email…" at bounding box center [340, 294] width 434 height 485
click at [384, 58] on label "Leads" at bounding box center [385, 61] width 16 height 7
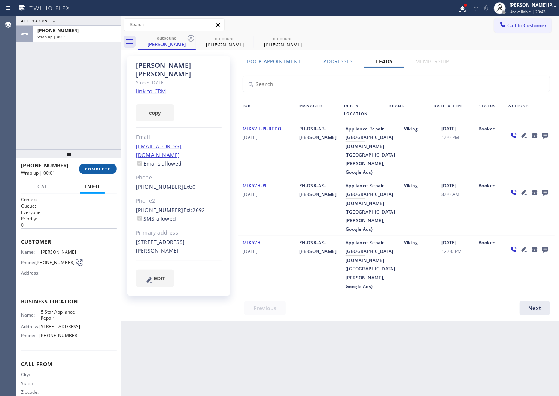
click at [104, 169] on span "COMPLETE" at bounding box center [98, 168] width 26 height 5
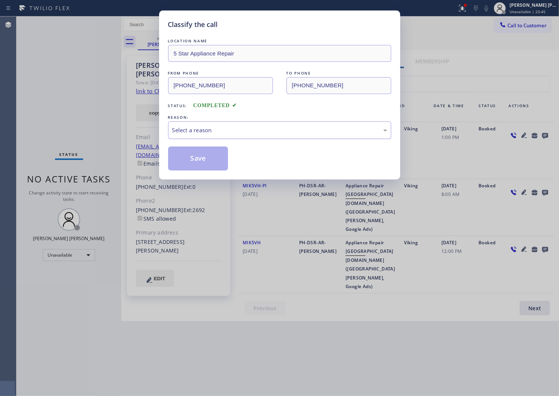
click at [247, 131] on div "Select a reason" at bounding box center [279, 130] width 215 height 9
click at [194, 158] on button "Save" at bounding box center [198, 158] width 60 height 24
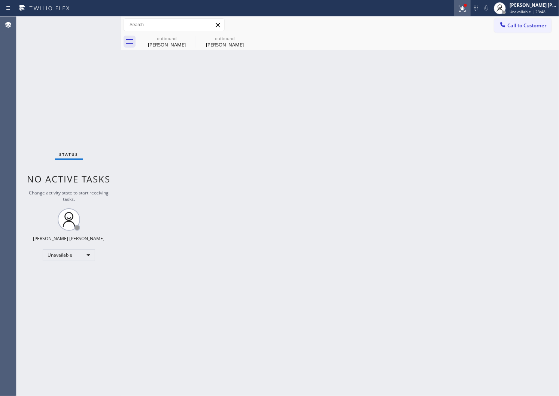
click at [465, 12] on div at bounding box center [462, 8] width 16 height 9
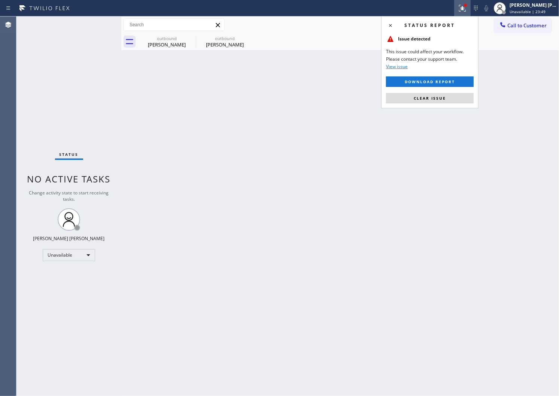
click at [416, 101] on button "Clear issue" at bounding box center [430, 98] width 88 height 10
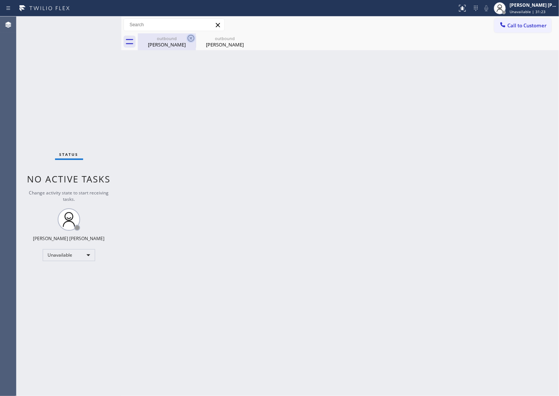
click at [186, 38] on icon at bounding box center [190, 38] width 9 height 9
click at [0, 0] on icon at bounding box center [0, 0] width 0 height 0
click at [186, 38] on div "outbound Jas Johal outbound Jas Johal" at bounding box center [348, 41] width 421 height 17
click at [525, 30] on button "Call to Customer" at bounding box center [522, 25] width 57 height 14
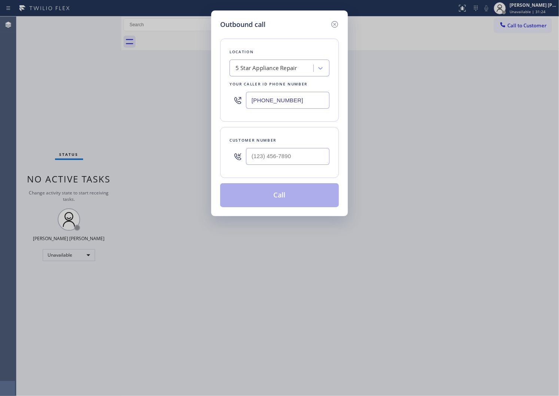
click at [295, 161] on input "text" at bounding box center [287, 156] width 83 height 17
click at [295, 161] on input "(___) ___-____" at bounding box center [287, 156] width 83 height 17
paste input "text"
click at [303, 150] on input "(___) ___-____" at bounding box center [287, 156] width 83 height 17
click at [303, 151] on input "(___) ___-____" at bounding box center [287, 156] width 83 height 17
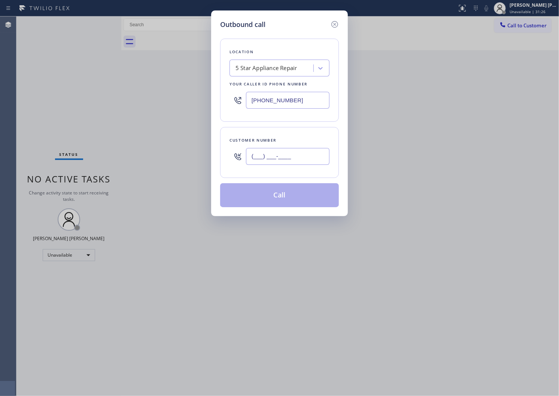
paste input "3862"
click at [303, 151] on input "(___) ___-3862" at bounding box center [287, 156] width 83 height 17
paste input "386) 229-6588"
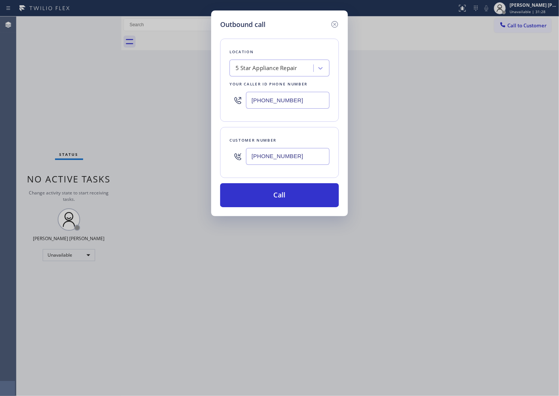
type input "(386) 229-6588"
click at [265, 103] on input "[PHONE_NUMBER]" at bounding box center [287, 100] width 83 height 17
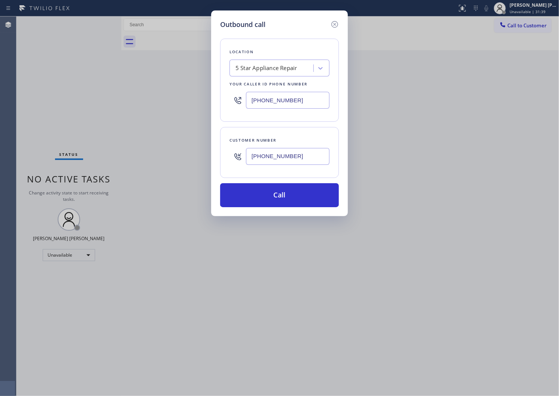
paste input "561) 771-6455"
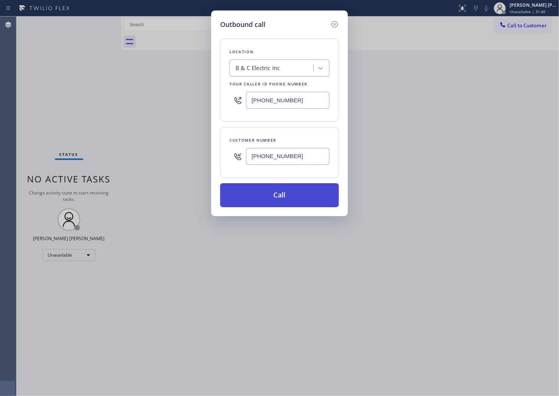
type input "(561) 771-6455"
click at [280, 200] on button "Call" at bounding box center [279, 195] width 119 height 24
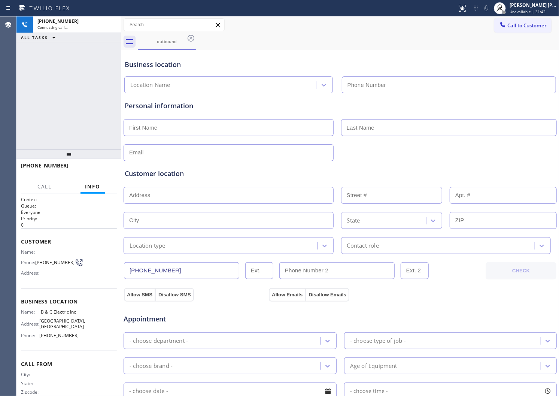
type input "(561) 771-6455"
drag, startPoint x: 61, startPoint y: 166, endPoint x: 28, endPoint y: 166, distance: 32.9
click at [28, 166] on div "+13862296588" at bounding box center [66, 165] width 91 height 7
click at [28, 166] on span "+13862296588" at bounding box center [45, 165] width 48 height 7
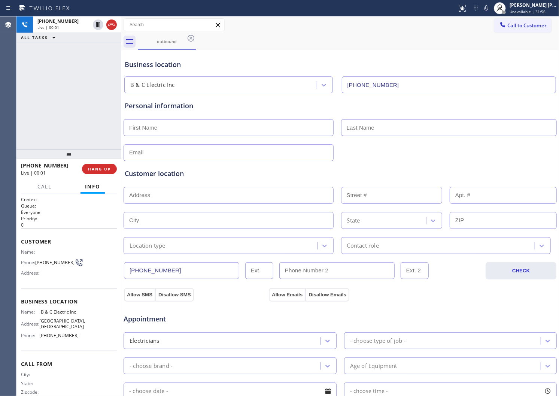
drag, startPoint x: 111, startPoint y: 24, endPoint x: 120, endPoint y: 30, distance: 11.4
click at [111, 24] on icon at bounding box center [111, 24] width 9 height 9
click at [98, 170] on span "HANG UP" at bounding box center [99, 168] width 23 height 5
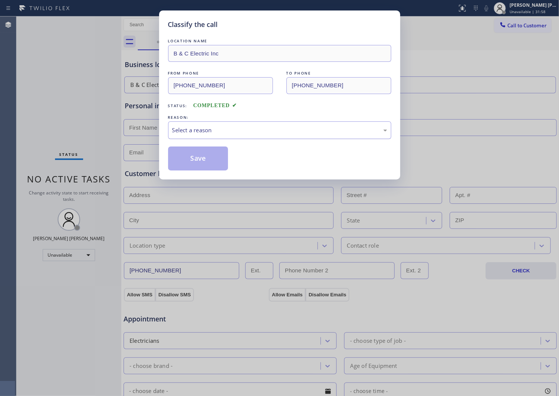
click at [192, 126] on div "Select a reason" at bounding box center [279, 130] width 215 height 9
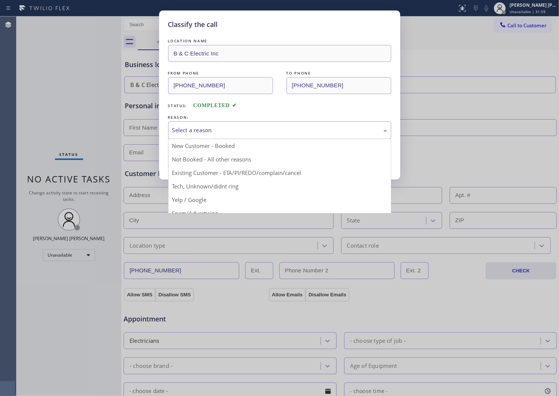
scroll to position [42, 0]
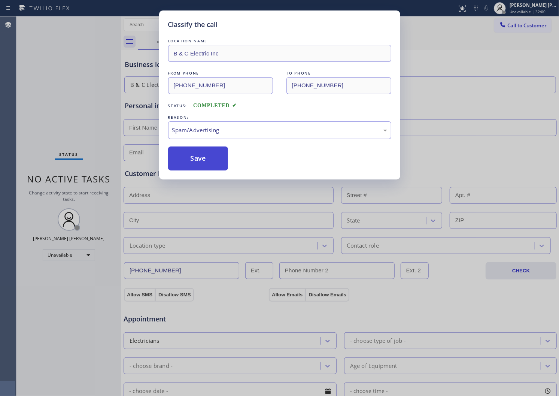
click at [189, 156] on button "Save" at bounding box center [198, 158] width 60 height 24
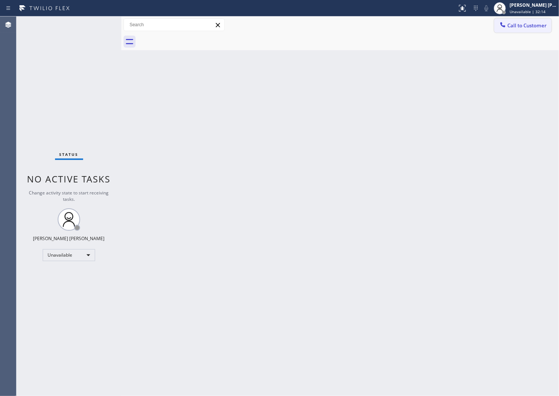
click at [521, 23] on span "Call to Customer" at bounding box center [526, 25] width 39 height 7
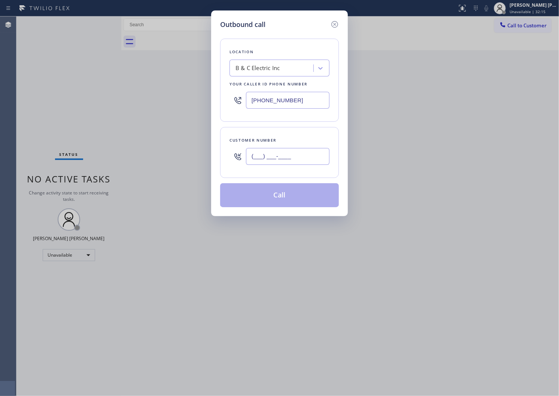
click at [278, 158] on input "(___) ___-____" at bounding box center [287, 156] width 83 height 17
paste input "863) 766-1997"
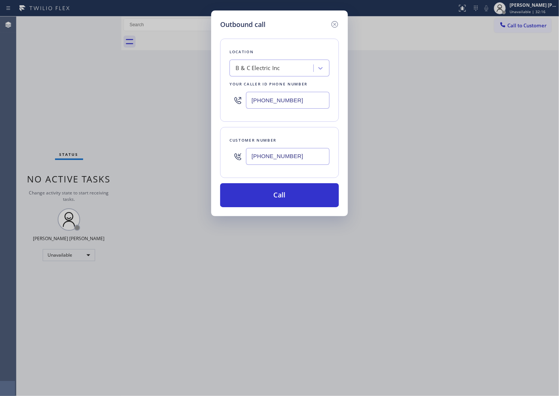
type input "(863) 766-1997"
click at [262, 97] on input "(561) 771-6455" at bounding box center [287, 100] width 83 height 17
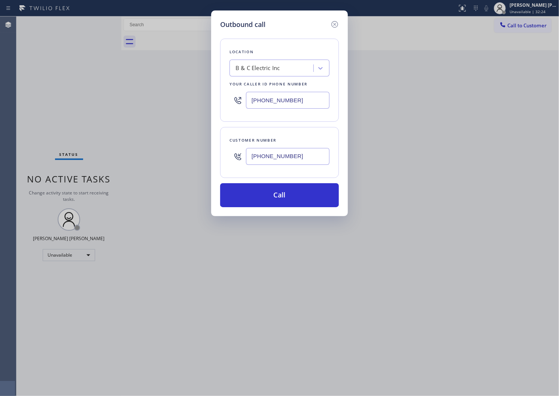
paste input "754) 714-7764"
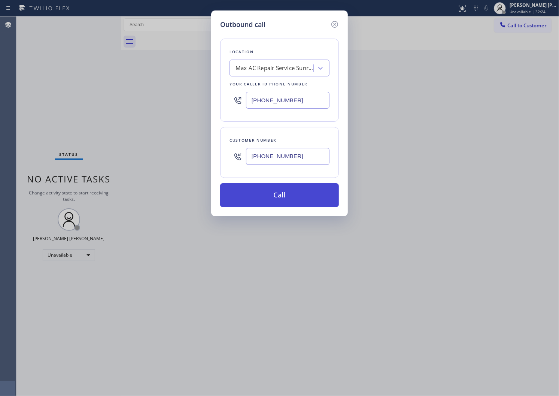
type input "(754) 714-7764"
click at [284, 191] on button "Call" at bounding box center [279, 195] width 119 height 24
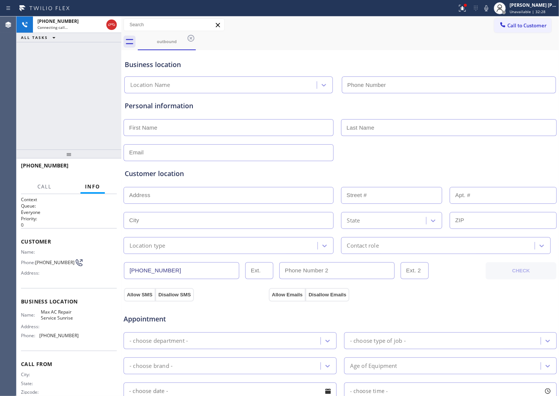
type input "(754) 714-7764"
drag, startPoint x: 64, startPoint y: 166, endPoint x: 21, endPoint y: 166, distance: 43.0
click at [21, 166] on div "+18637661997" at bounding box center [66, 165] width 91 height 7
click at [21, 166] on span "+18637661997" at bounding box center [45, 165] width 48 height 7
drag, startPoint x: 55, startPoint y: 163, endPoint x: 28, endPoint y: 165, distance: 27.4
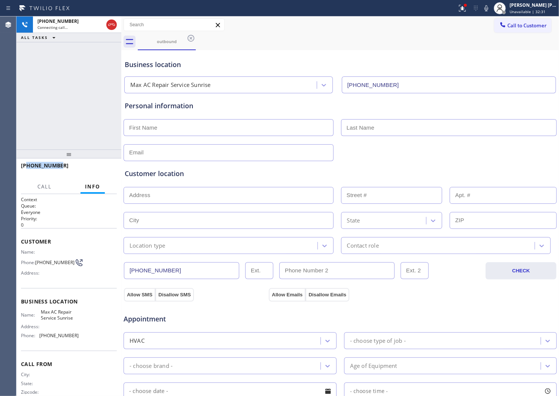
click at [28, 165] on span "+18637661997" at bounding box center [45, 165] width 48 height 7
drag, startPoint x: 28, startPoint y: 165, endPoint x: 32, endPoint y: 165, distance: 4.1
click at [28, 165] on span "+18637661997" at bounding box center [45, 165] width 48 height 7
click at [58, 100] on div "+18637661997 Connecting call… ALL TASKS ALL TASKS ACTIVE TASKS TASKS IN WRAP UP" at bounding box center [68, 82] width 105 height 133
click at [454, 8] on div at bounding box center [228, 8] width 451 height 12
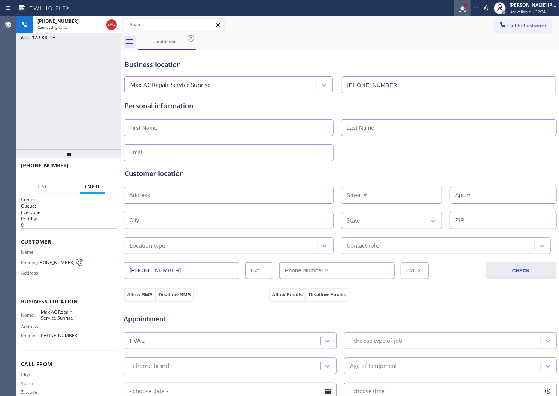
click at [467, 10] on icon at bounding box center [462, 8] width 9 height 9
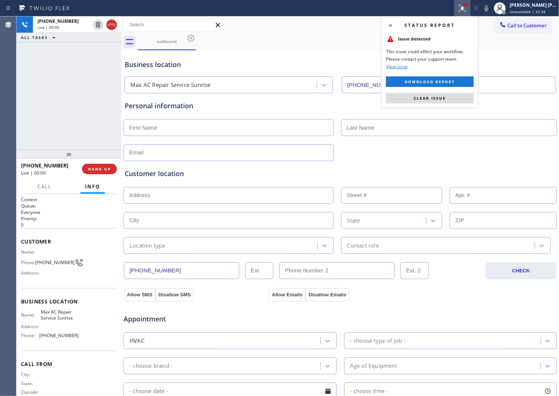
click at [407, 113] on div "Personal information" at bounding box center [340, 131] width 431 height 60
click at [412, 101] on button "Clear issue" at bounding box center [430, 98] width 88 height 10
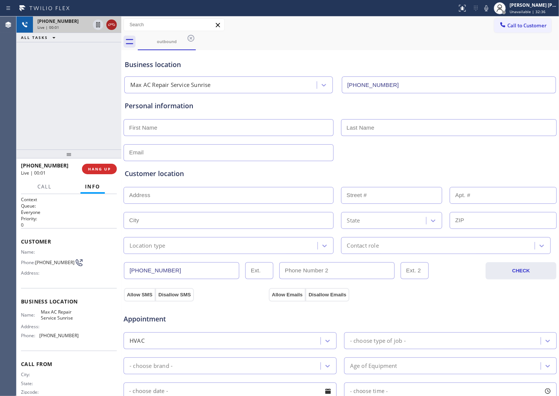
click at [109, 29] on button at bounding box center [111, 24] width 10 height 10
click at [99, 170] on span "HANG UP" at bounding box center [99, 168] width 23 height 5
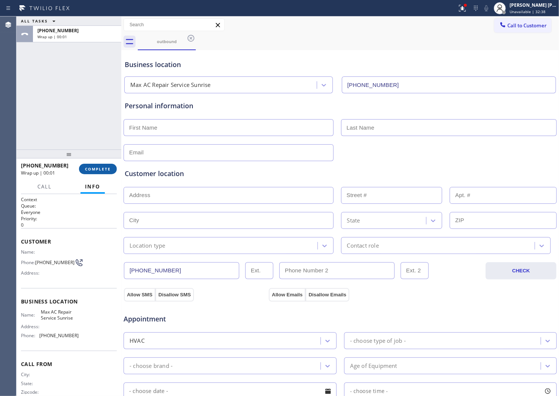
click at [113, 166] on button "COMPLETE" at bounding box center [98, 169] width 38 height 10
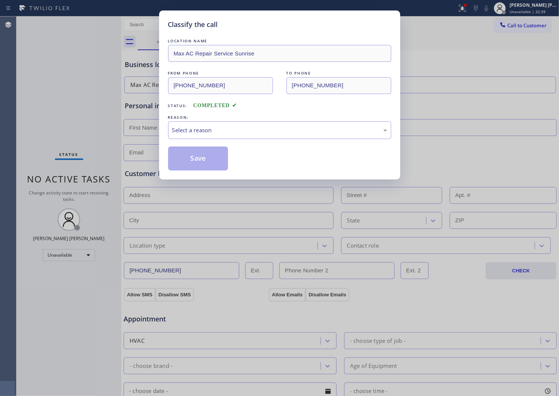
click at [226, 117] on div "REASON:" at bounding box center [279, 117] width 223 height 8
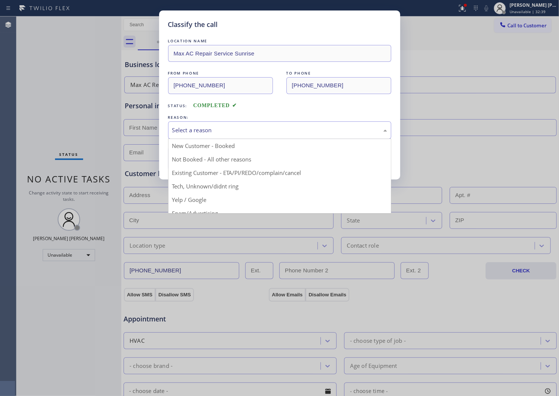
click at [220, 132] on div "Select a reason" at bounding box center [279, 130] width 215 height 9
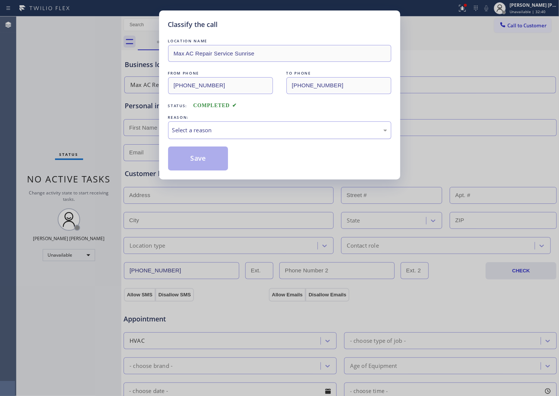
click at [218, 135] on div "Select a reason" at bounding box center [279, 130] width 223 height 18
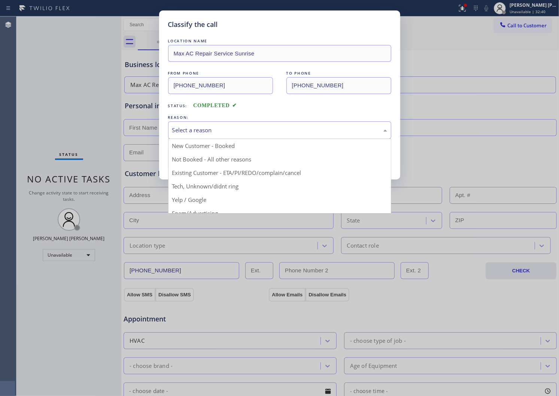
scroll to position [47, 0]
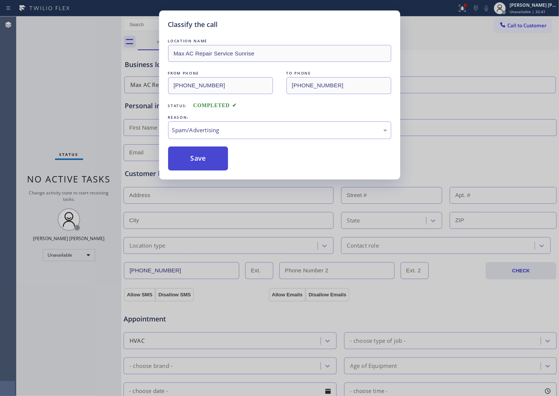
click at [189, 154] on button "Save" at bounding box center [198, 158] width 60 height 24
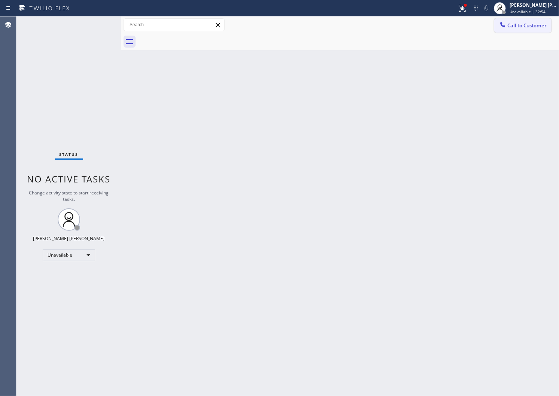
click at [506, 30] on button "Call to Customer" at bounding box center [522, 25] width 57 height 14
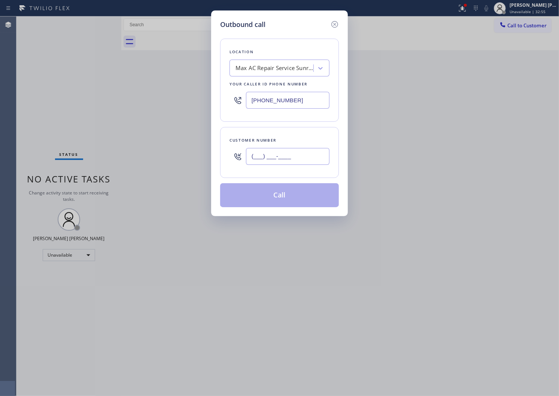
click at [298, 148] on input "(___) ___-____" at bounding box center [287, 156] width 83 height 17
paste input "516) 604-3417"
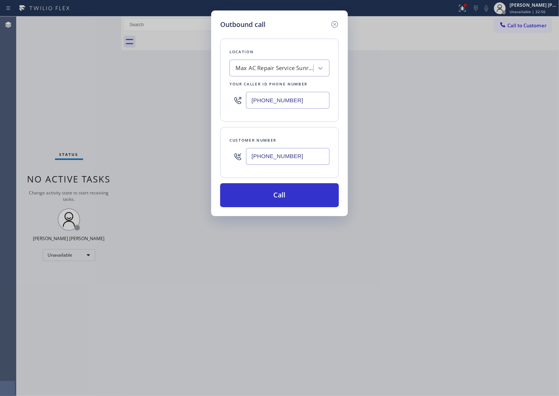
type input "(516) 604-3417"
click at [266, 98] on input "(754) 714-7764" at bounding box center [287, 100] width 83 height 17
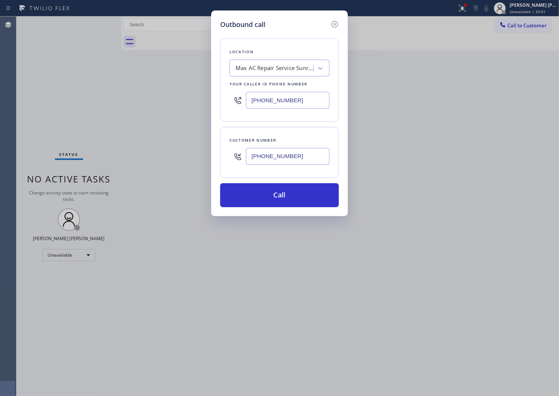
paste input "203) 769-9105"
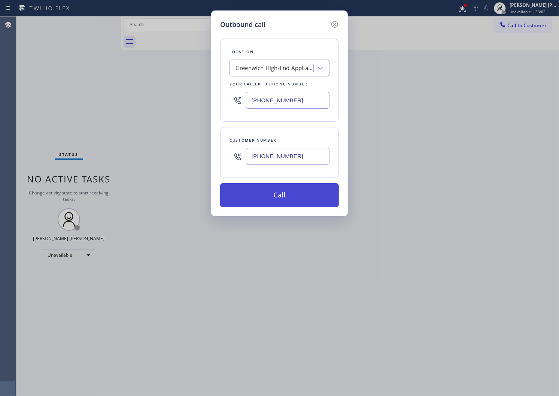
type input "(203) 769-9105"
click at [268, 191] on button "Call" at bounding box center [279, 195] width 119 height 24
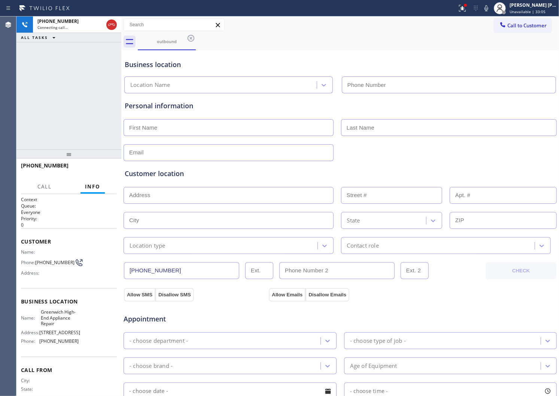
type input "(203) 769-9105"
drag, startPoint x: 59, startPoint y: 169, endPoint x: 27, endPoint y: 167, distance: 32.6
click at [27, 167] on div "+15166043417" at bounding box center [69, 168] width 96 height 19
copy span "5166043417"
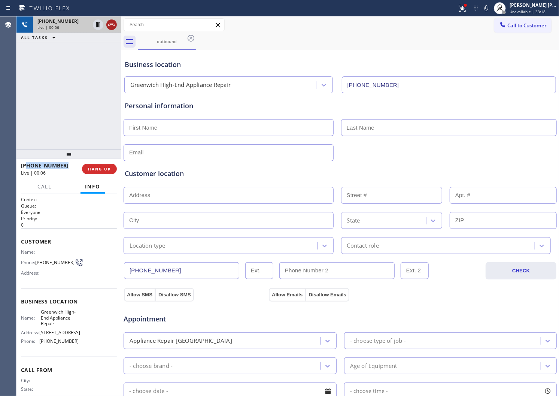
click at [110, 25] on icon at bounding box center [111, 24] width 9 height 9
click at [113, 179] on div "Call Info" at bounding box center [69, 186] width 96 height 15
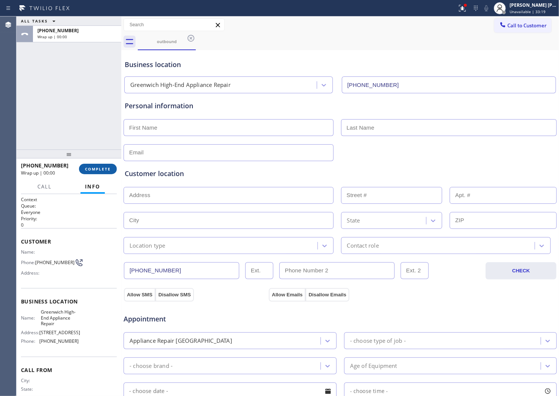
click at [109, 172] on button "COMPLETE" at bounding box center [98, 169] width 38 height 10
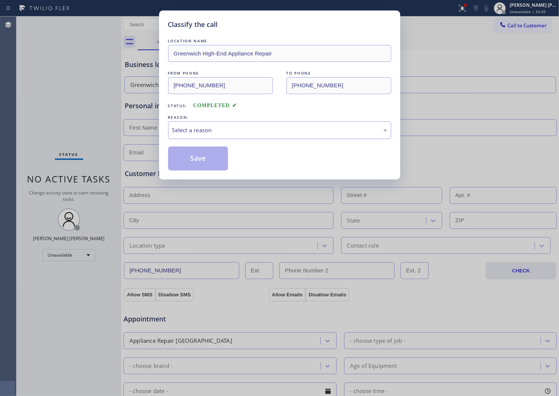
click at [186, 133] on div "Select a reason" at bounding box center [279, 130] width 215 height 9
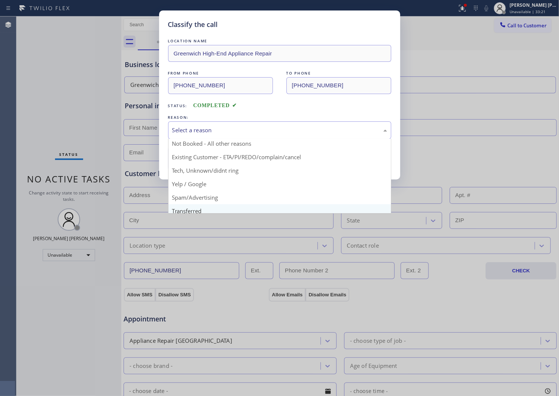
scroll to position [42, 0]
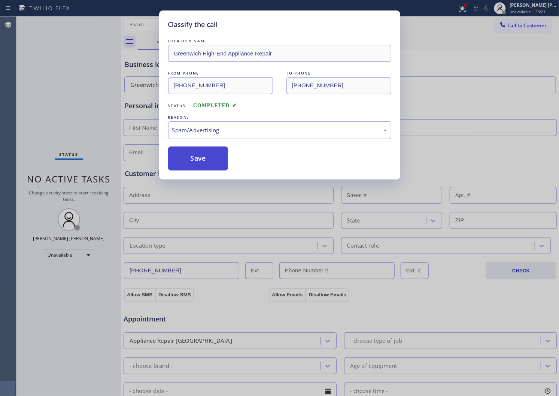
click at [191, 164] on button "Save" at bounding box center [198, 158] width 60 height 24
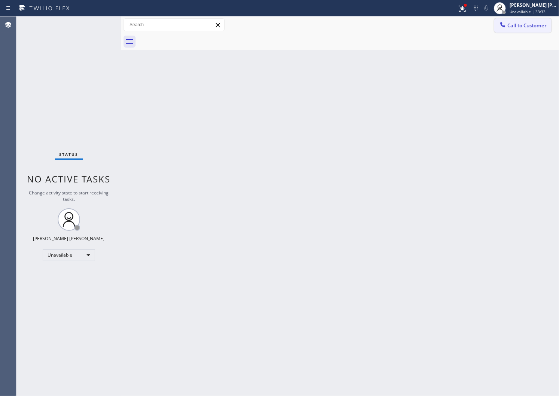
click at [520, 27] on span "Call to Customer" at bounding box center [526, 25] width 39 height 7
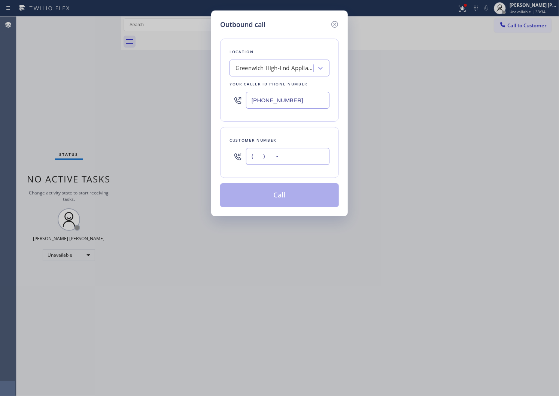
click at [280, 156] on input "(___) ___-____" at bounding box center [287, 156] width 83 height 17
paste input "551) 282-1782"
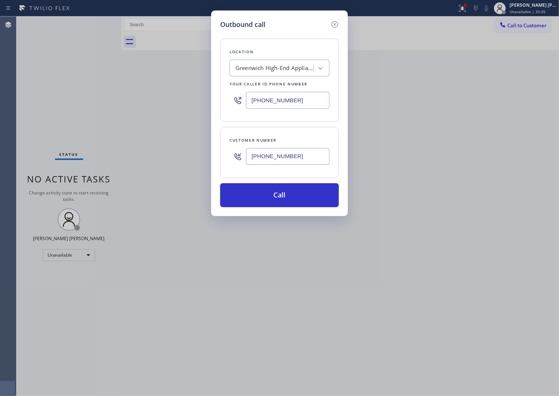
type input "(551) 282-1782"
click at [274, 92] on input "(203) 769-9105" at bounding box center [287, 100] width 83 height 17
paste input "347) 632-9624"
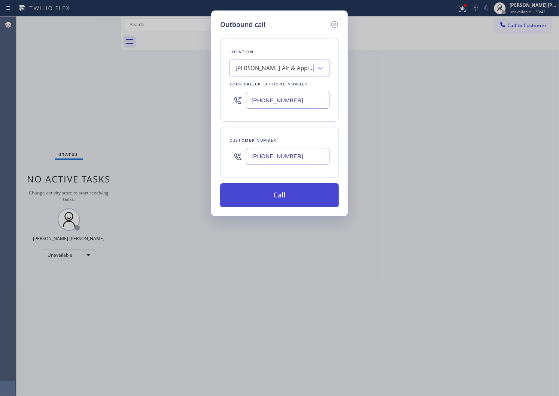
type input "(347) 632-9624"
click at [285, 190] on button "Call" at bounding box center [279, 195] width 119 height 24
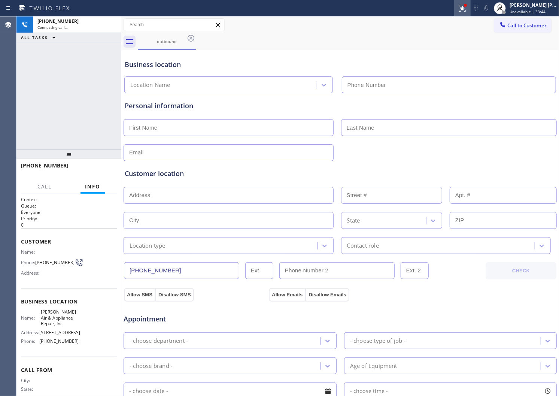
click at [467, 10] on icon at bounding box center [462, 8] width 9 height 9
type input "(347) 632-9624"
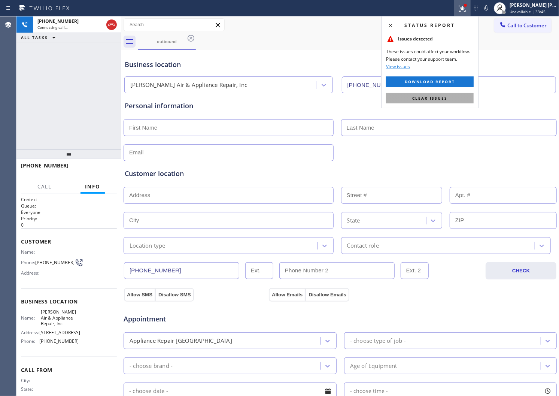
click at [418, 99] on span "Clear issues" at bounding box center [429, 97] width 35 height 5
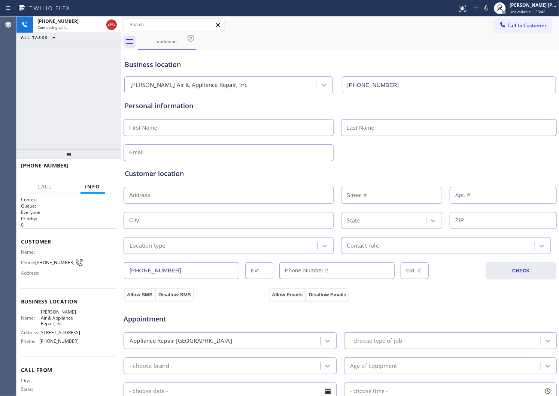
click at [36, 164] on span "+15512821782" at bounding box center [45, 165] width 48 height 7
copy span "+15512821782"
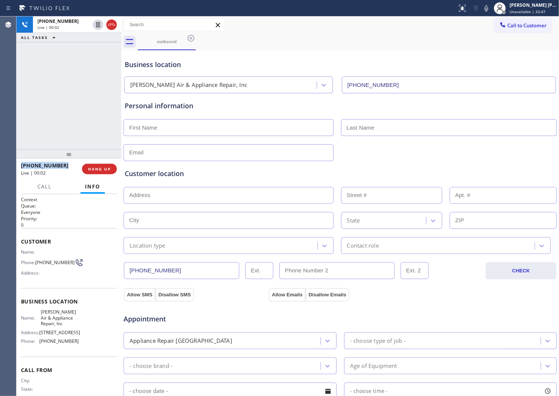
click at [112, 28] on icon at bounding box center [111, 24] width 9 height 9
click at [97, 177] on div "+15512821782 Live | 00:02 HANG UP" at bounding box center [69, 168] width 96 height 19
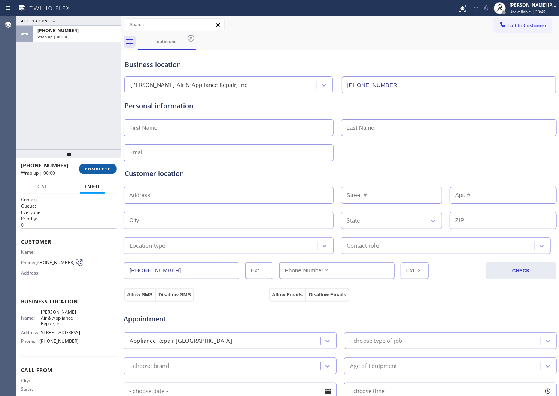
click at [100, 171] on span "COMPLETE" at bounding box center [98, 168] width 26 height 5
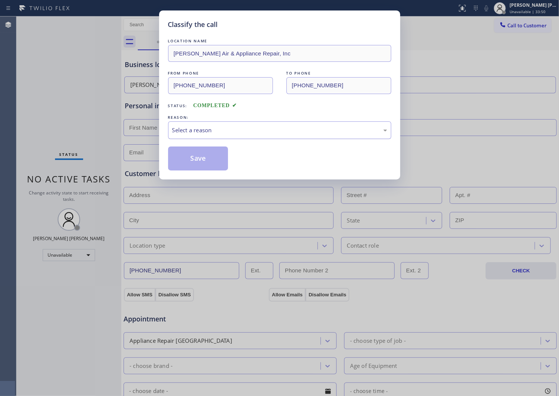
click at [178, 130] on div "Select a reason" at bounding box center [279, 130] width 215 height 9
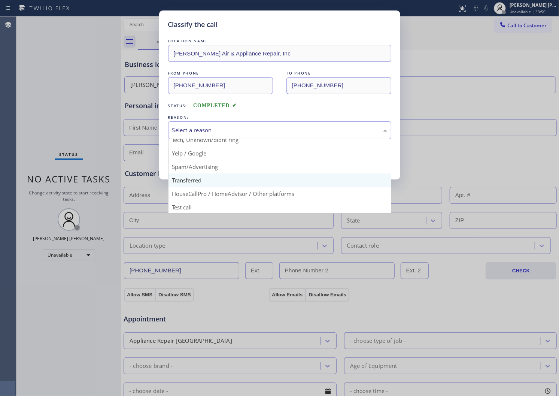
scroll to position [47, 0]
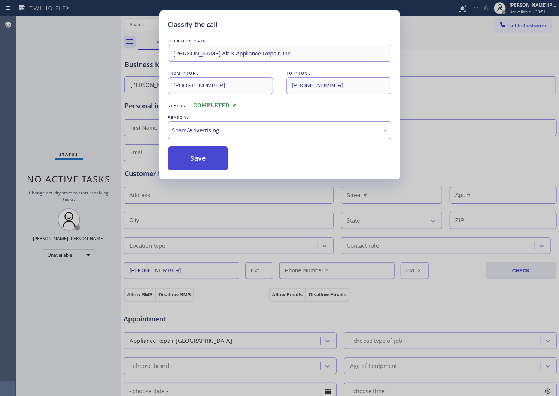
click at [184, 151] on button "Save" at bounding box center [198, 158] width 60 height 24
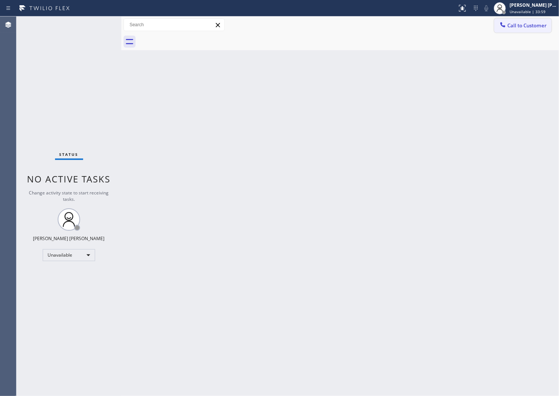
click at [508, 29] on button "Call to Customer" at bounding box center [522, 25] width 57 height 14
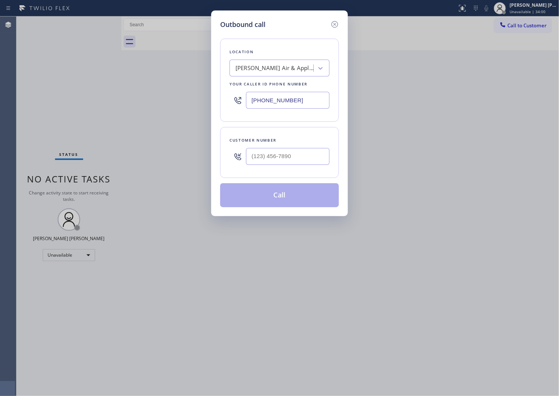
click at [297, 162] on input "text" at bounding box center [287, 156] width 83 height 17
click at [297, 162] on input "(___) ___-____" at bounding box center [287, 156] width 83 height 17
paste input "text"
type input "(___) ___-____"
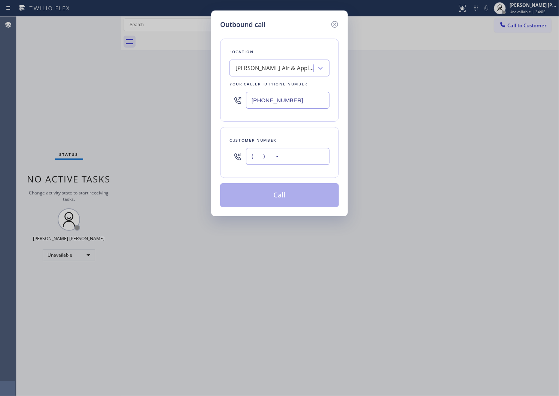
paste input "908) 663-8961"
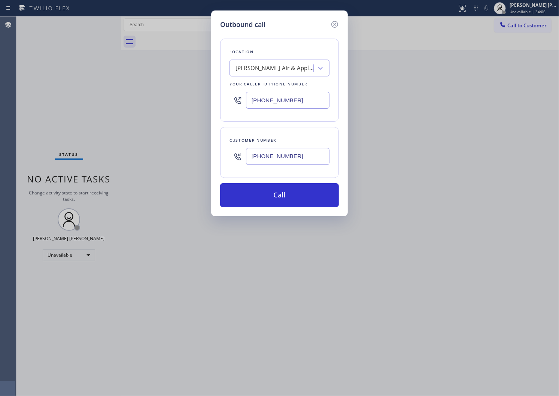
type input "(908) 663-8961"
click at [262, 95] on input "(347) 632-9624" at bounding box center [287, 100] width 83 height 17
paste input "201) 817-4576"
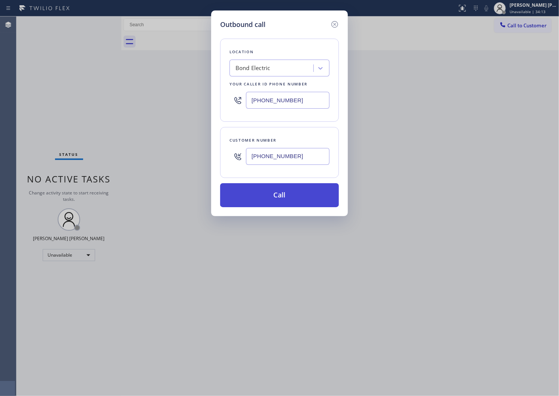
type input "(201) 817-4576"
click at [296, 194] on button "Call" at bounding box center [279, 195] width 119 height 24
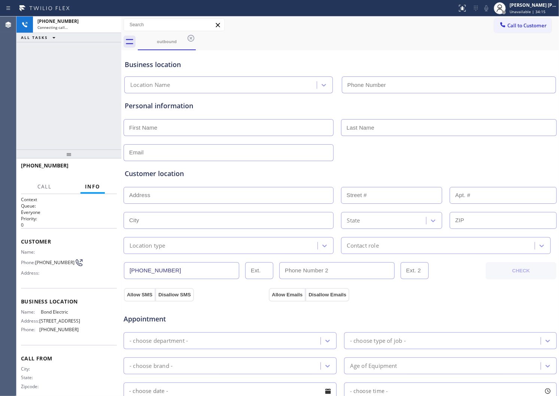
type input "(201) 817-4576"
drag, startPoint x: 85, startPoint y: 167, endPoint x: 13, endPoint y: 170, distance: 71.1
click at [13, 170] on div "Agent Desktop Classify the call LOCATION NAME LG Repairs Phoenix FROM PHONE (60…" at bounding box center [279, 205] width 559 height 379
copy div "Classify the call LOCATION NAME FROM PHONE TO PHONE Status: COMPLETED REASON: E…"
click at [36, 170] on div at bounding box center [66, 173] width 91 height 6
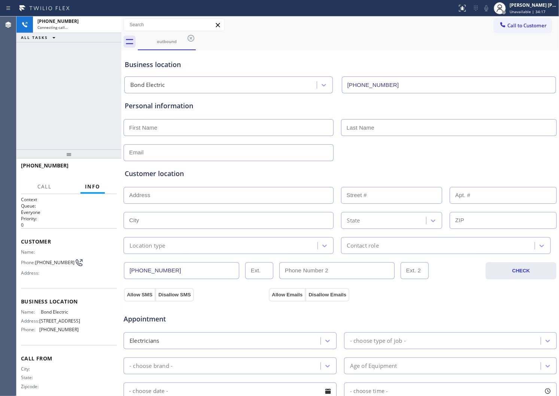
click at [36, 170] on div at bounding box center [66, 173] width 91 height 6
click at [36, 168] on span "+19086638961" at bounding box center [45, 165] width 48 height 7
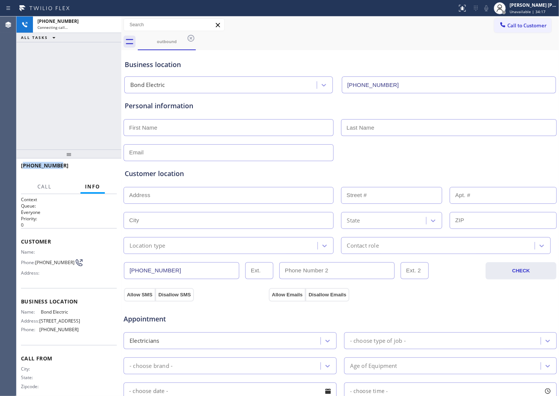
click at [36, 168] on span "+19086638961" at bounding box center [45, 165] width 48 height 7
copy span "+19086638961"
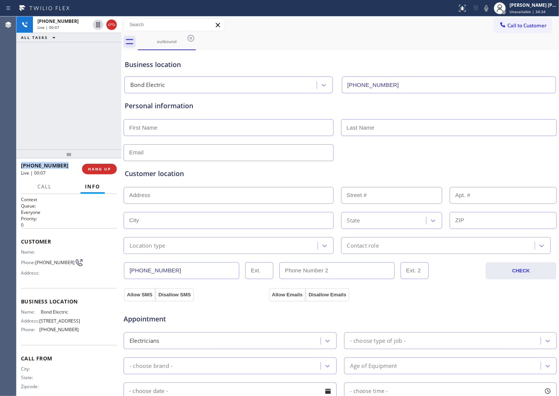
drag, startPoint x: 109, startPoint y: 24, endPoint x: 109, endPoint y: 44, distance: 20.2
click at [109, 24] on icon at bounding box center [111, 24] width 9 height 9
click at [92, 170] on span "HANG UP" at bounding box center [99, 168] width 23 height 5
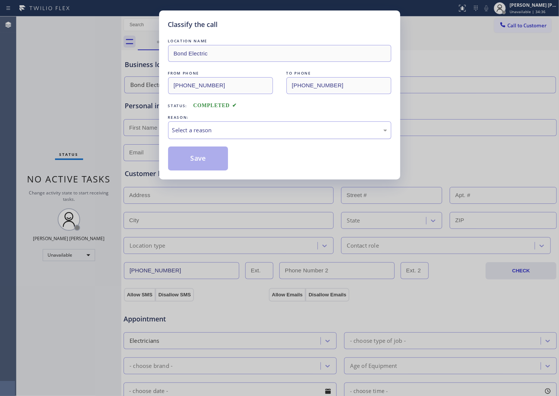
click at [234, 130] on div "Select a reason" at bounding box center [279, 130] width 215 height 9
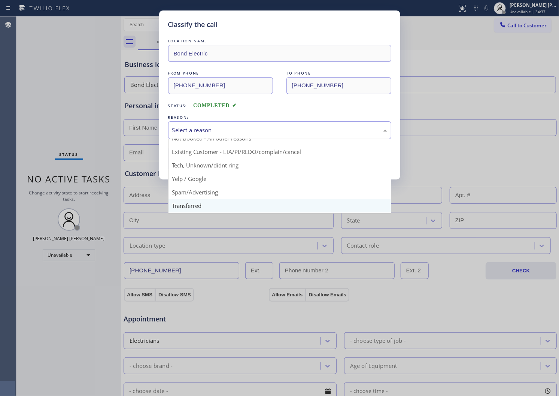
scroll to position [42, 0]
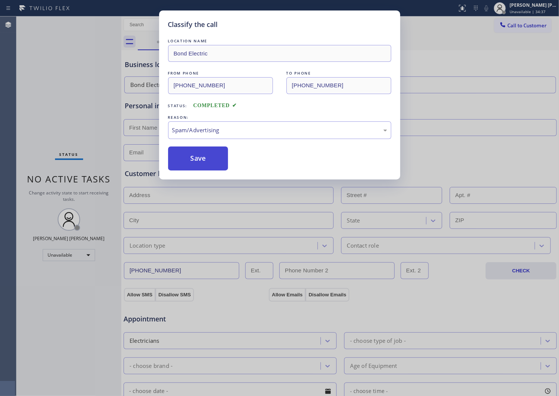
click at [193, 163] on button "Save" at bounding box center [198, 158] width 60 height 24
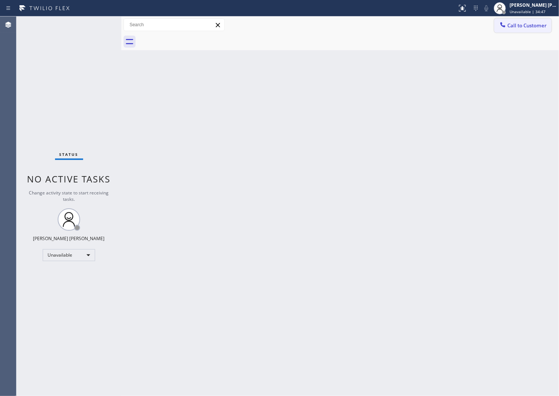
click at [518, 29] on button "Call to Customer" at bounding box center [522, 25] width 57 height 14
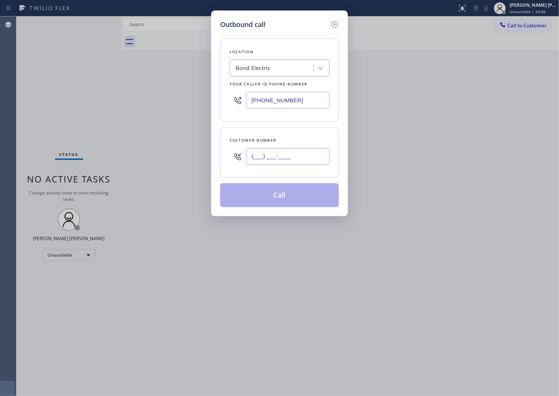
click at [292, 154] on input "(___) ___-____" at bounding box center [287, 156] width 83 height 17
paste input "407) 289-0974"
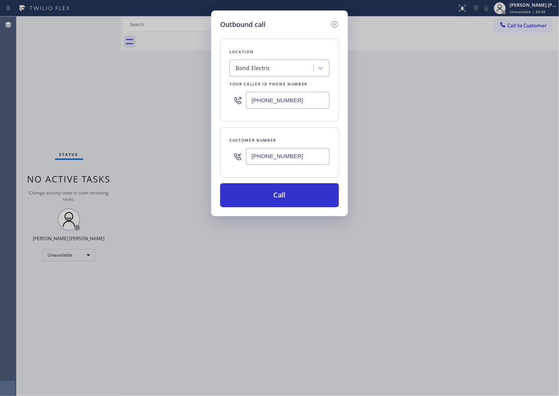
type input "(407) 289-0974"
click at [276, 88] on div "(201) 817-4576" at bounding box center [279, 100] width 100 height 24
click at [271, 97] on input "(201) 817-4576" at bounding box center [287, 100] width 83 height 17
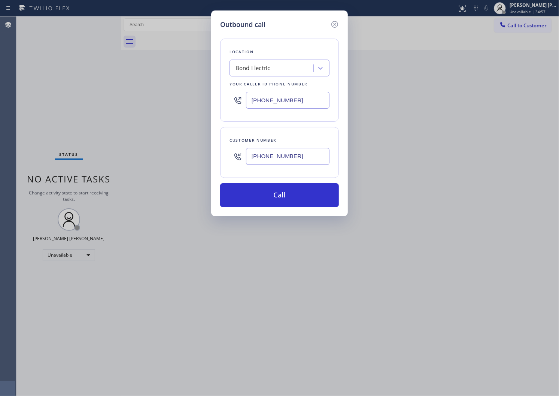
paste input "3-2134"
click at [268, 100] on input "(201) 813-2134" at bounding box center [287, 100] width 83 height 17
paste input "813) 213-4830"
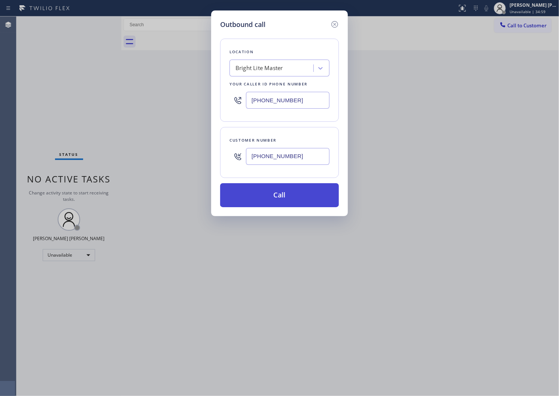
type input "(813) 213-4830"
click at [284, 205] on button "Call" at bounding box center [279, 195] width 119 height 24
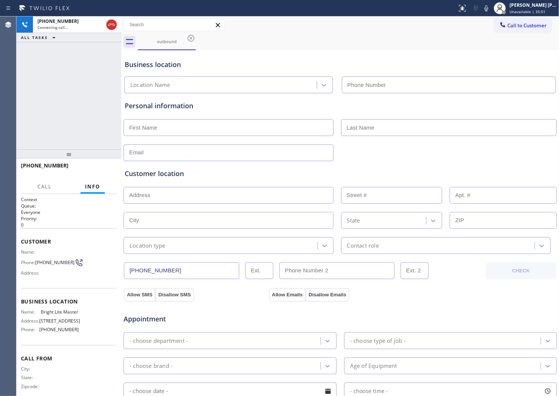
click at [51, 168] on span "+14072890974" at bounding box center [45, 165] width 48 height 7
type input "(813) 213-4830"
click at [51, 167] on span "+14072890974" at bounding box center [45, 165] width 48 height 7
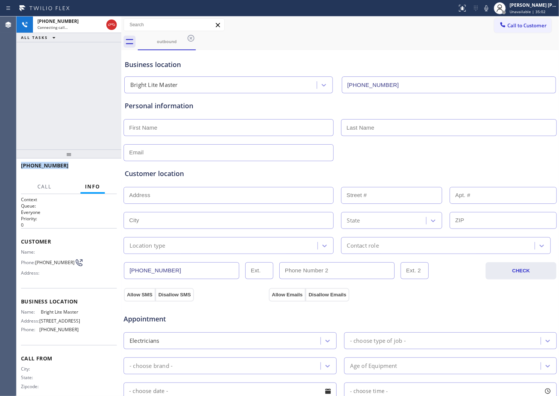
copy span "+14072890974"
drag, startPoint x: 103, startPoint y: 172, endPoint x: 101, endPoint y: 176, distance: 3.9
click at [103, 172] on button "HANG UP" at bounding box center [99, 169] width 35 height 10
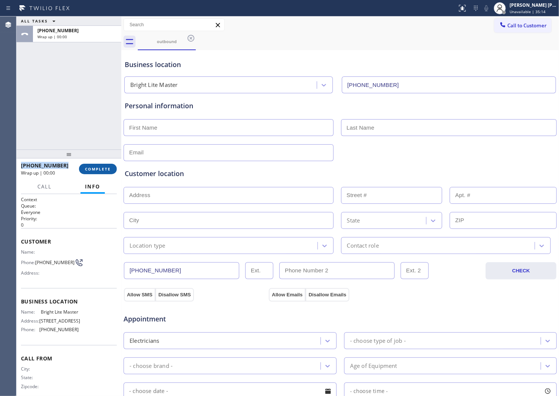
click at [95, 166] on span "COMPLETE" at bounding box center [98, 168] width 26 height 5
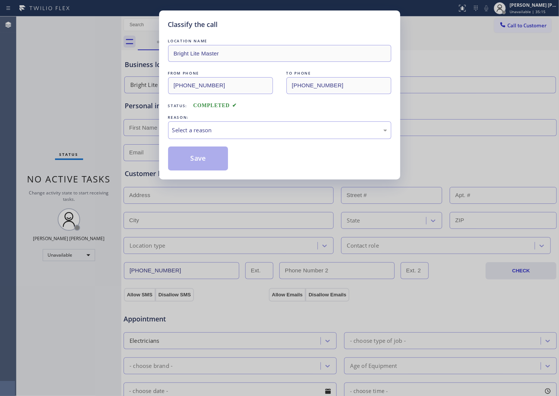
click at [204, 122] on div "Select a reason" at bounding box center [279, 130] width 223 height 18
drag, startPoint x: 217, startPoint y: 117, endPoint x: 204, endPoint y: 122, distance: 14.0
click at [204, 122] on div "Select a reason" at bounding box center [279, 130] width 223 height 18
click at [201, 129] on div "Existing Customer - ETA/PI/REDO/complain/cancel" at bounding box center [279, 130] width 215 height 9
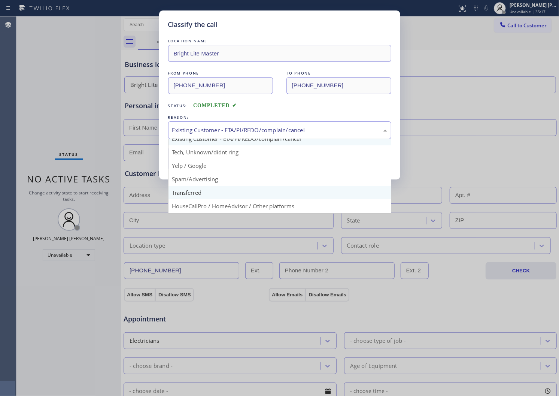
scroll to position [42, 0]
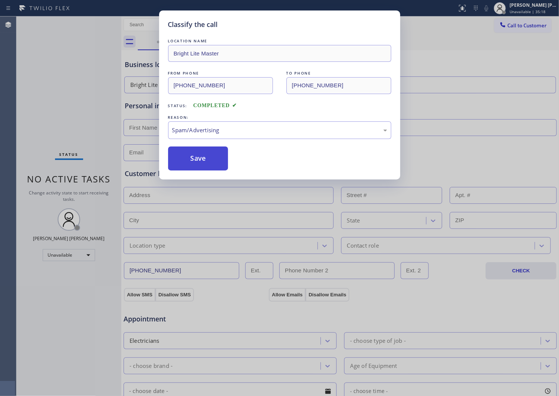
click at [191, 162] on button "Save" at bounding box center [198, 158] width 60 height 24
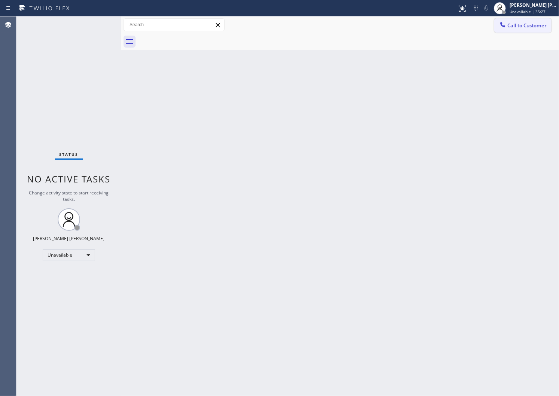
click at [504, 29] on div at bounding box center [502, 25] width 9 height 9
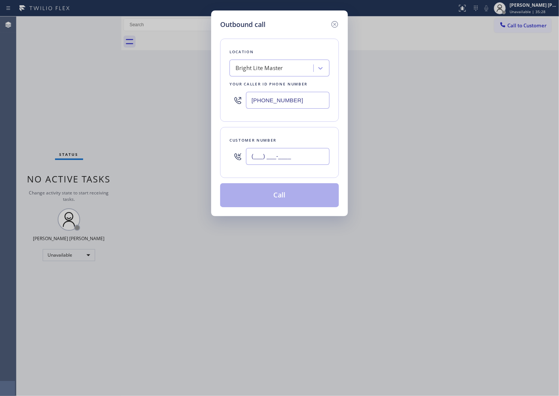
click at [271, 155] on input "(___) ___-____" at bounding box center [287, 156] width 83 height 17
paste input "646) 585-7198"
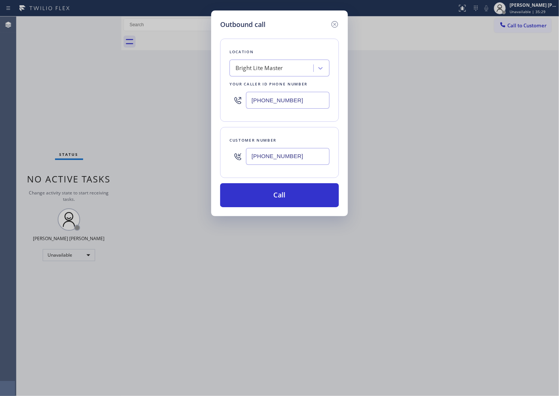
type input "(646) 585-7198"
click at [279, 108] on input "(813) 213-4830" at bounding box center [287, 100] width 83 height 17
click at [278, 106] on input "(813) 213-4830" at bounding box center [287, 100] width 83 height 17
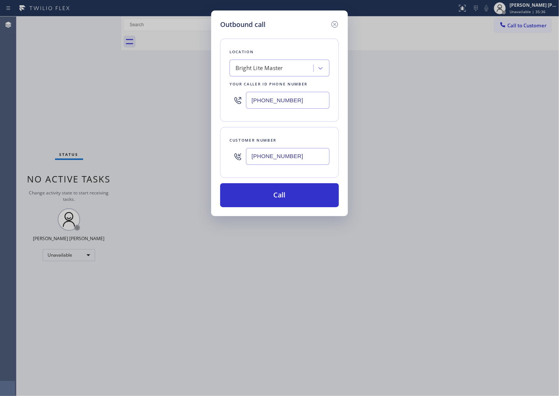
paste input "631) 907-6222"
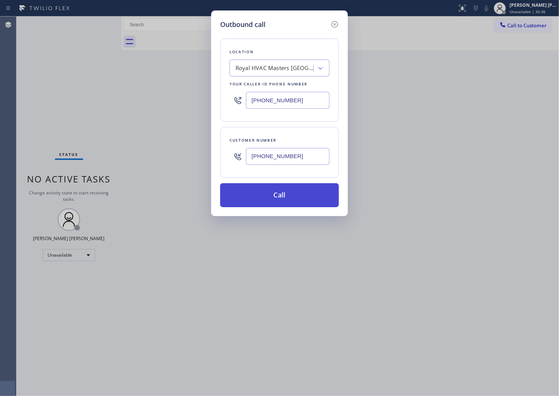
type input "(631) 907-6222"
click at [273, 191] on button "Call" at bounding box center [279, 195] width 119 height 24
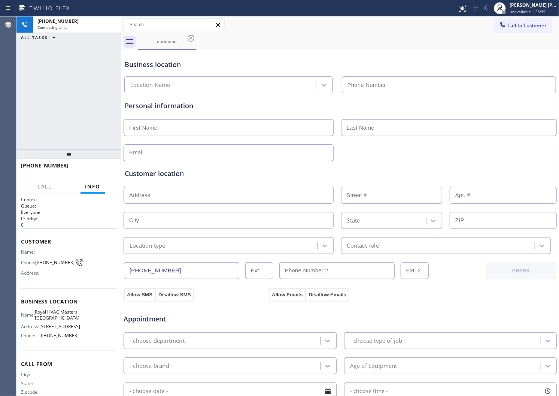
type input "(631) 907-6222"
click at [45, 172] on div at bounding box center [66, 173] width 91 height 6
click at [45, 167] on span "+16465857198" at bounding box center [45, 165] width 48 height 7
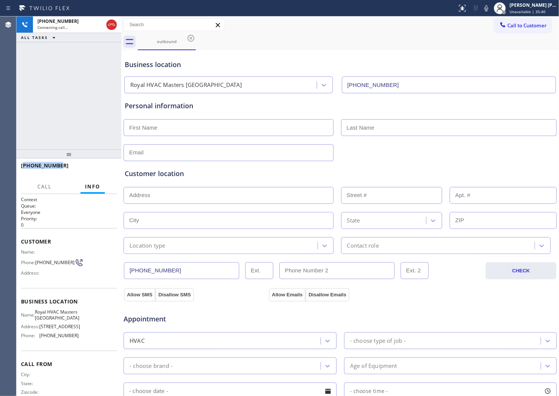
click at [45, 167] on span "+16465857198" at bounding box center [45, 165] width 48 height 7
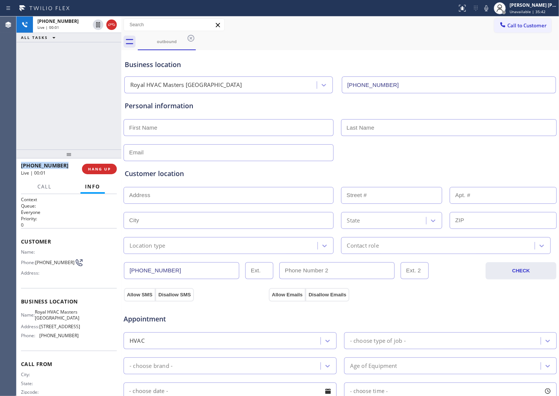
click at [112, 27] on icon at bounding box center [111, 24] width 9 height 9
click at [105, 173] on button "HANG UP" at bounding box center [99, 169] width 35 height 10
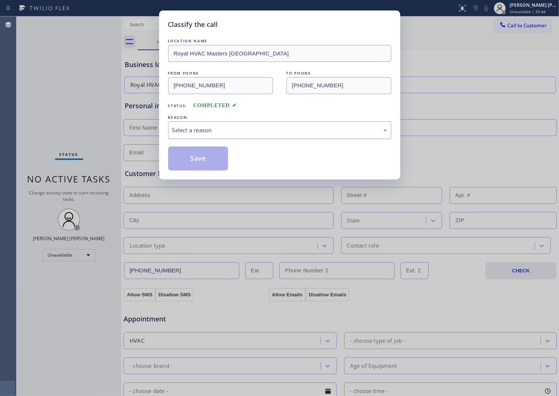
click at [177, 129] on div "Select a reason" at bounding box center [279, 130] width 215 height 9
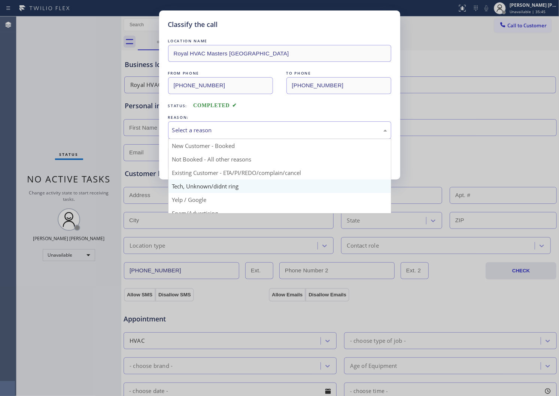
scroll to position [42, 0]
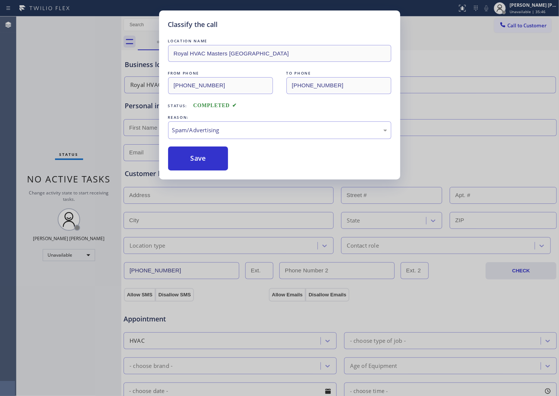
click at [208, 156] on button "Save" at bounding box center [198, 158] width 60 height 24
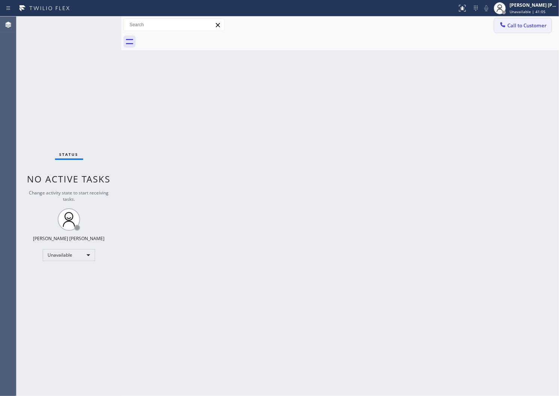
click at [523, 30] on button "Call to Customer" at bounding box center [522, 25] width 57 height 14
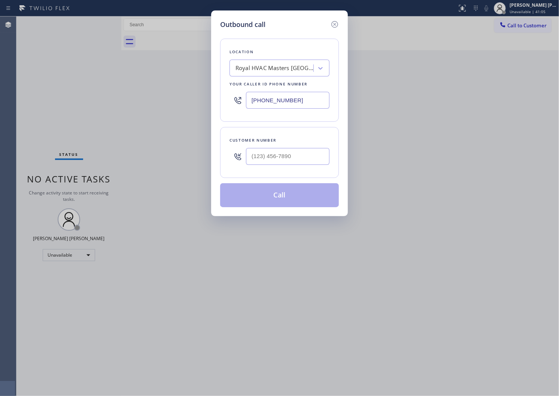
click at [284, 158] on input "text" at bounding box center [287, 156] width 83 height 17
paste input "714) 600-8234"
type input "(714) 600-8234"
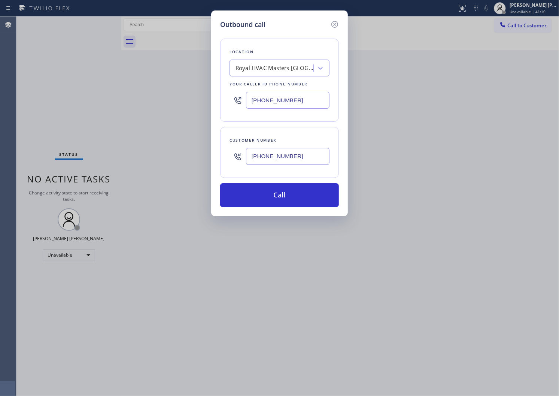
click at [268, 95] on input "(631) 907-6222" at bounding box center [287, 100] width 83 height 17
paste input "714) 598-1803"
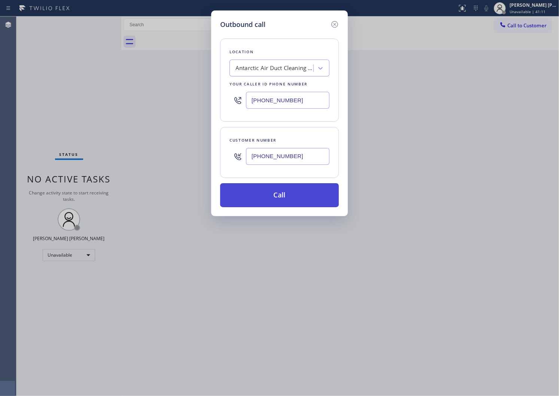
type input "(714) 598-1803"
click at [290, 192] on button "Call" at bounding box center [279, 195] width 119 height 24
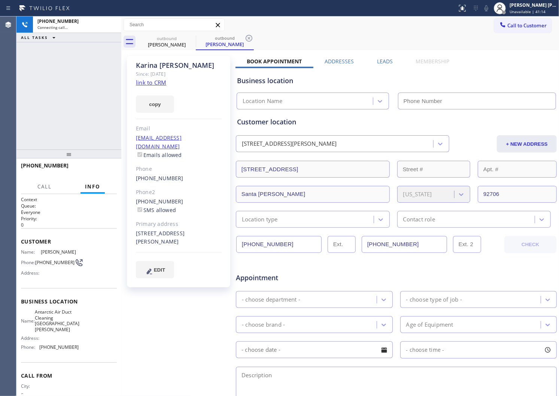
click at [155, 69] on div "Karina Martin" at bounding box center [179, 65] width 86 height 9
drag, startPoint x: 155, startPoint y: 69, endPoint x: 160, endPoint y: 70, distance: 4.6
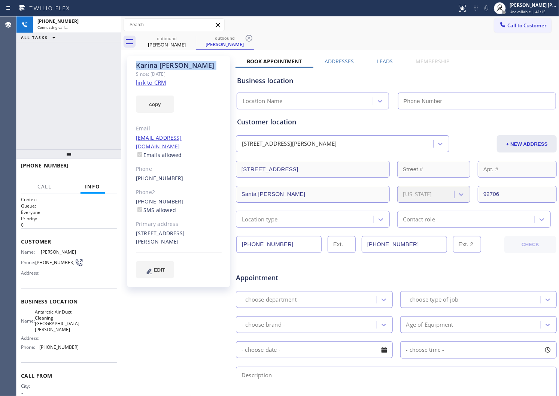
click at [155, 69] on div "Karina Martin" at bounding box center [179, 65] width 86 height 9
copy div "Karina Martin"
type input "(714) 598-1803"
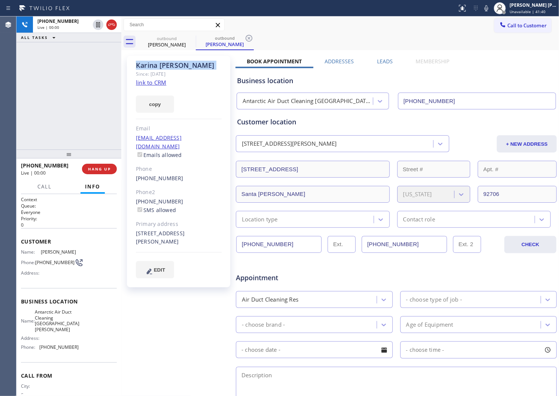
click at [0, 44] on div "Agent Desktop" at bounding box center [8, 205] width 16 height 379
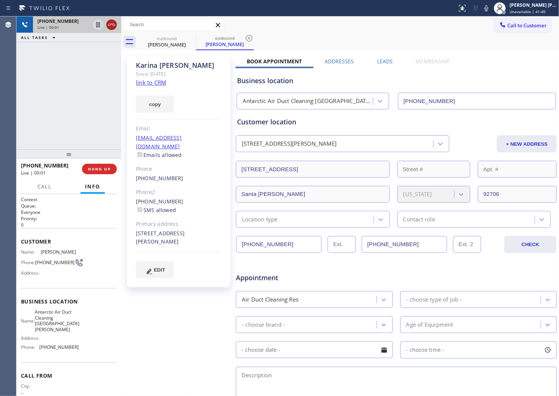
click at [121, 25] on div at bounding box center [121, 205] width 0 height 379
click at [112, 28] on icon at bounding box center [111, 24] width 9 height 9
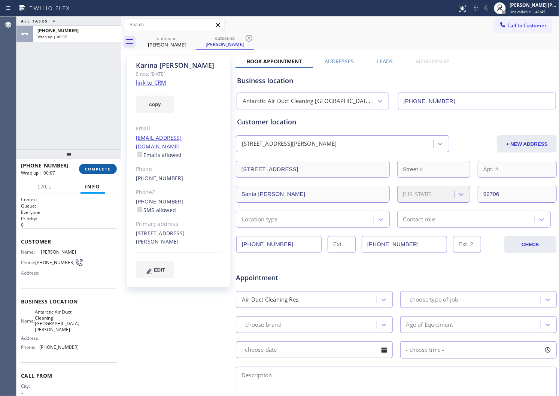
click at [99, 165] on button "COMPLETE" at bounding box center [98, 169] width 38 height 10
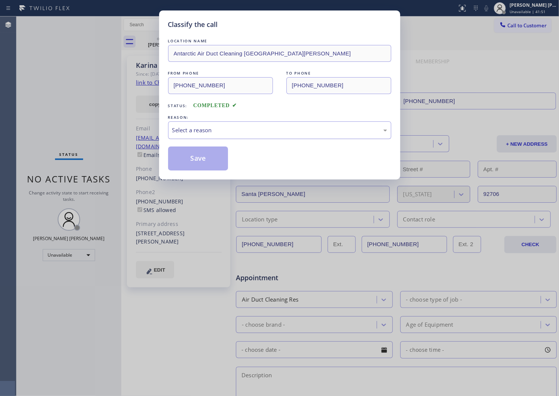
click at [218, 134] on div "Select a reason" at bounding box center [279, 130] width 215 height 9
click at [196, 162] on button "Save" at bounding box center [198, 158] width 60 height 24
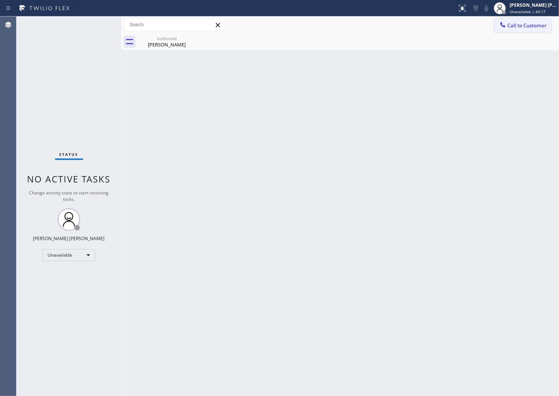
click at [508, 22] on span "Call to Customer" at bounding box center [526, 25] width 39 height 7
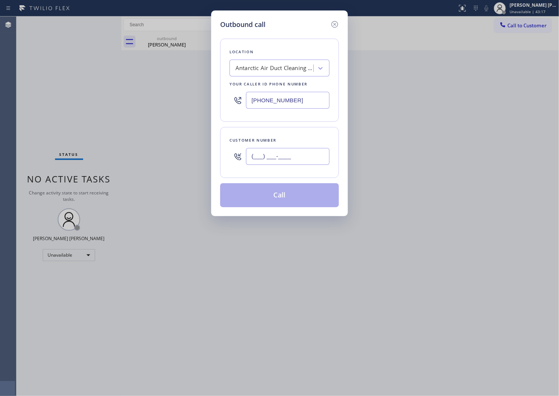
click at [279, 158] on input "(___) ___-____" at bounding box center [287, 156] width 83 height 17
paste input "619) 386-9163"
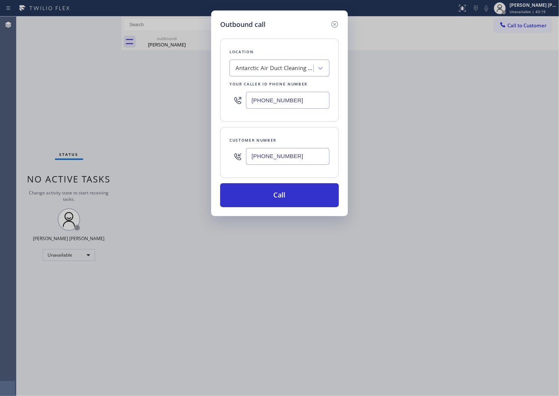
type input "(619) 386-9163"
click at [262, 100] on input "(714) 598-1803" at bounding box center [287, 100] width 83 height 17
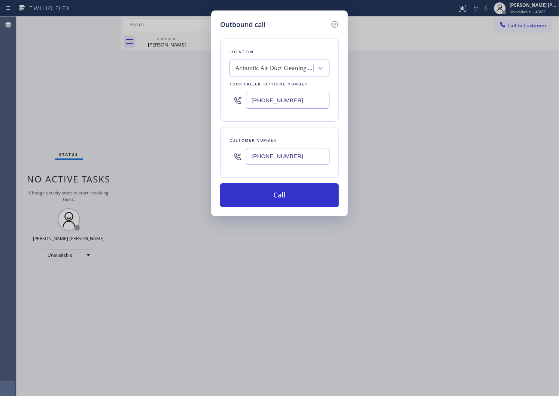
click at [262, 100] on input "(714) 598-1803" at bounding box center [287, 100] width 83 height 17
paste input "619) 363-4120"
click at [290, 100] on input "(714) 598-1803" at bounding box center [287, 100] width 83 height 17
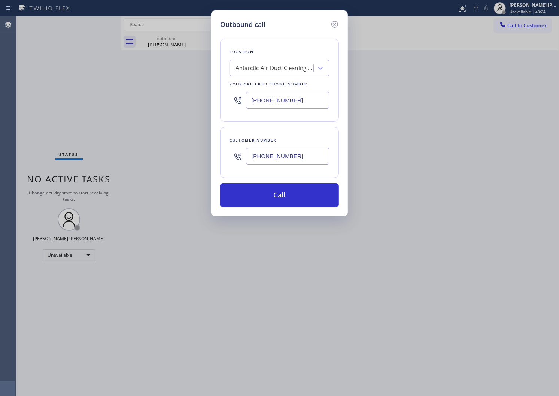
click at [290, 100] on input "(714) 598-1803" at bounding box center [287, 100] width 83 height 17
paste input "619) 363-4120"
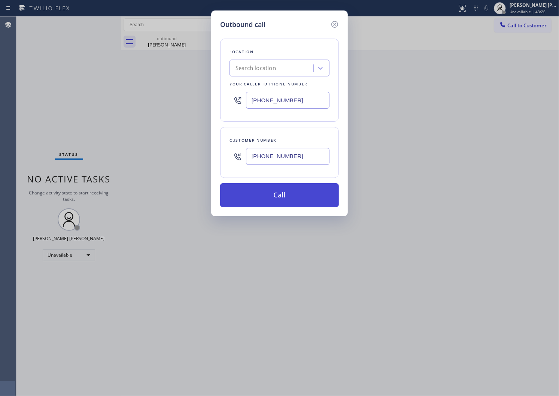
type input "(619) 363-4120"
click at [308, 195] on button "Call" at bounding box center [279, 195] width 119 height 24
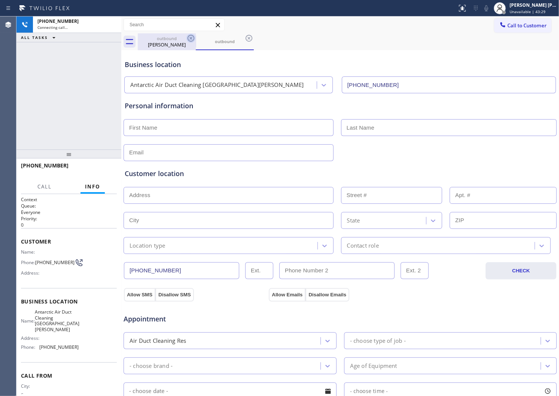
click at [188, 37] on icon at bounding box center [190, 38] width 7 height 7
type input "(714) 598-1803"
click at [27, 163] on span "+16193869163" at bounding box center [45, 165] width 48 height 7
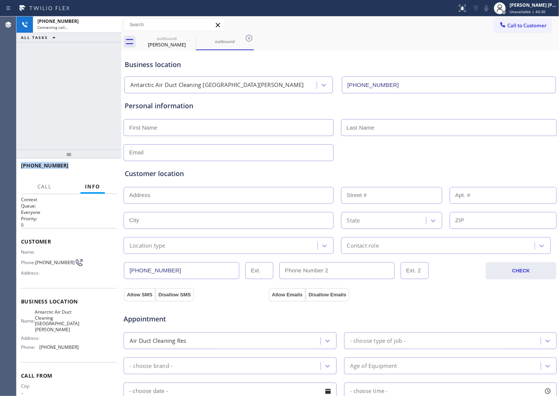
click at [27, 163] on span "+16193869163" at bounding box center [45, 165] width 48 height 7
copy span "+16193869163"
click at [163, 104] on div "Personal information" at bounding box center [340, 106] width 431 height 10
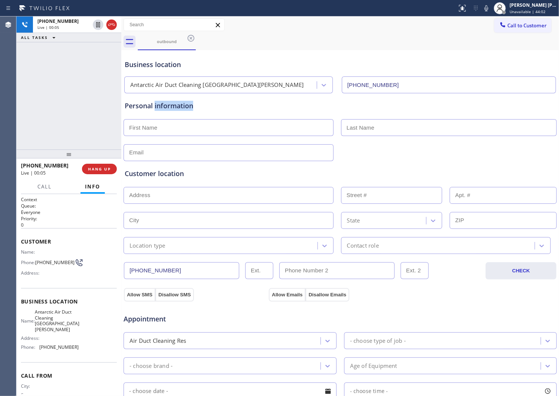
click at [163, 104] on div "Personal information" at bounding box center [340, 106] width 431 height 10
click at [488, 10] on icon at bounding box center [486, 8] width 4 height 6
click at [213, 100] on div "Personal information" at bounding box center [340, 127] width 434 height 68
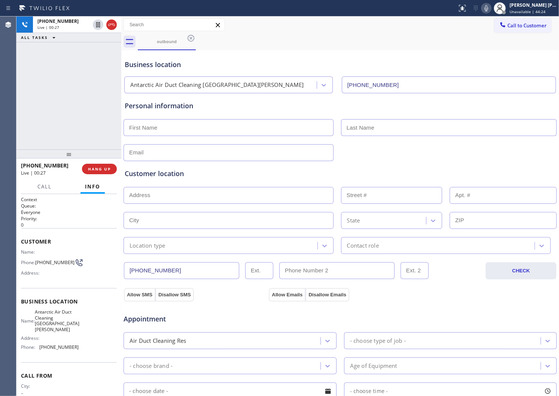
click at [169, 68] on div "Business location" at bounding box center [340, 64] width 431 height 10
click at [166, 57] on div "Business location Antarctic Air Duct Cleaning Santa Ana (714) 598-1803" at bounding box center [340, 72] width 434 height 41
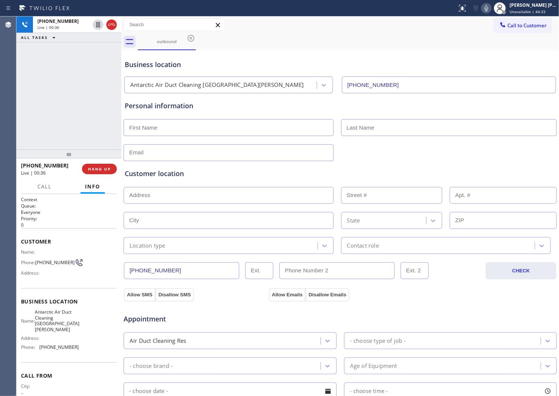
click at [166, 61] on div "Business location" at bounding box center [340, 64] width 431 height 10
click at [207, 65] on div "Business location" at bounding box center [340, 64] width 431 height 10
click at [143, 67] on div "Business location" at bounding box center [340, 64] width 431 height 10
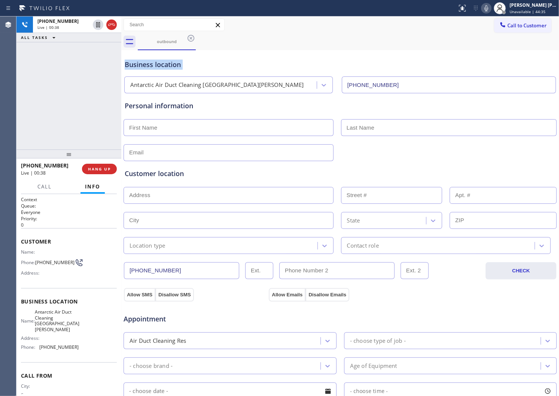
click at [143, 67] on div "Business location" at bounding box center [340, 64] width 431 height 10
click at [169, 64] on div "Business location" at bounding box center [340, 64] width 431 height 10
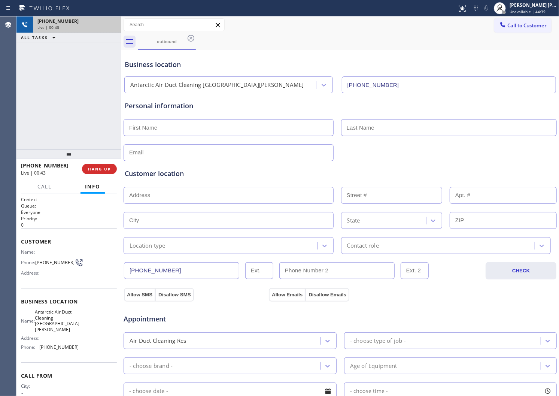
click at [111, 26] on div "Live | 00:43" at bounding box center [76, 27] width 79 height 5
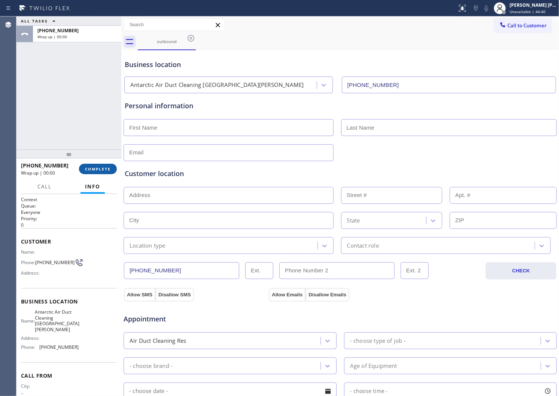
click at [103, 169] on span "COMPLETE" at bounding box center [98, 168] width 26 height 5
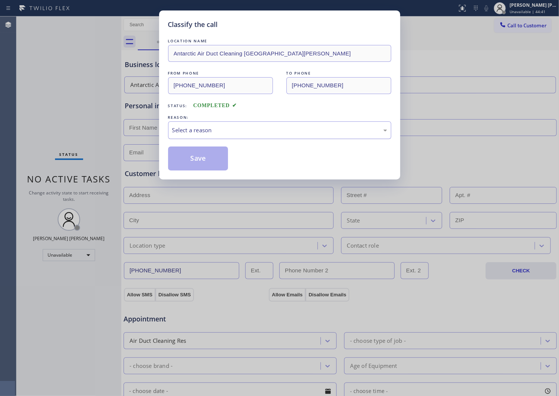
click at [208, 133] on div "Select a reason" at bounding box center [279, 130] width 215 height 9
click at [198, 132] on div "Select a reason" at bounding box center [279, 130] width 215 height 9
click at [193, 165] on button "Save" at bounding box center [198, 158] width 60 height 24
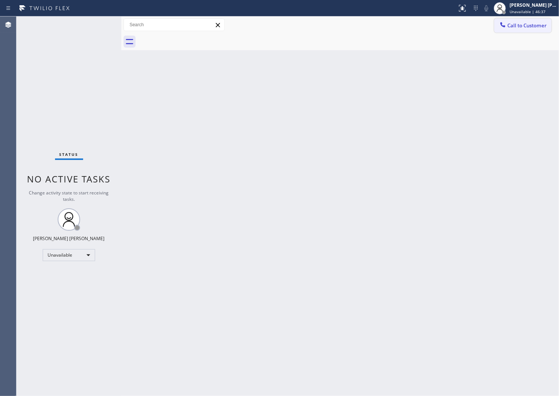
click at [519, 32] on button "Call to Customer" at bounding box center [522, 25] width 57 height 14
click at [0, 0] on div "Outbound call Location Search location Your caller id phone number Customer num…" at bounding box center [0, 0] width 0 height 0
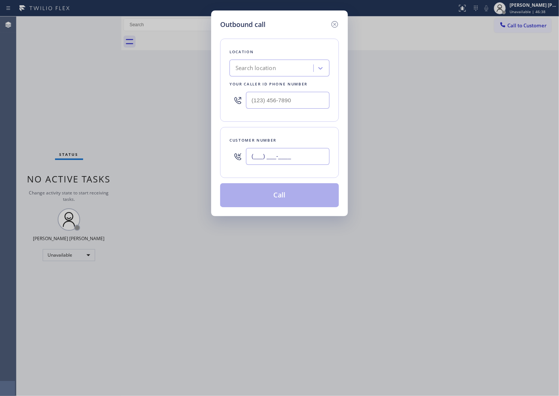
click at [287, 153] on input "(___) ___-____" at bounding box center [287, 156] width 83 height 17
paste input "888) 902-4338"
type input "(888) 902-4338"
click at [288, 102] on input "(___) ___-____" at bounding box center [287, 100] width 83 height 17
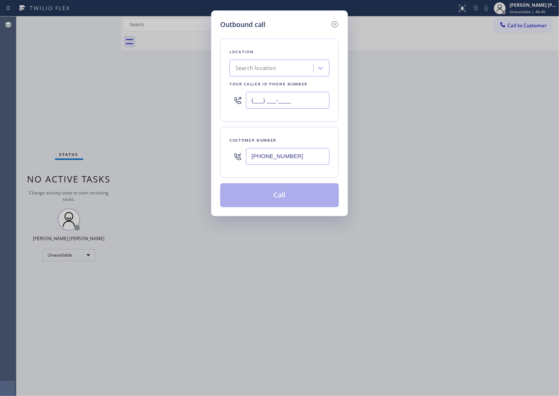
paste input "8889"
click at [326, 99] on input "(___) ___-8889" at bounding box center [287, 100] width 83 height 17
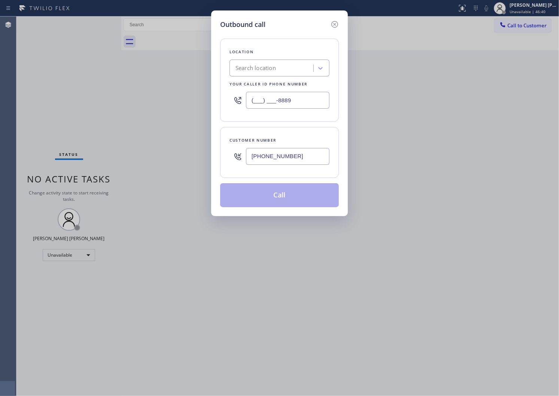
paste input "888) 902-4338"
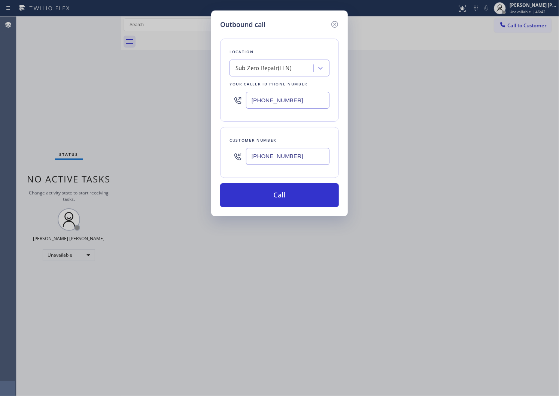
type input "(888) 902-4338"
click at [278, 157] on input "(888) 902-4338" at bounding box center [287, 156] width 83 height 17
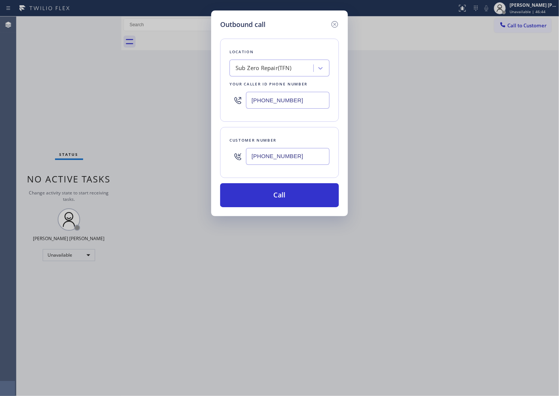
click at [278, 157] on input "(888) 902-4338" at bounding box center [287, 156] width 83 height 17
paste input "707) 478-5940"
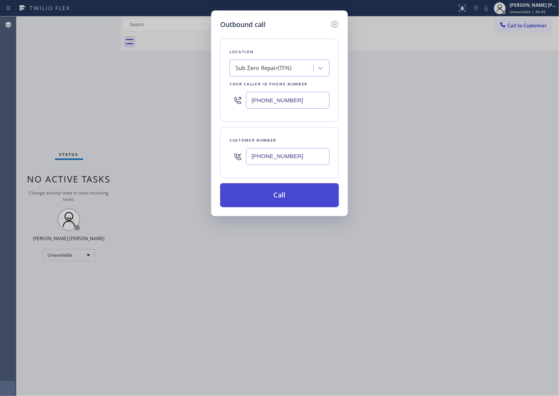
type input "(707) 478-5940"
click at [287, 198] on button "Call" at bounding box center [279, 195] width 119 height 24
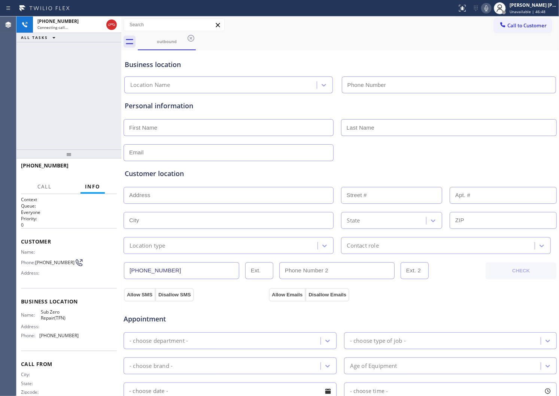
type input "(888) 902-4338"
click at [29, 164] on span "+17074785940" at bounding box center [45, 165] width 48 height 7
drag, startPoint x: 21, startPoint y: 236, endPoint x: 26, endPoint y: 240, distance: 7.0
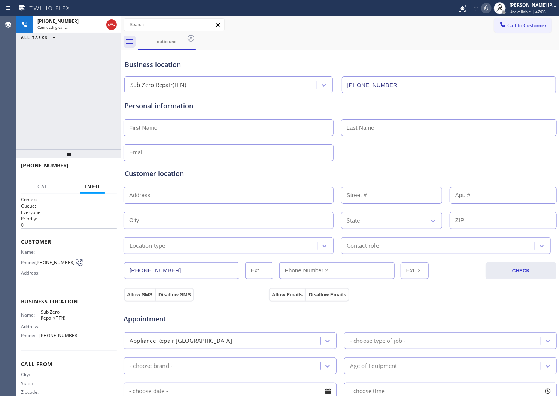
click at [23, 236] on div "Customer Name: Phone: (707) 478-5940 Address:" at bounding box center [69, 258] width 96 height 60
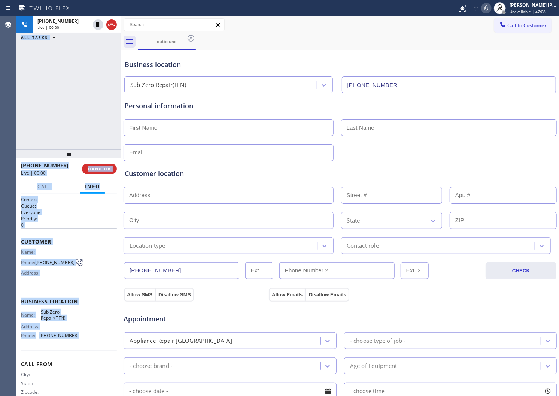
drag, startPoint x: 76, startPoint y: 338, endPoint x: 30, endPoint y: 257, distance: 92.4
click at [15, 266] on div "Agent Desktop Classify the call LOCATION NAME LG Repairs Phoenix FROM PHONE (60…" at bounding box center [279, 205] width 559 height 379
click at [34, 249] on span "Name:" at bounding box center [31, 252] width 20 height 6
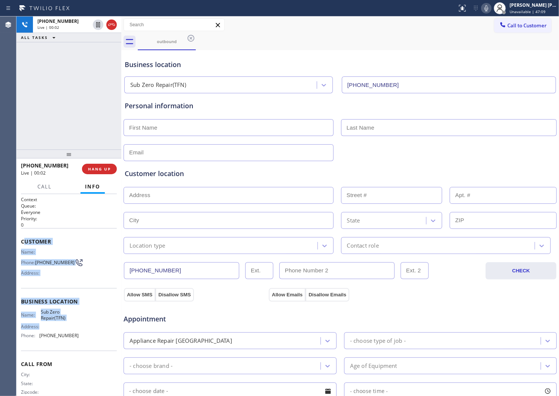
drag, startPoint x: 54, startPoint y: 299, endPoint x: 69, endPoint y: 321, distance: 26.5
click at [69, 324] on div "Context Queue: Everyone Priority: 0 Customer Name: Phone: (707) 478-5940 Addres…" at bounding box center [69, 301] width 96 height 211
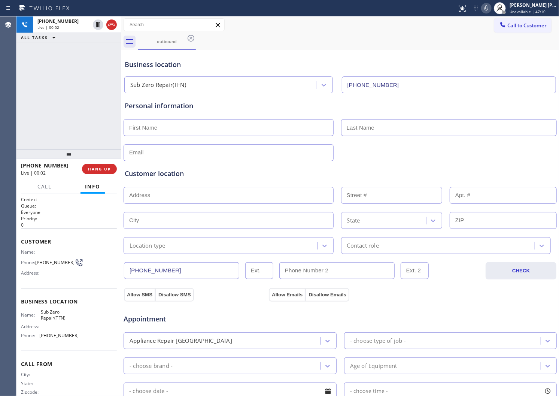
click at [64, 135] on div "+17074785940 Live | 00:02 ALL TASKS ALL TASKS ACTIVE TASKS TASKS IN WRAP UP" at bounding box center [68, 82] width 105 height 133
click at [242, 133] on input "text" at bounding box center [228, 127] width 210 height 17
type input "[PERSON_NAME]"
click at [360, 129] on input "text" at bounding box center [449, 127] width 216 height 17
type input "Kleist"
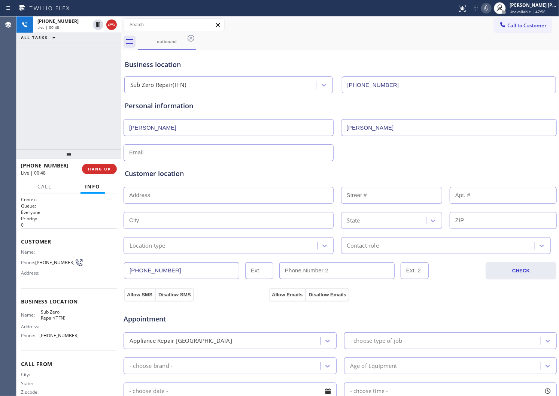
click at [201, 148] on input "text" at bounding box center [228, 152] width 210 height 17
paste input "gkleist51@gmail.com"
type input "gkleist51@gmail.com"
click at [210, 107] on div "Personal information" at bounding box center [340, 106] width 431 height 10
click at [491, 12] on icon at bounding box center [486, 8] width 9 height 9
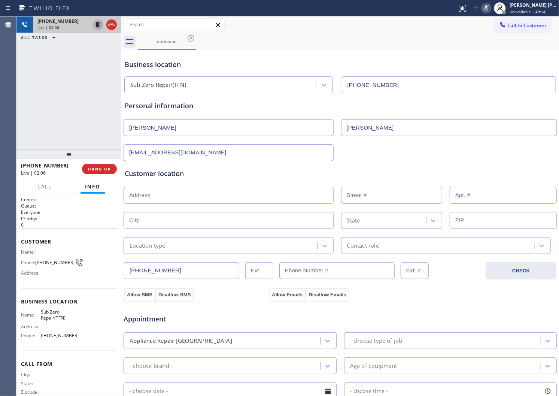
click at [95, 25] on icon at bounding box center [98, 24] width 9 height 9
drag, startPoint x: 0, startPoint y: 109, endPoint x: 155, endPoint y: 48, distance: 166.3
click at [0, 109] on div "Agent Desktop" at bounding box center [8, 205] width 16 height 379
click at [181, 192] on input "text" at bounding box center [228, 195] width 210 height 17
paste input "12234 Ridgepoint Cir NW, Silverdale, WA 98383"
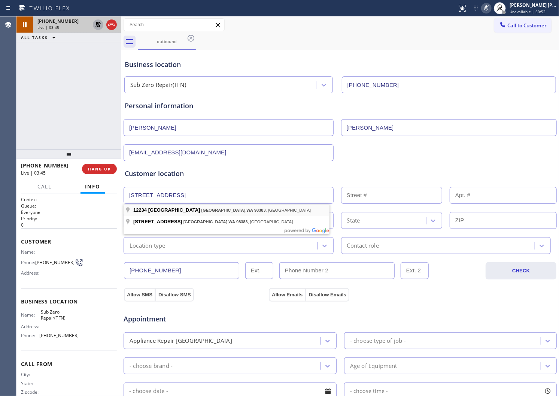
type input "12234 Ridgepoint Cir NW"
type input "12234"
type input "Silverdale"
type input "98383"
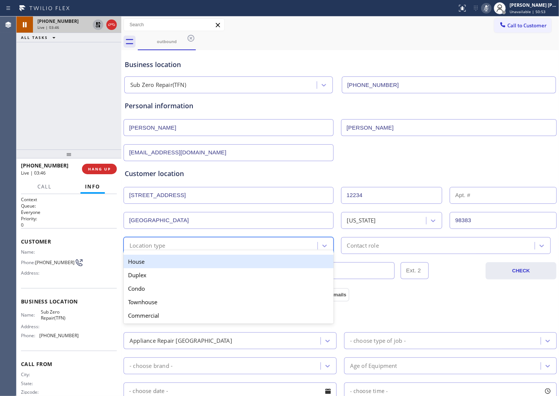
click at [187, 239] on div "Location type" at bounding box center [222, 245] width 192 height 13
click at [169, 265] on div "House" at bounding box center [228, 260] width 210 height 13
click at [169, 265] on input "(707) 478-5940" at bounding box center [181, 270] width 115 height 17
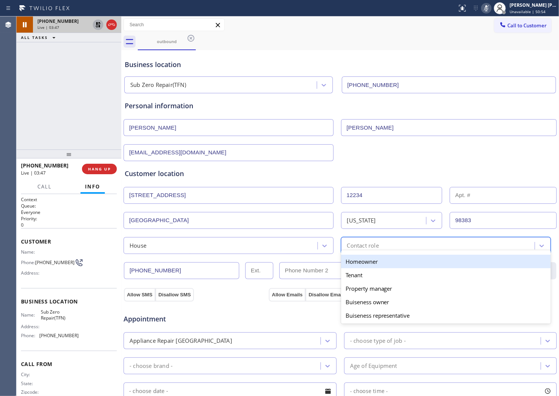
click at [410, 249] on div "Contact role" at bounding box center [439, 245] width 192 height 13
click at [367, 266] on div "Homeowner" at bounding box center [446, 260] width 210 height 13
click at [367, 266] on input "text" at bounding box center [336, 270] width 115 height 17
type input "(___) ___-____"
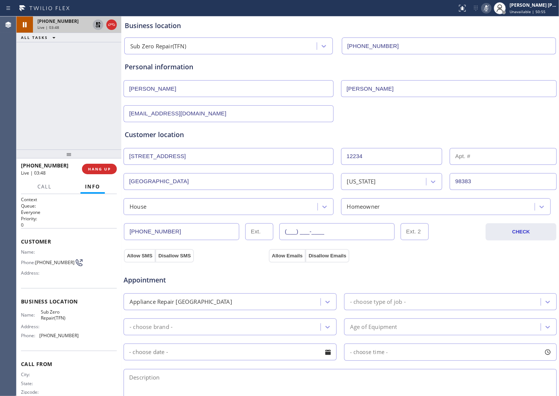
scroll to position [83, 0]
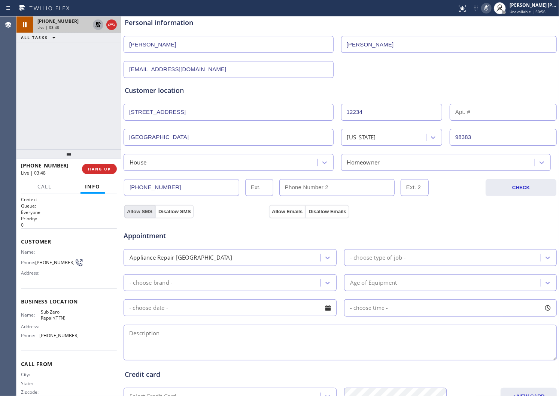
click at [137, 210] on button "Allow SMS" at bounding box center [139, 211] width 31 height 13
click at [289, 215] on div "Appointment Appliance Repair High End - choose type of job - - choose brand - A…" at bounding box center [340, 288] width 434 height 147
click at [287, 213] on button "Allow Emails" at bounding box center [287, 211] width 37 height 13
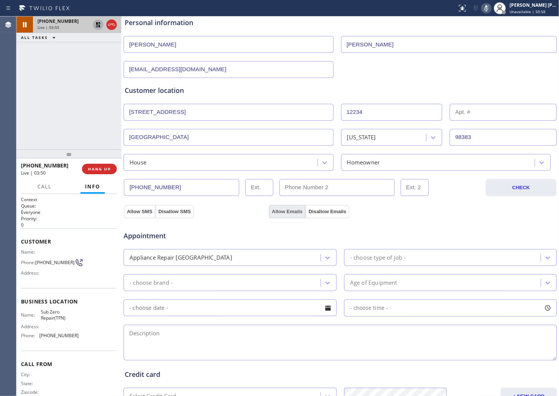
click at [287, 213] on button "Allow Emails" at bounding box center [287, 211] width 37 height 13
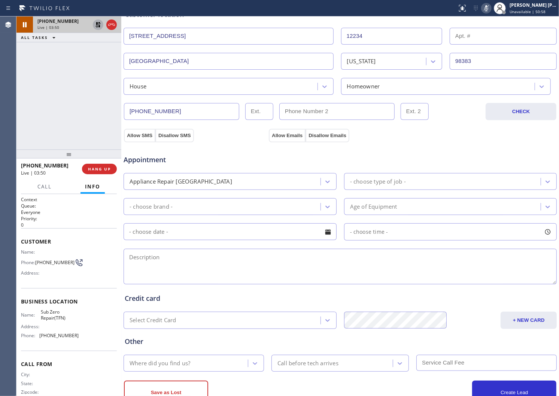
scroll to position [166, 0]
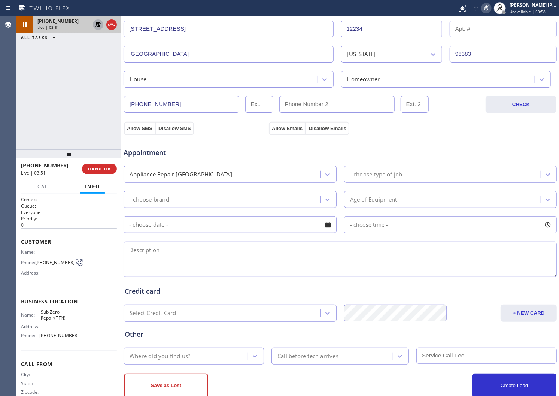
click at [398, 175] on div "- choose type of job -" at bounding box center [378, 174] width 56 height 9
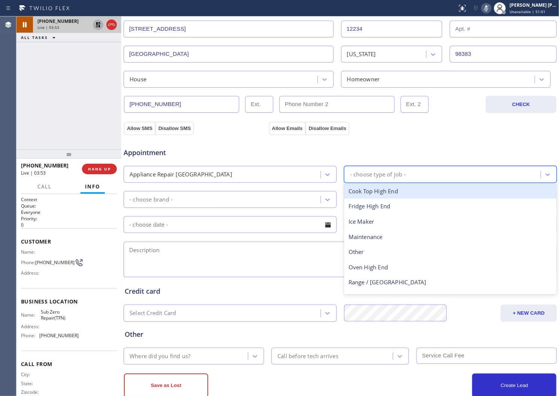
type input "f"
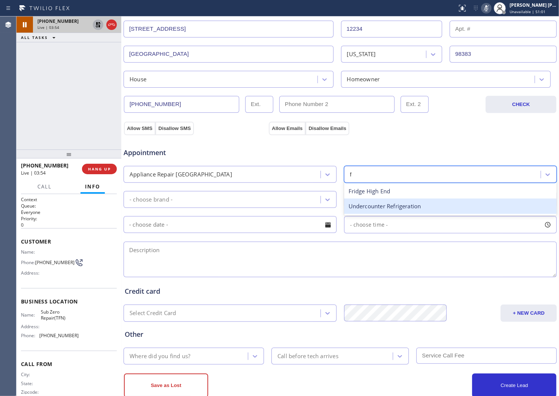
click at [381, 190] on div "Fridge High End" at bounding box center [450, 190] width 213 height 15
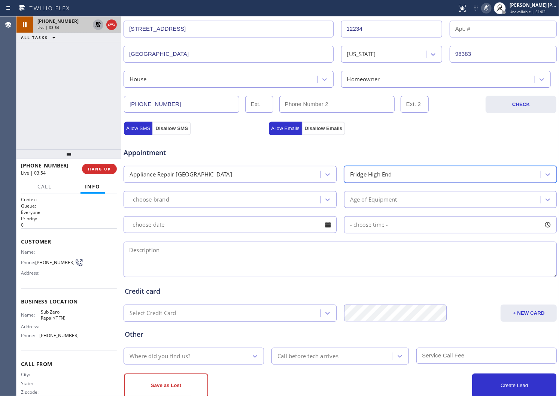
click at [308, 195] on div "- choose brand -" at bounding box center [223, 199] width 195 height 13
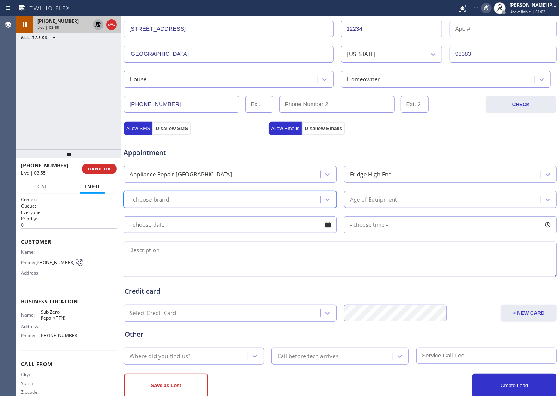
click at [308, 195] on div "- choose brand -" at bounding box center [223, 199] width 195 height 13
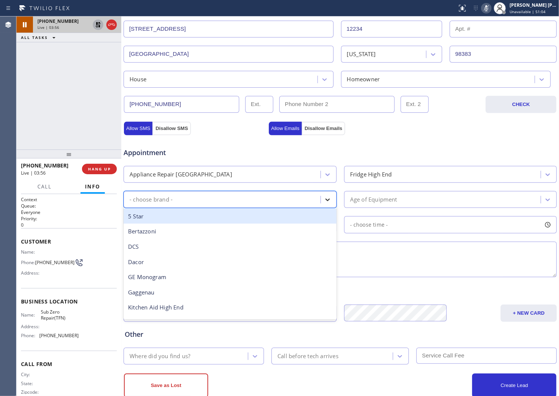
click at [321, 199] on div at bounding box center [327, 199] width 13 height 13
type input "sub"
click at [272, 217] on div "Sub Zero" at bounding box center [229, 215] width 213 height 15
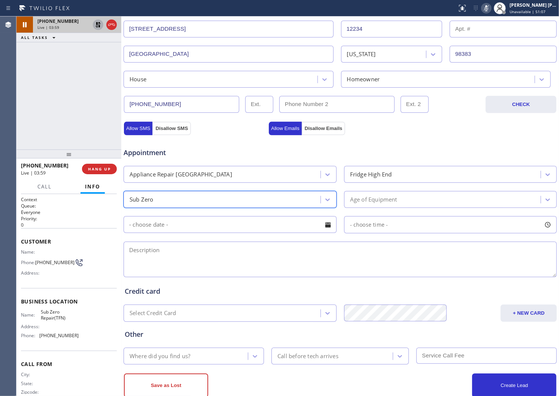
click at [388, 192] on div "Age of Equipment" at bounding box center [450, 199] width 213 height 17
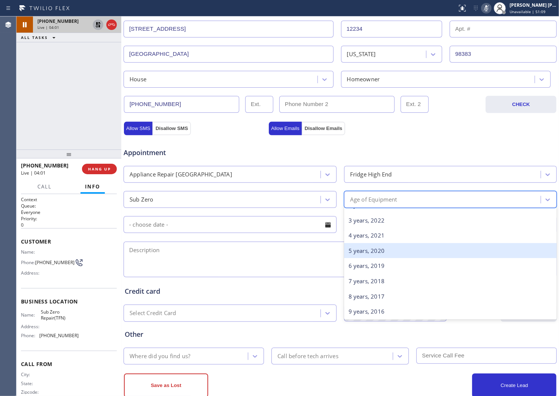
scroll to position [0, 0]
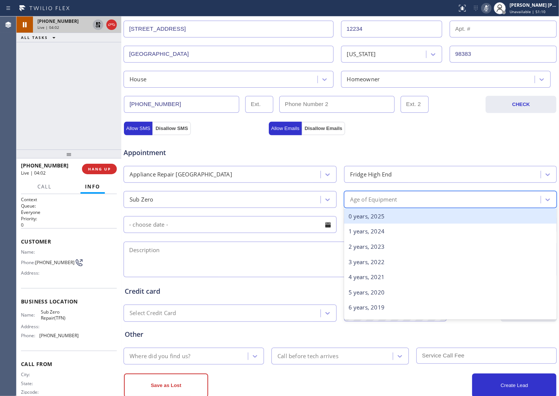
click at [379, 216] on div "0 years, 2025" at bounding box center [450, 215] width 213 height 15
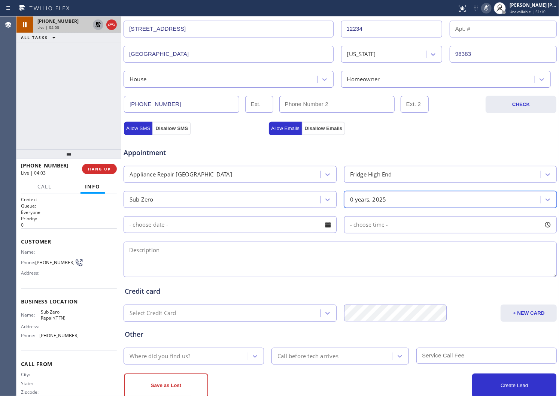
click at [292, 223] on input "text" at bounding box center [229, 224] width 213 height 17
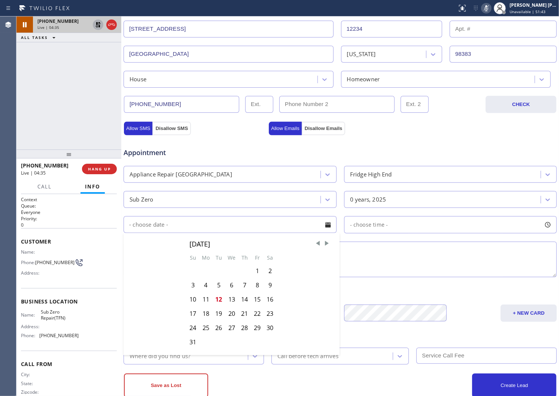
click at [0, 91] on div "Agent Desktop" at bounding box center [8, 205] width 16 height 379
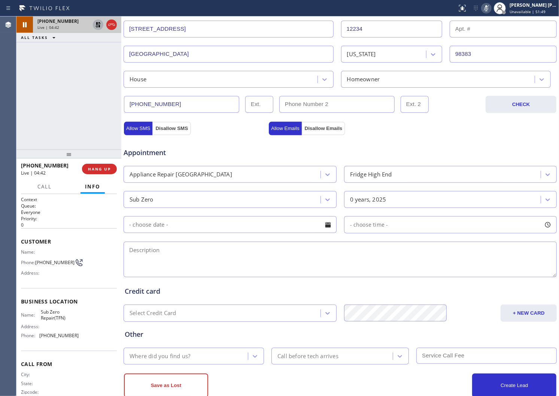
click at [491, 10] on icon at bounding box center [486, 8] width 9 height 9
click at [96, 28] on icon at bounding box center [98, 24] width 9 height 9
click at [10, 116] on div "Agent Desktop" at bounding box center [8, 205] width 16 height 379
click at [230, 140] on div "Appointment" at bounding box center [195, 149] width 145 height 18
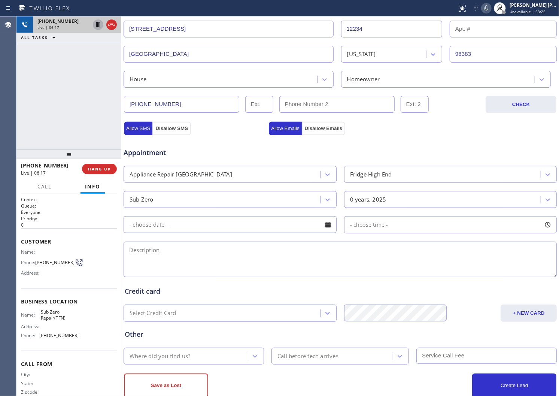
click at [1, 79] on div "Agent Desktop" at bounding box center [8, 205] width 16 height 379
click at [400, 132] on div "Appointment Appliance Repair High End Fridge High End Sub Zero 0 years, 2025 - …" at bounding box center [340, 205] width 434 height 147
click at [236, 155] on span "Appointment" at bounding box center [194, 152] width 143 height 10
click at [57, 105] on div "+17074785940 Live | 06:52 ALL TASKS ALL TASKS ACTIVE TASKS TASKS IN WRAP UP" at bounding box center [68, 82] width 105 height 133
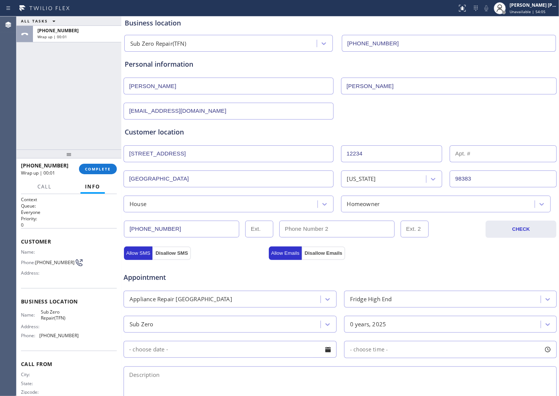
scroll to position [125, 0]
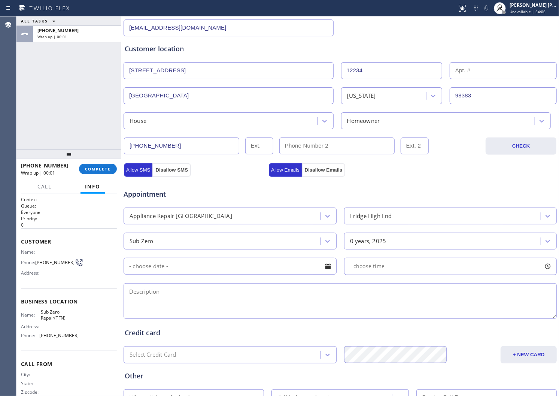
click at [241, 215] on div "Appliance Repair [GEOGRAPHIC_DATA]" at bounding box center [223, 215] width 195 height 13
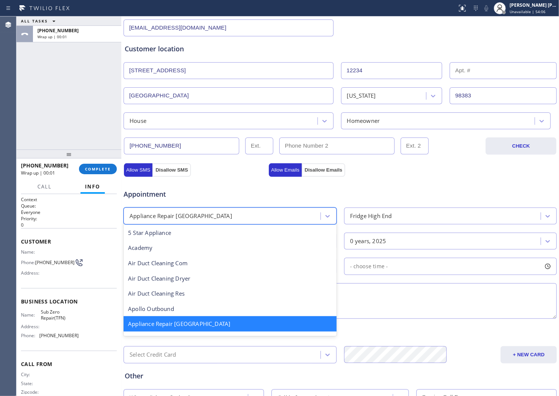
scroll to position [0, 0]
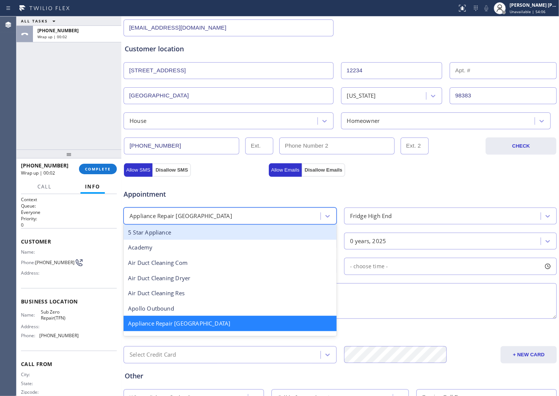
click at [253, 192] on span "Appointment" at bounding box center [194, 194] width 143 height 10
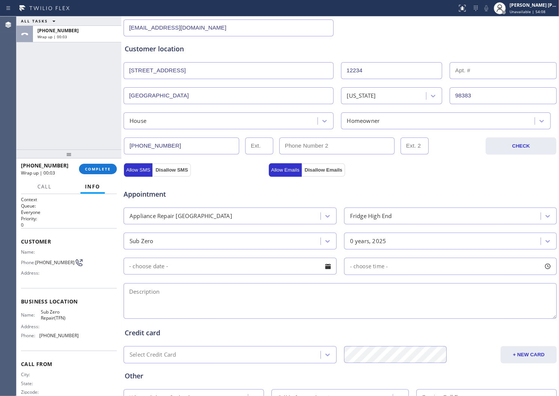
click at [245, 312] on textarea at bounding box center [339, 301] width 433 height 36
click at [6, 77] on div "Agent Desktop" at bounding box center [8, 205] width 16 height 379
click at [300, 315] on textarea at bounding box center [339, 301] width 433 height 36
paste textarea "SUBZERO|the refrigerator is not cooling, the freezer is ok, ice maker does not …"
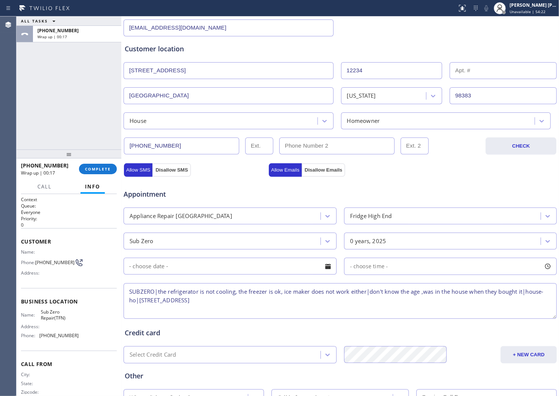
click at [309, 298] on textarea "SUBZERO|the refrigerator is not cooling, the freezer is ok, ice maker does not …" at bounding box center [339, 301] width 433 height 36
click at [311, 300] on textarea "SUBZERO|the refrigerator is not cooling, the freezer is ok, ice maker does not …" at bounding box center [339, 301] width 433 height 36
click at [315, 302] on textarea "SUBZERO|the refrigerator is not cooling, the freezer is ok, ice maker does not …" at bounding box center [339, 301] width 433 height 36
click at [54, 310] on div "Business location Name: Sub Zero Repair(TFN) Address: Phone: (888) 902-4338" at bounding box center [69, 319] width 96 height 62
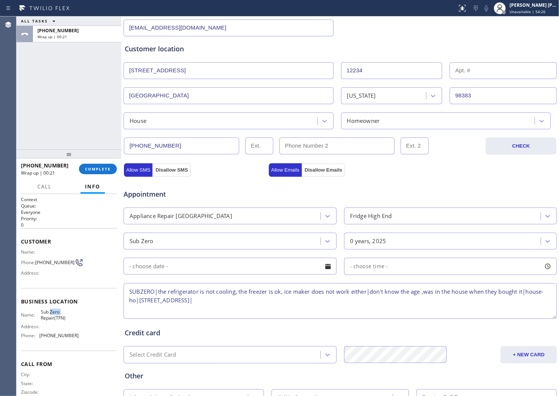
click at [54, 310] on div "Business location Name: Sub Zero Repair(TFN) Address: Phone: (888) 902-4338" at bounding box center [69, 319] width 96 height 62
click at [55, 318] on span "Sub Zero Repair(TFN)" at bounding box center [59, 315] width 37 height 12
click at [297, 298] on textarea "SUBZERO|the refrigerator is not cooling, the freezer is ok, ice maker does not …" at bounding box center [339, 301] width 433 height 36
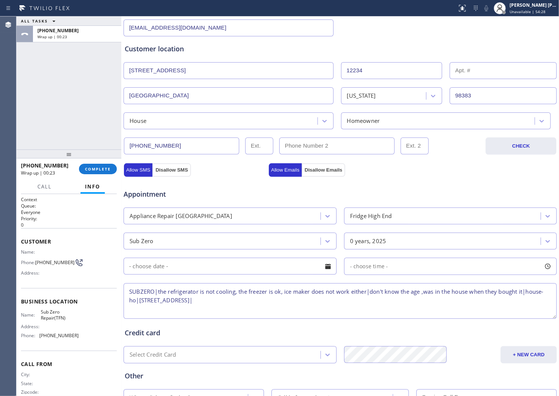
click at [297, 298] on textarea "SUBZERO|the refrigerator is not cooling, the freezer is ok, ice maker does not …" at bounding box center [339, 301] width 433 height 36
paste textarea "Sub Zero Repair(TFN)"
click at [288, 301] on textarea "SUBZERO|the refrigerator is not cooling, the freezer is ok, ice maker does not …" at bounding box center [339, 301] width 433 height 36
click at [382, 306] on textarea "SUBZERO|the refrigerator is not cooling, the freezer is ok, ice maker does not …" at bounding box center [339, 301] width 433 height 36
click at [375, 302] on textarea "SUBZERO|the refrigerator is not cooling, the freezer is ok, ice maker does not …" at bounding box center [339, 301] width 433 height 36
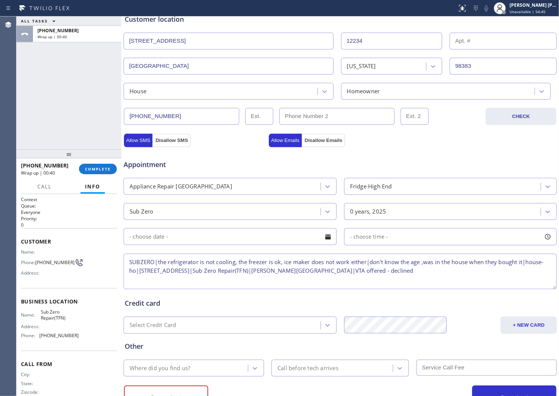
scroll to position [184, 0]
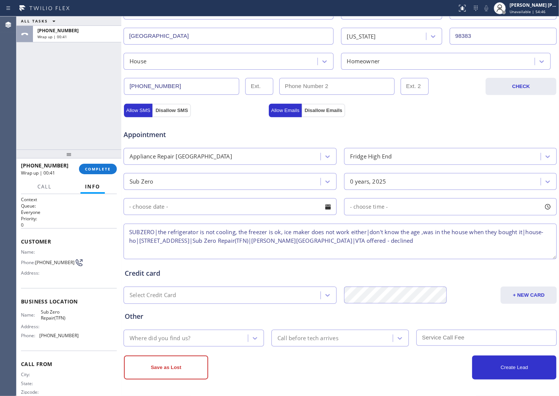
type textarea "SUBZERO|the refrigerator is not cooling, the freezer is ok, ice maker does not …"
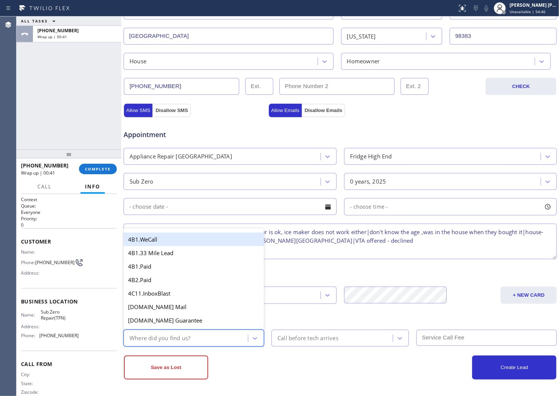
click at [200, 330] on div "Where did you find us?" at bounding box center [193, 337] width 140 height 17
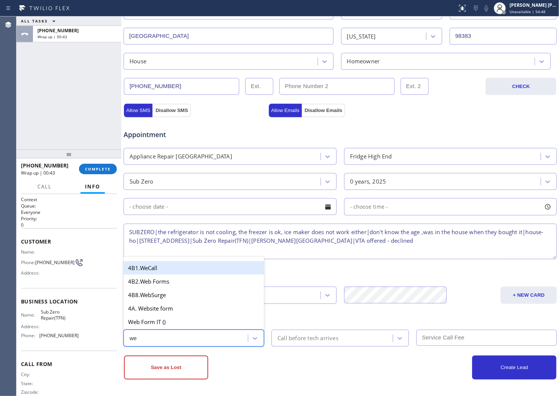
type input "web"
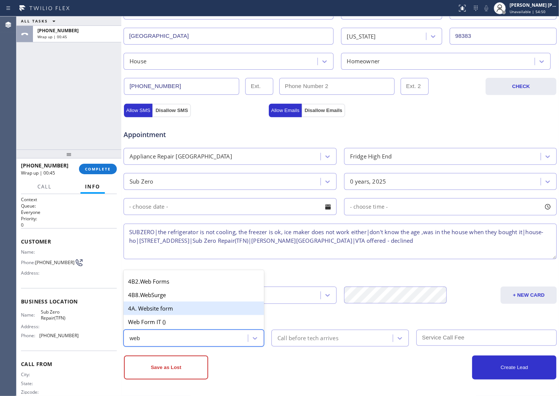
click at [221, 308] on div "4A. Website form" at bounding box center [193, 307] width 140 height 13
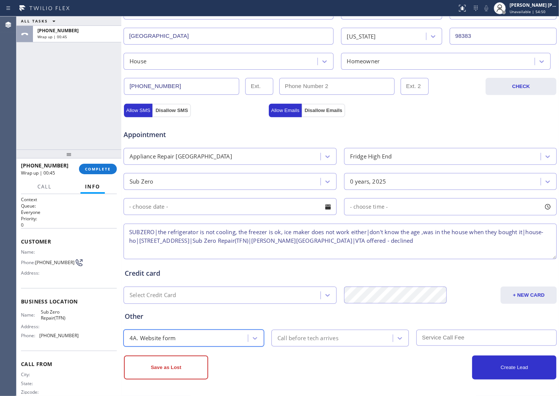
click at [323, 346] on div "Save as Lost Create Lead" at bounding box center [340, 362] width 434 height 33
click at [132, 110] on button "Allow SMS" at bounding box center [138, 110] width 28 height 13
click at [272, 116] on div "Appointment Appliance Repair High End Fridge High End Sub Zero 0 years, 2025 - …" at bounding box center [340, 187] width 434 height 147
click at [272, 113] on button "Allow Emails" at bounding box center [285, 110] width 33 height 13
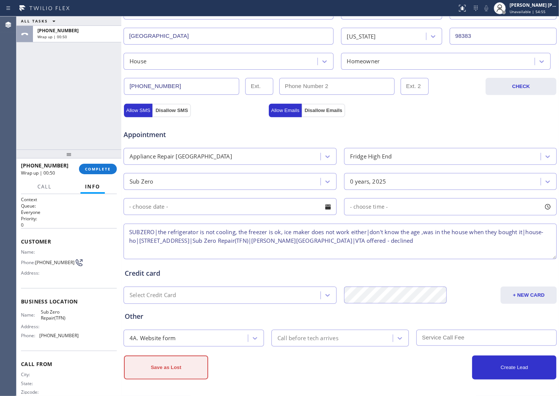
click at [184, 361] on button "Save as Lost" at bounding box center [166, 367] width 84 height 24
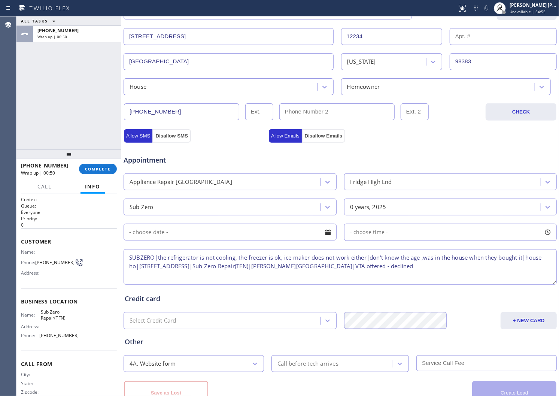
scroll to position [210, 0]
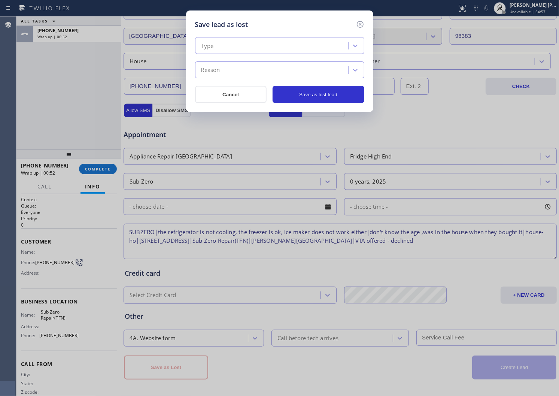
click at [241, 51] on div "Type" at bounding box center [272, 45] width 151 height 13
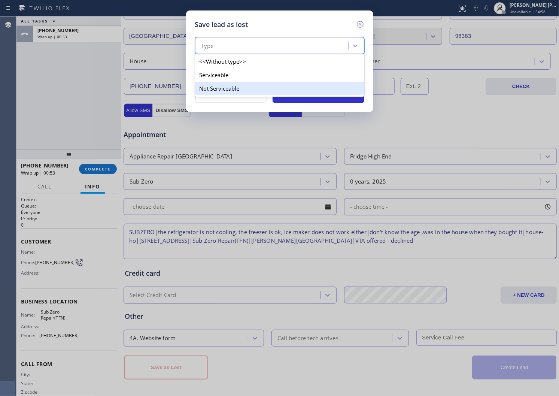
click at [239, 85] on div "Not Serviceable" at bounding box center [279, 88] width 169 height 13
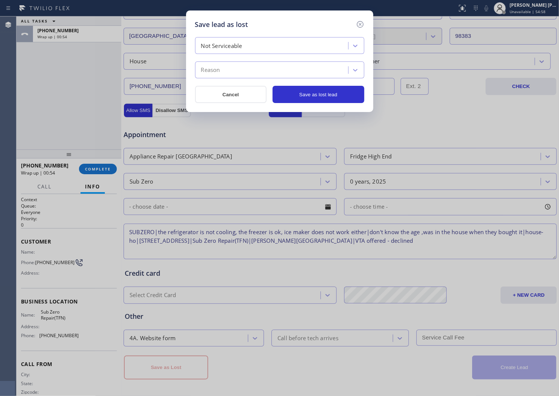
click at [241, 68] on div "Reason" at bounding box center [272, 70] width 151 height 13
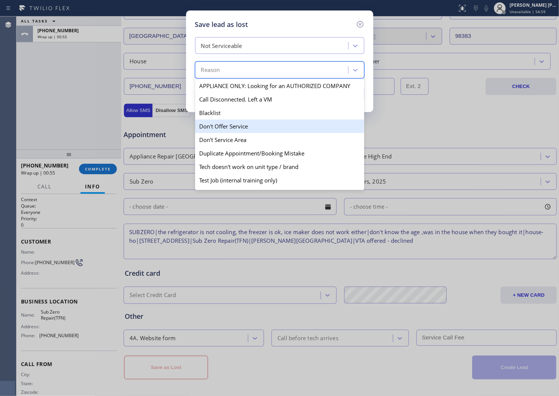
click at [242, 126] on div "Don't Offer Service" at bounding box center [279, 125] width 169 height 13
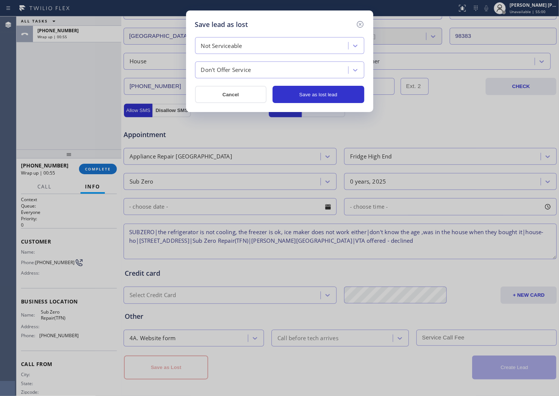
click at [230, 73] on div "Don't Offer Service" at bounding box center [226, 70] width 50 height 9
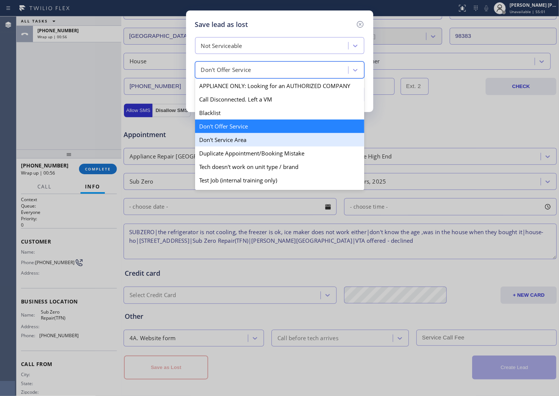
click at [242, 141] on div "Don't Service Area" at bounding box center [279, 139] width 169 height 13
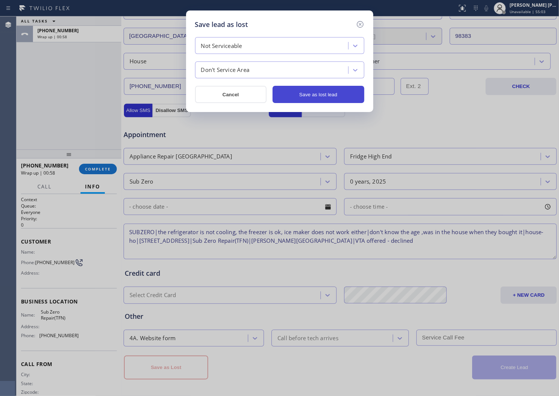
click at [291, 93] on button "Save as lost lead" at bounding box center [318, 94] width 92 height 17
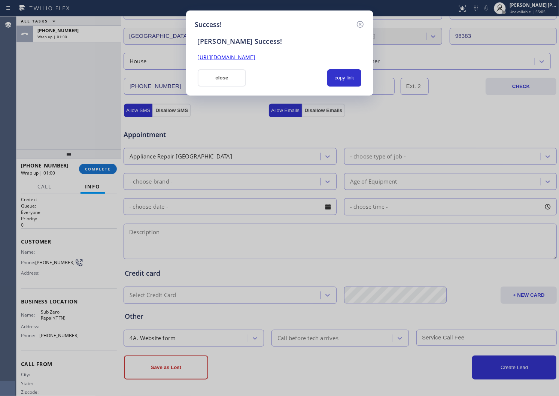
click at [232, 57] on link "https://erp.apollosoft.co/customer/756847#portlet_lead" at bounding box center [227, 57] width 58 height 7
click at [211, 79] on button "close" at bounding box center [222, 77] width 49 height 17
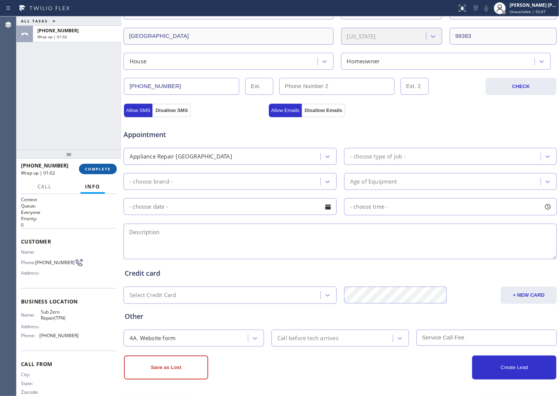
click at [98, 167] on span "COMPLETE" at bounding box center [98, 168] width 26 height 5
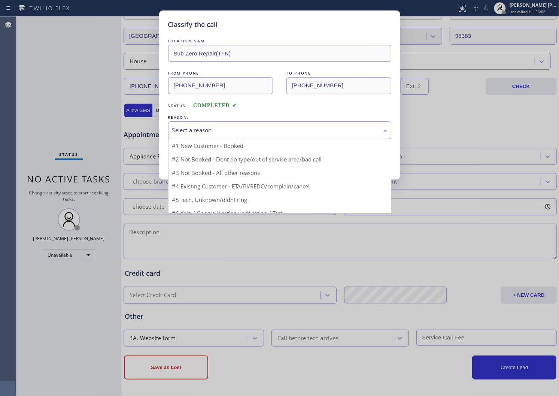
click at [201, 129] on div "Select a reason" at bounding box center [279, 130] width 215 height 9
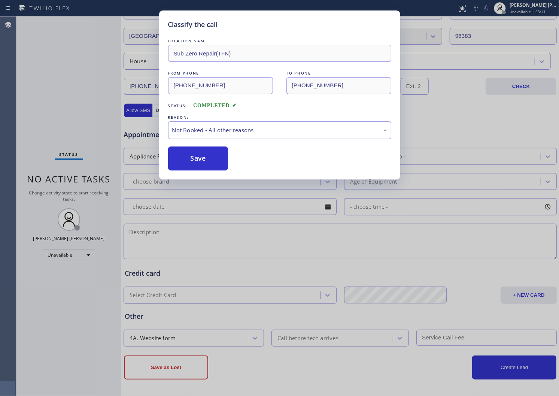
click at [199, 166] on button "Save" at bounding box center [198, 158] width 60 height 24
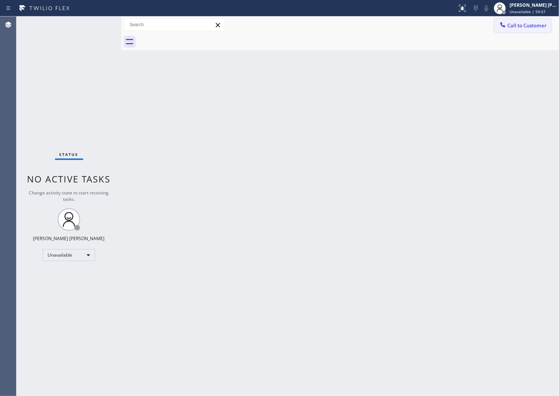
click at [520, 24] on span "Call to Customer" at bounding box center [526, 25] width 39 height 7
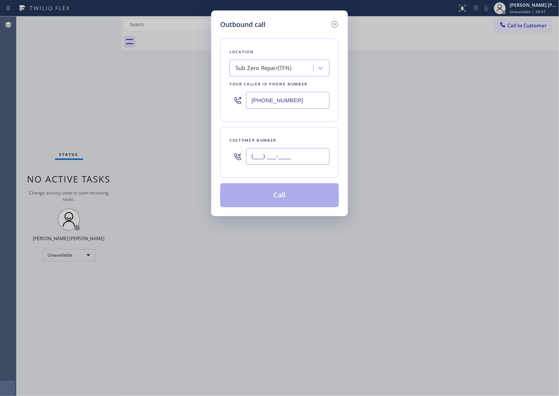
click at [265, 152] on input "(___) ___-____" at bounding box center [287, 156] width 83 height 17
paste input "773) 823-8890"
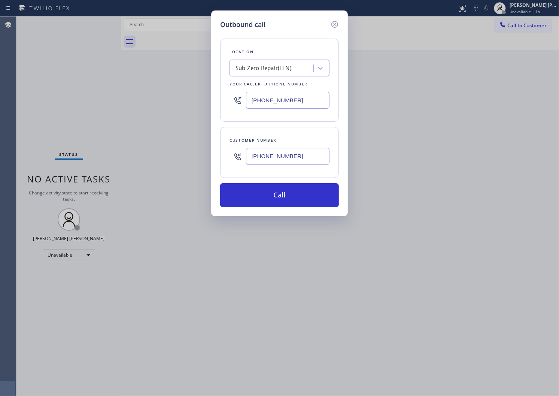
type input "(773) 823-8890"
click at [279, 100] on input "(888) 902-4338" at bounding box center [287, 100] width 83 height 17
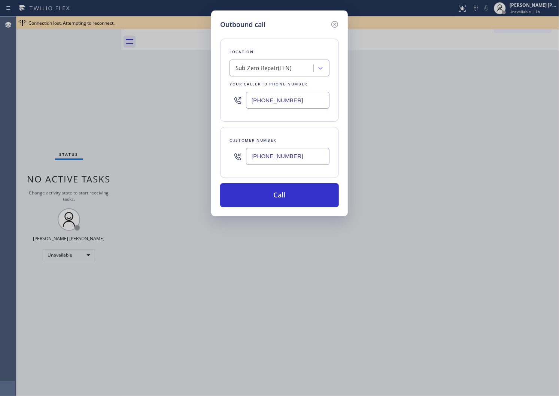
click at [279, 100] on input "(888) 902-4338" at bounding box center [287, 100] width 83 height 17
paste input "773) 830-466"
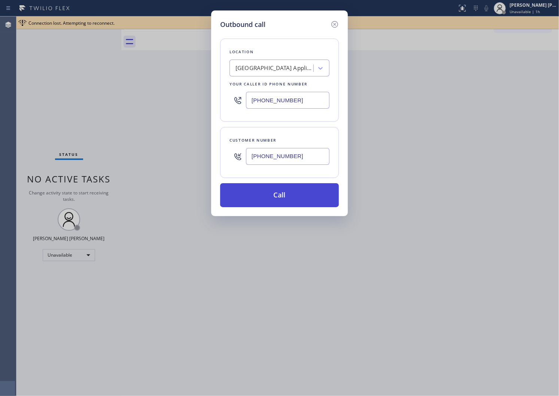
type input "(773) 830-4668"
click at [278, 200] on button "Call" at bounding box center [279, 195] width 119 height 24
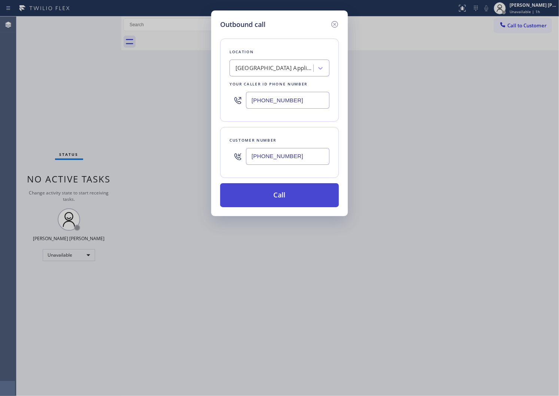
click at [274, 196] on button "Call" at bounding box center [279, 195] width 119 height 24
click at [290, 193] on button "Call" at bounding box center [279, 195] width 119 height 24
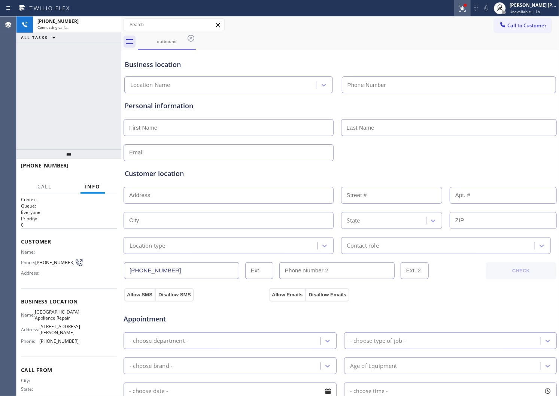
click at [467, 8] on icon at bounding box center [462, 8] width 9 height 9
type input "(773) 830-4668"
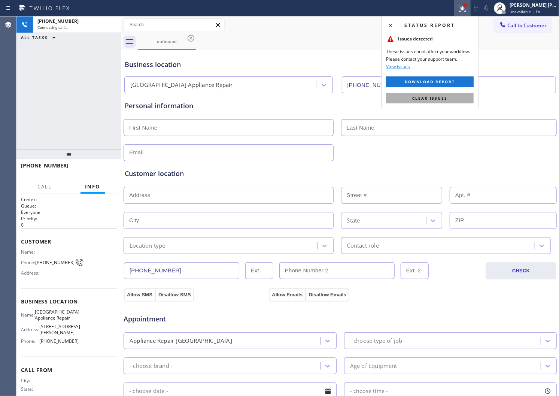
click at [432, 99] on span "Clear issues" at bounding box center [429, 97] width 35 height 5
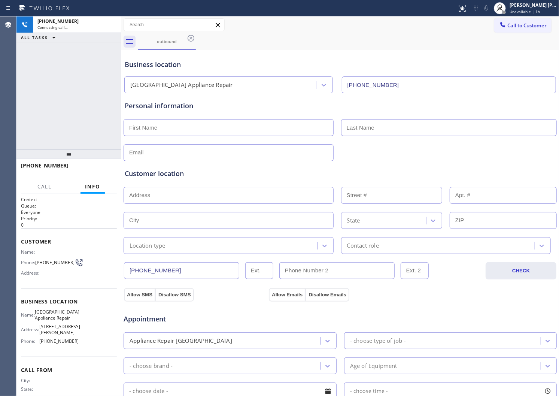
click at [53, 165] on span "+17738238890" at bounding box center [45, 165] width 48 height 7
click at [57, 163] on div "+17738238890" at bounding box center [49, 165] width 56 height 7
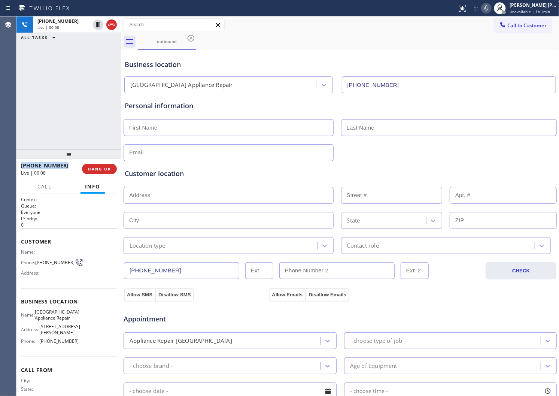
click at [57, 163] on div "+17738238890" at bounding box center [49, 165] width 56 height 7
drag, startPoint x: 111, startPoint y: 23, endPoint x: 77, endPoint y: 144, distance: 125.3
click at [111, 23] on icon at bounding box center [111, 24] width 9 height 9
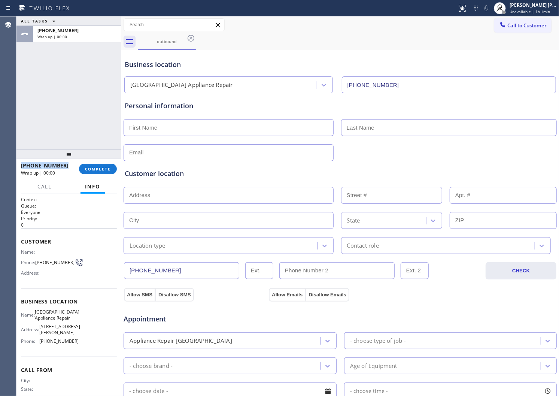
click at [55, 166] on span "+17738238890" at bounding box center [45, 165] width 48 height 7
click at [40, 165] on div "+17738238890" at bounding box center [47, 165] width 53 height 7
drag, startPoint x: 15, startPoint y: 167, endPoint x: 11, endPoint y: 167, distance: 3.8
click at [11, 167] on div "Agent Desktop Classify the call LOCATION NAME LG Repairs Phoenix FROM PHONE (60…" at bounding box center [279, 205] width 559 height 379
click at [39, 166] on span "+17738238890" at bounding box center [45, 165] width 48 height 7
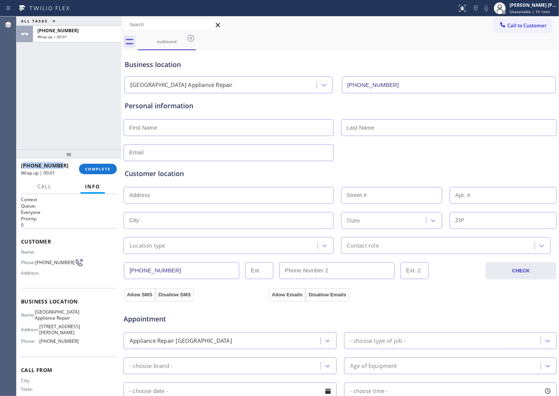
click at [39, 166] on span "+17738238890" at bounding box center [45, 165] width 48 height 7
click at [85, 170] on span "COMPLETE" at bounding box center [98, 168] width 26 height 5
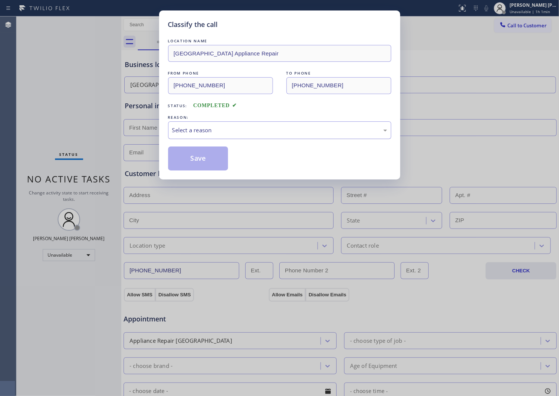
click at [191, 128] on div "Select a reason" at bounding box center [279, 130] width 215 height 9
click at [185, 127] on div "Select a reason" at bounding box center [279, 130] width 215 height 9
click at [190, 168] on button "Save" at bounding box center [198, 158] width 60 height 24
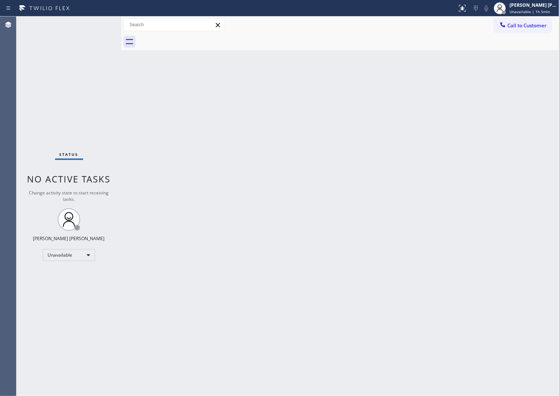
click at [0, 222] on div "Agent Desktop" at bounding box center [8, 205] width 16 height 379
click at [511, 24] on span "Call to Customer" at bounding box center [526, 25] width 39 height 7
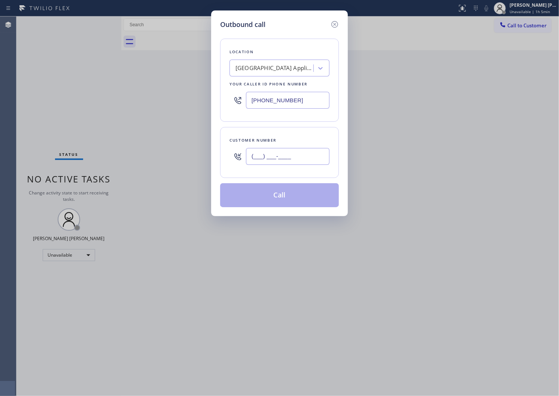
click at [294, 160] on input "(___) ___-____" at bounding box center [287, 156] width 83 height 17
paste input "720) 450-9916"
type input "[PHONE_NUMBER]"
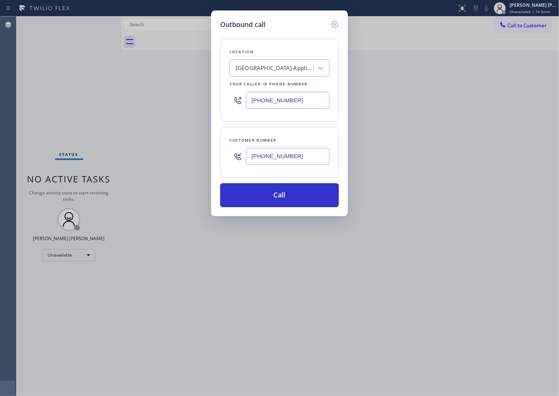
click at [256, 98] on input "(773) 830-4668" at bounding box center [287, 100] width 83 height 17
paste input "20) 707-3260"
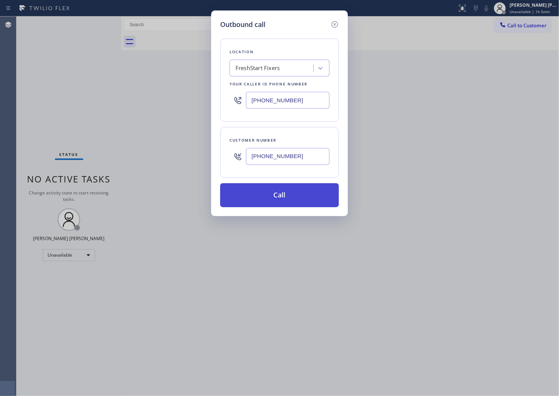
type input "[PHONE_NUMBER]"
click at [282, 202] on button "Call" at bounding box center [279, 195] width 119 height 24
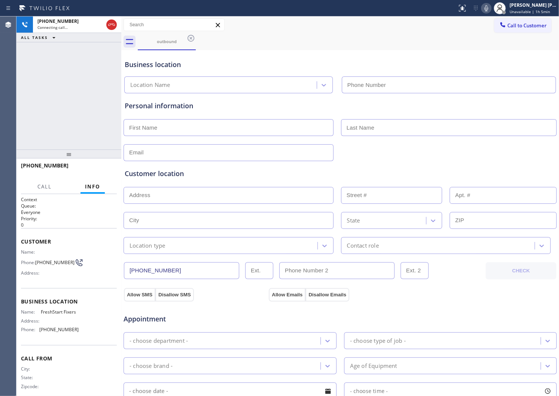
type input "[PHONE_NUMBER]"
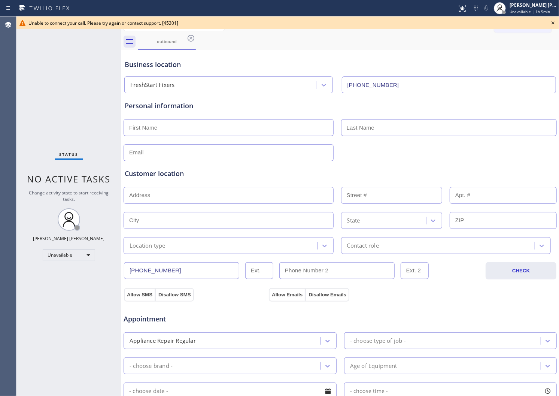
click at [1, 118] on div "Agent Desktop" at bounding box center [8, 205] width 16 height 379
click at [550, 19] on icon at bounding box center [552, 22] width 9 height 9
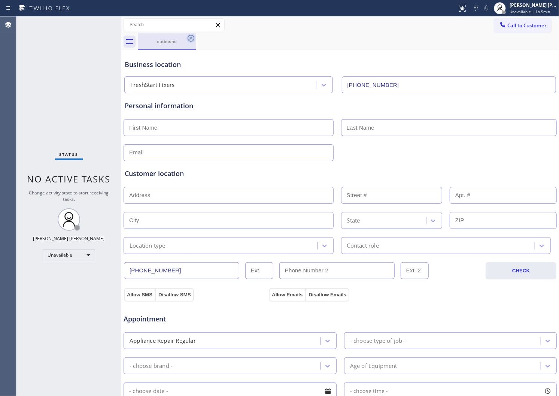
click at [192, 39] on icon at bounding box center [190, 38] width 7 height 7
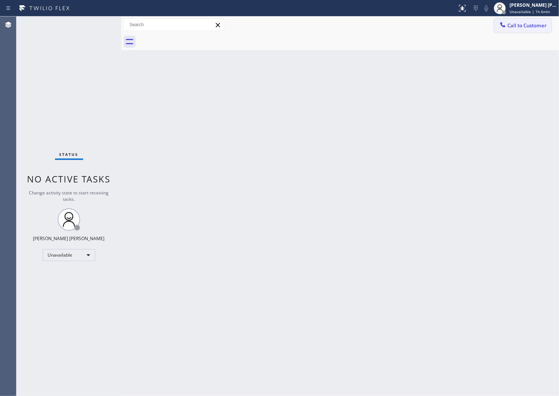
click at [508, 30] on button "Call to Customer" at bounding box center [522, 25] width 57 height 14
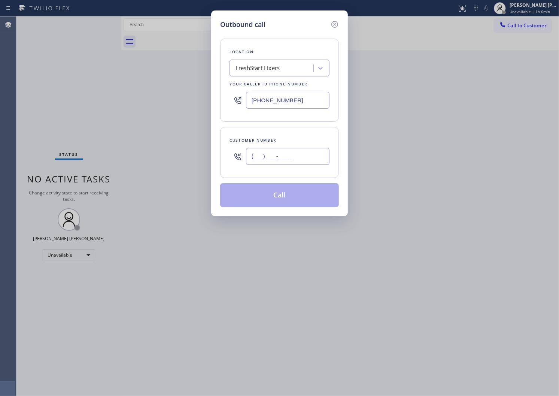
click at [317, 151] on input "(___) ___-____" at bounding box center [287, 156] width 83 height 17
paste input "848) 801-1706"
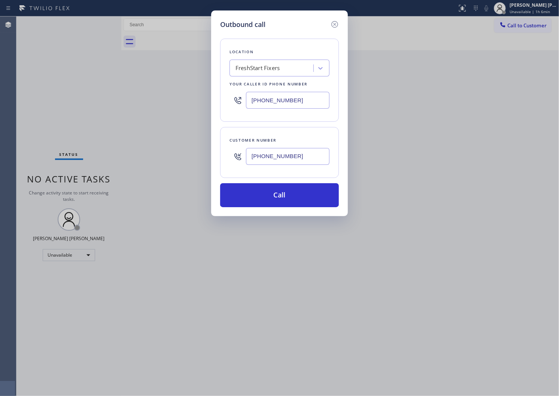
type input "[PHONE_NUMBER]"
click at [272, 104] on input "[PHONE_NUMBER]" at bounding box center [287, 100] width 83 height 17
paste input "848) 292-0709"
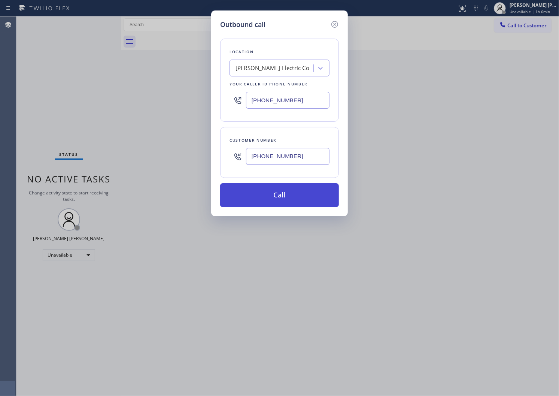
type input "[PHONE_NUMBER]"
click at [285, 199] on button "Call" at bounding box center [279, 195] width 119 height 24
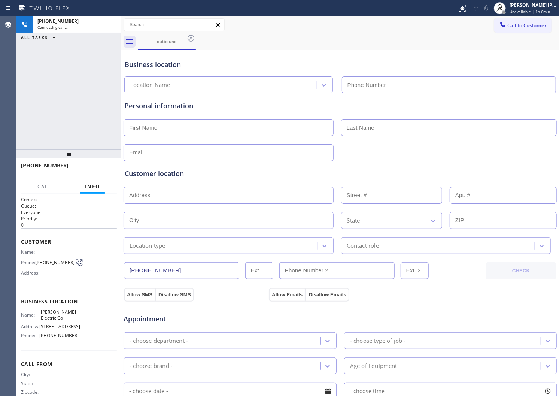
type input "[PHONE_NUMBER]"
drag, startPoint x: 64, startPoint y: 164, endPoint x: 60, endPoint y: 164, distance: 4.1
click at [60, 164] on div "[PHONE_NUMBER]" at bounding box center [66, 165] width 91 height 7
click at [50, 164] on span "[PHONE_NUMBER]" at bounding box center [45, 165] width 48 height 7
click at [49, 164] on span "[PHONE_NUMBER]" at bounding box center [45, 165] width 48 height 7
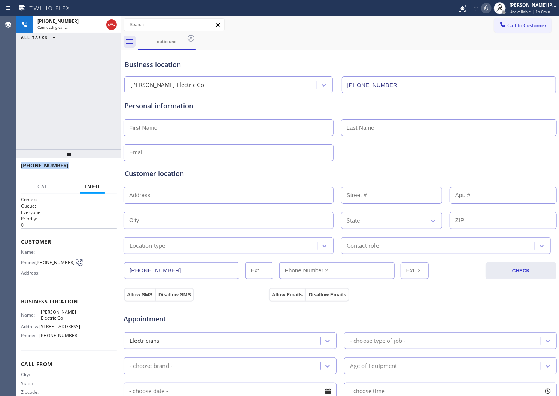
click at [49, 164] on span "[PHONE_NUMBER]" at bounding box center [45, 165] width 48 height 7
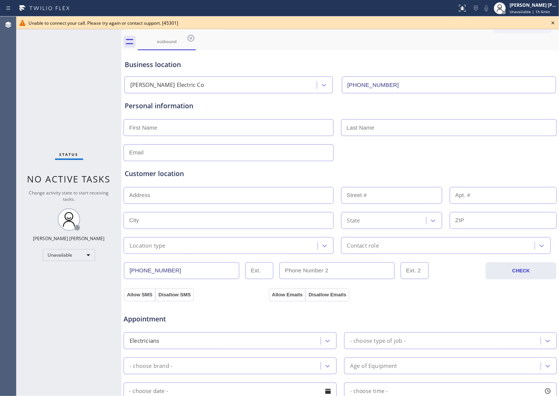
click at [551, 23] on icon at bounding box center [552, 22] width 9 height 9
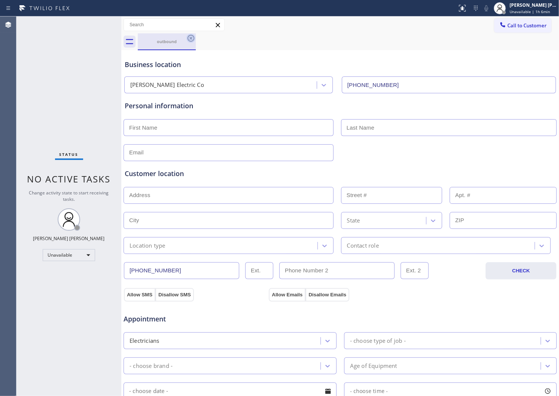
click at [192, 40] on icon at bounding box center [190, 38] width 7 height 7
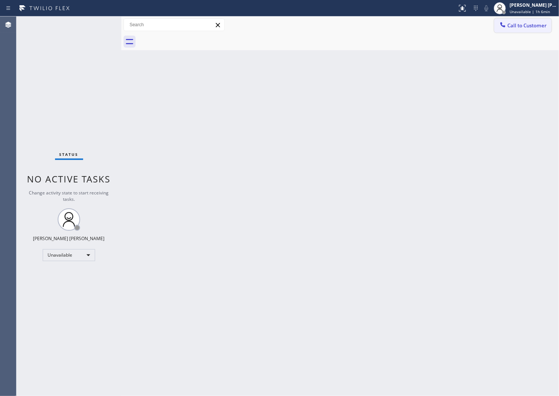
click at [516, 28] on span "Call to Customer" at bounding box center [526, 25] width 39 height 7
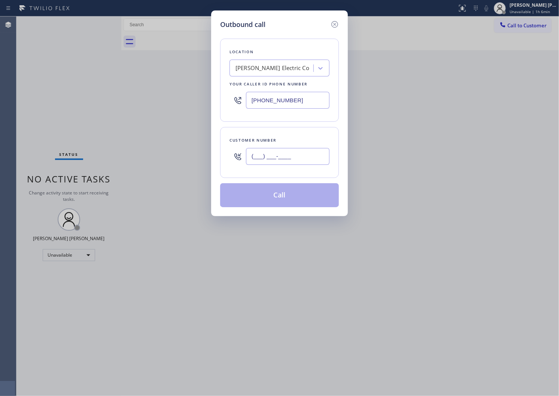
click at [280, 158] on input "(___) ___-____" at bounding box center [287, 156] width 83 height 17
paste input "619) 212-8032"
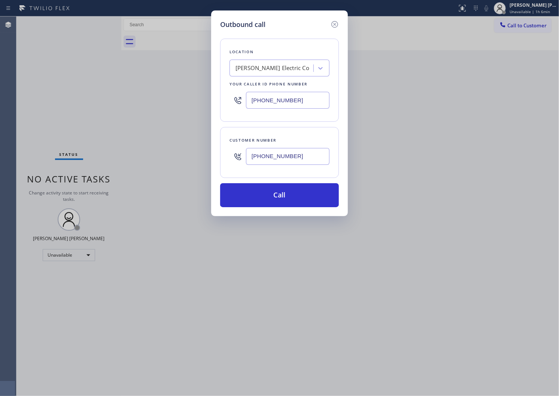
type input "(619) 212-8032"
click at [274, 107] on input "[PHONE_NUMBER]" at bounding box center [287, 100] width 83 height 17
click at [274, 106] on input "[PHONE_NUMBER]" at bounding box center [287, 100] width 83 height 17
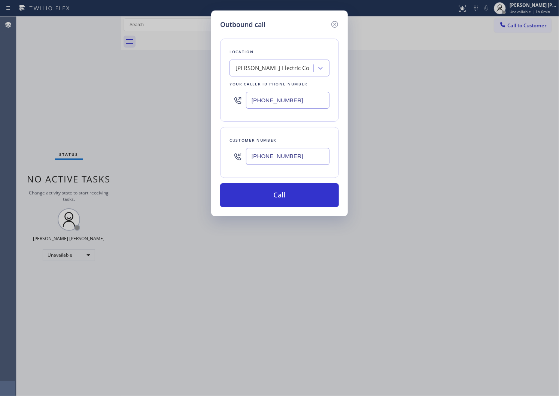
paste input "415) 687-238"
type input "(415) 687-2389"
click at [269, 150] on input "(619) 212-8032" at bounding box center [287, 156] width 83 height 17
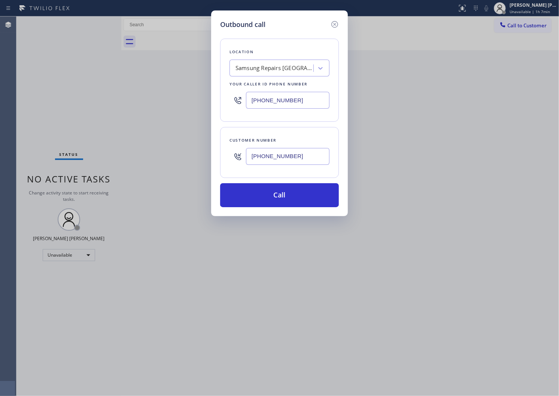
paste input "415) 687-2389"
click at [273, 98] on input "(415) 687-2389" at bounding box center [287, 100] width 83 height 17
click at [272, 158] on input "(415) 687-2389" at bounding box center [287, 156] width 83 height 17
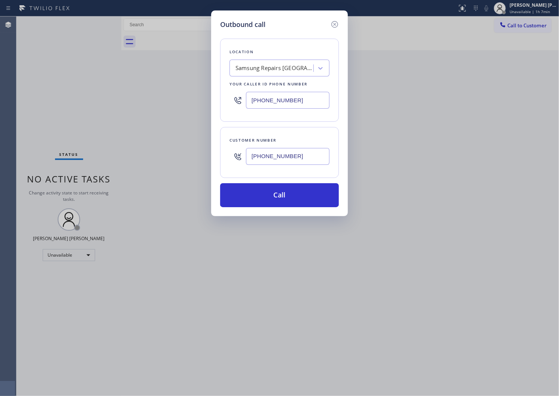
click at [272, 158] on input "(415) 687-2389" at bounding box center [287, 156] width 83 height 17
paste input "619) 212-8032"
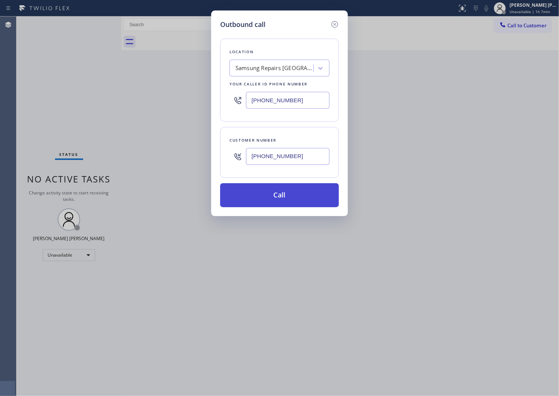
type input "(619) 212-8032"
click at [283, 196] on button "Call" at bounding box center [279, 195] width 119 height 24
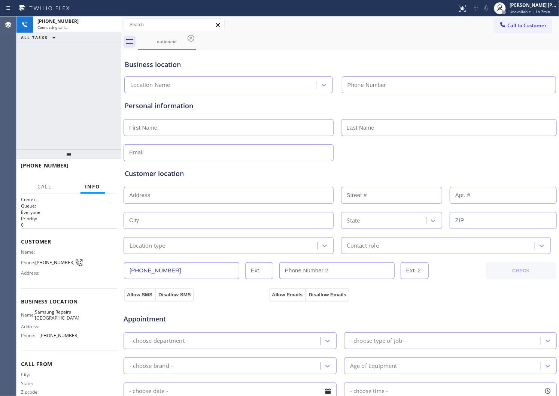
type input "(415) 687-2389"
click at [57, 160] on div "+16192128032" at bounding box center [69, 168] width 96 height 19
click at [55, 161] on div "+16192128032" at bounding box center [69, 168] width 96 height 19
click at [50, 163] on span "+16192128032" at bounding box center [45, 165] width 48 height 7
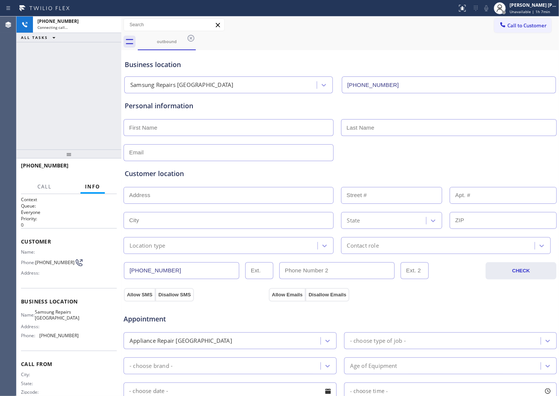
click at [50, 163] on span "+16192128032" at bounding box center [45, 165] width 48 height 7
drag, startPoint x: 502, startPoint y: 3, endPoint x: 489, endPoint y: 8, distance: 13.3
click at [502, 3] on div at bounding box center [499, 8] width 16 height 16
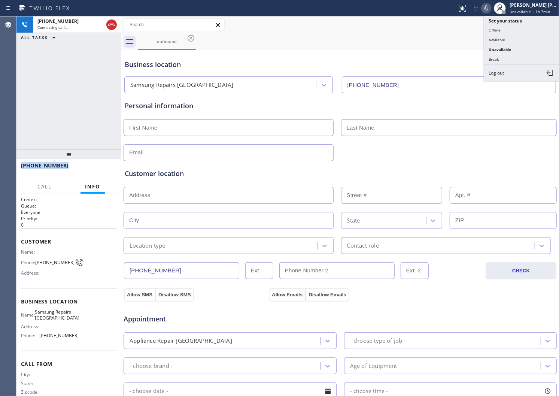
click at [491, 8] on icon at bounding box center [486, 8] width 9 height 9
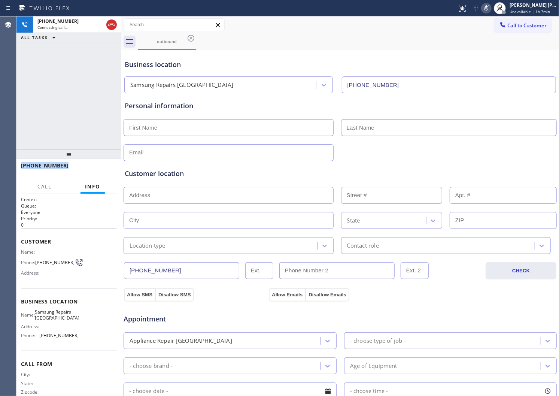
click at [98, 95] on div "+16192128032 Connecting call… ALL TASKS ALL TASKS ACTIVE TASKS TASKS IN WRAP UP" at bounding box center [68, 82] width 105 height 133
click at [491, 10] on div at bounding box center [486, 8] width 10 height 9
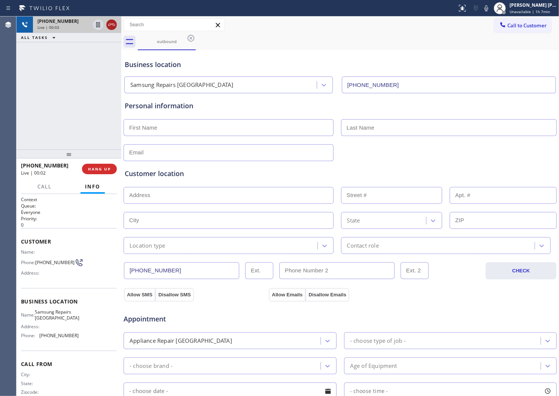
click at [113, 25] on icon at bounding box center [111, 24] width 9 height 9
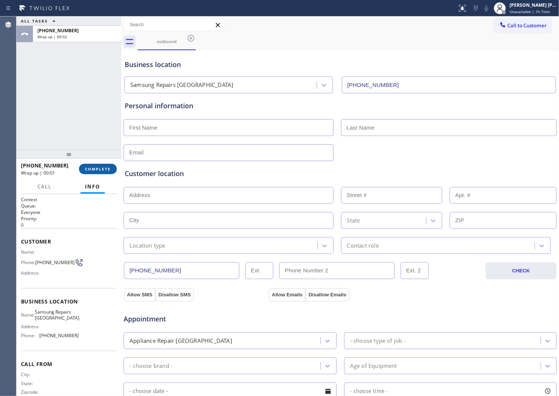
click at [97, 165] on button "COMPLETE" at bounding box center [98, 169] width 38 height 10
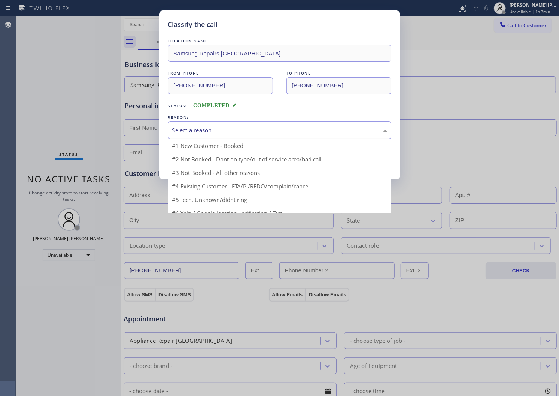
click at [300, 126] on div "Select a reason" at bounding box center [279, 130] width 215 height 9
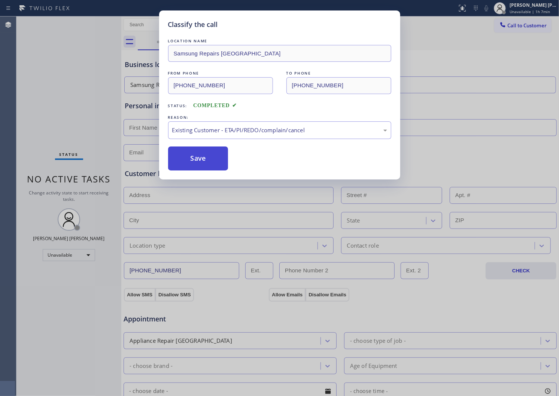
click at [190, 162] on button "Save" at bounding box center [198, 158] width 60 height 24
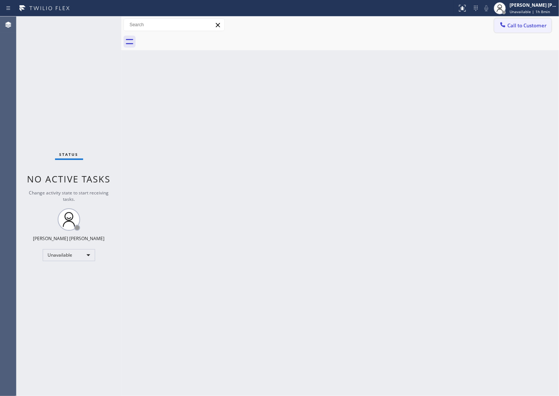
click at [515, 30] on button "Call to Customer" at bounding box center [522, 25] width 57 height 14
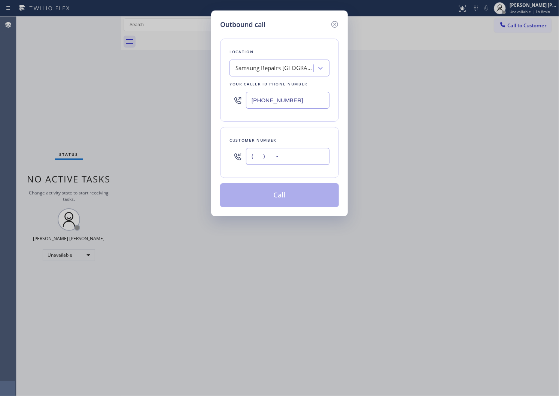
click at [281, 155] on input "(___) ___-____" at bounding box center [287, 156] width 83 height 17
paste input "606) 722-8966"
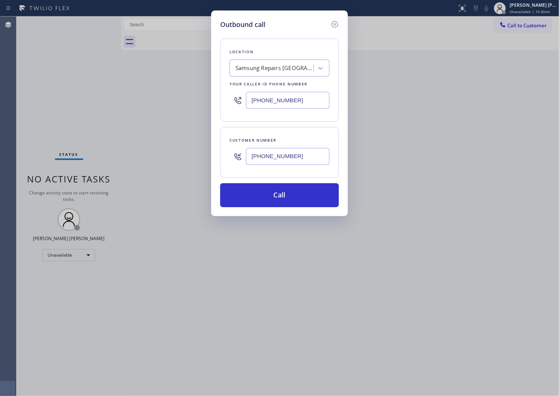
type input "(606) 722-8966"
click at [275, 99] on input "(415) 687-2389" at bounding box center [287, 100] width 83 height 17
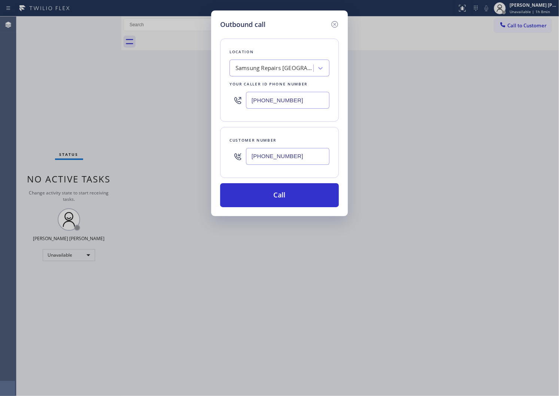
paste input "949) 732-1262"
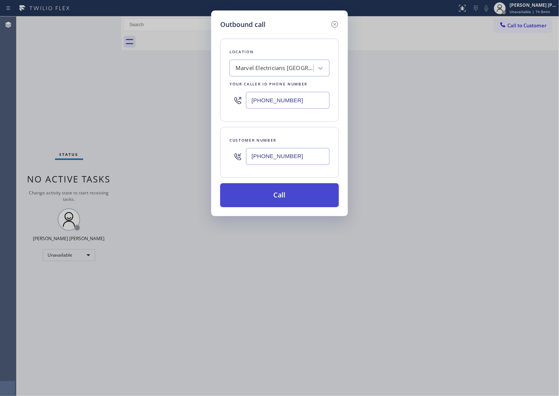
type input "(949) 732-1262"
click at [292, 199] on button "Call" at bounding box center [279, 195] width 119 height 24
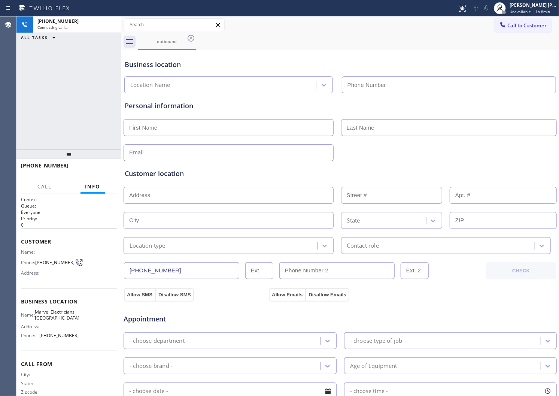
type input "(949) 732-1262"
click at [34, 169] on div "+16067228966" at bounding box center [69, 168] width 96 height 19
click at [34, 167] on span "+16067228966" at bounding box center [45, 165] width 48 height 7
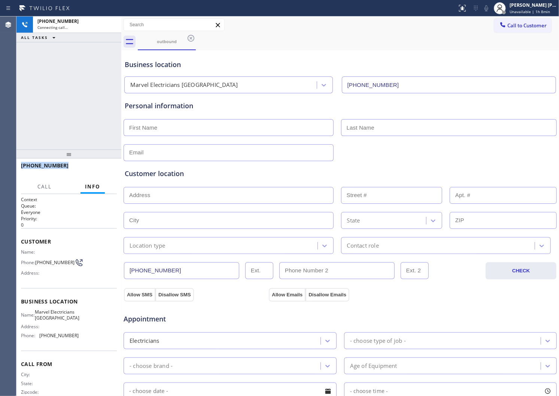
click at [34, 167] on span "+16067228966" at bounding box center [45, 165] width 48 height 7
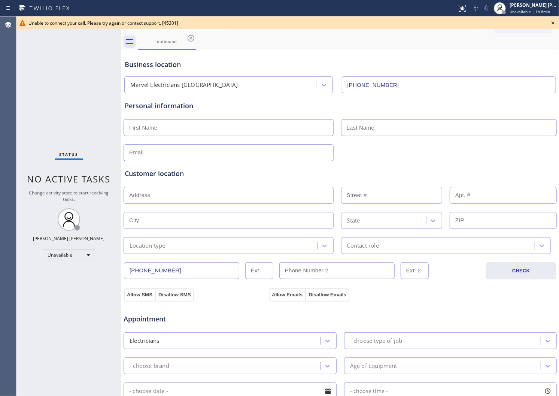
click at [552, 24] on icon at bounding box center [552, 22] width 9 height 9
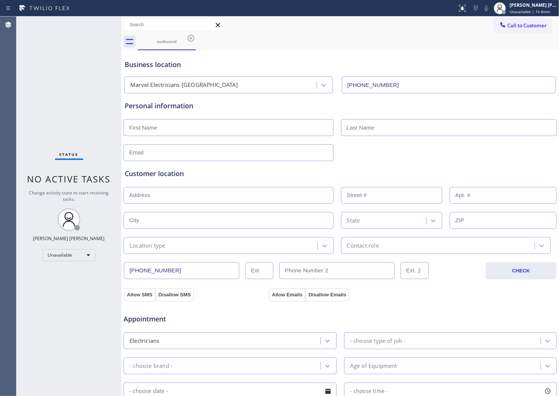
click at [196, 40] on div "outbound" at bounding box center [348, 41] width 421 height 17
click at [192, 37] on icon at bounding box center [190, 38] width 7 height 7
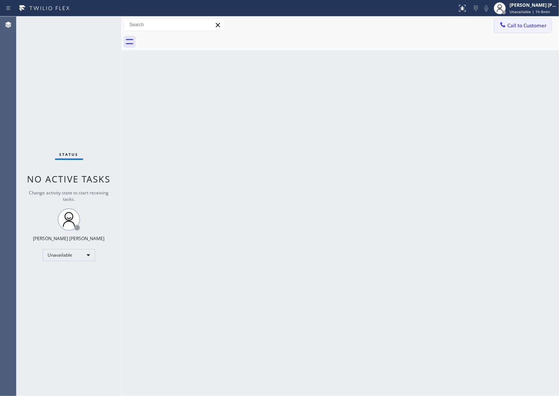
click at [514, 31] on button "Call to Customer" at bounding box center [522, 25] width 57 height 14
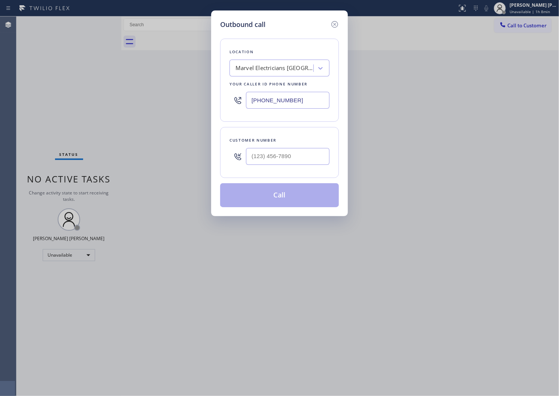
click at [285, 148] on input "text" at bounding box center [287, 156] width 83 height 17
paste input "847) 765-6255"
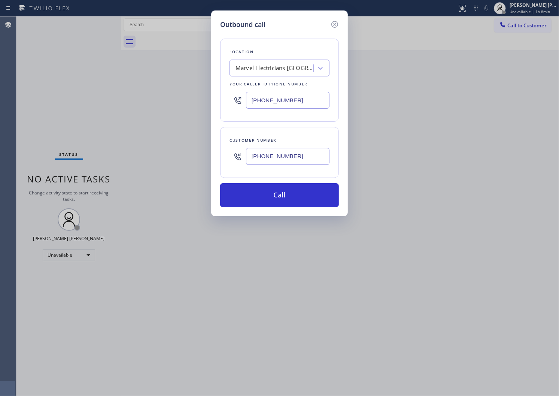
type input "(847) 765-6255"
click at [283, 99] on input "(949) 732-1262" at bounding box center [287, 100] width 83 height 17
paste input "8479"
click at [277, 99] on input "(949) 732-8479" at bounding box center [287, 100] width 83 height 17
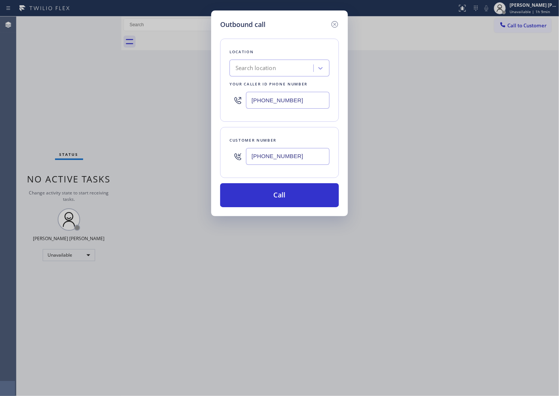
click at [277, 99] on input "(949) 732-8479" at bounding box center [287, 100] width 83 height 17
paste input "847) 908-9093"
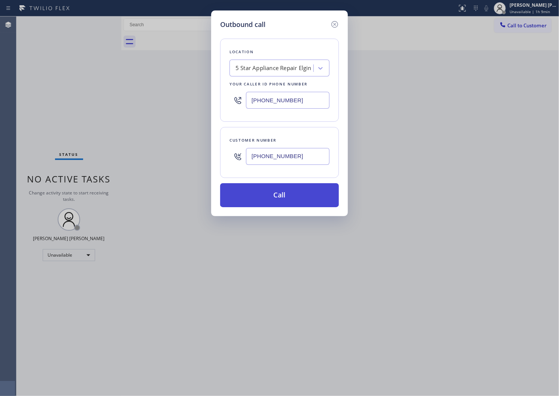
type input "(847) 908-9093"
click at [282, 197] on button "Call" at bounding box center [279, 195] width 119 height 24
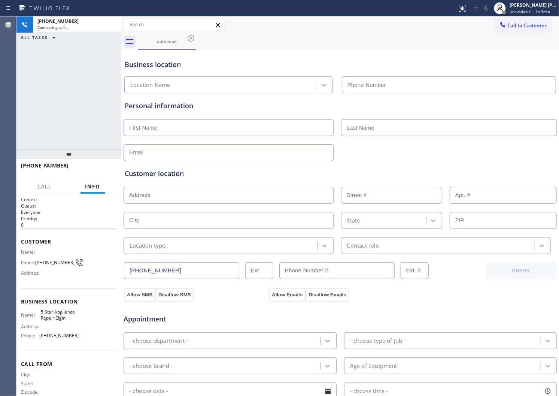
click at [42, 171] on div at bounding box center [66, 173] width 91 height 6
type input "(847) 908-9093"
click at [45, 162] on span "+18477656255" at bounding box center [45, 165] width 48 height 7
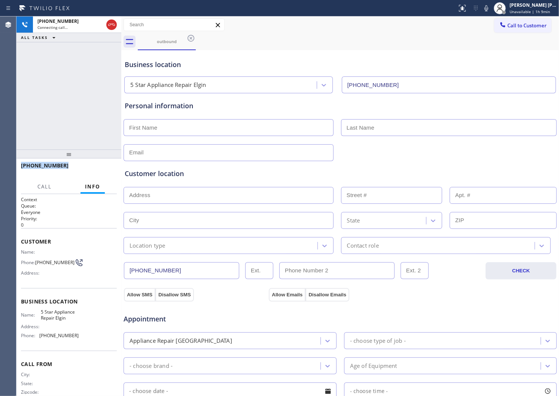
click at [45, 162] on span "+18477656255" at bounding box center [45, 165] width 48 height 7
click at [106, 165] on button "HANG UP" at bounding box center [99, 169] width 35 height 10
click at [111, 165] on button "COMPLETE" at bounding box center [98, 169] width 38 height 10
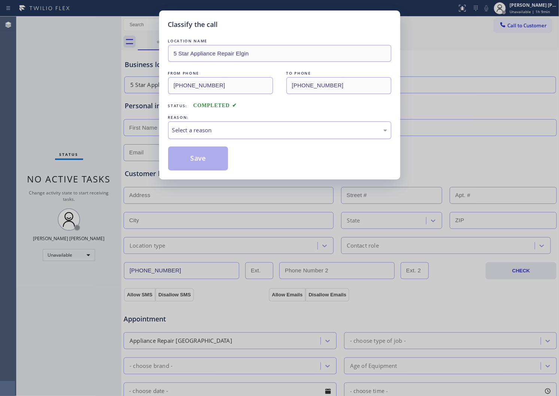
click at [212, 125] on div "Select a reason" at bounding box center [279, 130] width 223 height 18
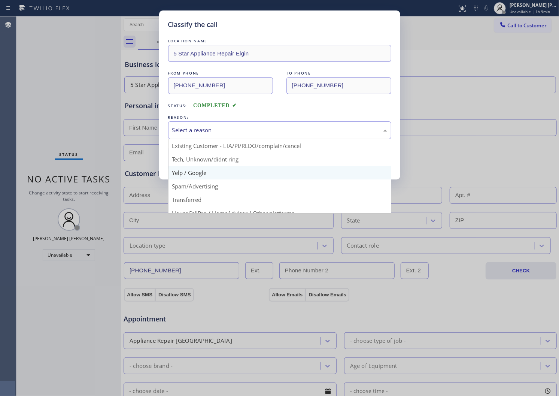
scroll to position [42, 0]
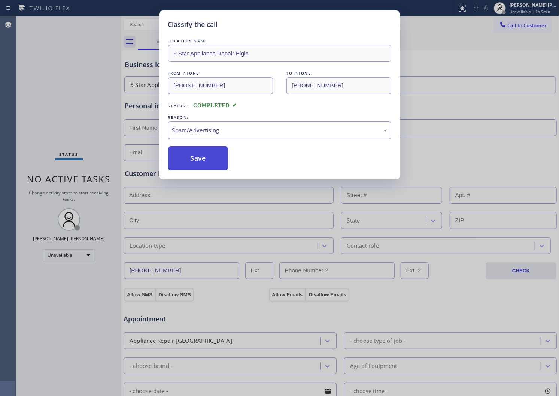
click at [195, 151] on button "Save" at bounding box center [198, 158] width 60 height 24
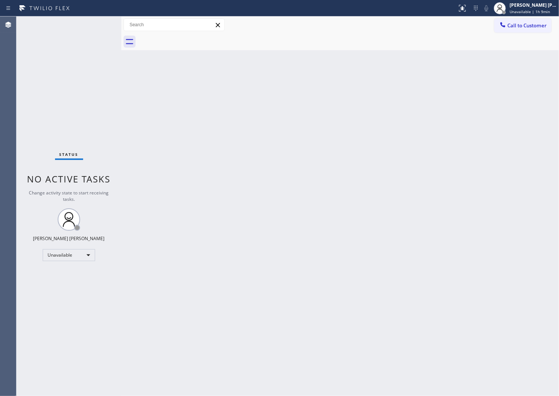
click at [493, 25] on div "Call to Customer Outbound call Location 5 Star Appliance Repair Elgin Your call…" at bounding box center [339, 24] width 437 height 13
click at [509, 26] on span "Call to Customer" at bounding box center [526, 25] width 39 height 7
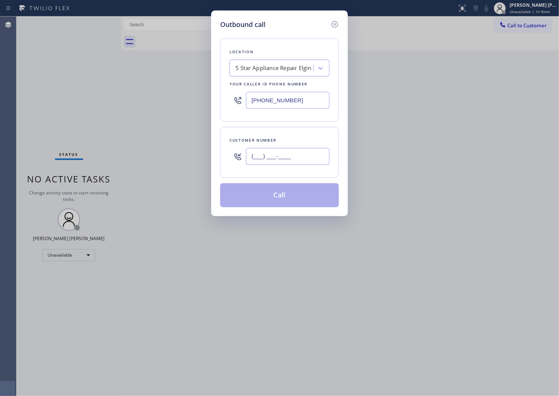
click at [287, 163] on input "(___) ___-____" at bounding box center [287, 156] width 83 height 17
paste input "805) 916-2807"
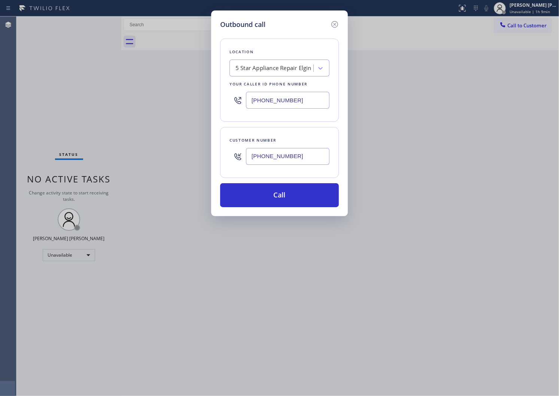
type input "(805) 916-2807"
click at [269, 93] on input "(847) 908-9093" at bounding box center [287, 100] width 83 height 17
paste input "05) 600-5066"
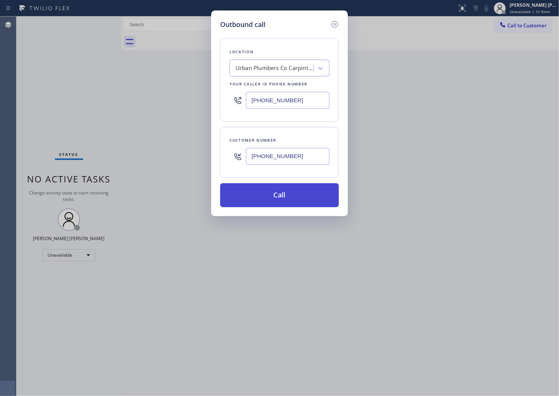
type input "(805) 600-5066"
click at [280, 191] on button "Call" at bounding box center [279, 195] width 119 height 24
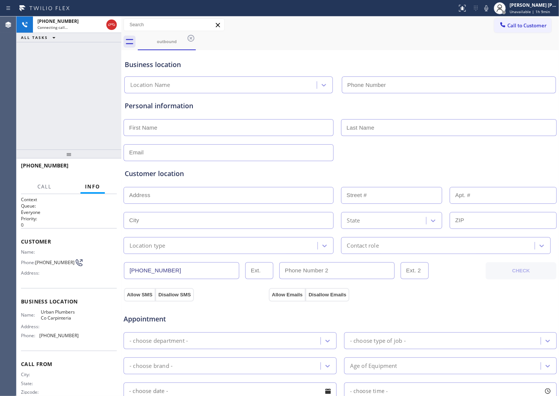
click at [43, 161] on div "+18059162807" at bounding box center [69, 168] width 96 height 19
type input "(805) 600-5066"
click at [43, 161] on div "+18059162807" at bounding box center [69, 168] width 96 height 19
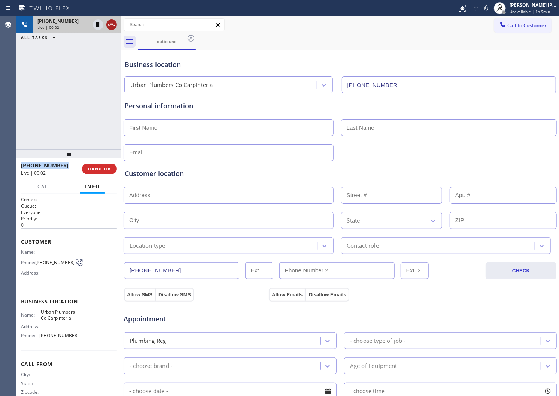
click at [110, 25] on icon at bounding box center [111, 25] width 7 height 2
click at [100, 169] on span "HANG UP" at bounding box center [99, 168] width 23 height 5
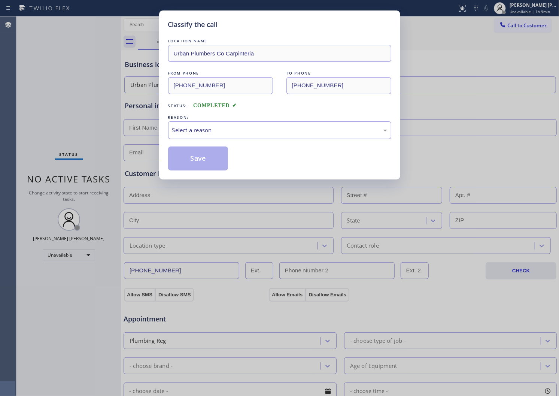
click at [201, 130] on div "Select a reason" at bounding box center [279, 130] width 215 height 9
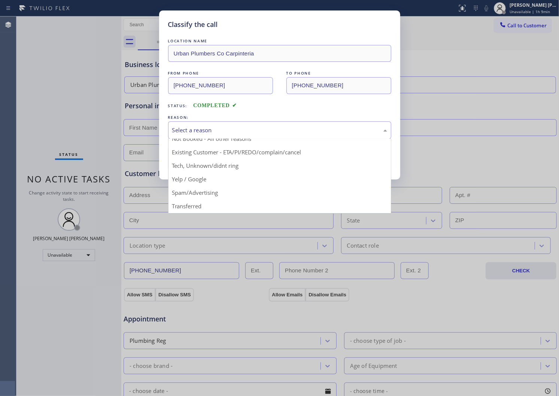
scroll to position [42, 0]
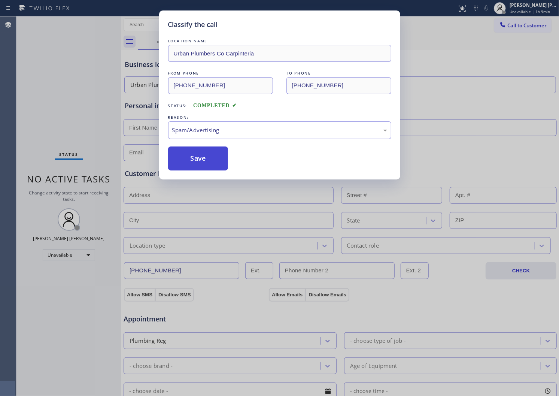
click at [185, 158] on button "Save" at bounding box center [198, 158] width 60 height 24
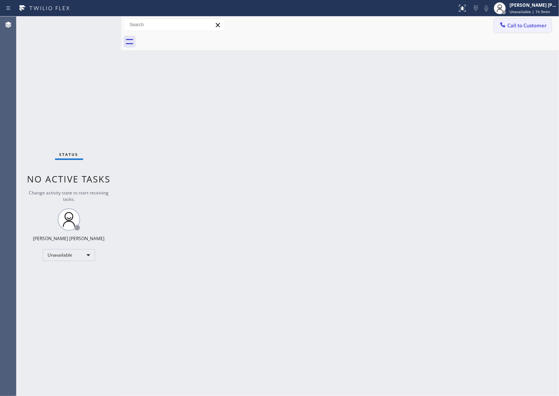
click at [514, 23] on span "Call to Customer" at bounding box center [526, 25] width 39 height 7
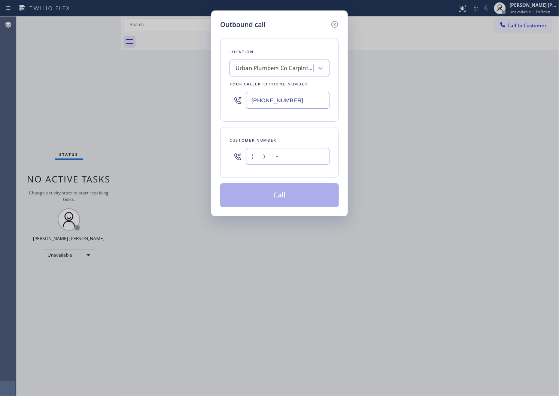
click at [271, 159] on input "(___) ___-____" at bounding box center [287, 156] width 83 height 17
paste input "512) 221-1744"
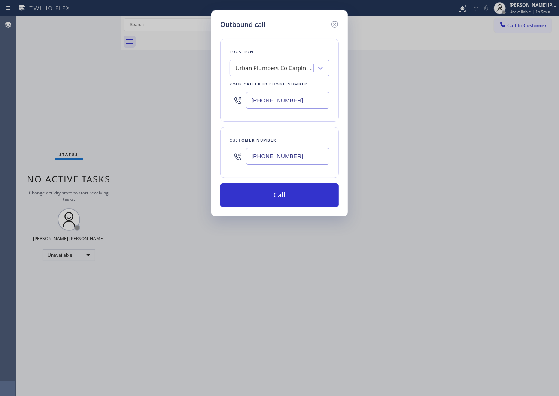
type input "(512) 221-1744"
click at [251, 101] on input "(805) 600-5066" at bounding box center [287, 100] width 83 height 17
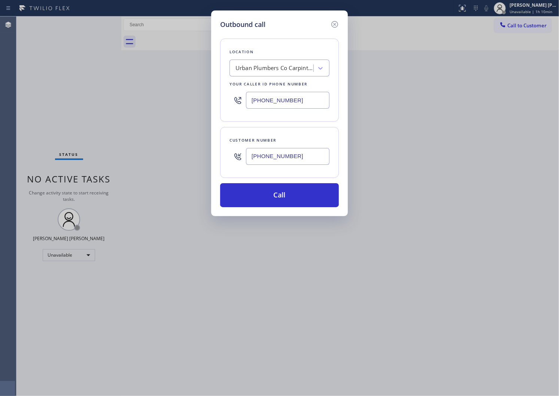
paste input "361) 202-8932"
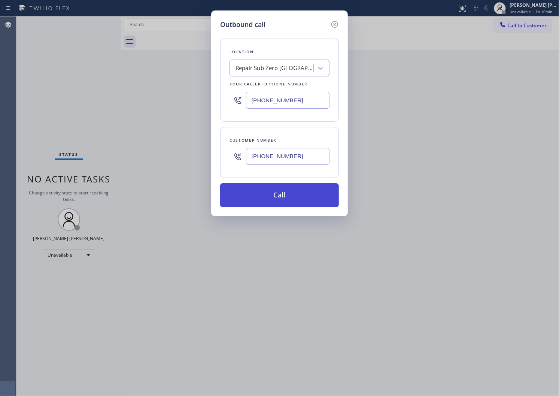
type input "(361) 202-8932"
click at [295, 201] on button "Call" at bounding box center [279, 195] width 119 height 24
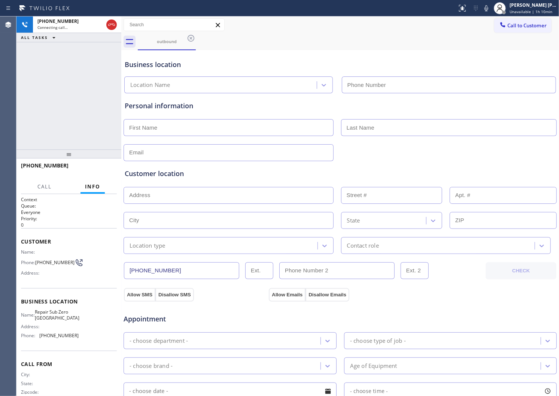
click at [50, 164] on span "+15122211744" at bounding box center [45, 165] width 48 height 7
type input "(361) 202-8932"
click at [50, 164] on span "+15122211744" at bounding box center [45, 165] width 48 height 7
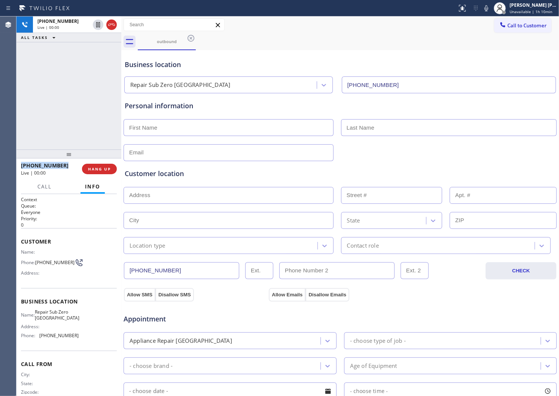
click at [4, 89] on div "Agent Desktop" at bounding box center [8, 205] width 16 height 379
click at [0, 114] on div "Agent Desktop" at bounding box center [8, 205] width 16 height 379
click at [109, 27] on icon at bounding box center [111, 24] width 9 height 9
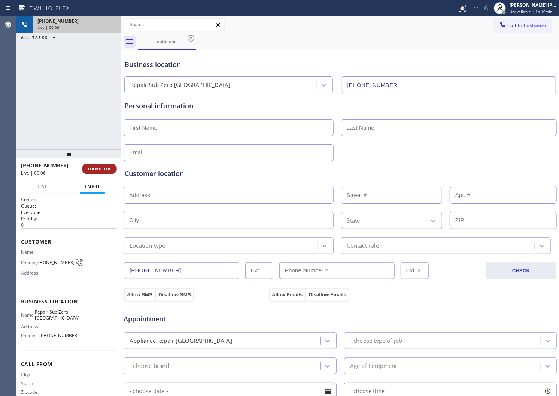
click at [102, 172] on button "HANG UP" at bounding box center [99, 169] width 35 height 10
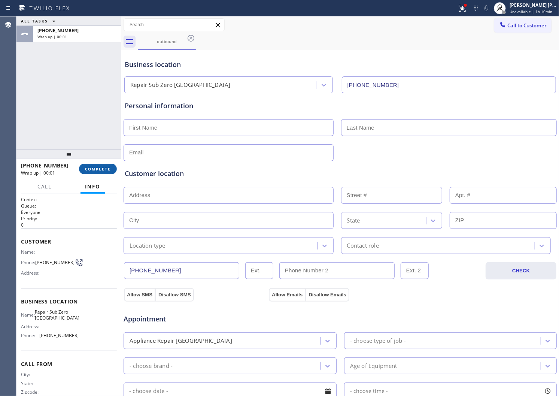
click at [100, 167] on span "COMPLETE" at bounding box center [98, 168] width 26 height 5
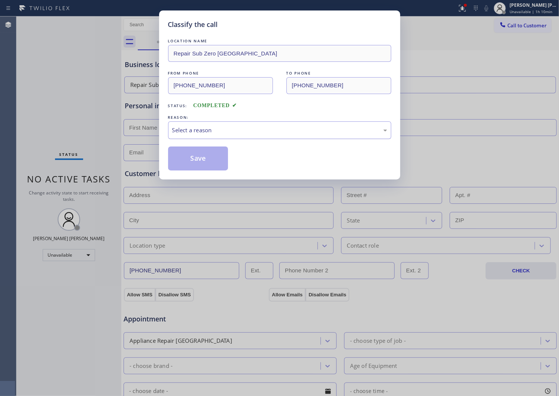
click at [204, 136] on div "Select a reason" at bounding box center [279, 130] width 223 height 18
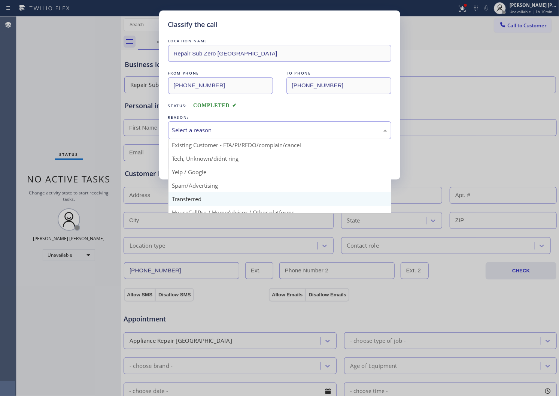
scroll to position [42, 0]
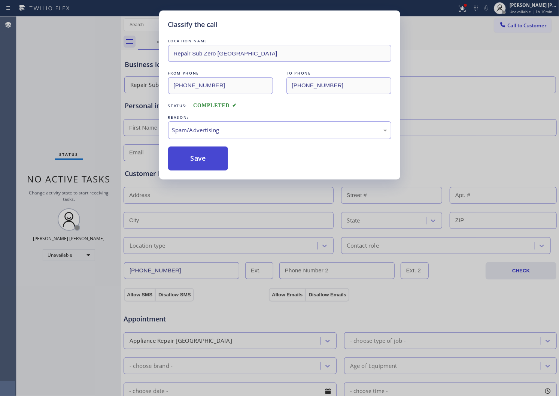
click at [187, 161] on button "Save" at bounding box center [198, 158] width 60 height 24
drag, startPoint x: 187, startPoint y: 161, endPoint x: 199, endPoint y: 158, distance: 12.0
click at [189, 159] on button "Save" at bounding box center [198, 158] width 60 height 24
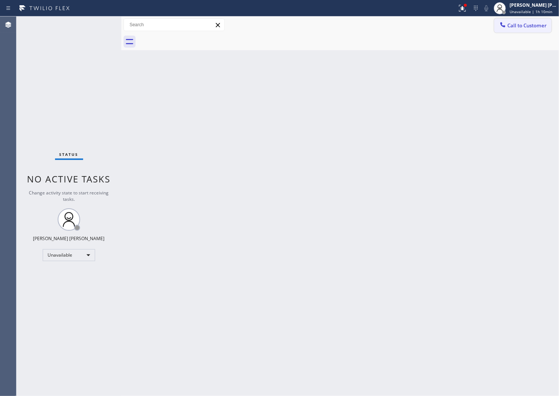
click at [525, 28] on span "Call to Customer" at bounding box center [526, 25] width 39 height 7
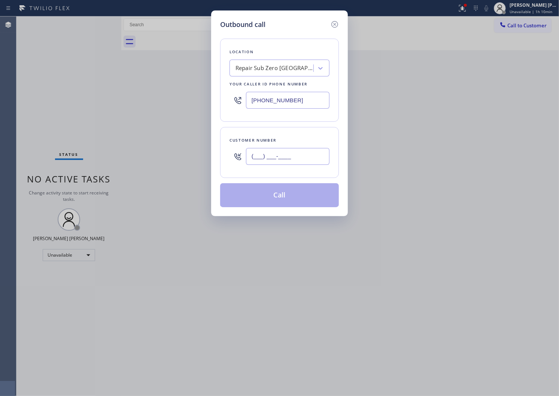
click at [268, 158] on input "(___) ___-____" at bounding box center [287, 156] width 83 height 17
paste input "818) 665-3356"
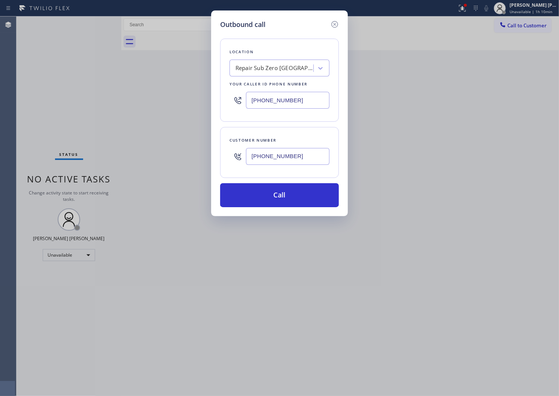
type input "(818) 665-3356"
click at [252, 98] on input "(361) 202-8932" at bounding box center [287, 100] width 83 height 17
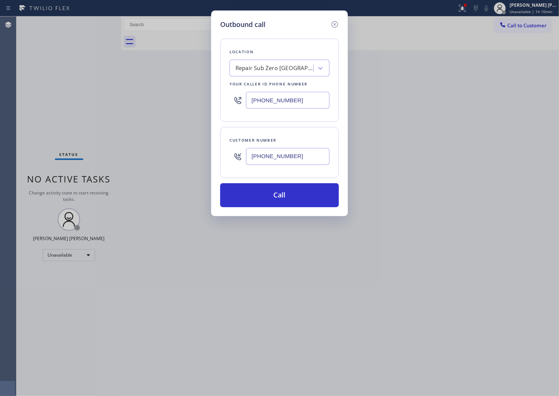
click at [252, 98] on input "(361) 202-8932" at bounding box center [287, 100] width 83 height 17
paste input "818) 806-0705"
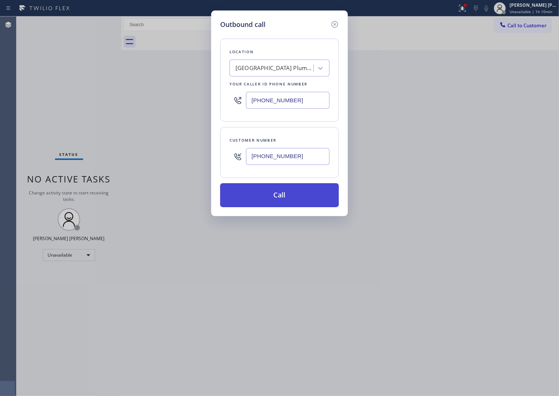
type input "(818) 806-0705"
click at [290, 193] on button "Call" at bounding box center [279, 195] width 119 height 24
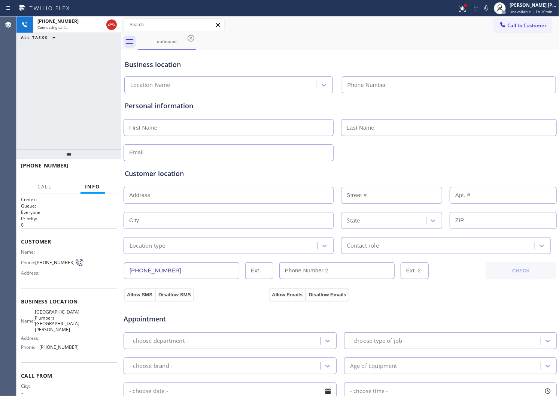
type input "(818) 806-0705"
click at [9, 117] on div "Agent Desktop" at bounding box center [8, 205] width 16 height 379
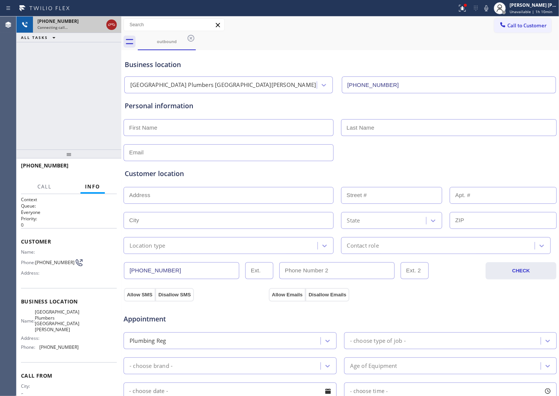
click at [116, 26] on icon at bounding box center [111, 24] width 9 height 9
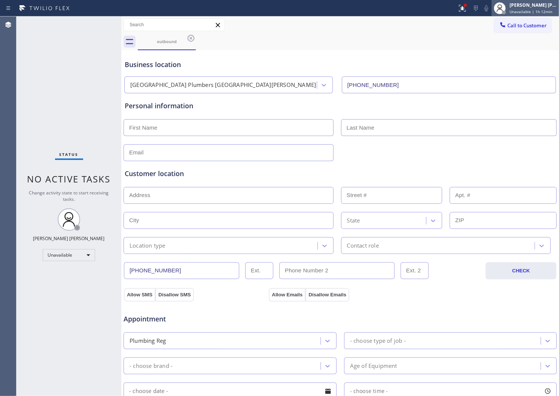
click at [520, 10] on span "Unavailable | 1h 12min" at bounding box center [530, 11] width 43 height 5
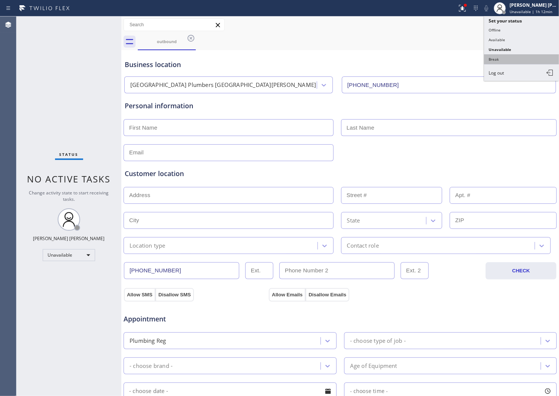
click at [506, 59] on button "Break" at bounding box center [521, 59] width 75 height 10
click at [506, 59] on div "Business location" at bounding box center [340, 64] width 431 height 10
